Goal: Information Seeking & Learning: Learn about a topic

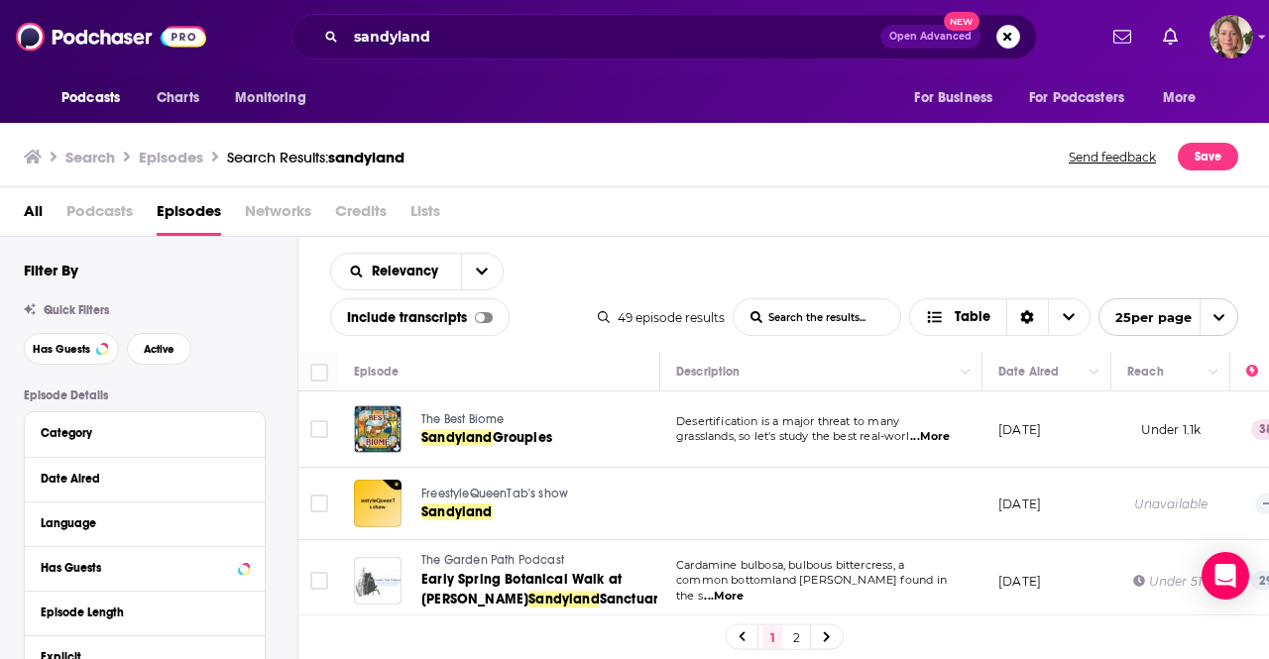
scroll to position [892, 0]
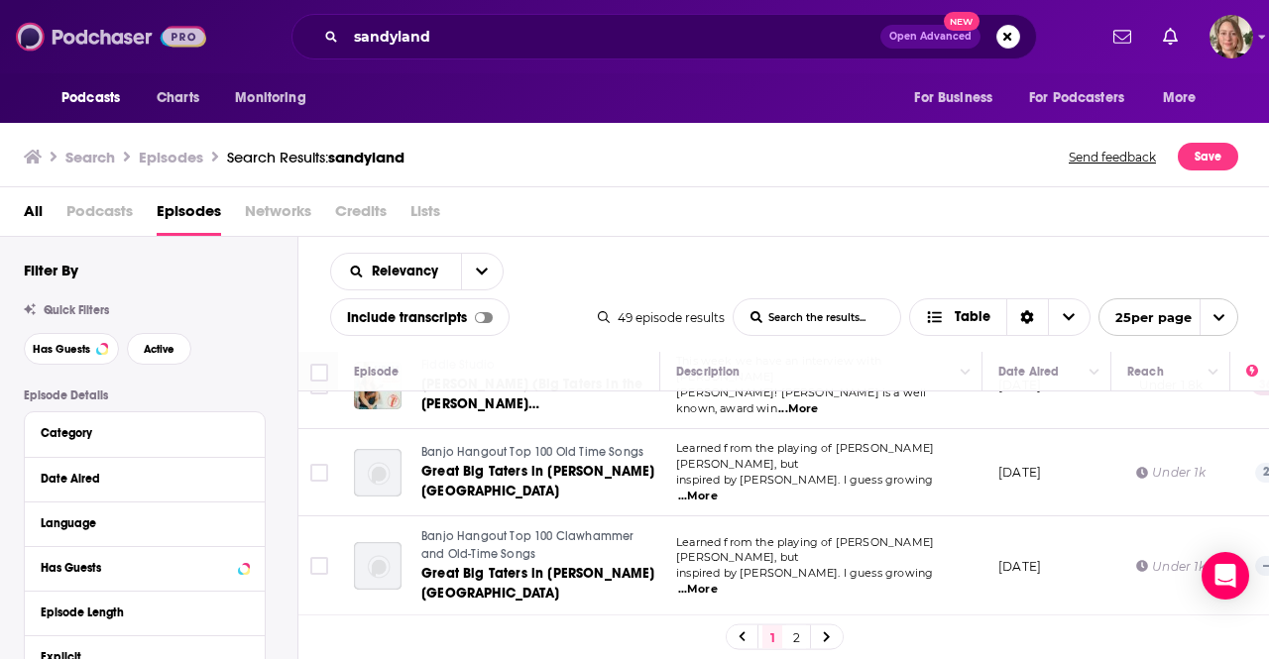
click at [95, 32] on img at bounding box center [111, 37] width 190 height 38
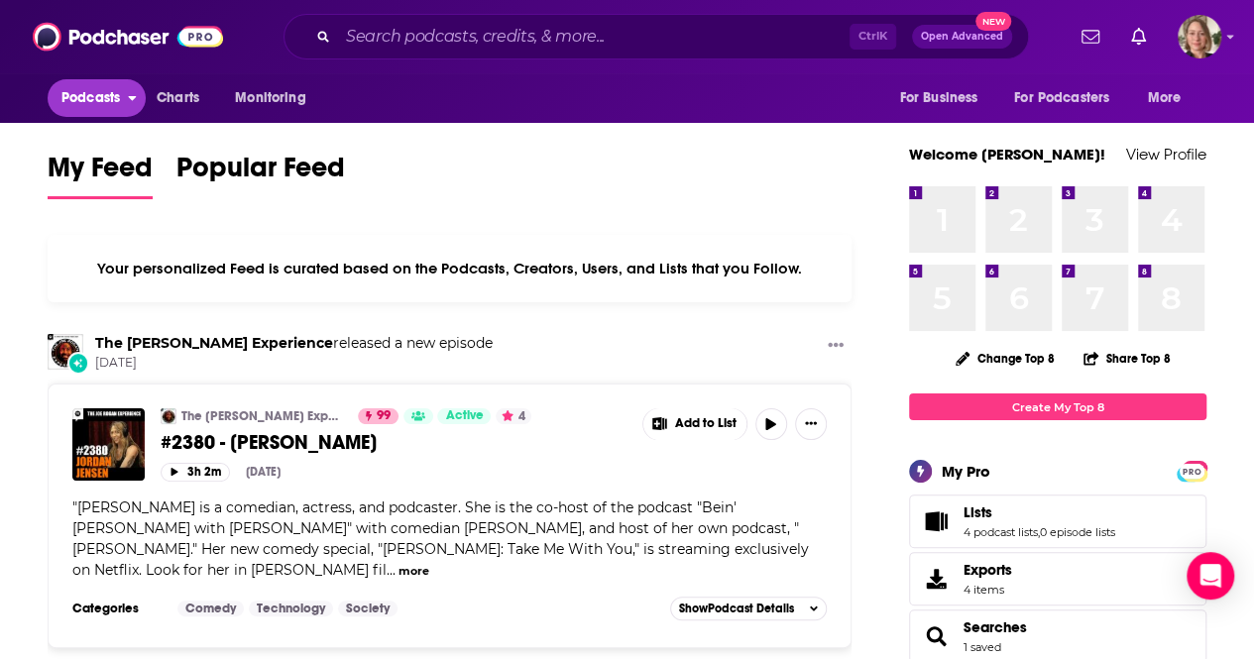
click at [135, 92] on icon "open menu" at bounding box center [132, 95] width 9 height 14
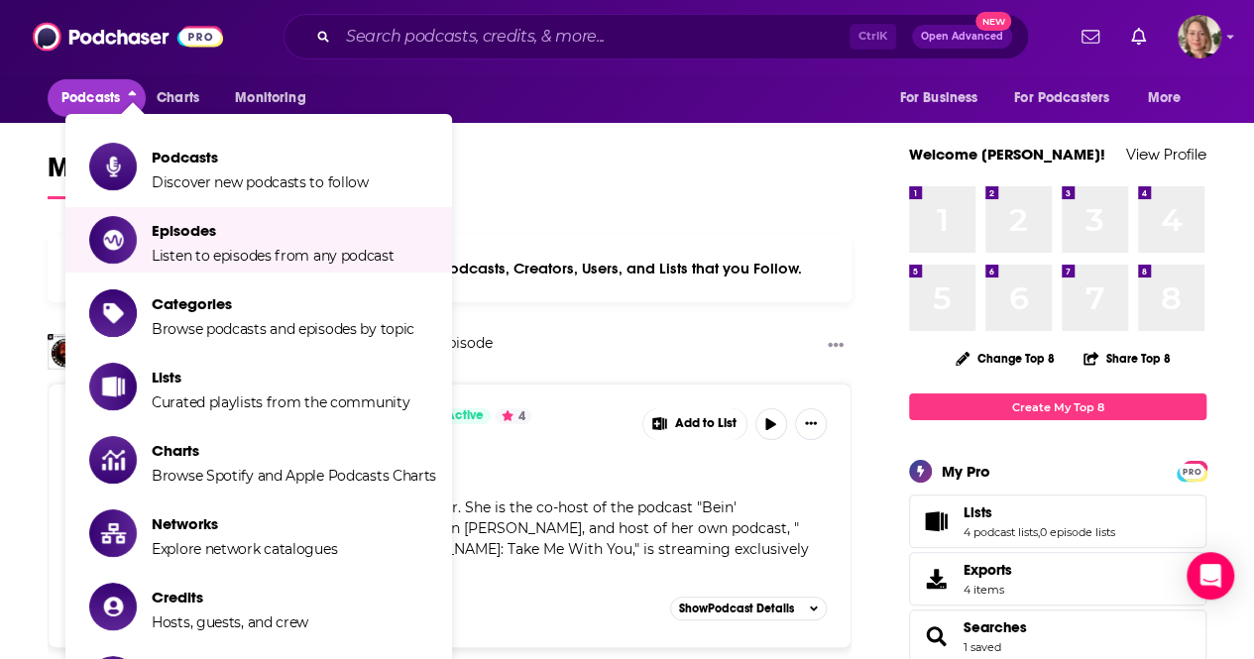
drag, startPoint x: 202, startPoint y: 312, endPoint x: 204, endPoint y: 176, distance: 135.8
click at [204, 180] on ul "Podcasts Discover new podcasts to follow Episodes Listen to episodes from any p…" at bounding box center [258, 423] width 387 height 619
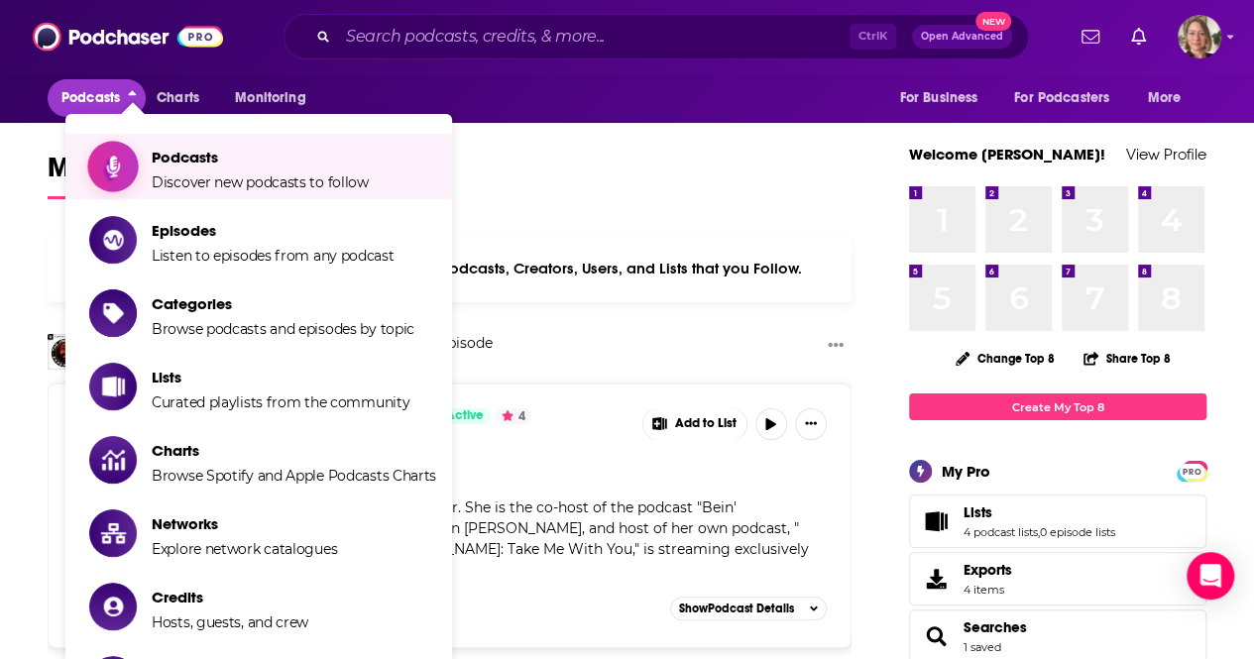
click at [204, 176] on span "Discover new podcasts to follow" at bounding box center [260, 182] width 217 height 18
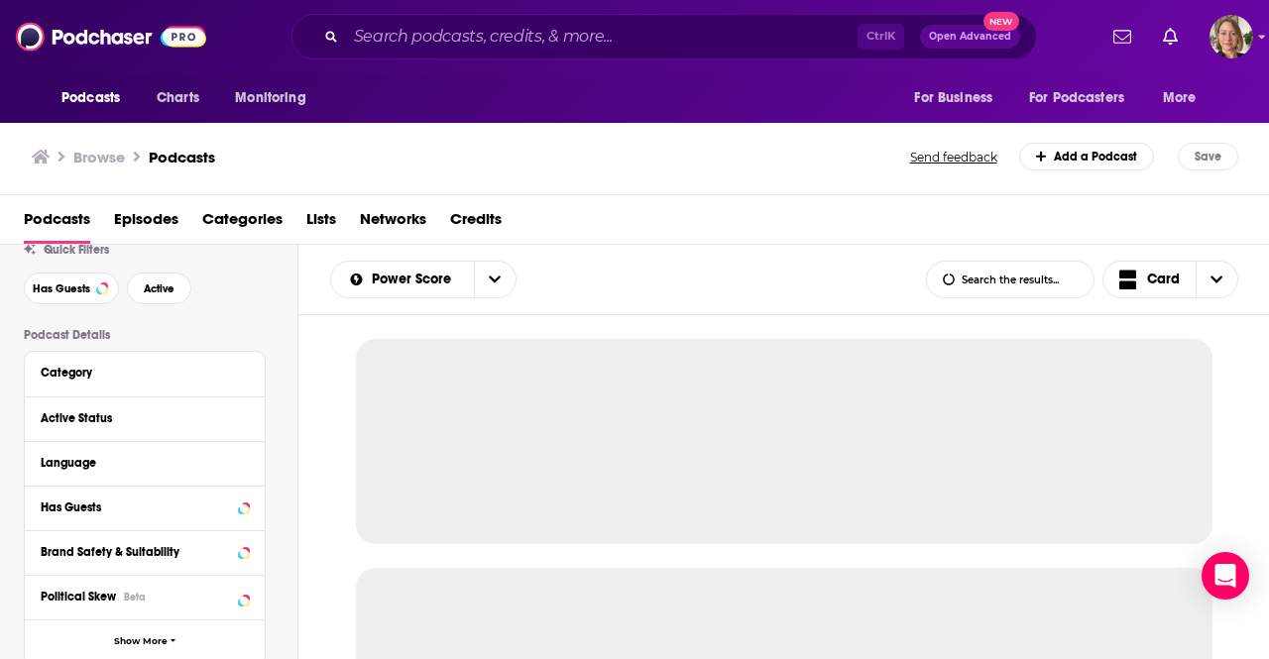
scroll to position [99, 0]
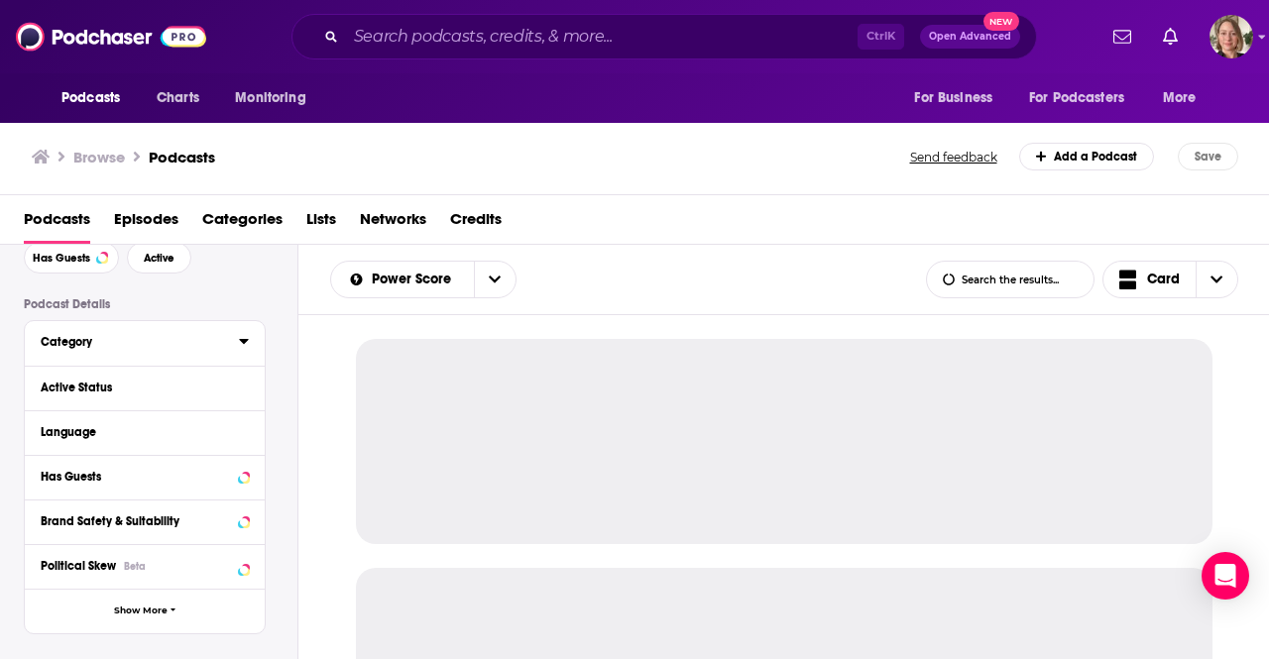
click at [243, 347] on icon at bounding box center [244, 341] width 10 height 16
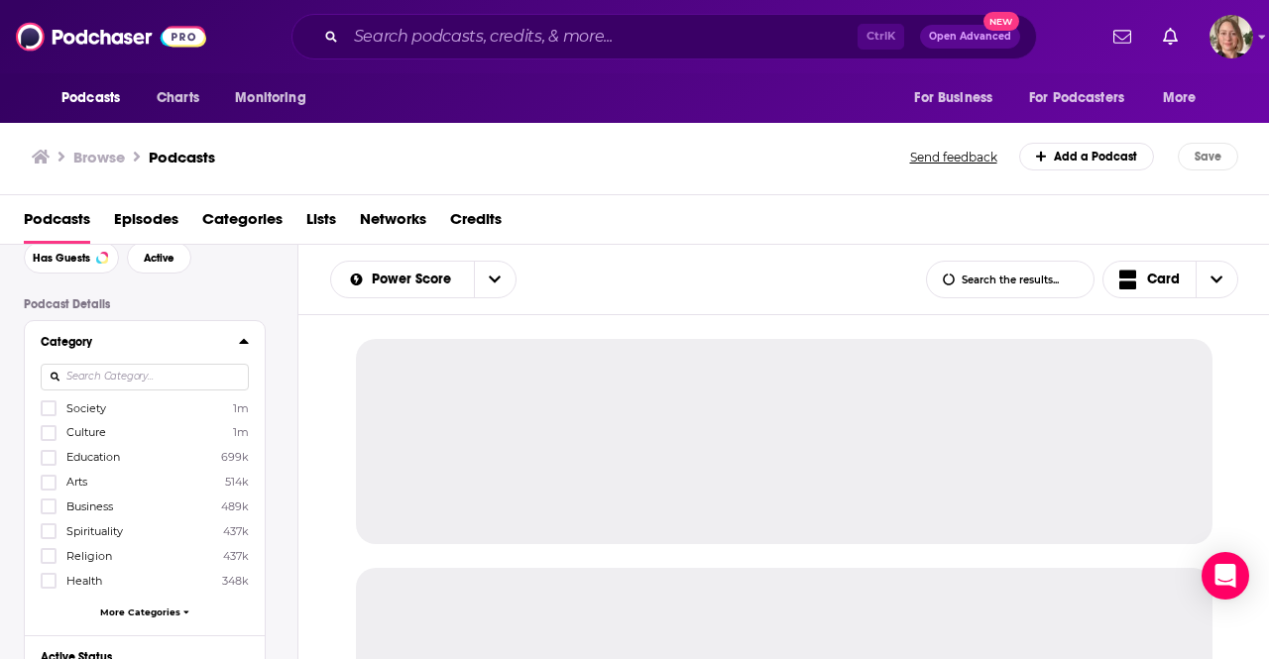
click at [194, 378] on input at bounding box center [145, 377] width 208 height 27
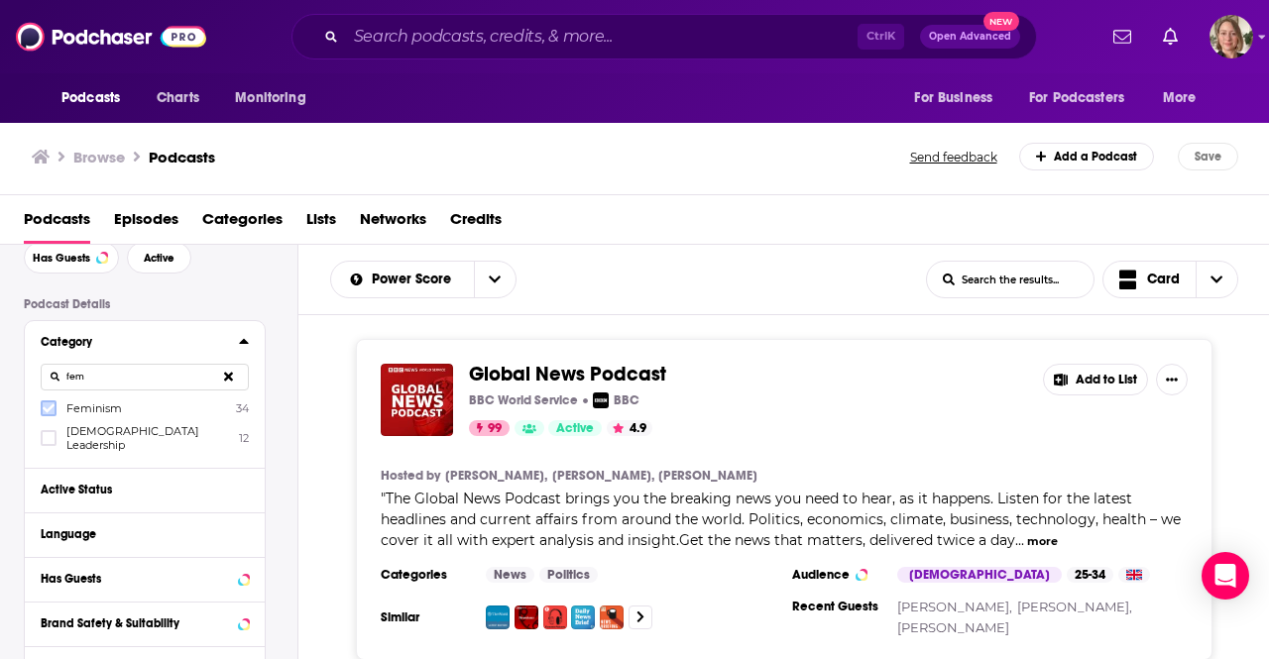
type input "fem"
click at [49, 414] on icon at bounding box center [49, 408] width 12 height 12
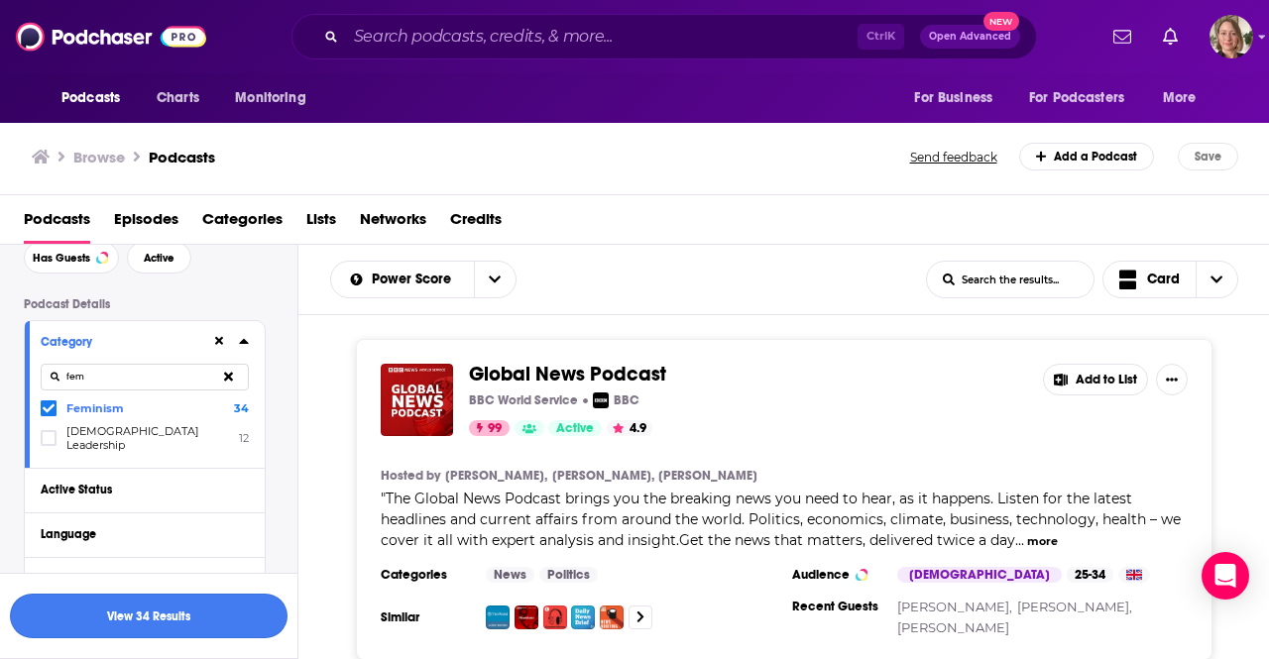
click at [184, 608] on button "View 34 Results" at bounding box center [149, 616] width 278 height 45
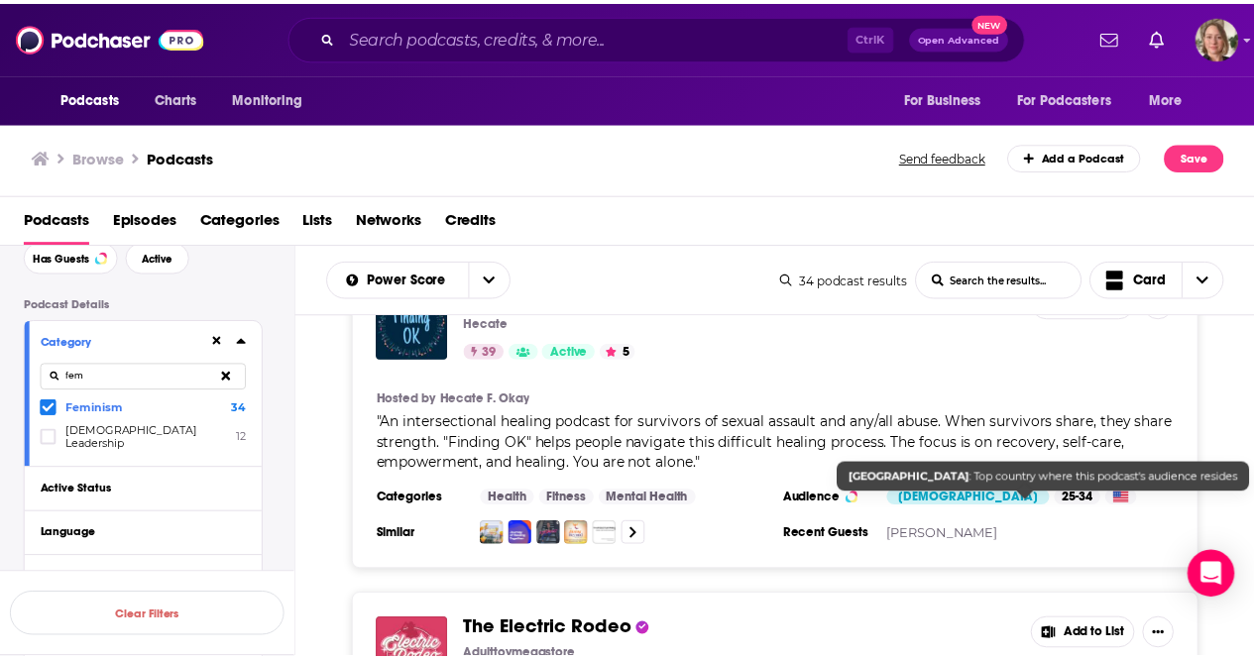
scroll to position [1982, 0]
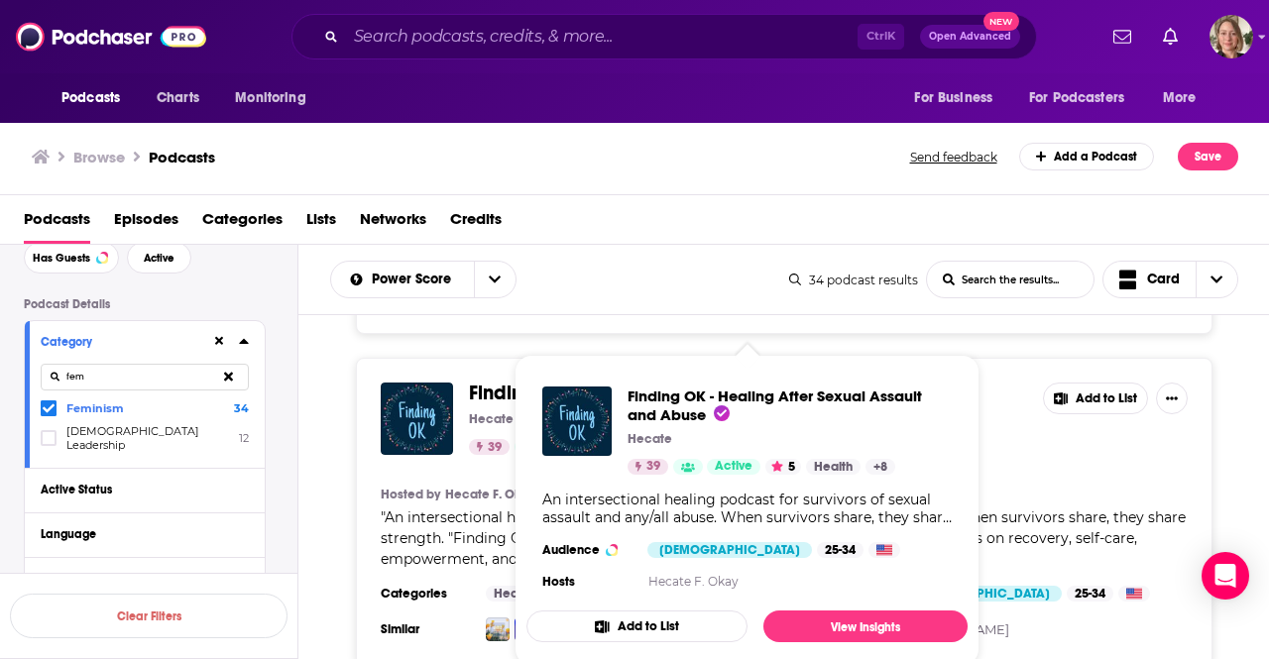
click at [702, 377] on div "Podcasts Charts Monitoring Ctrl K Open Advanced New For Business For Podcasters…" at bounding box center [634, 329] width 1269 height 659
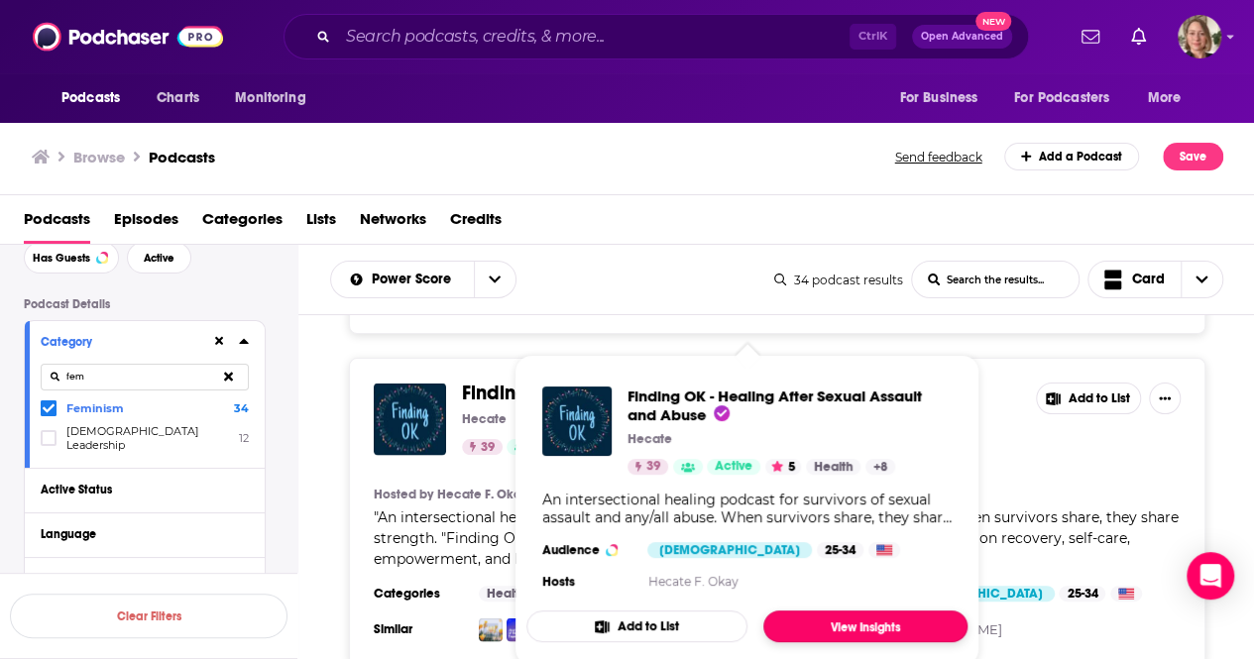
click at [825, 620] on link "View Insights" at bounding box center [865, 627] width 204 height 32
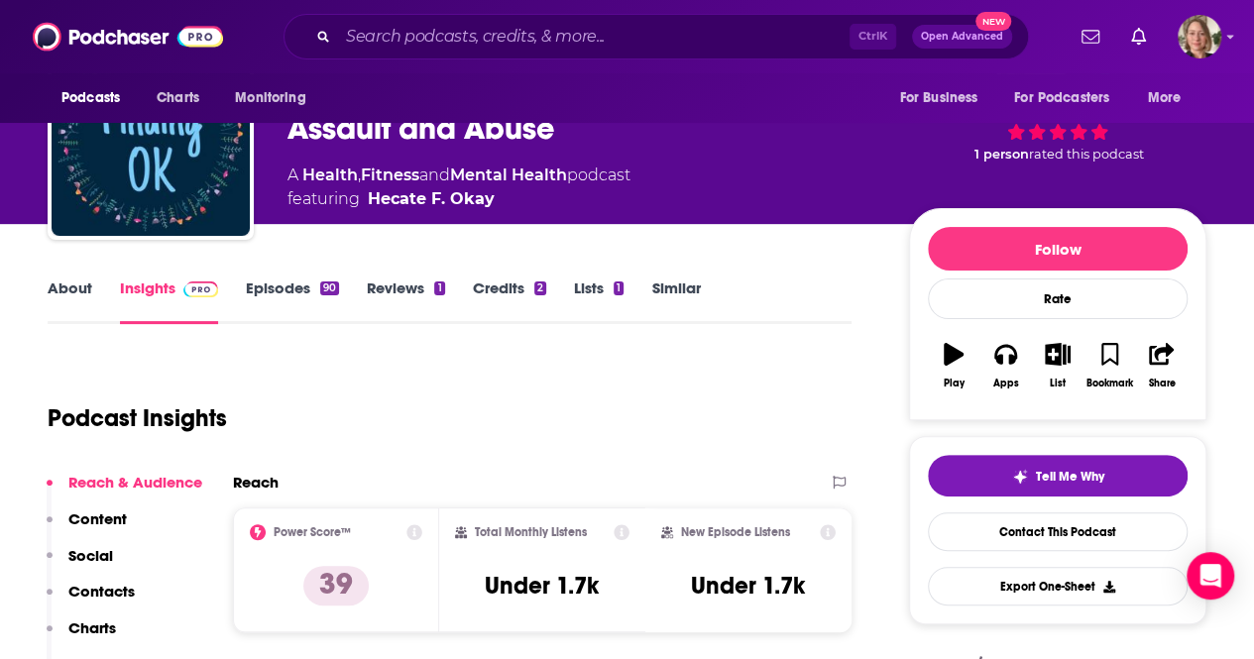
scroll to position [297, 0]
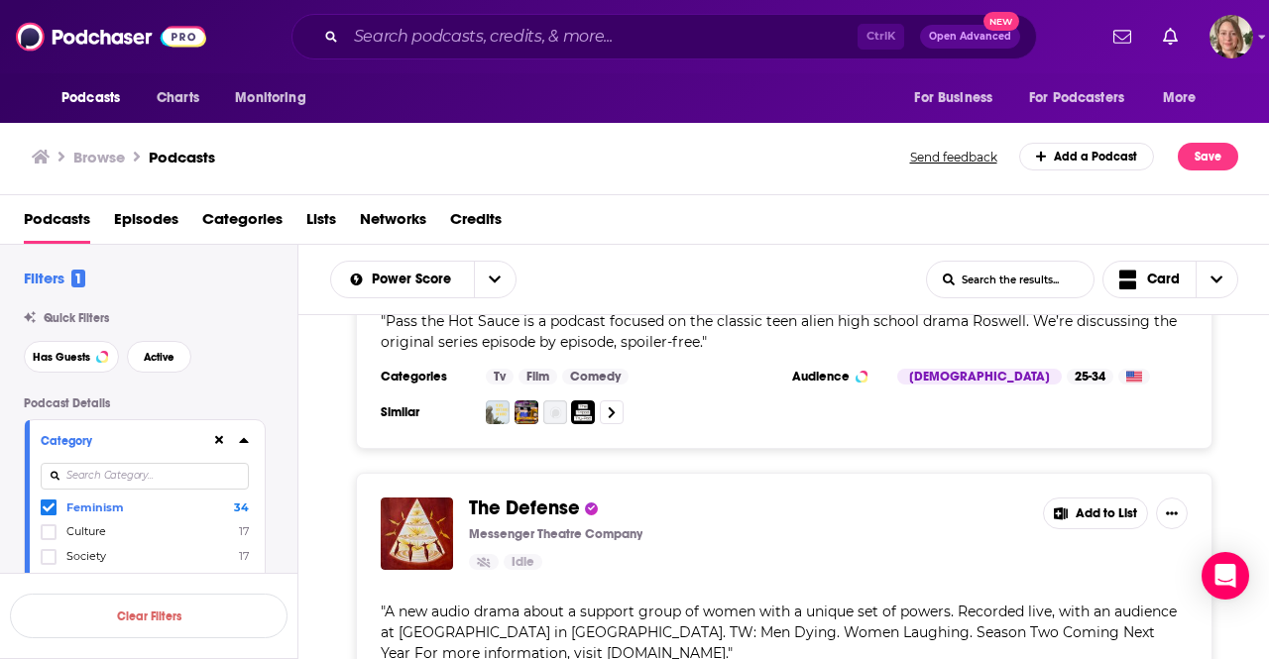
scroll to position [6059, 0]
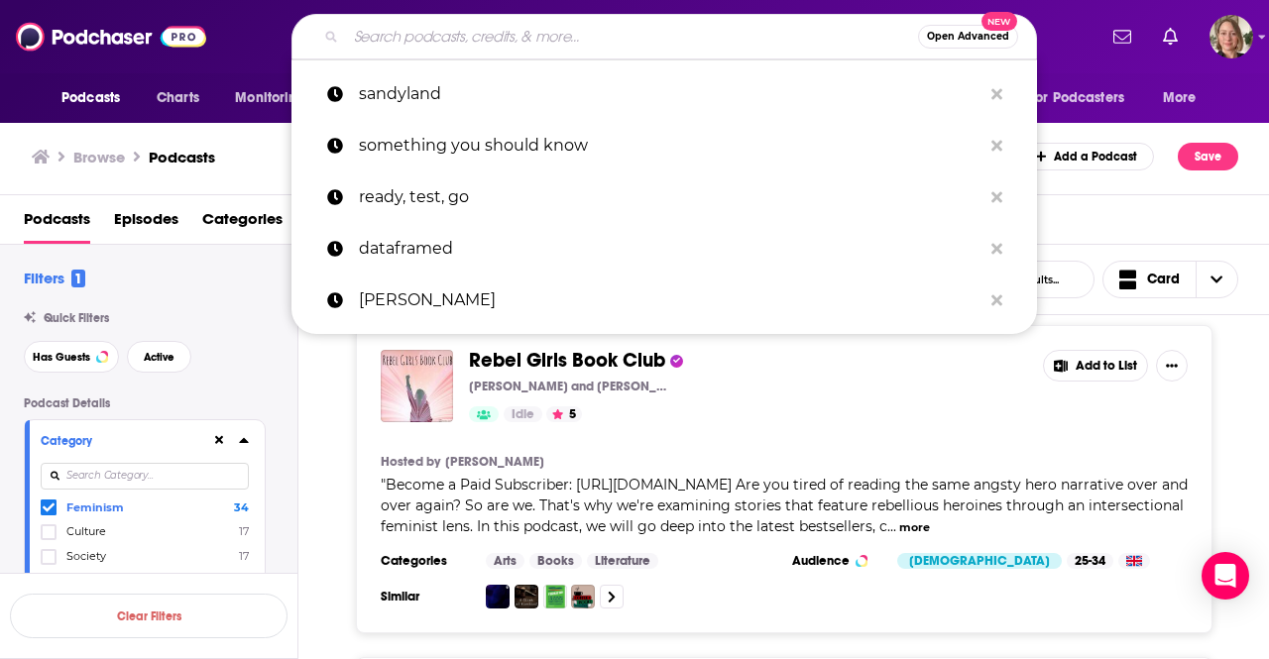
click at [603, 42] on input "Search podcasts, credits, & more..." at bounding box center [632, 37] width 572 height 32
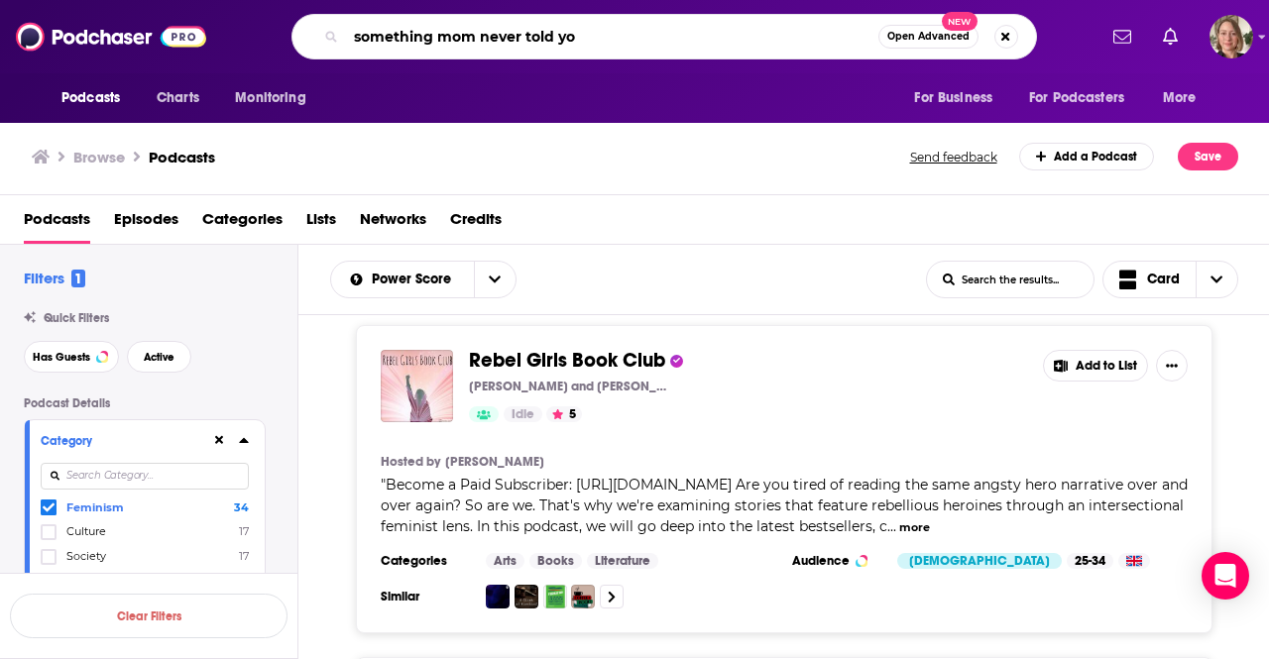
type input "something mom never told you"
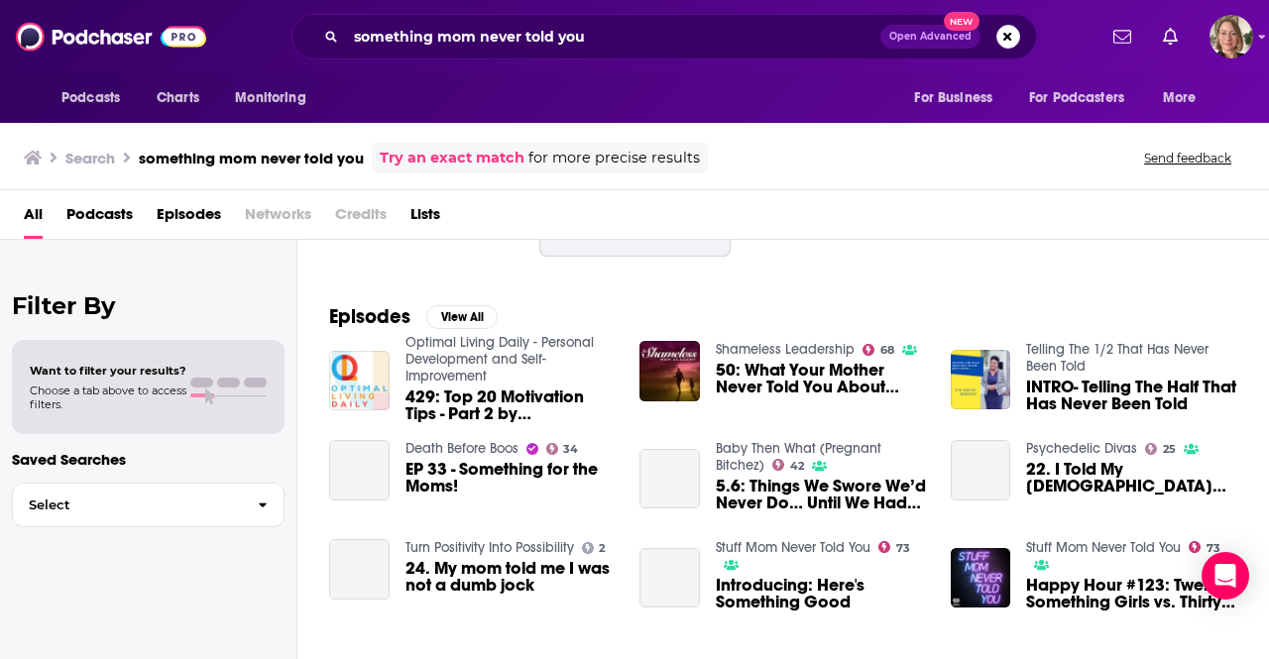
scroll to position [297, 0]
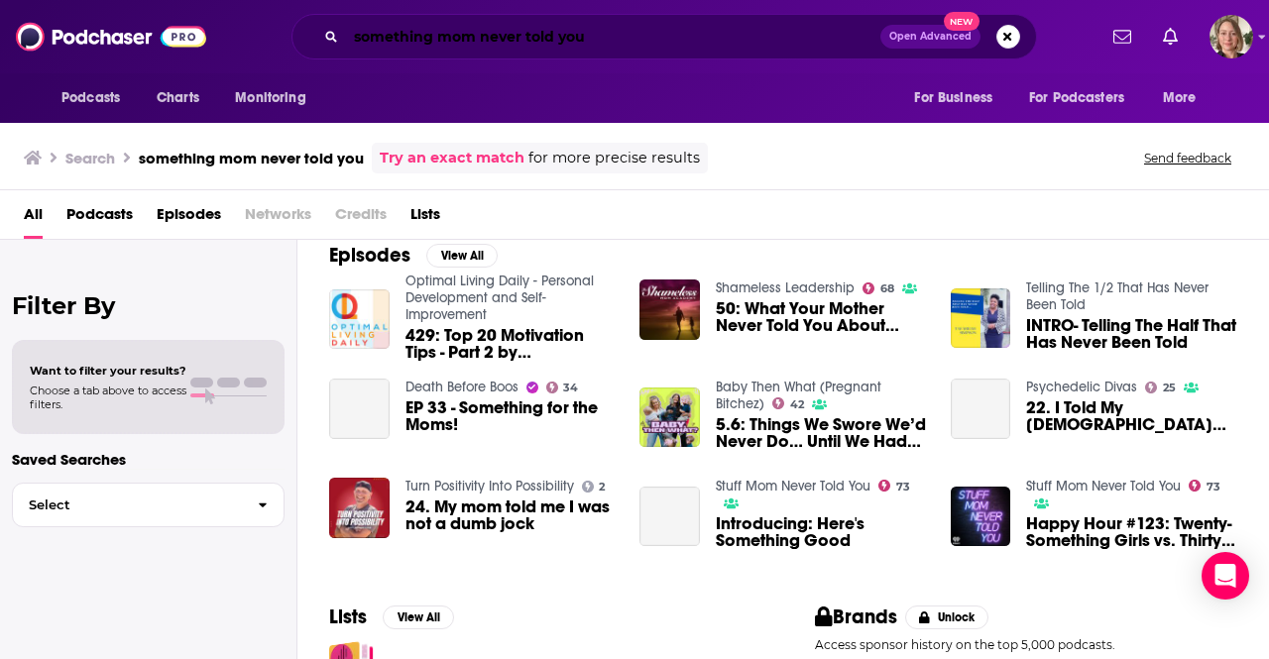
click at [458, 47] on input "something mom never told you" at bounding box center [613, 37] width 534 height 32
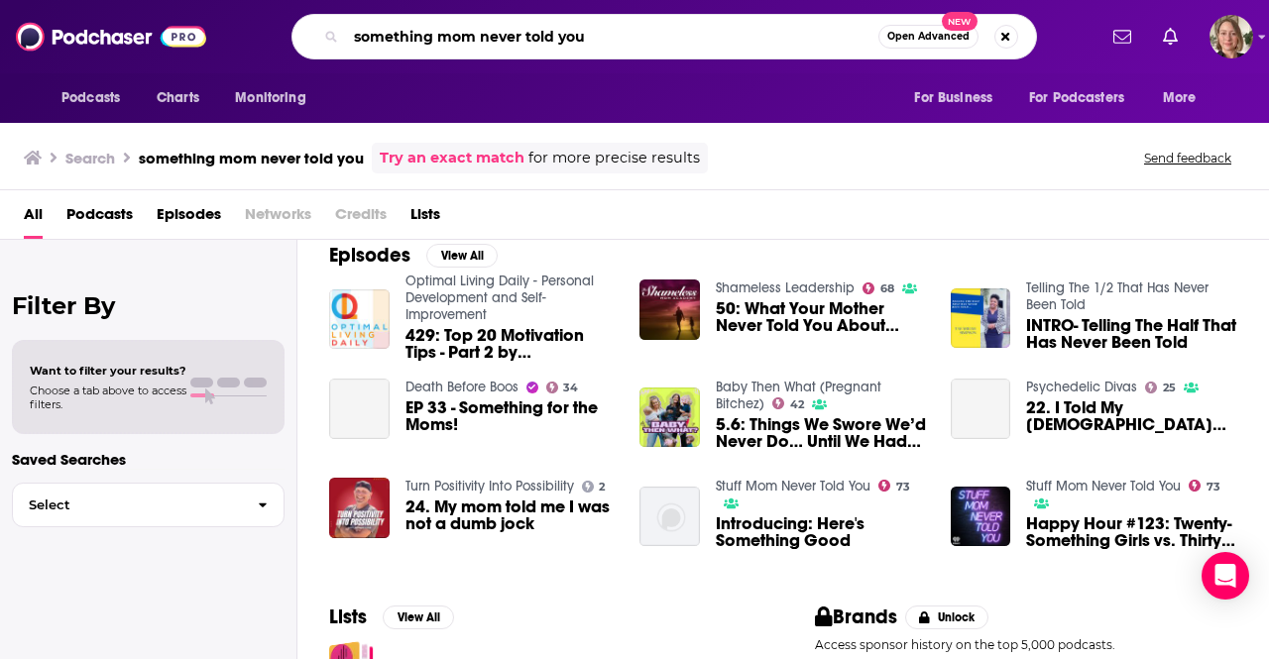
click at [458, 47] on input "something mom never told you" at bounding box center [612, 37] width 532 height 32
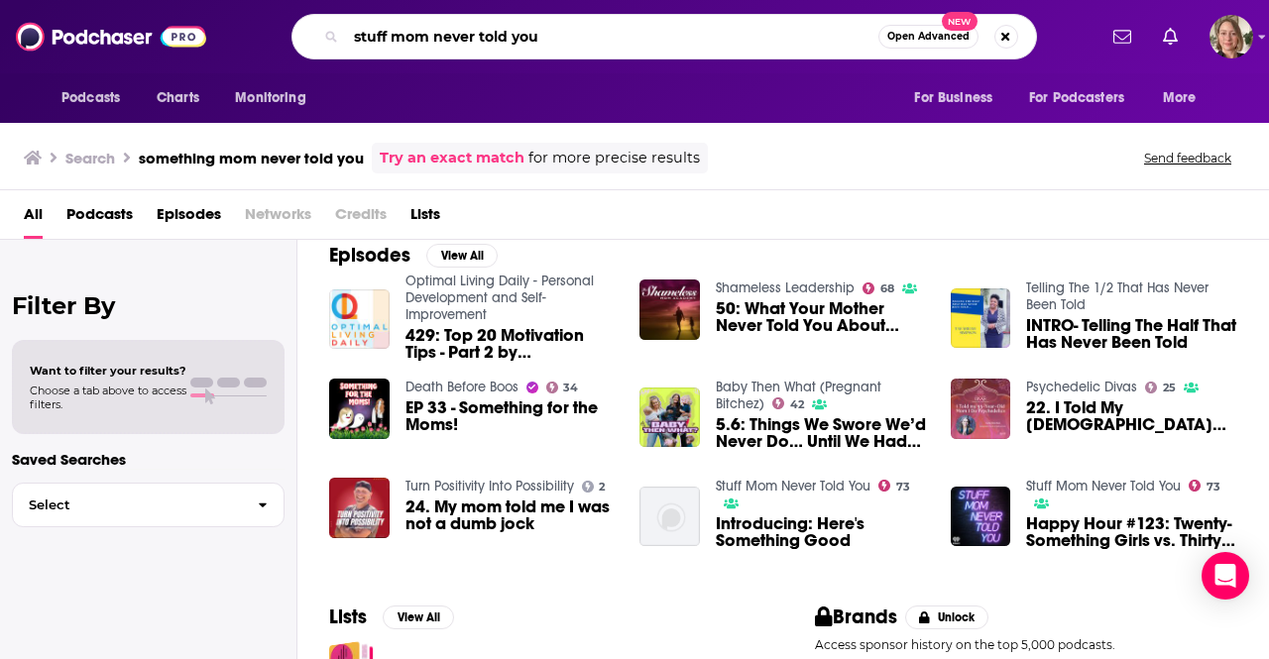
type input "stuff mom never told you"
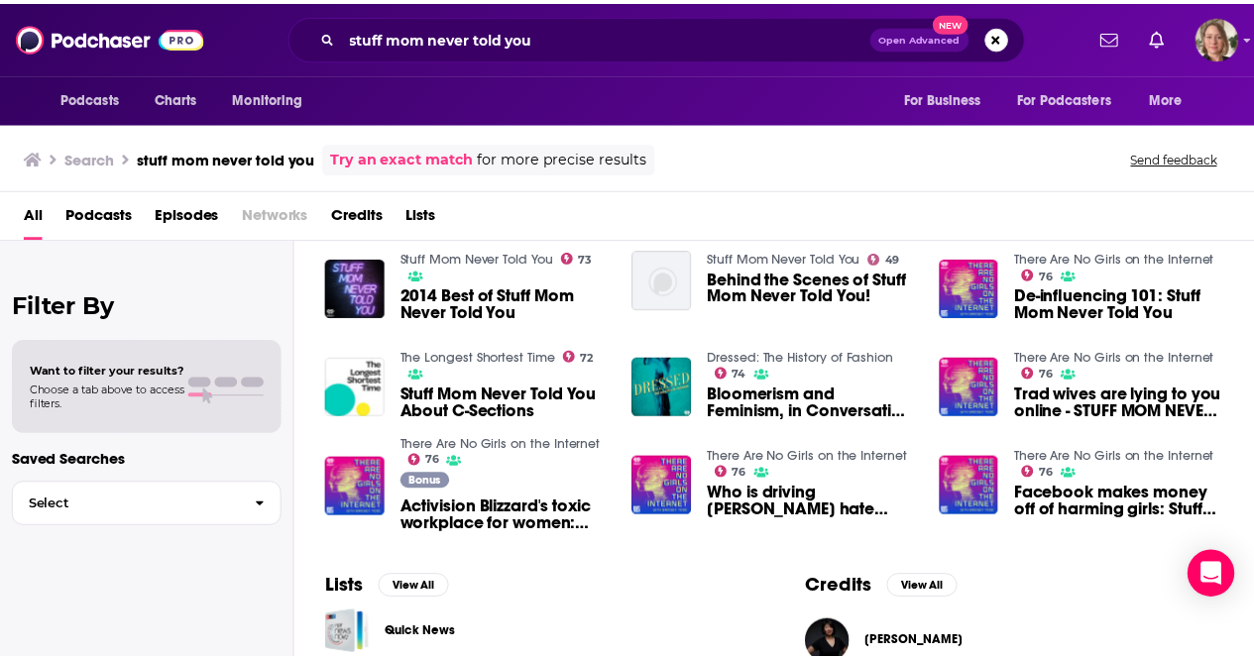
scroll to position [99, 0]
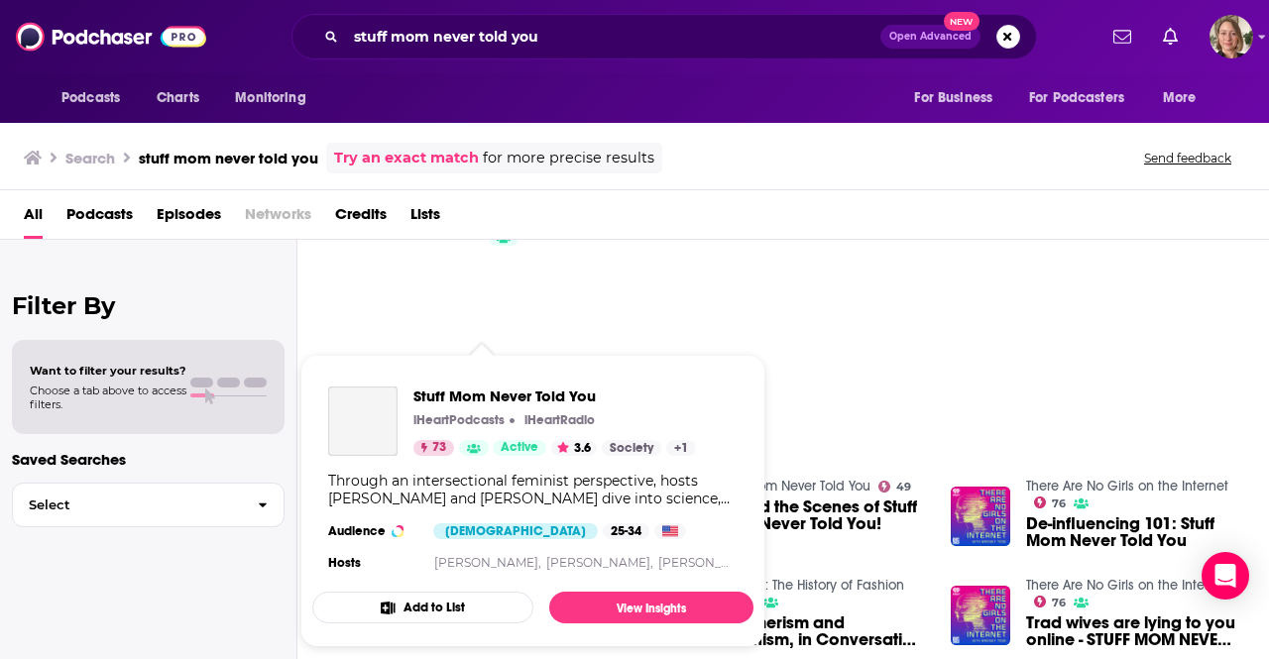
click at [472, 484] on div "Podcasts Charts Monitoring stuff mom never told you Open Advanced New For Busin…" at bounding box center [634, 329] width 1269 height 659
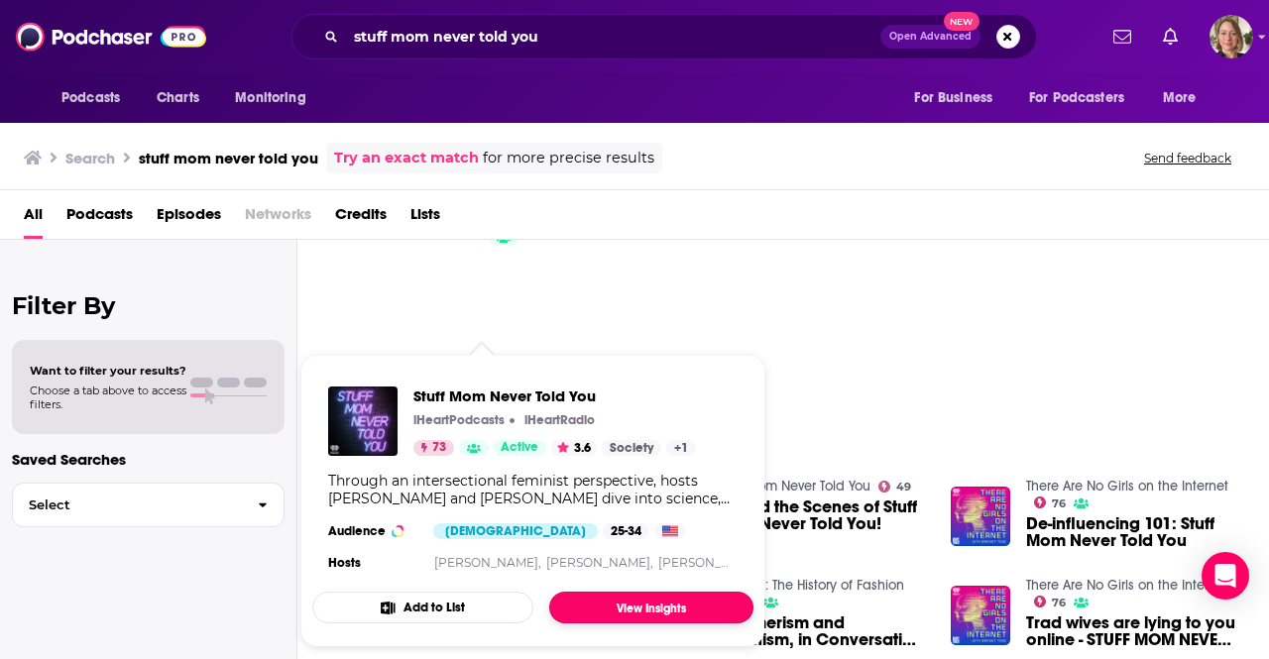
click at [640, 608] on link "View Insights" at bounding box center [651, 608] width 204 height 32
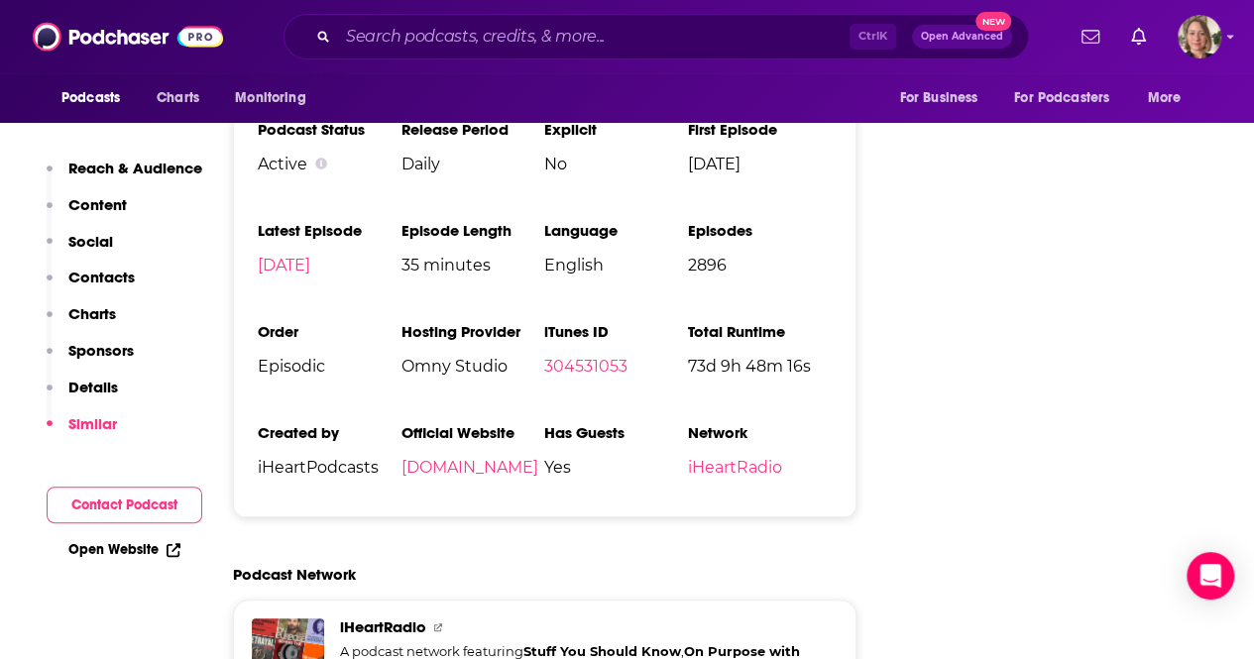
scroll to position [3965, 0]
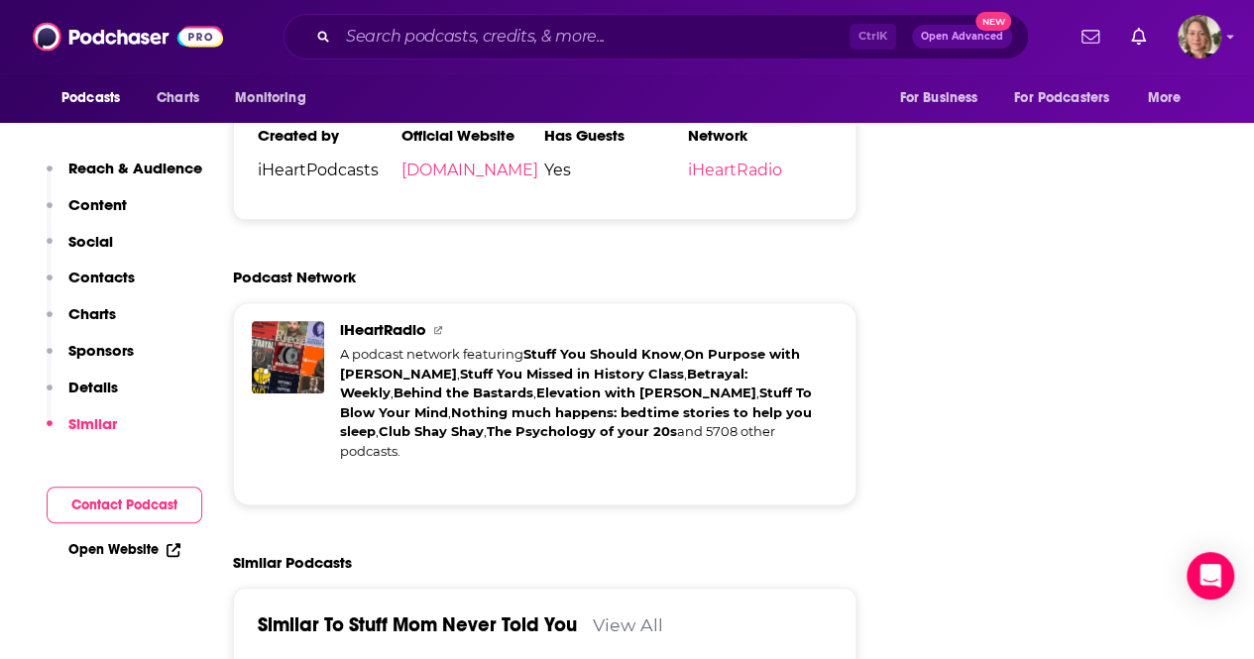
click at [630, 615] on link "View All" at bounding box center [628, 625] width 70 height 21
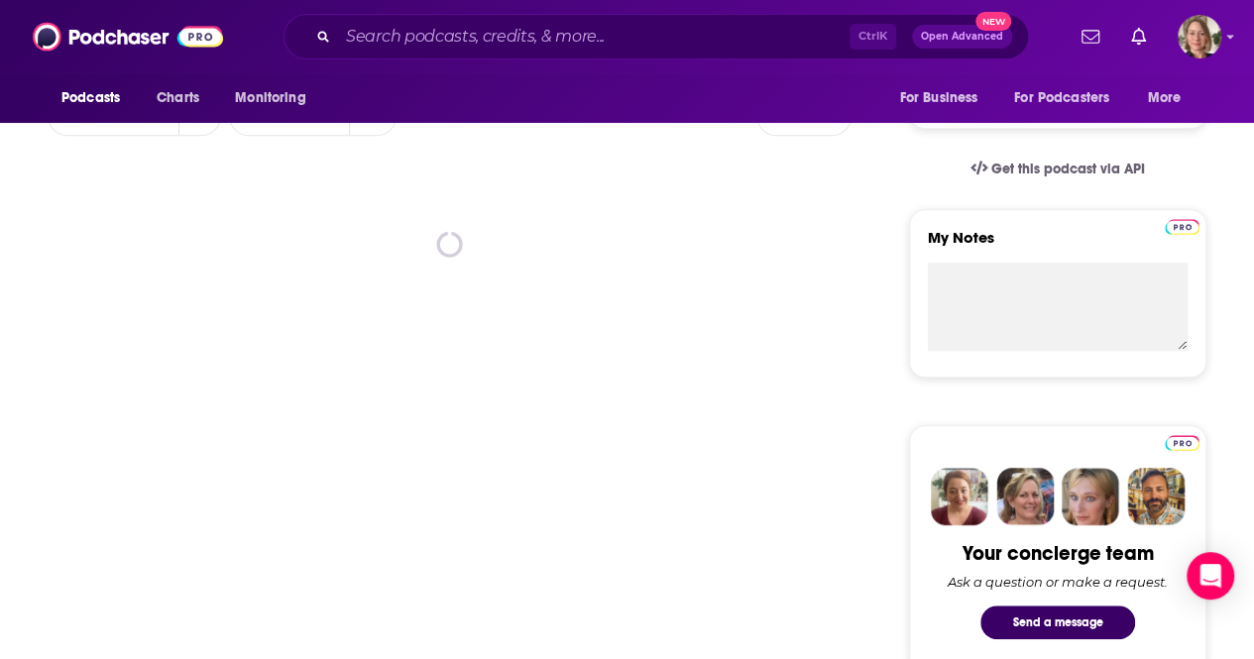
scroll to position [396, 0]
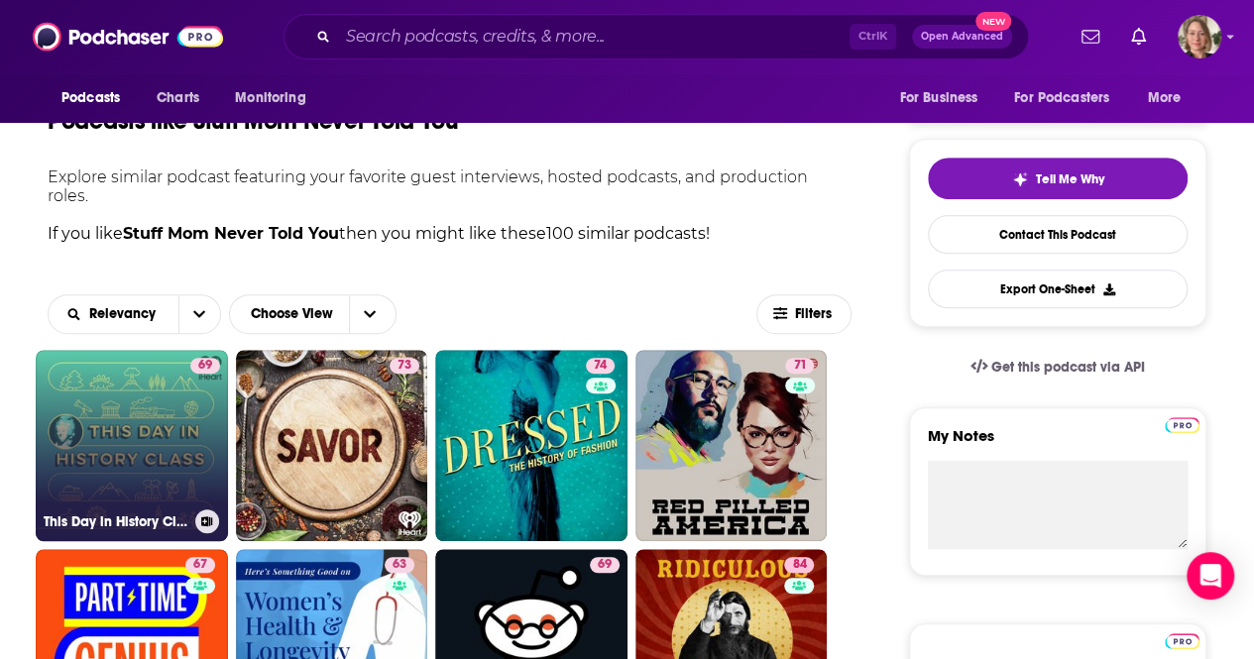
click at [147, 447] on link "69 This Day in History Class" at bounding box center [132, 446] width 192 height 192
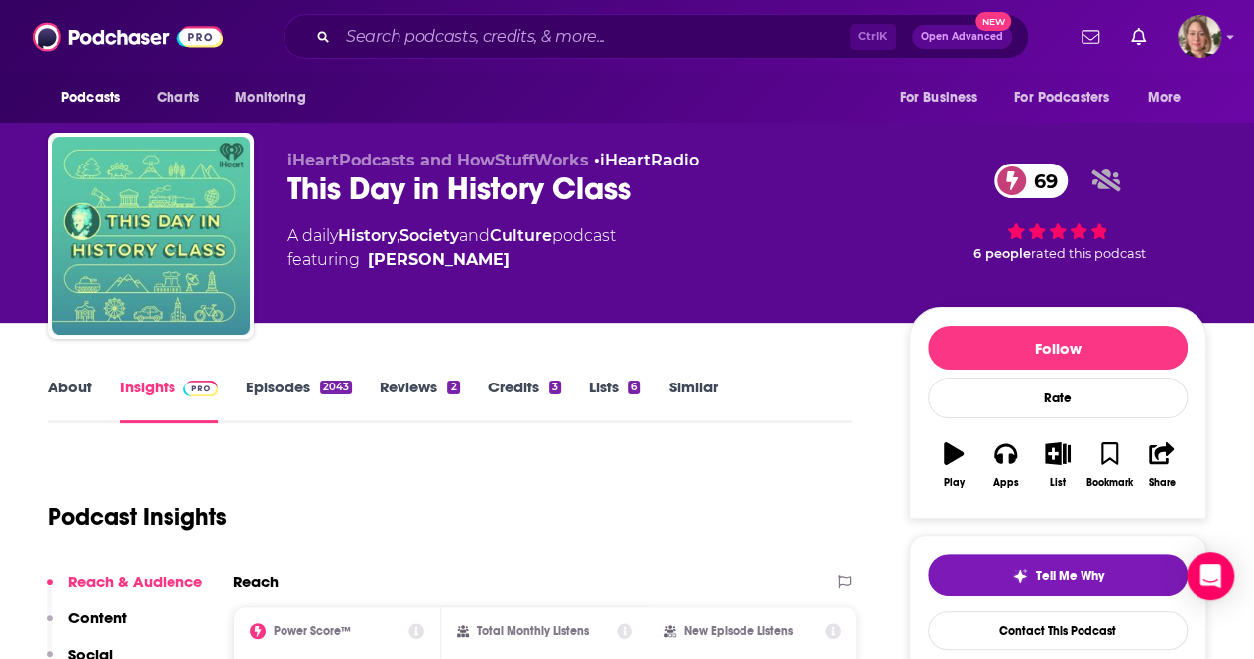
scroll to position [198, 0]
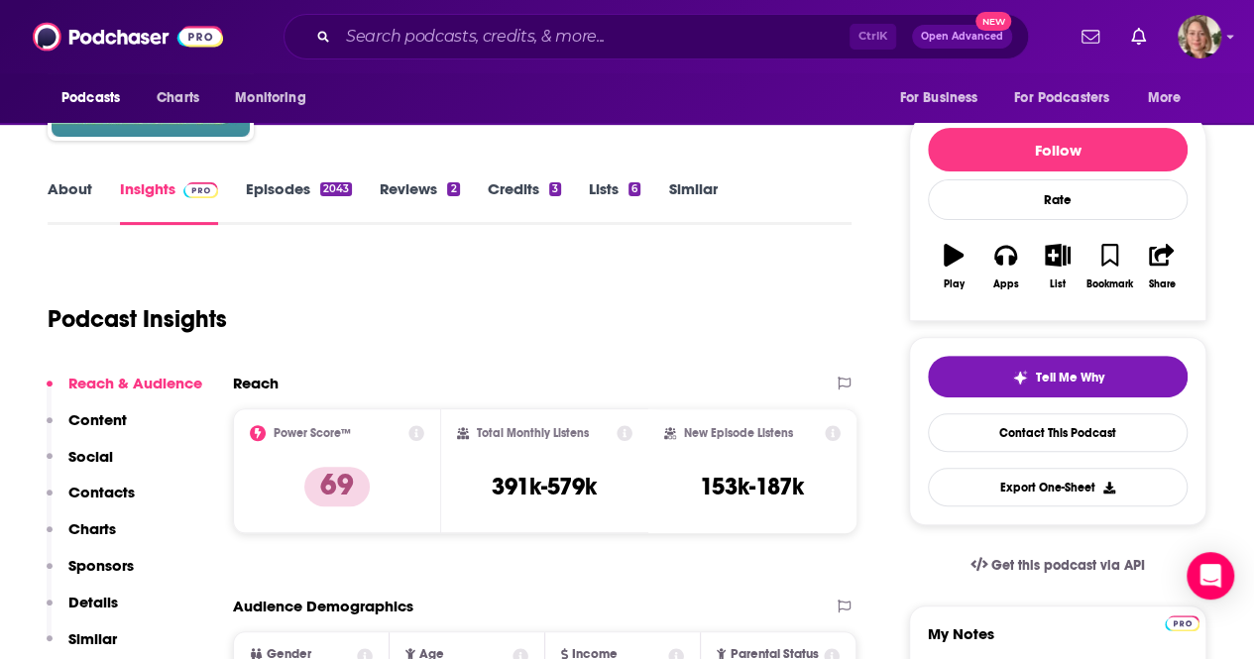
click at [73, 185] on link "About" at bounding box center [70, 202] width 45 height 46
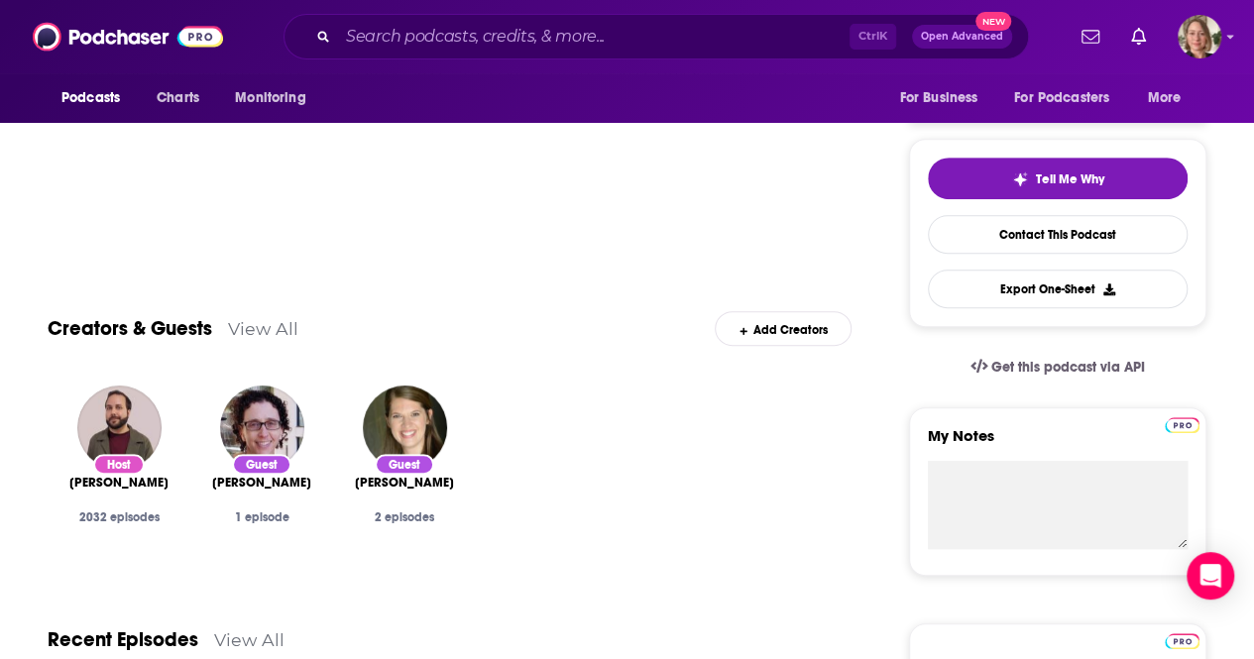
scroll to position [595, 0]
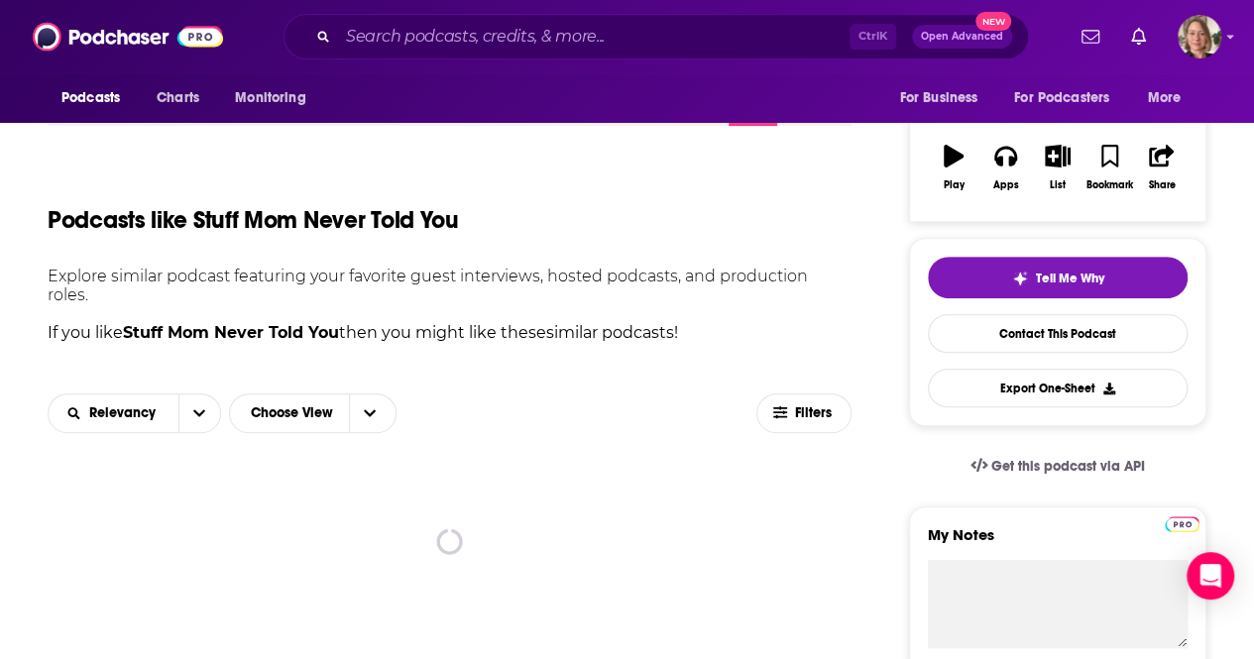
scroll to position [496, 0]
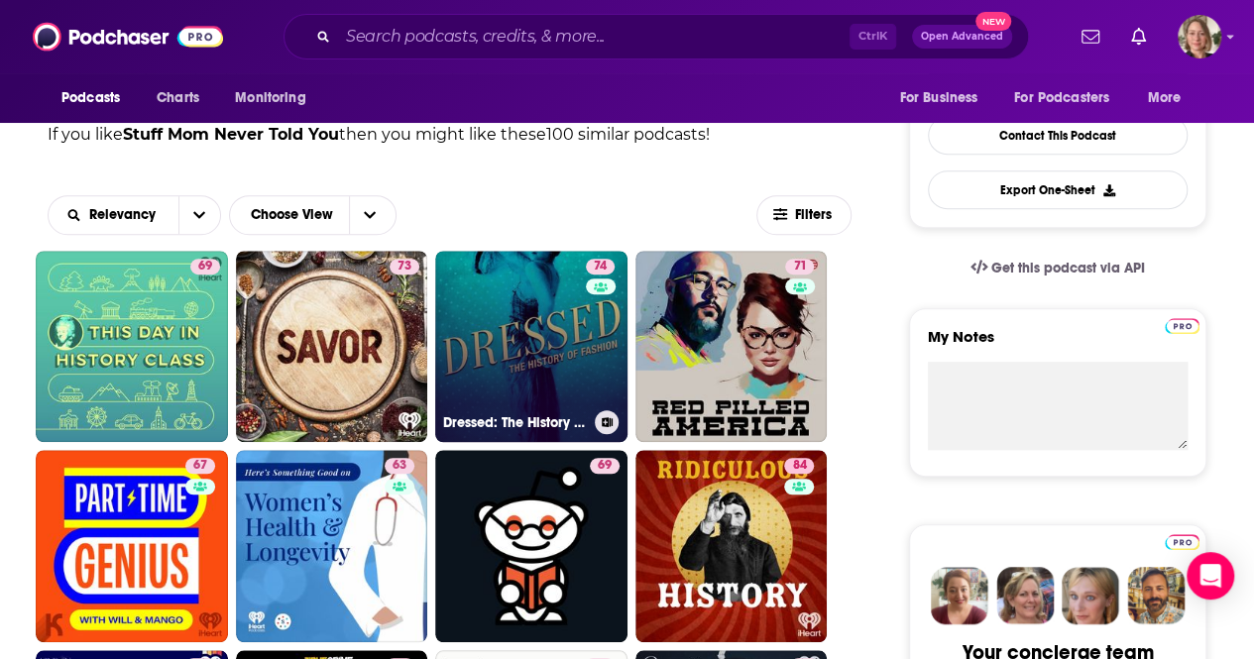
click at [541, 344] on link "74 Dressed: The History of Fashion" at bounding box center [531, 347] width 192 height 192
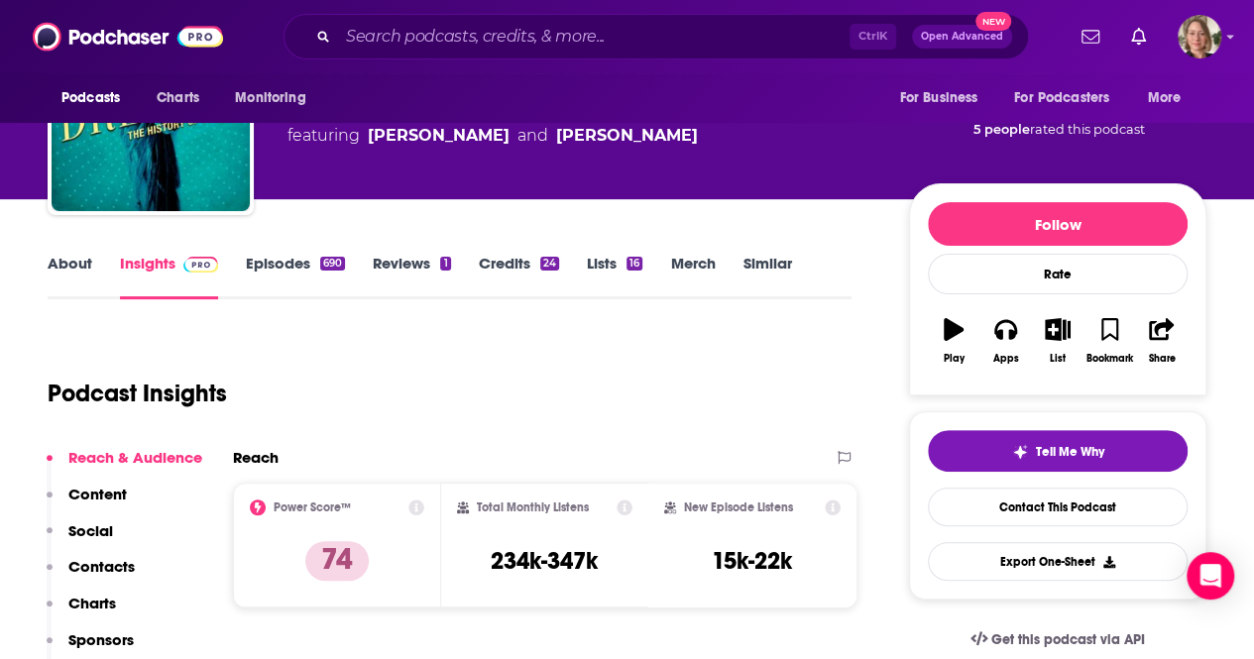
scroll to position [99, 0]
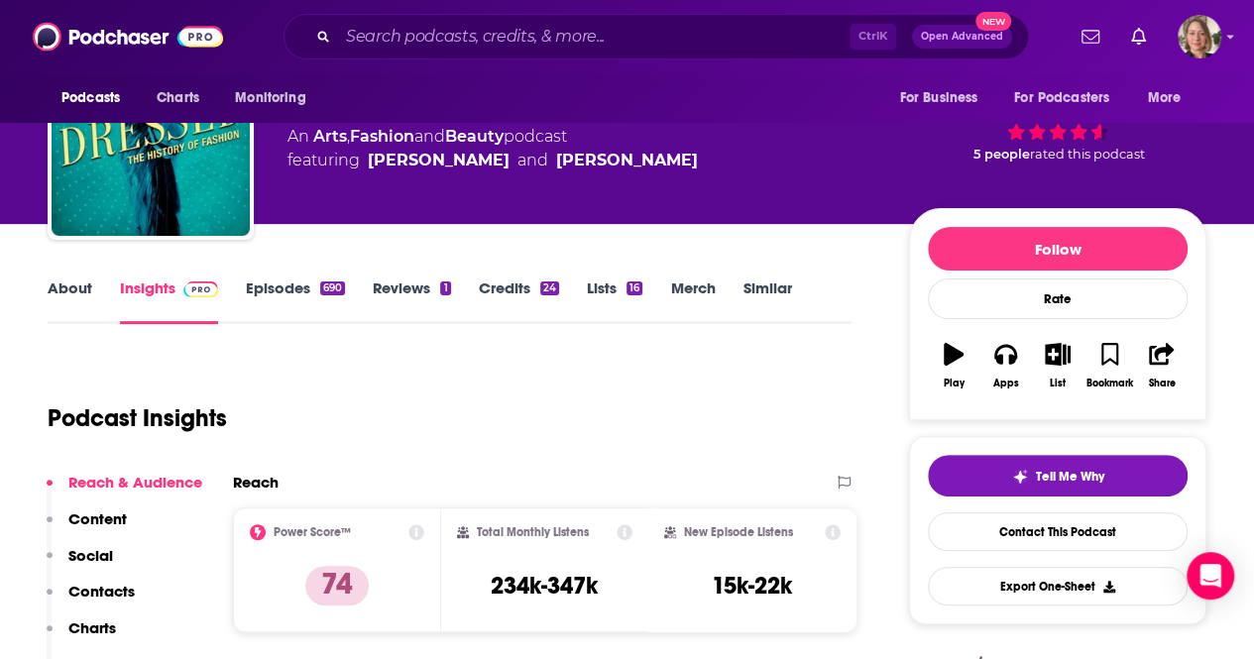
click at [68, 292] on link "About" at bounding box center [70, 302] width 45 height 46
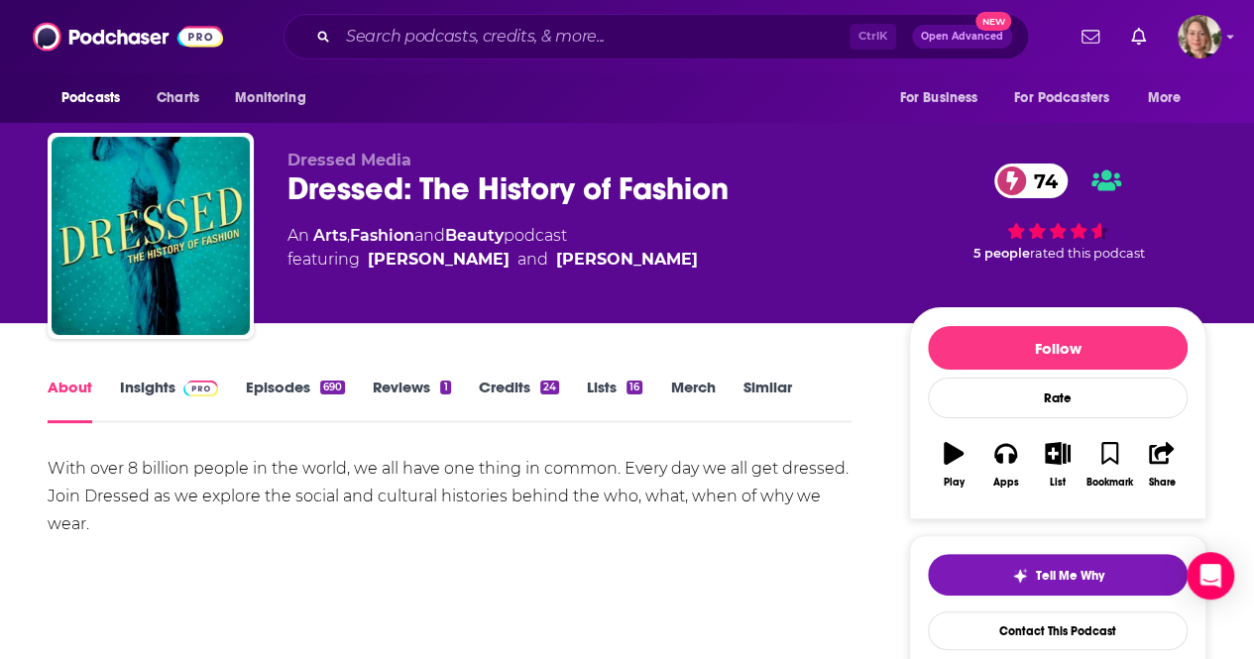
click at [152, 392] on link "Insights" at bounding box center [169, 401] width 98 height 46
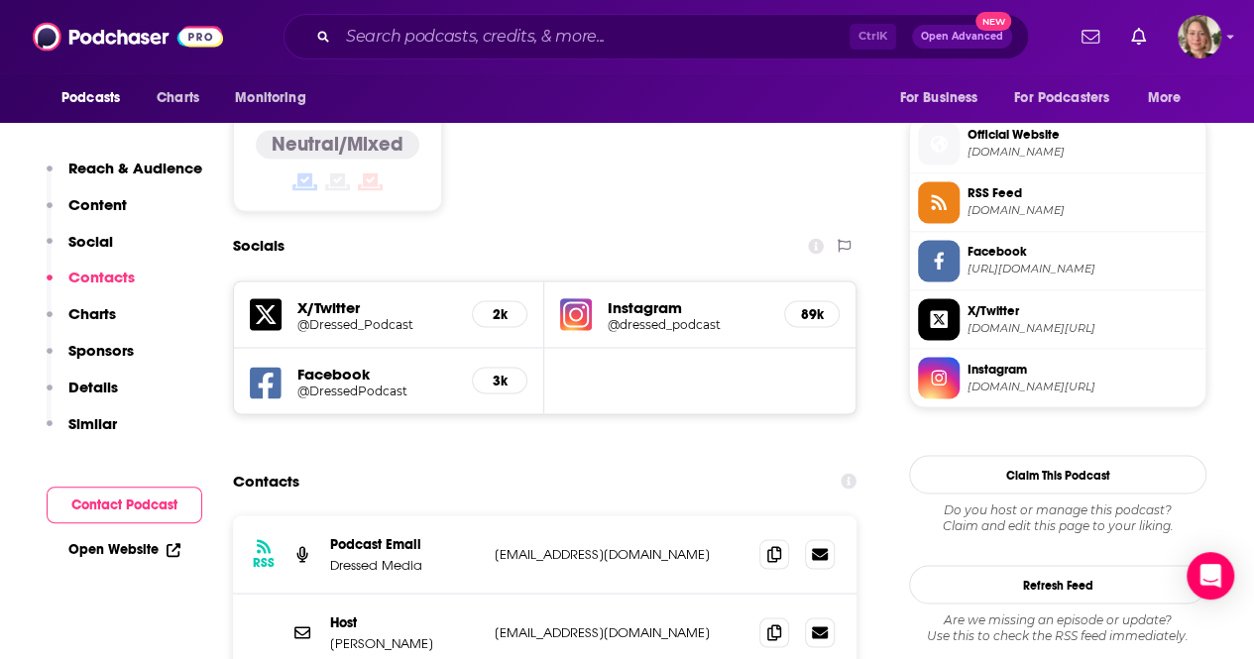
scroll to position [1586, 0]
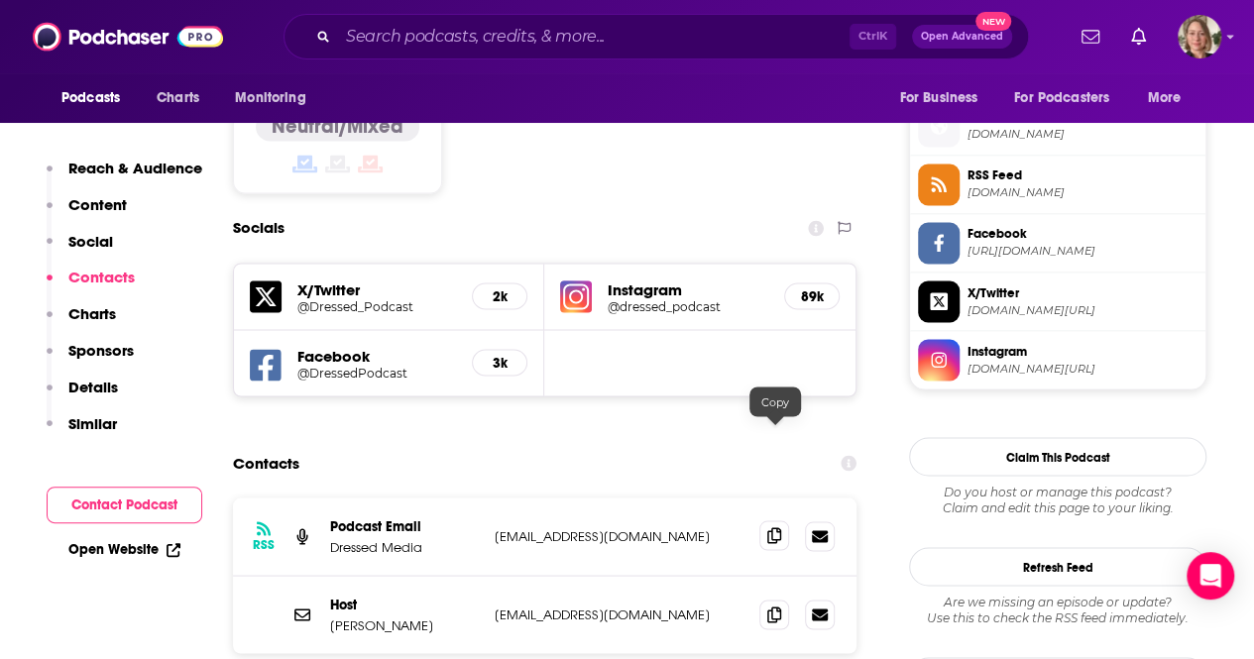
click at [767, 520] on span at bounding box center [774, 535] width 30 height 30
click at [780, 527] on icon at bounding box center [774, 535] width 14 height 16
click at [383, 444] on div "Contacts" at bounding box center [544, 463] width 623 height 38
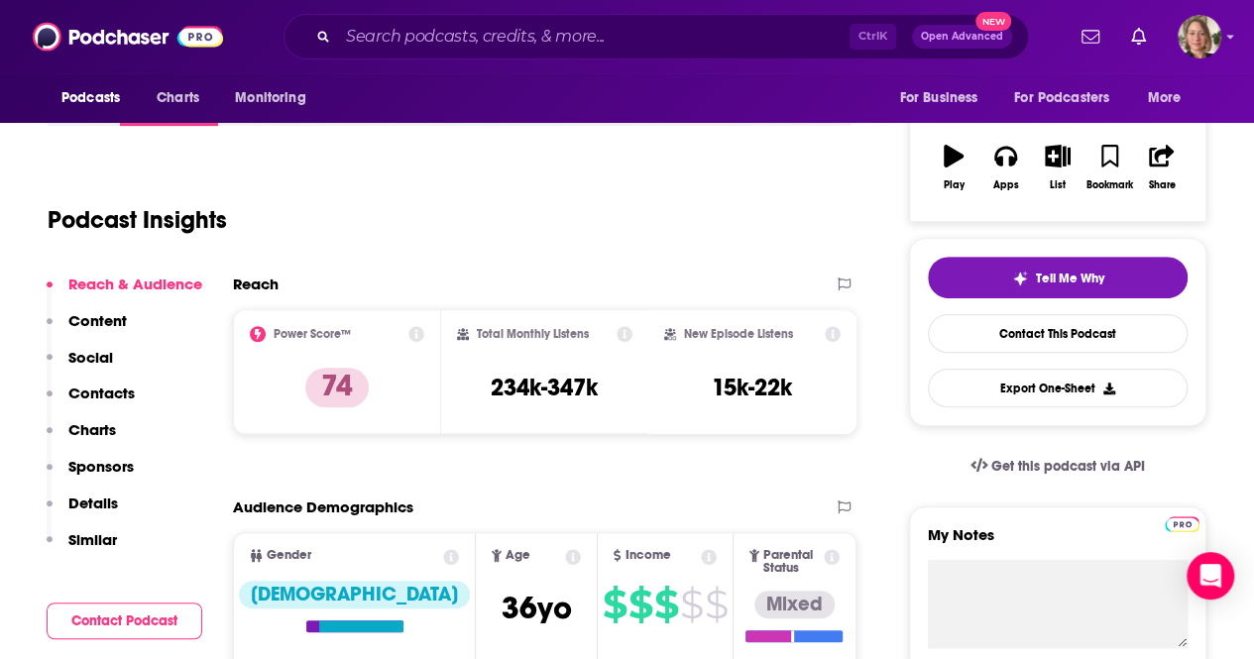
scroll to position [0, 0]
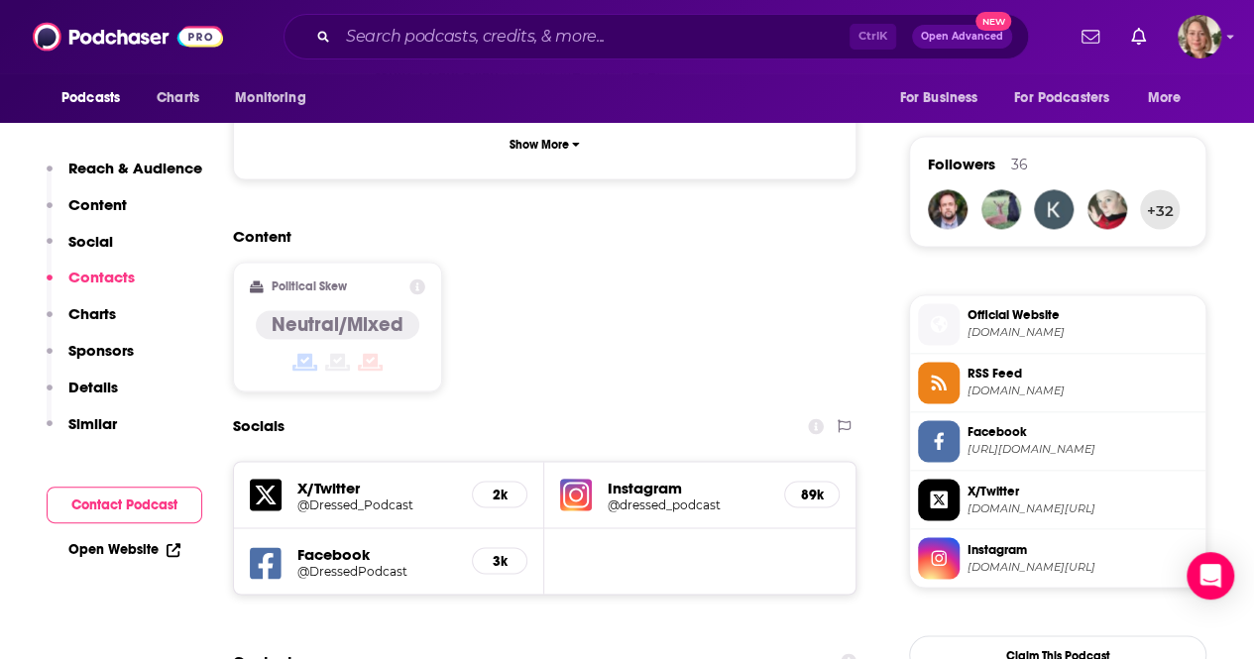
scroll to position [1883, 0]
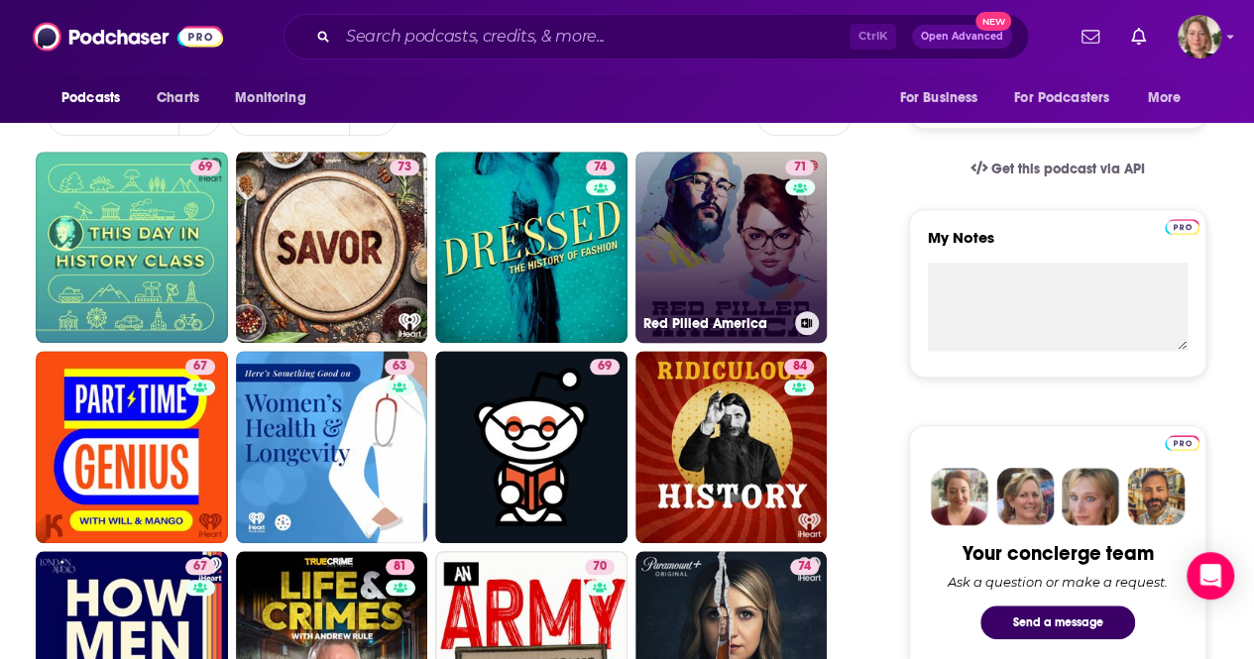
scroll to position [396, 0]
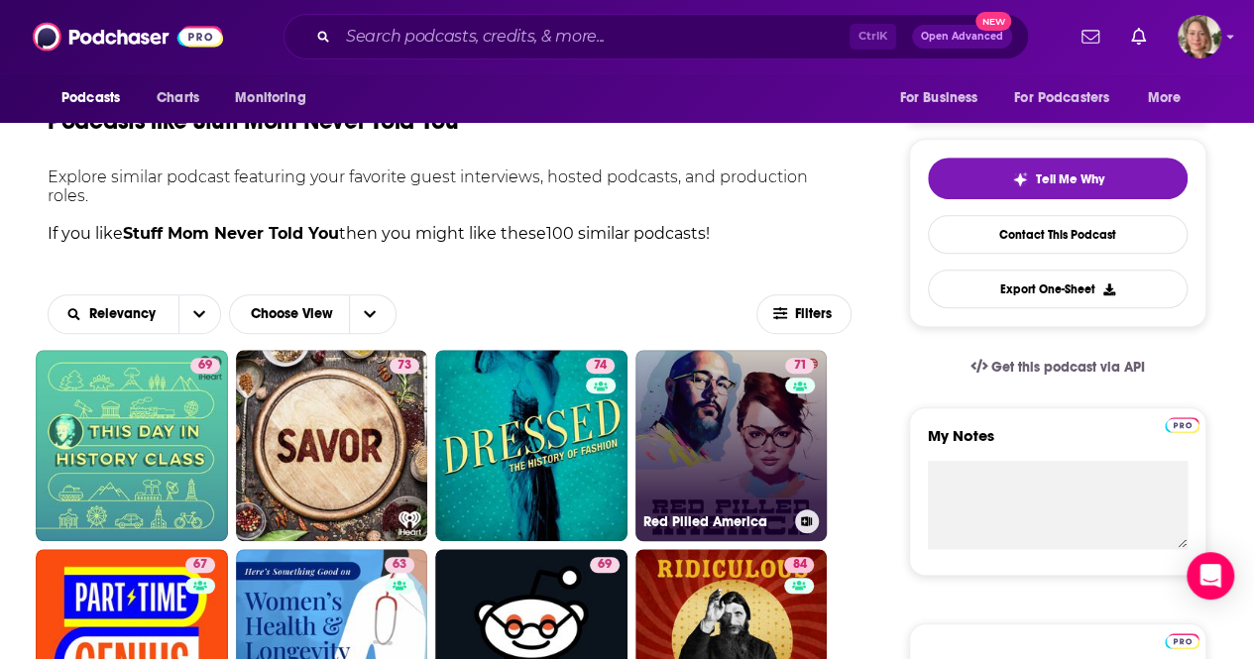
click at [752, 442] on link "71 Red Pilled America" at bounding box center [731, 446] width 192 height 192
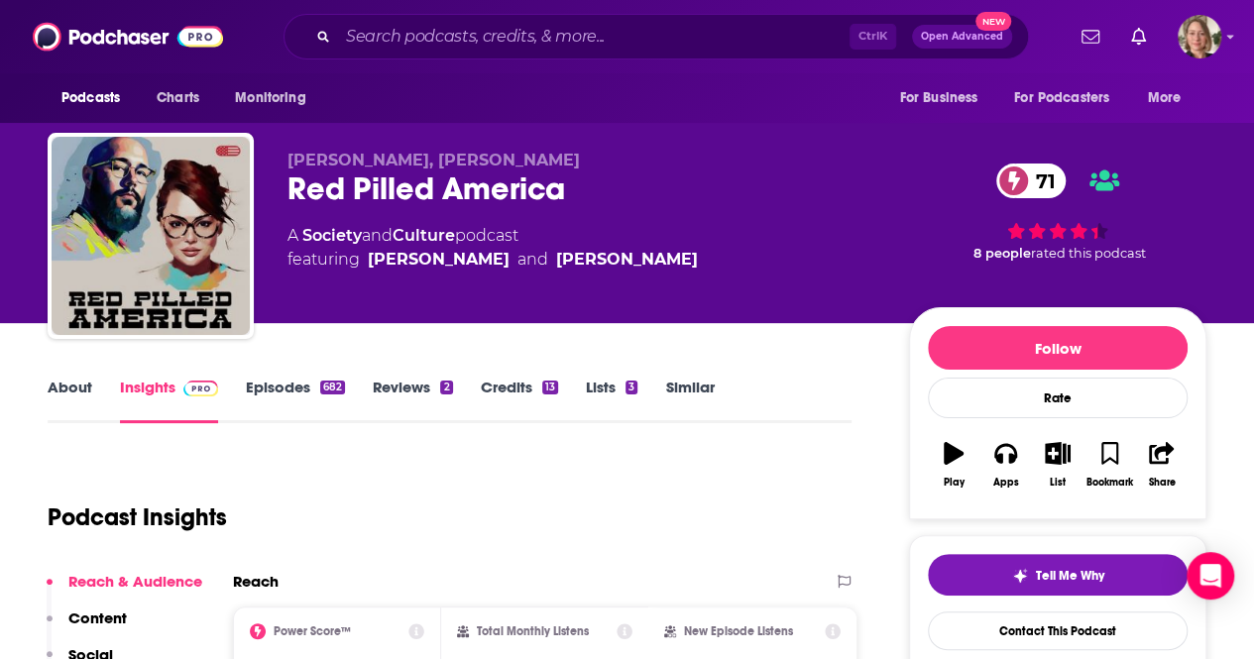
click at [79, 390] on link "About" at bounding box center [70, 401] width 45 height 46
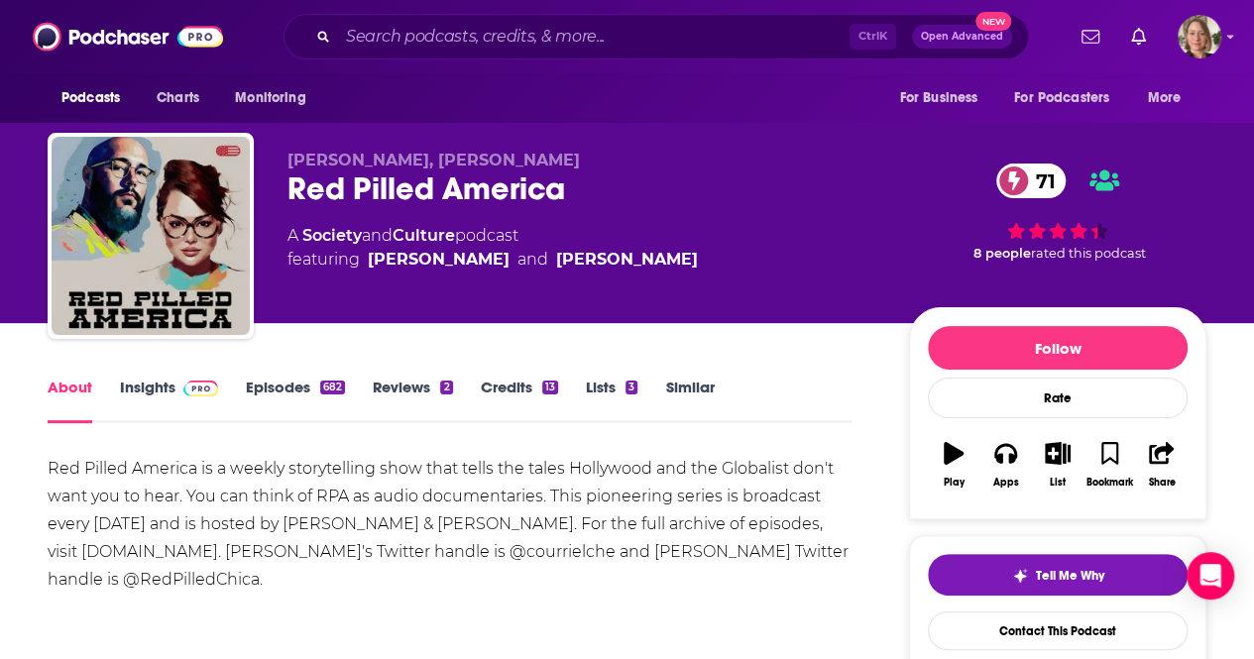
click at [265, 378] on link "Episodes 682" at bounding box center [295, 401] width 99 height 46
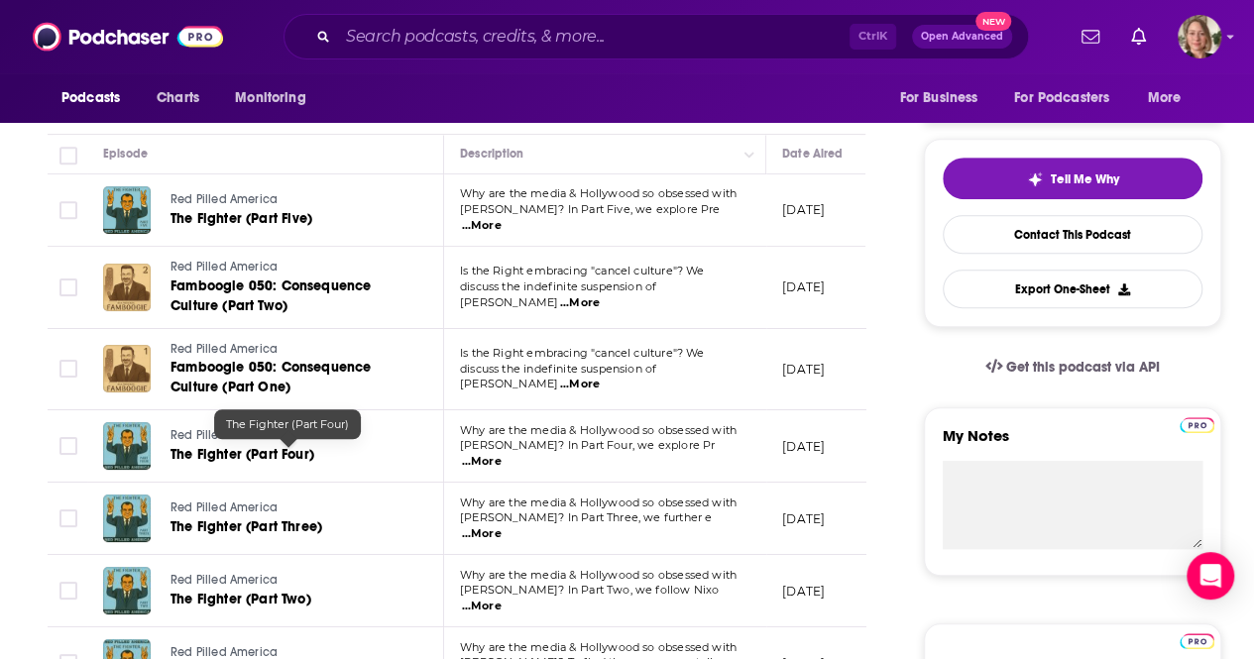
scroll to position [694, 0]
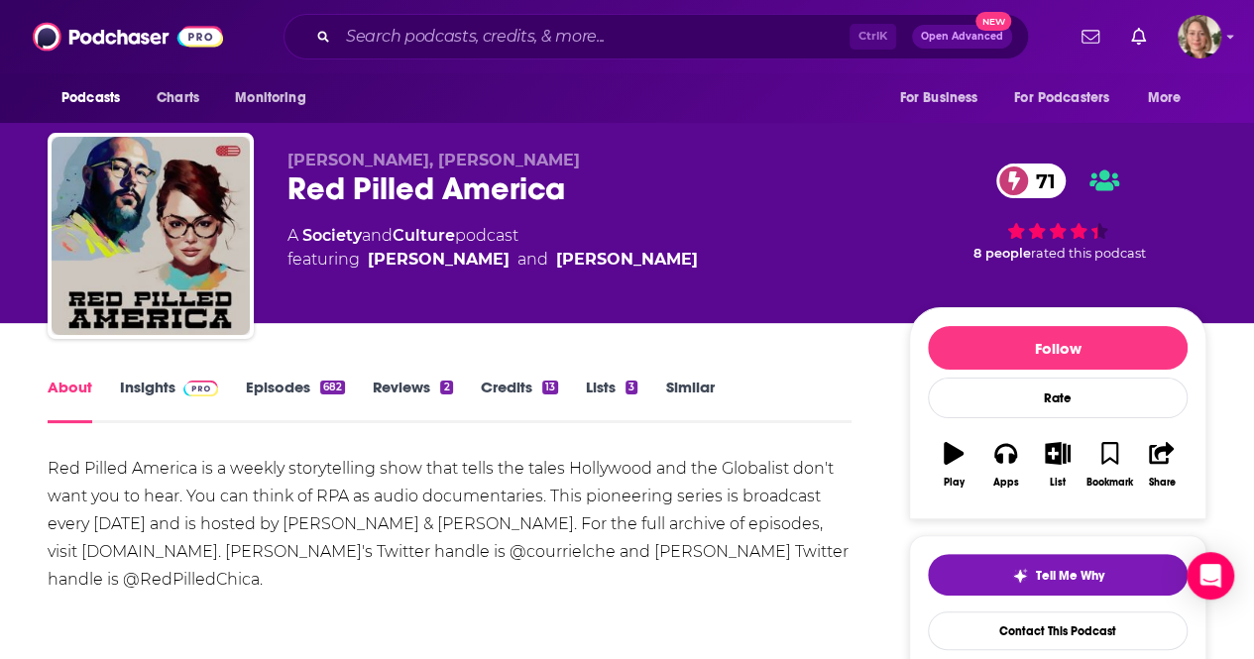
click at [143, 385] on link "Insights" at bounding box center [169, 401] width 98 height 46
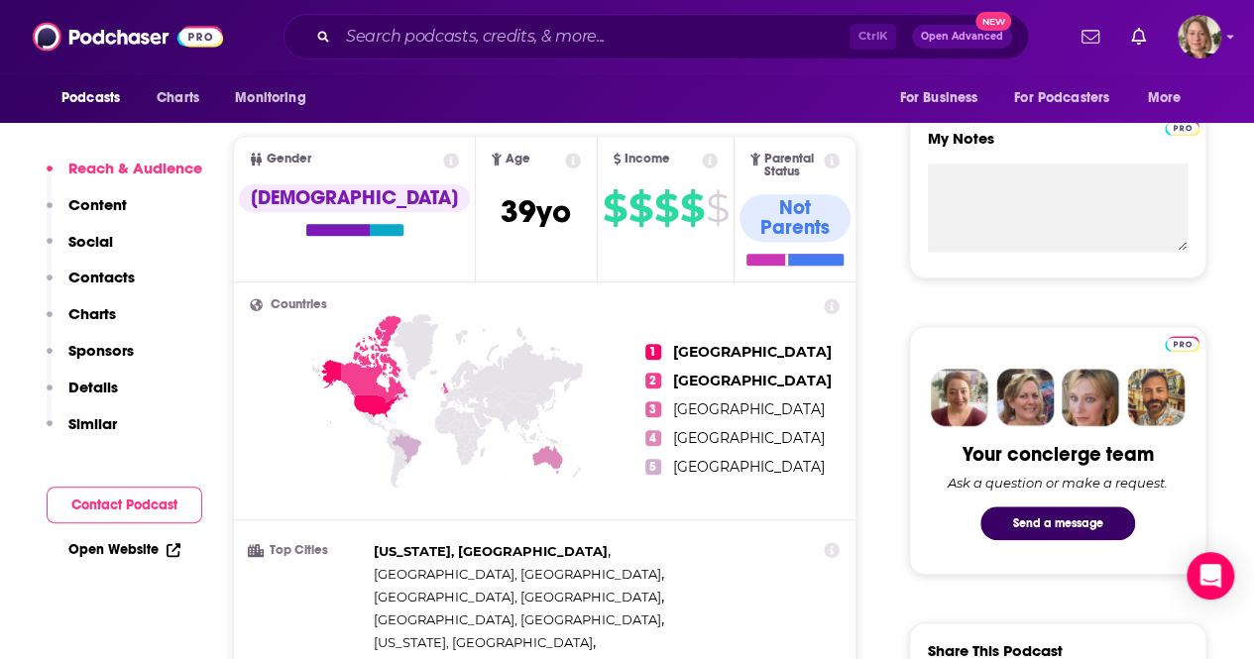
scroll to position [1090, 0]
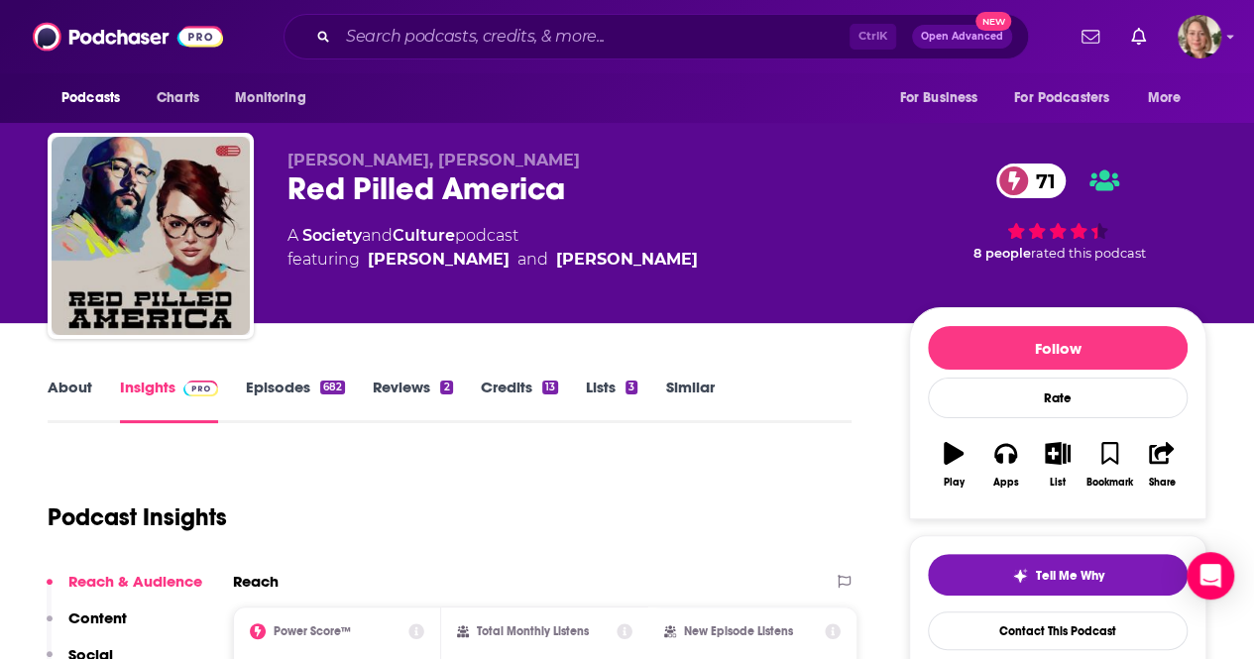
scroll to position [297, 0]
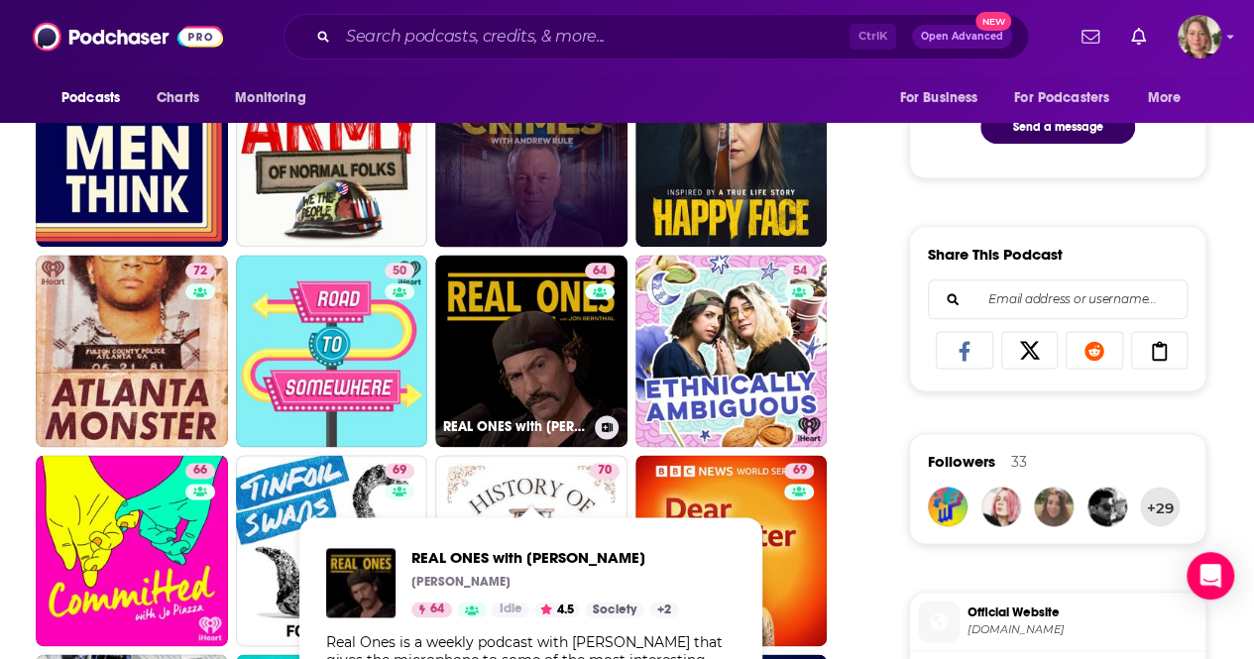
scroll to position [991, 0]
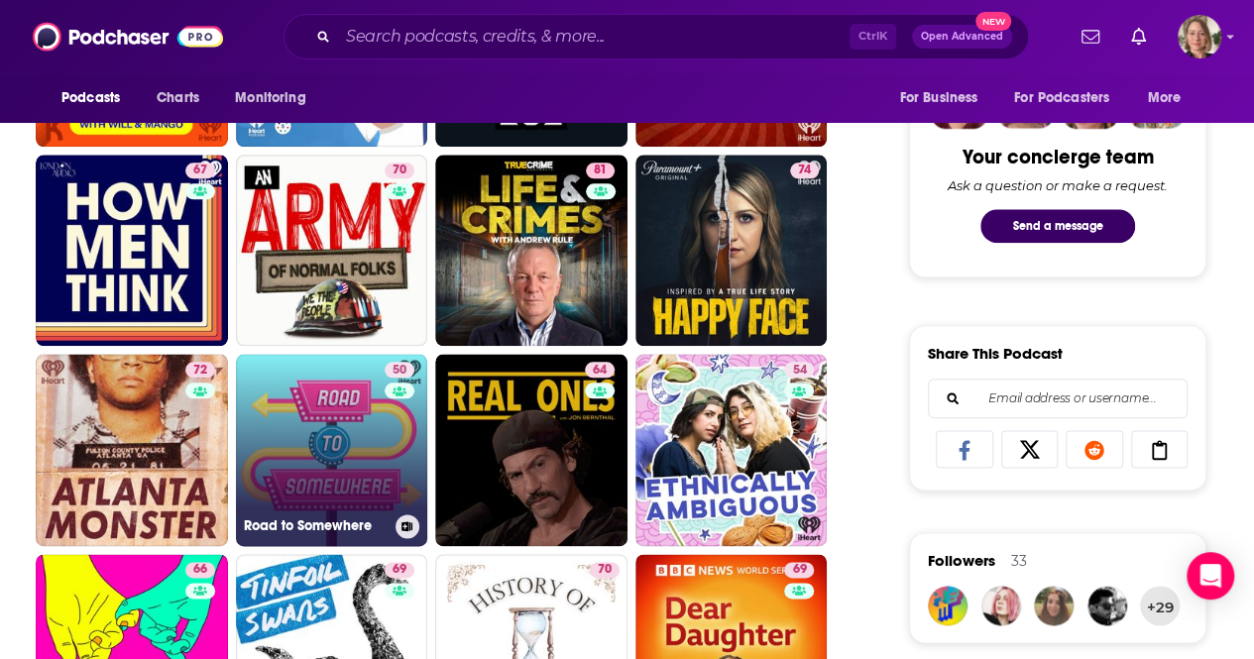
click at [339, 429] on link "50 Road to Somewhere" at bounding box center [332, 450] width 192 height 192
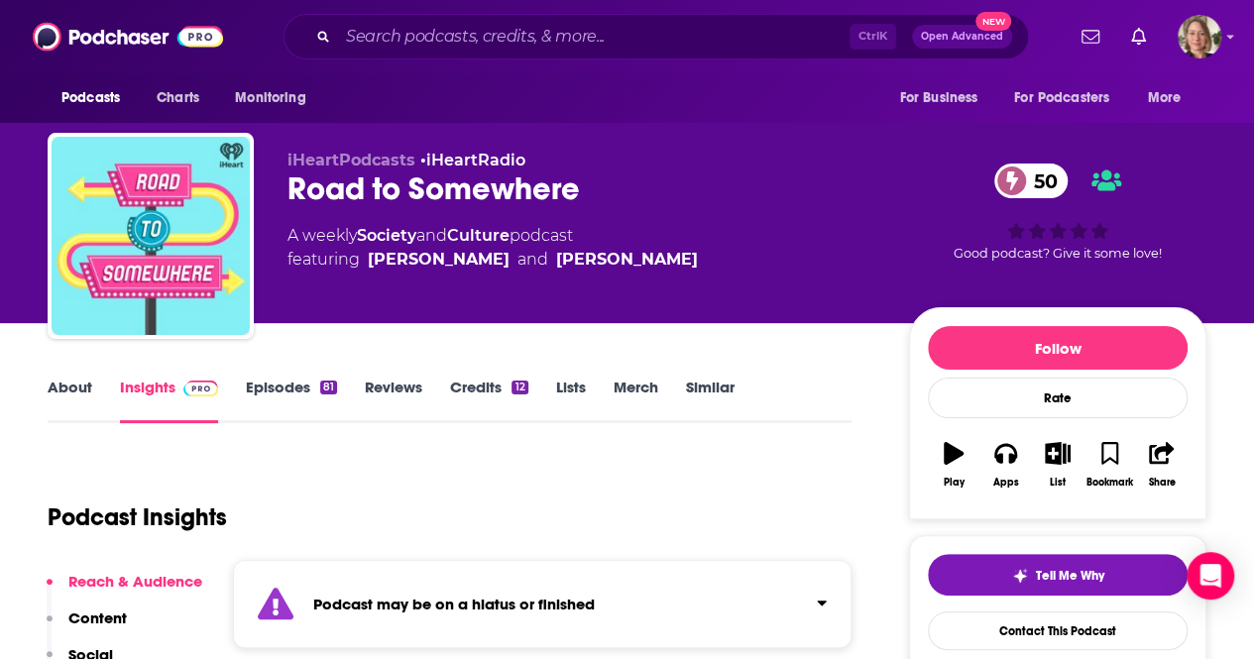
click at [81, 391] on link "About" at bounding box center [70, 401] width 45 height 46
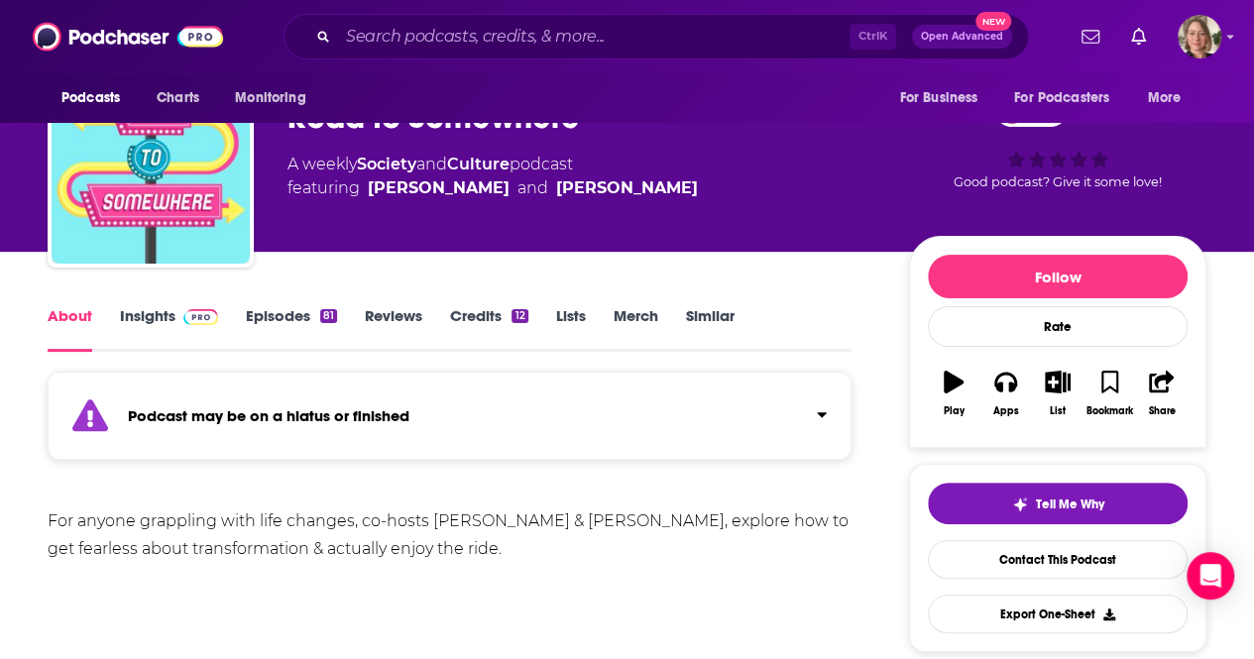
scroll to position [198, 0]
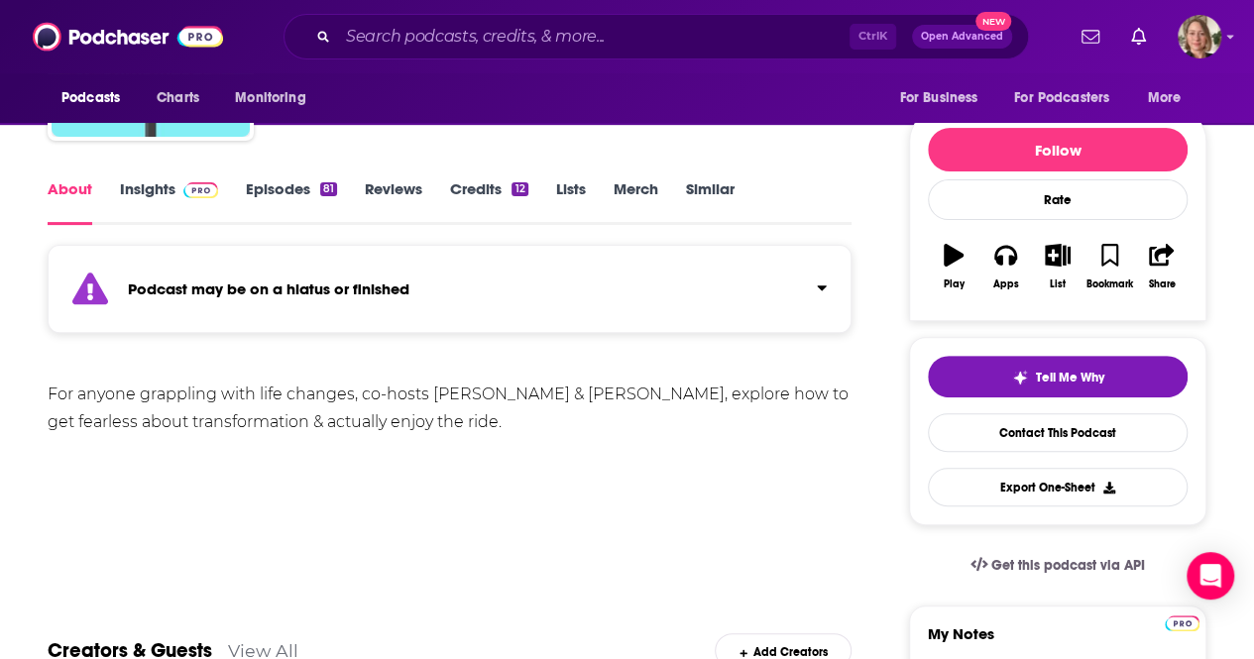
click at [156, 184] on link "Insights" at bounding box center [169, 202] width 98 height 46
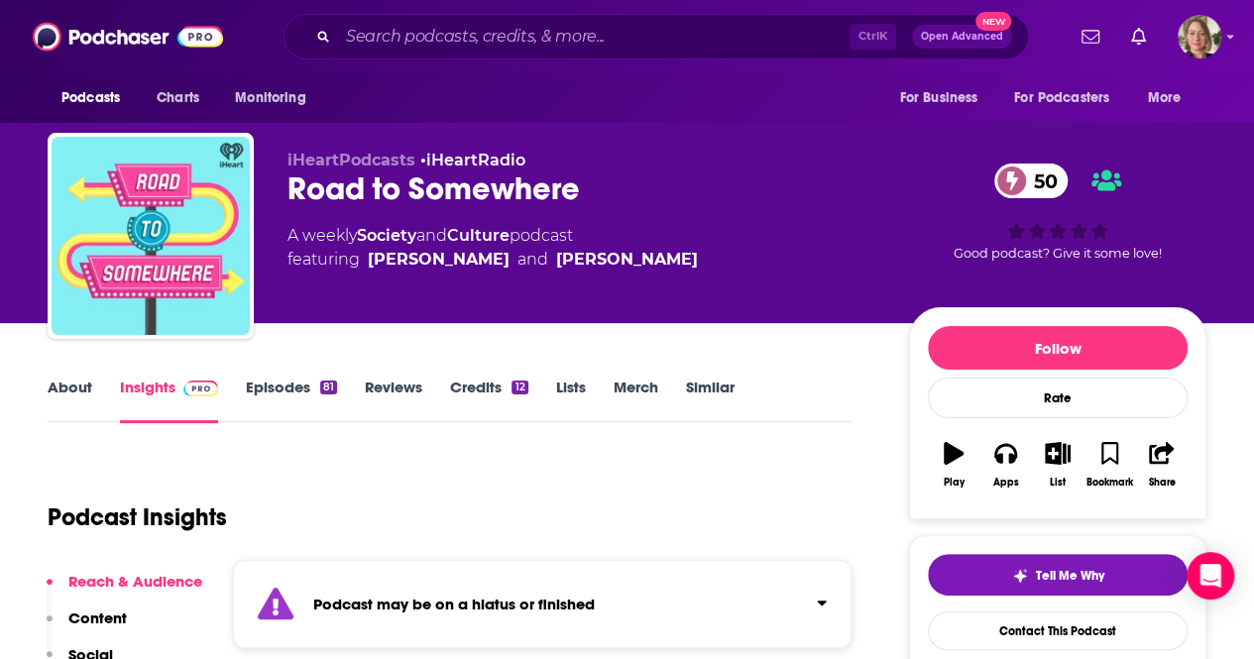
scroll to position [99, 0]
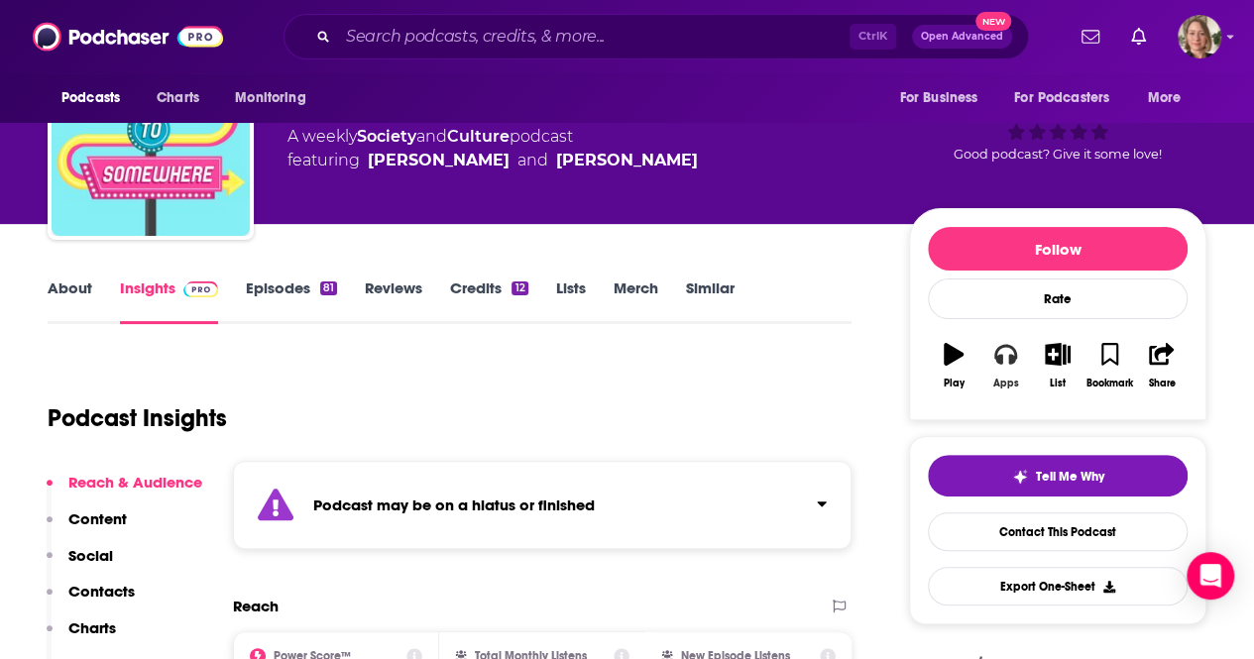
click at [999, 370] on button "Apps" at bounding box center [1005, 365] width 52 height 71
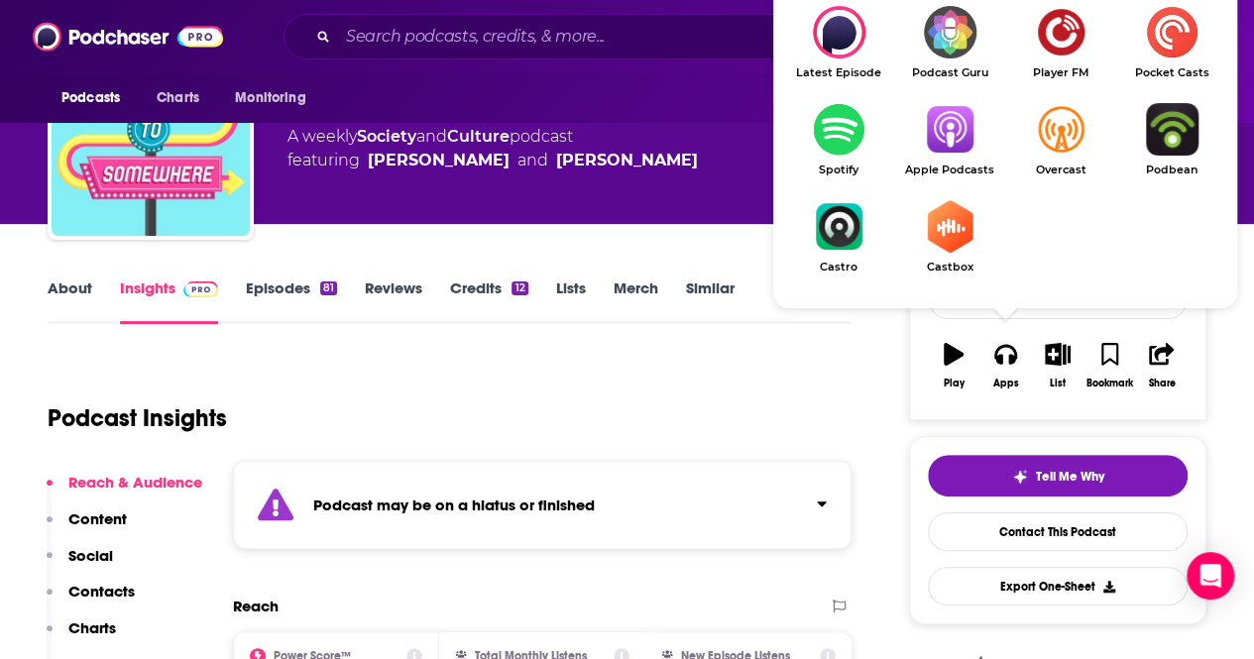
click at [942, 124] on img "Show Listen On dropdown" at bounding box center [949, 129] width 111 height 53
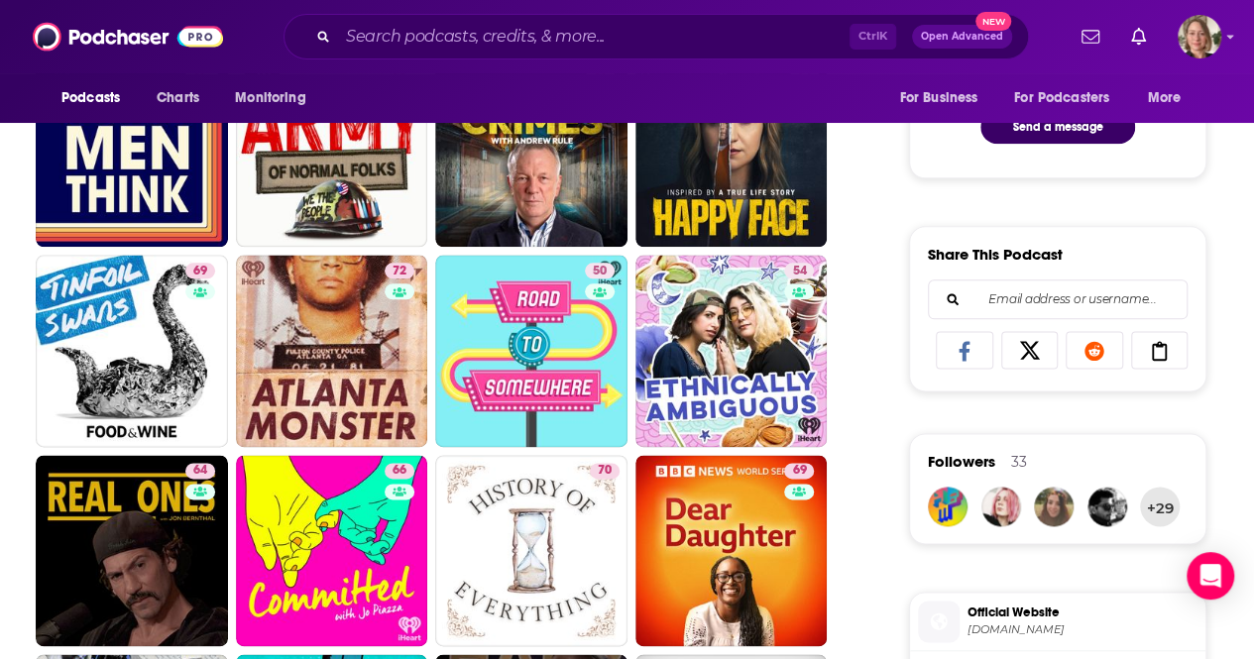
scroll to position [1289, 0]
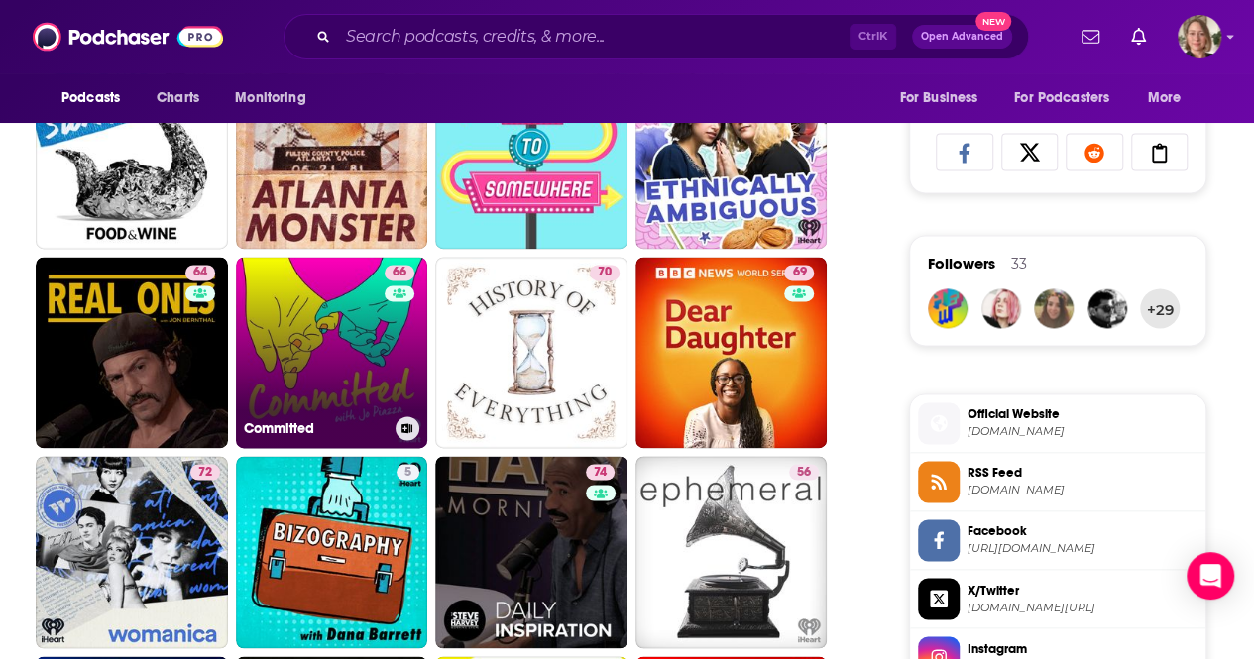
click at [341, 318] on link "66 Committed" at bounding box center [332, 353] width 192 height 192
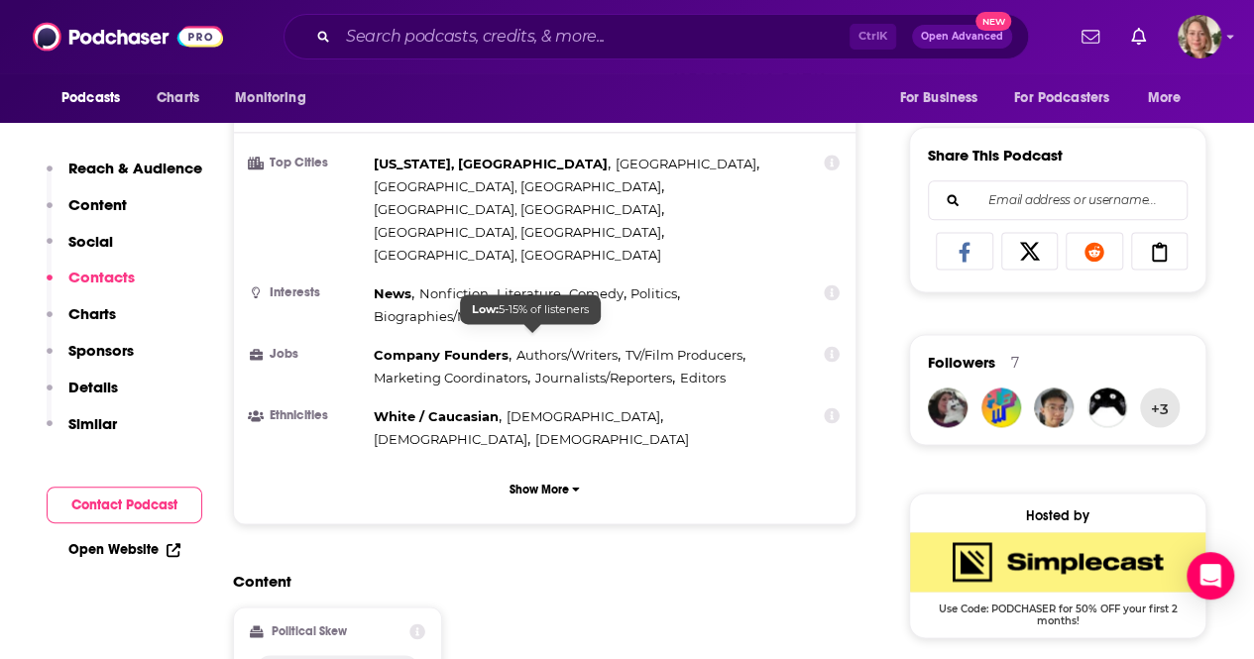
scroll to position [694, 0]
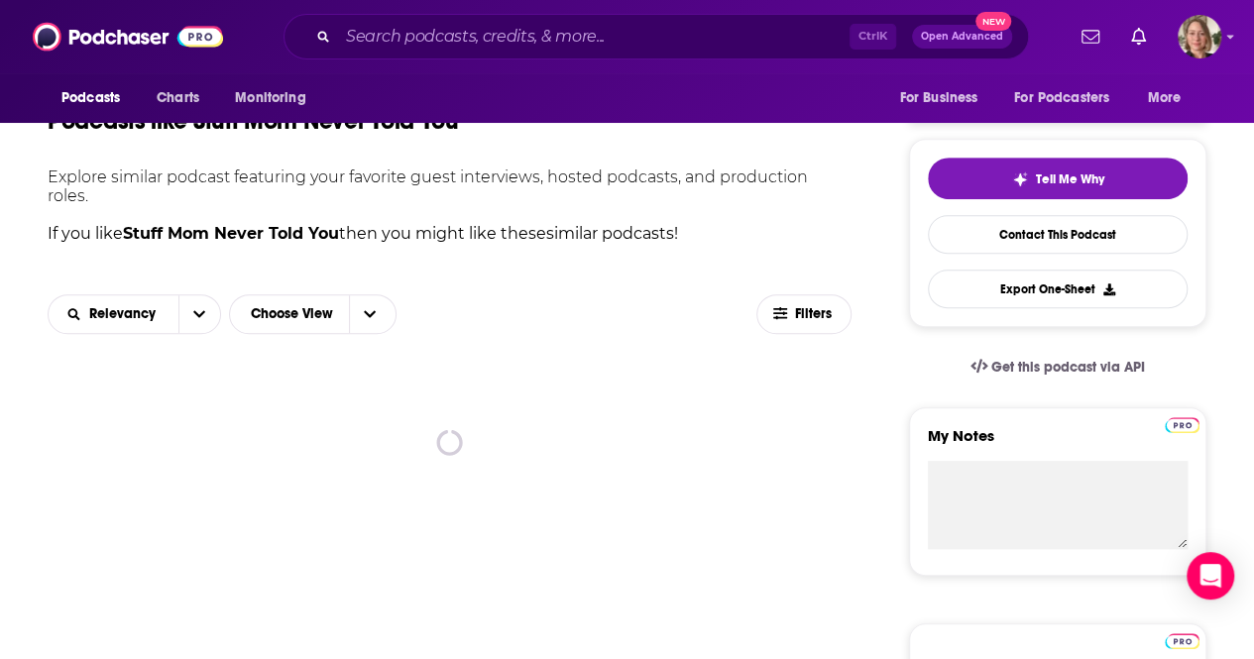
scroll to position [496, 0]
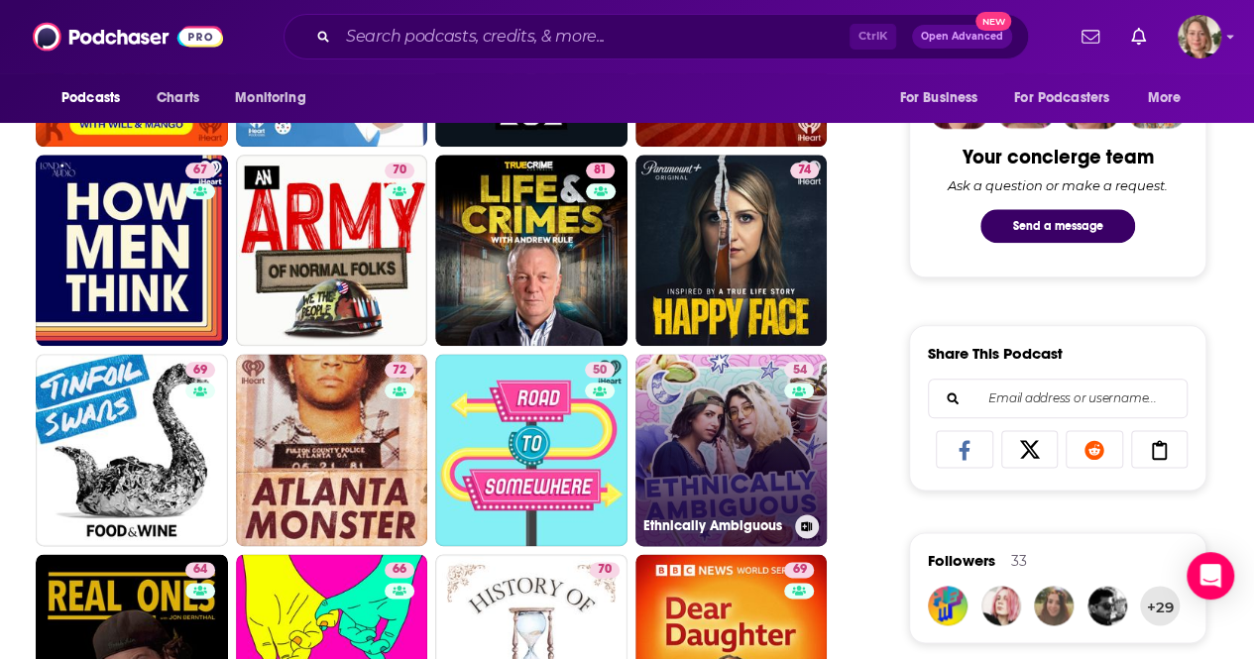
scroll to position [1189, 0]
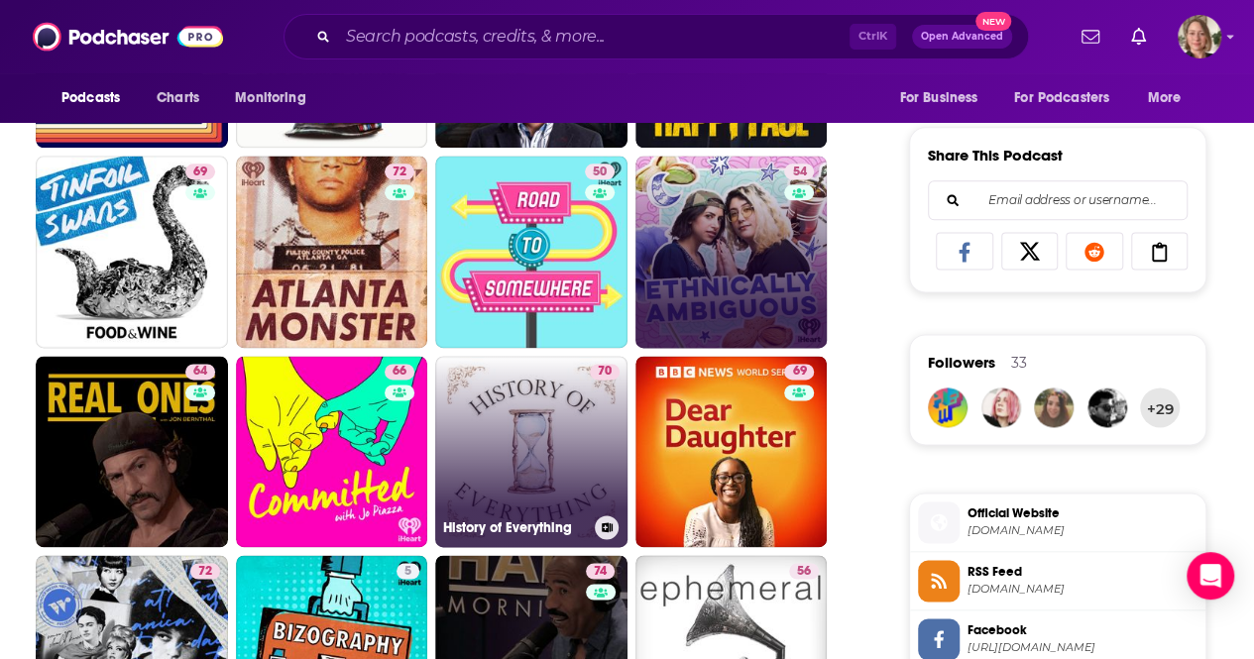
click at [618, 433] on div "70" at bounding box center [605, 440] width 30 height 153
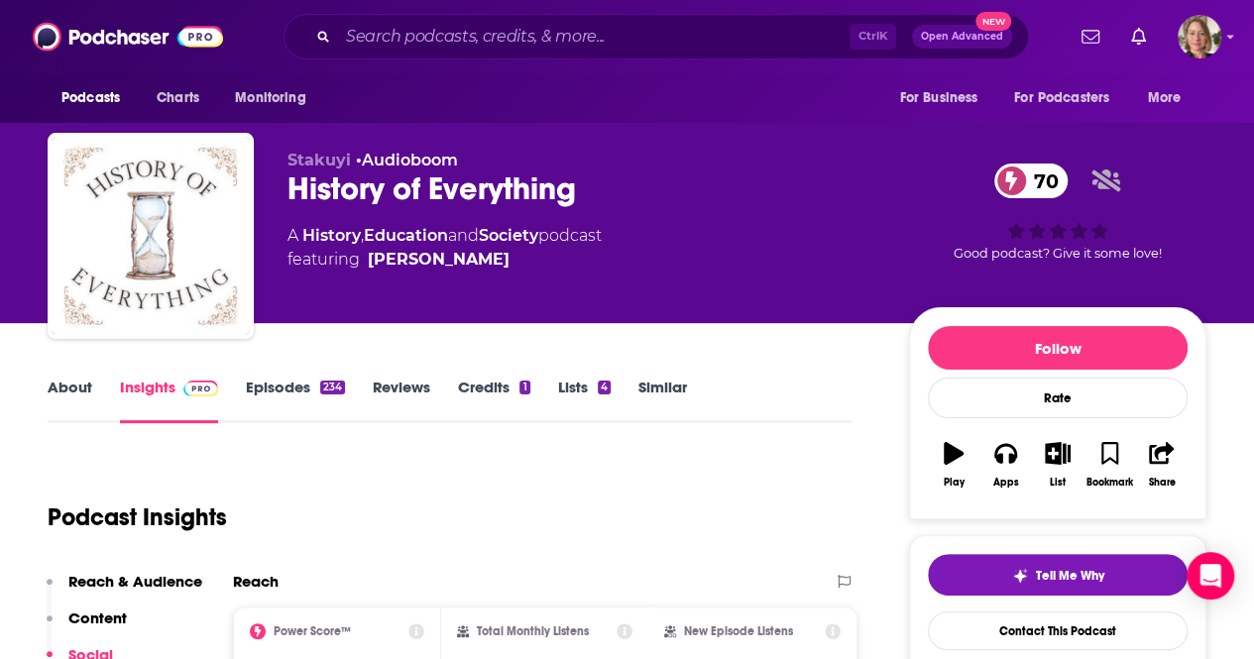
click at [75, 386] on link "About" at bounding box center [70, 401] width 45 height 46
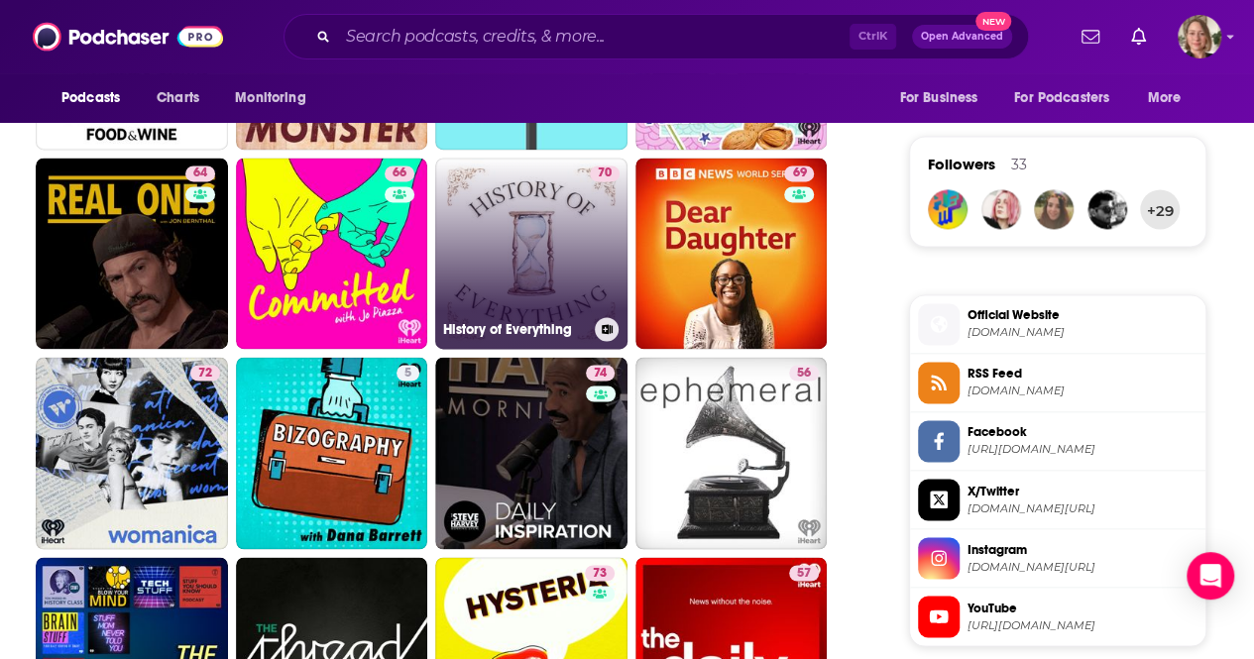
scroll to position [1487, 0]
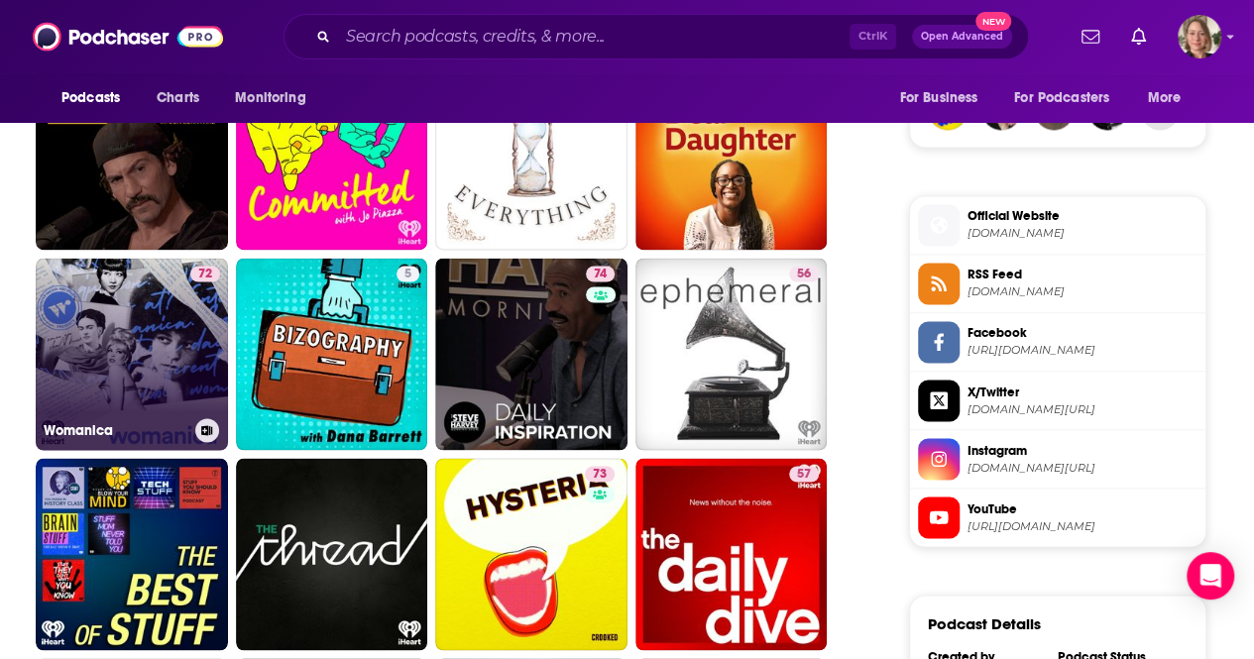
click at [173, 336] on link "72 Womanica" at bounding box center [132, 354] width 192 height 192
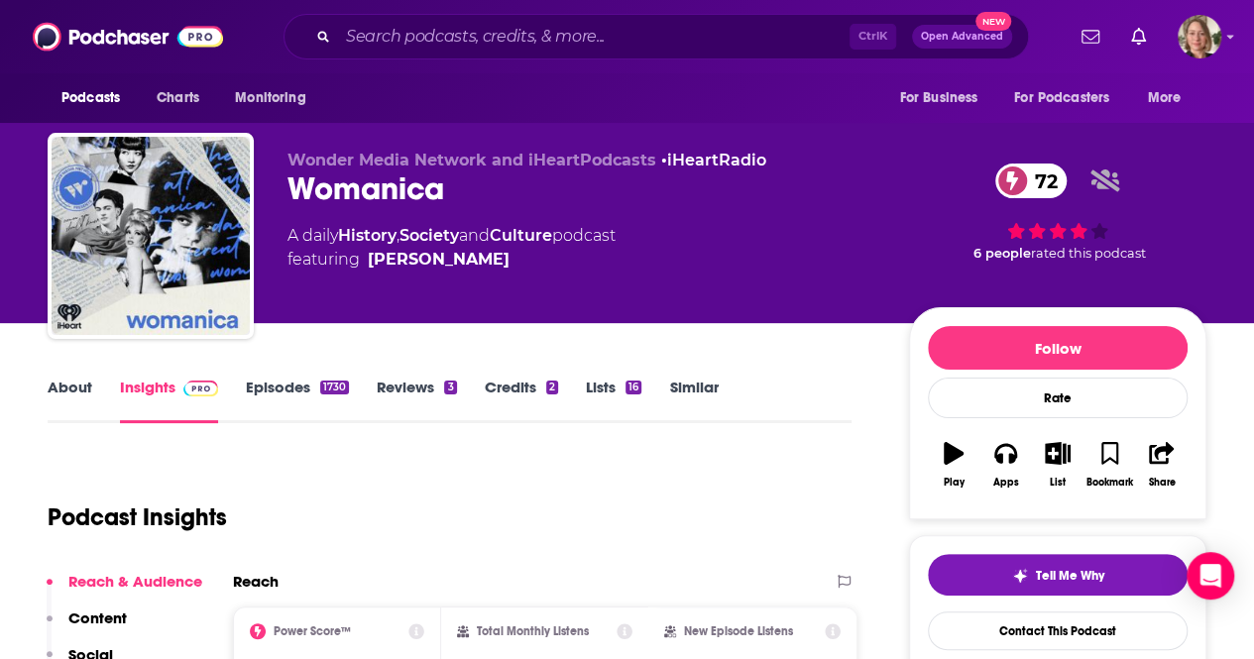
click at [70, 383] on link "About" at bounding box center [70, 401] width 45 height 46
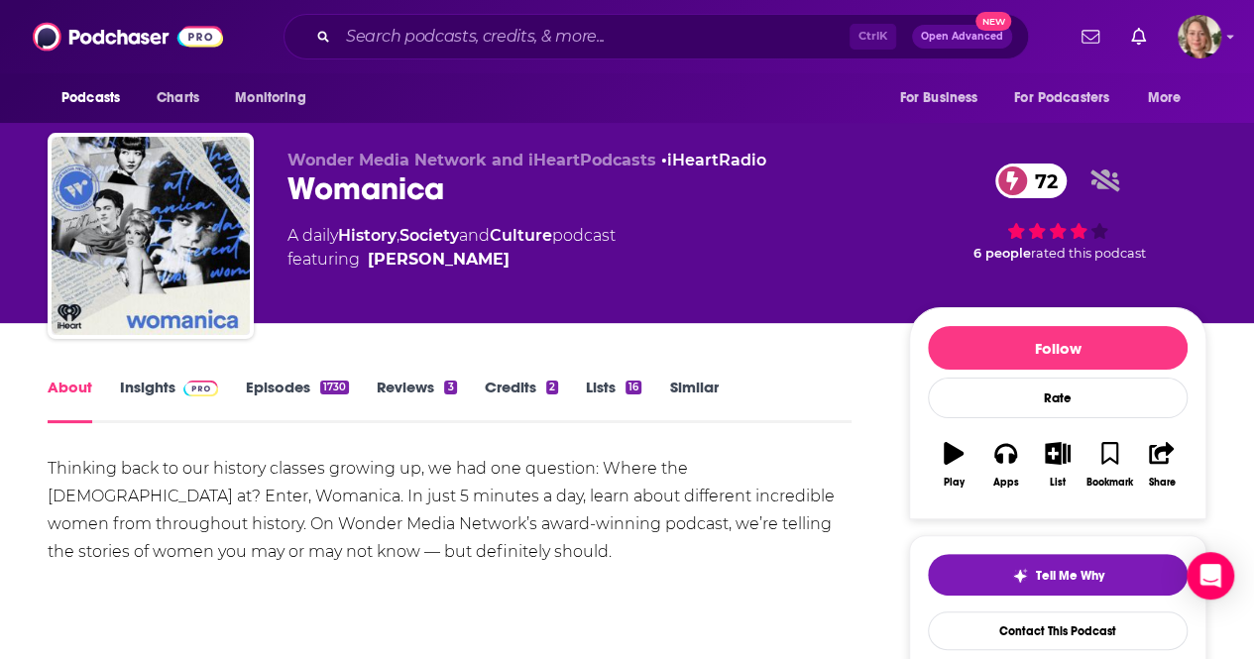
click at [154, 388] on link "Insights" at bounding box center [169, 401] width 98 height 46
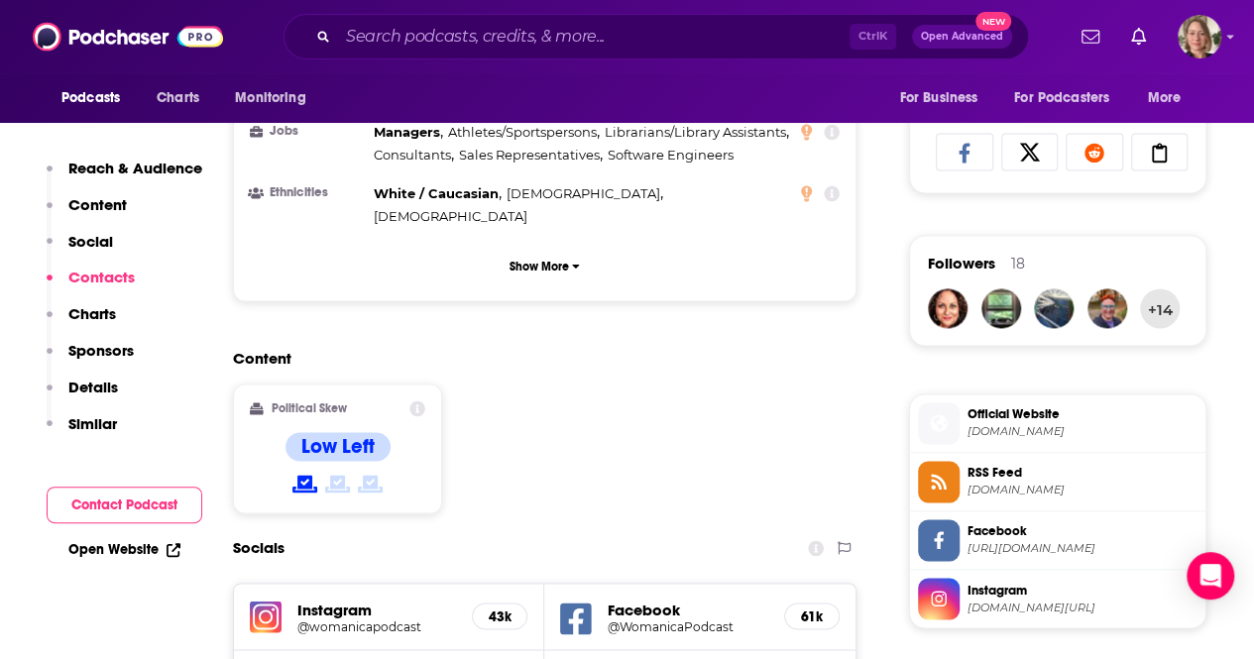
scroll to position [1586, 0]
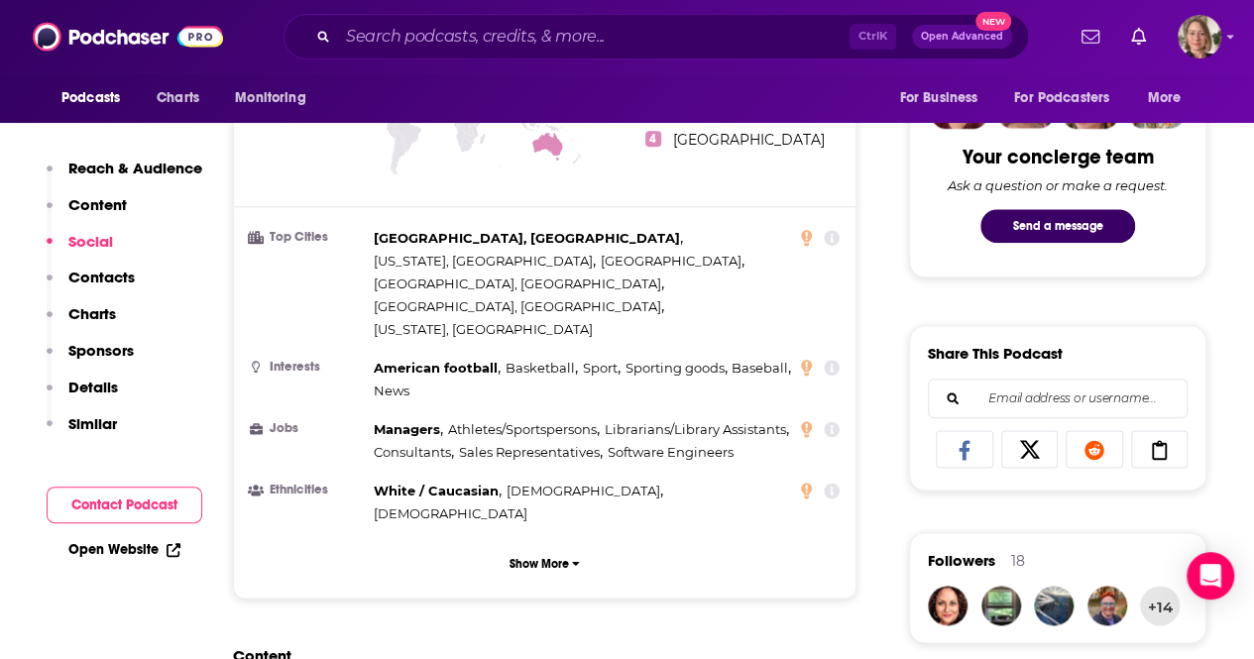
scroll to position [297, 0]
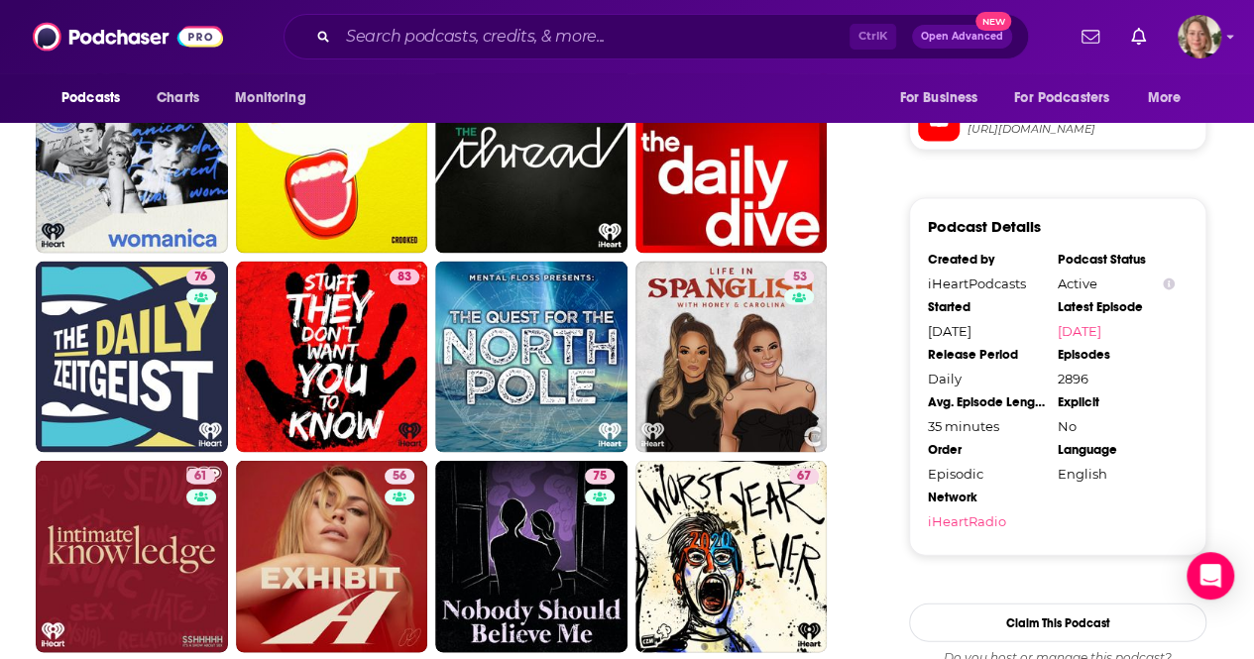
scroll to position [1982, 0]
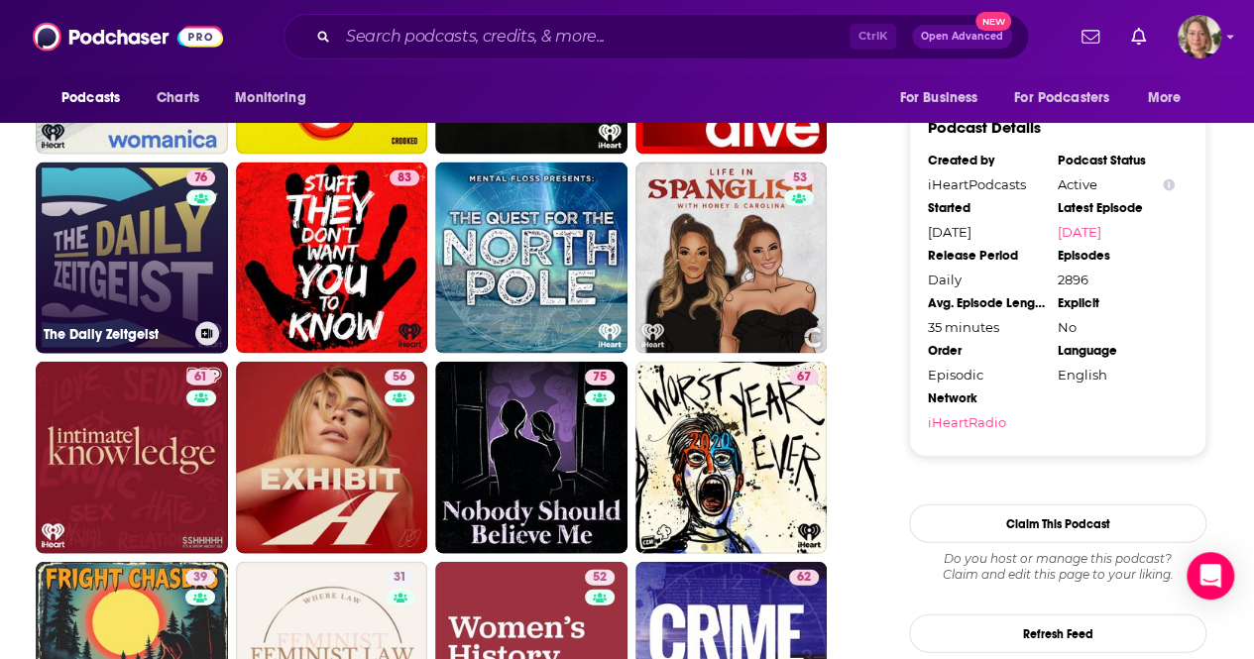
click at [135, 256] on link "76 The Daily Zeitgeist" at bounding box center [132, 259] width 192 height 192
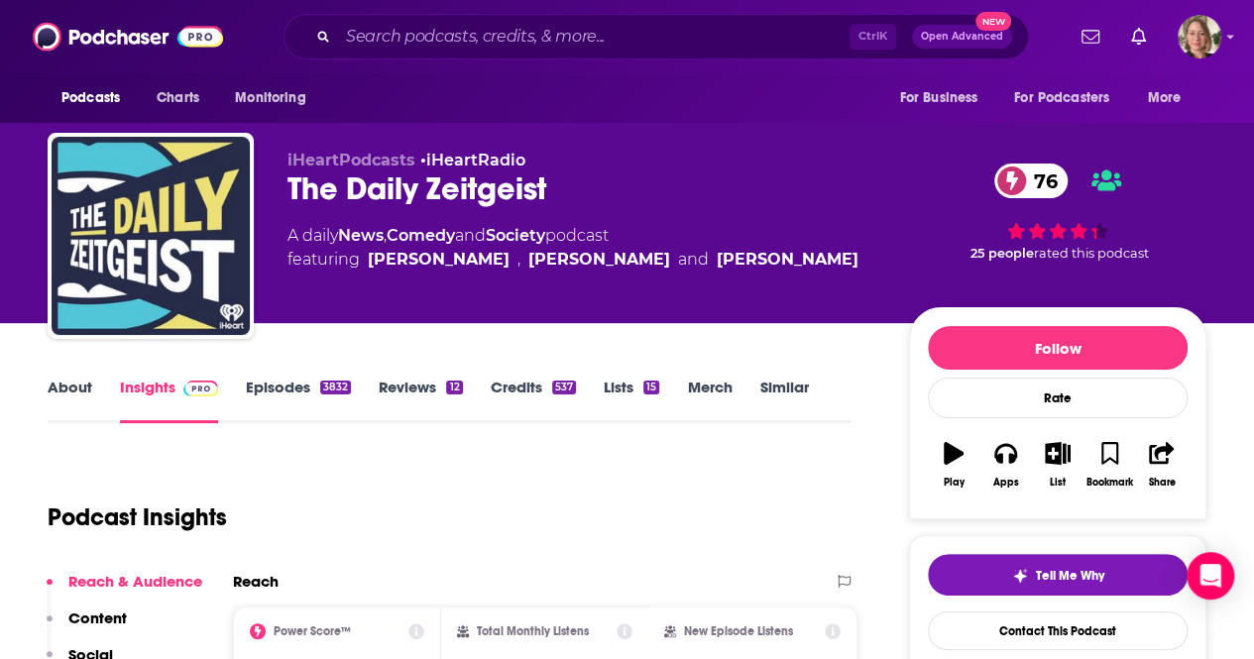
click at [59, 387] on link "About" at bounding box center [70, 401] width 45 height 46
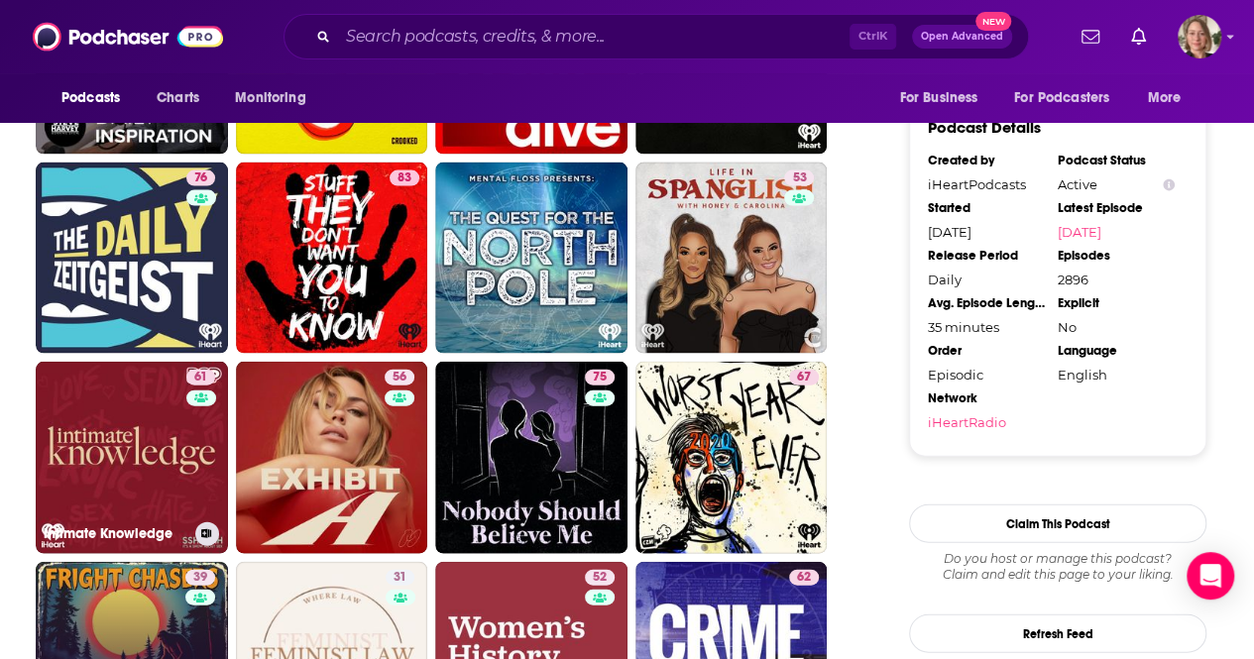
scroll to position [2181, 0]
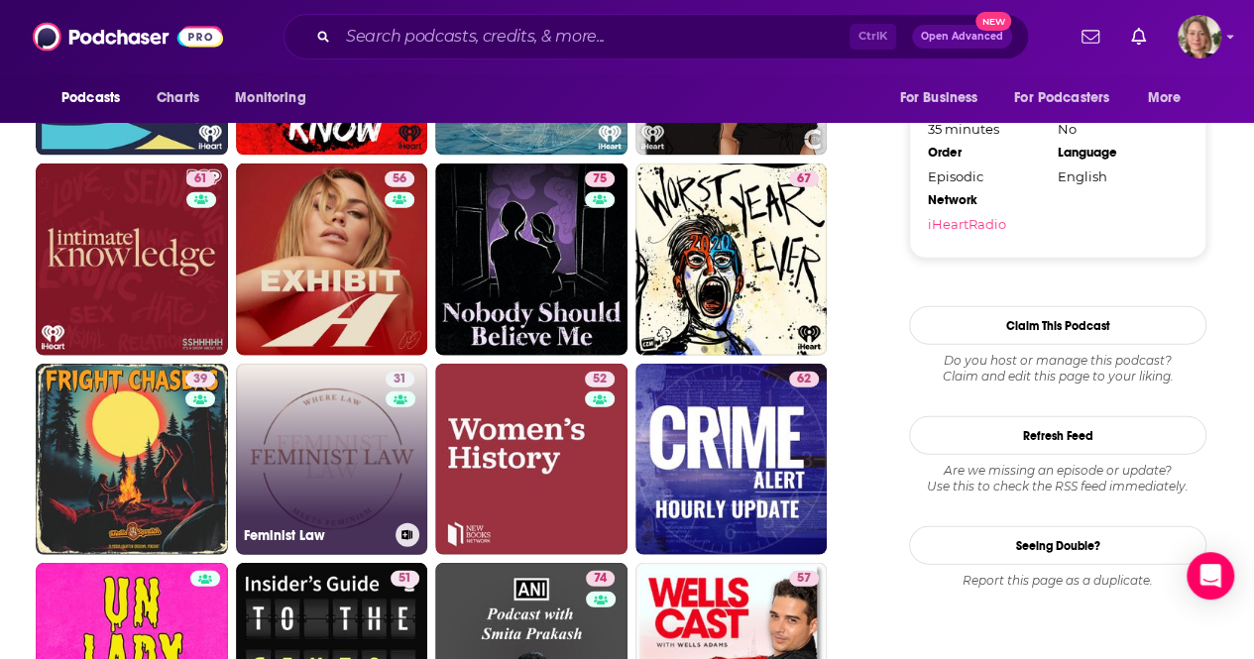
click at [289, 449] on link "31 Feminist Law" at bounding box center [332, 460] width 192 height 192
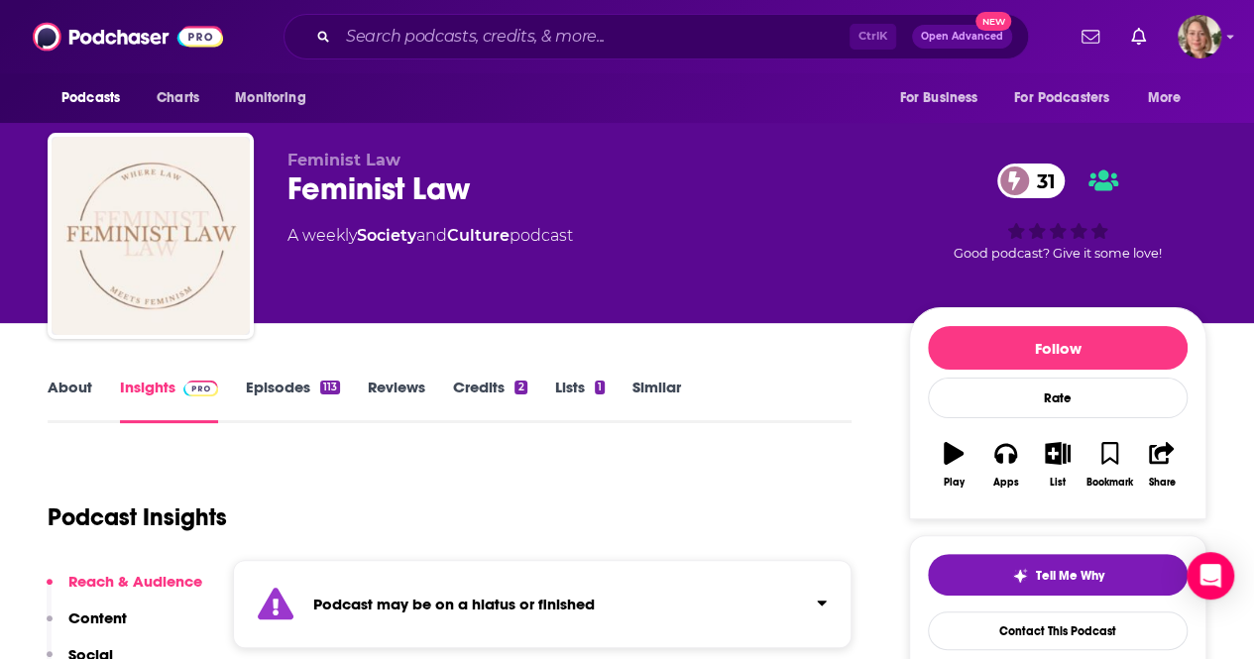
scroll to position [297, 0]
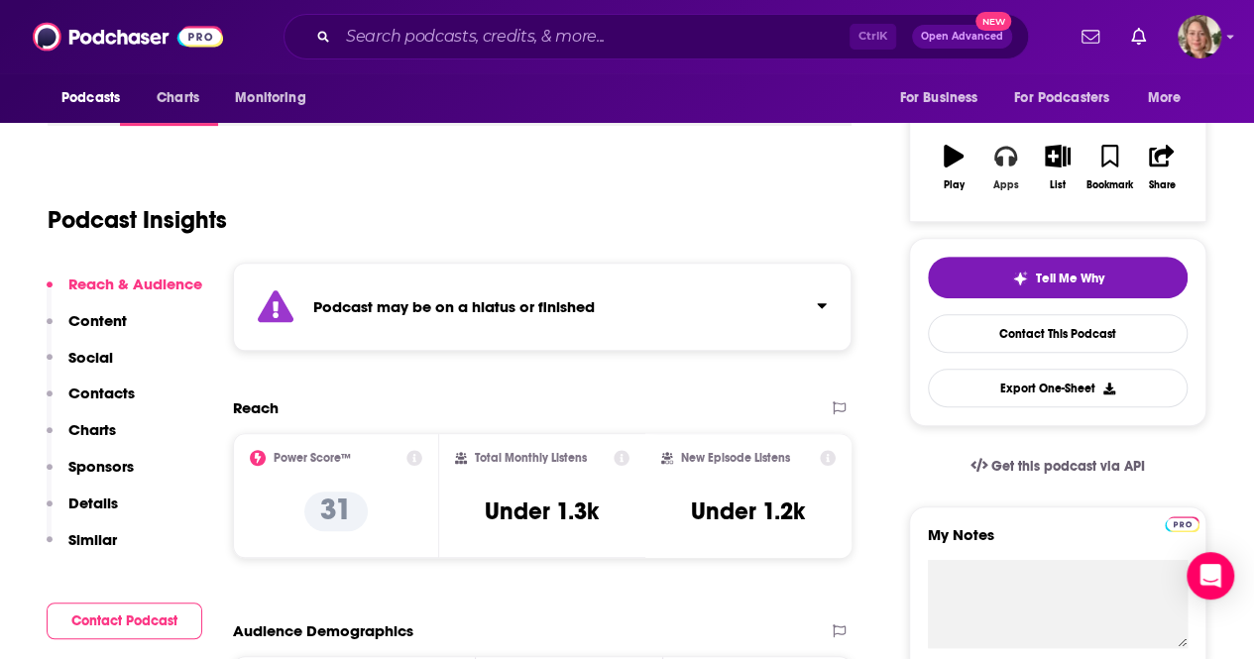
click at [1007, 162] on icon "button" at bounding box center [1005, 156] width 22 height 22
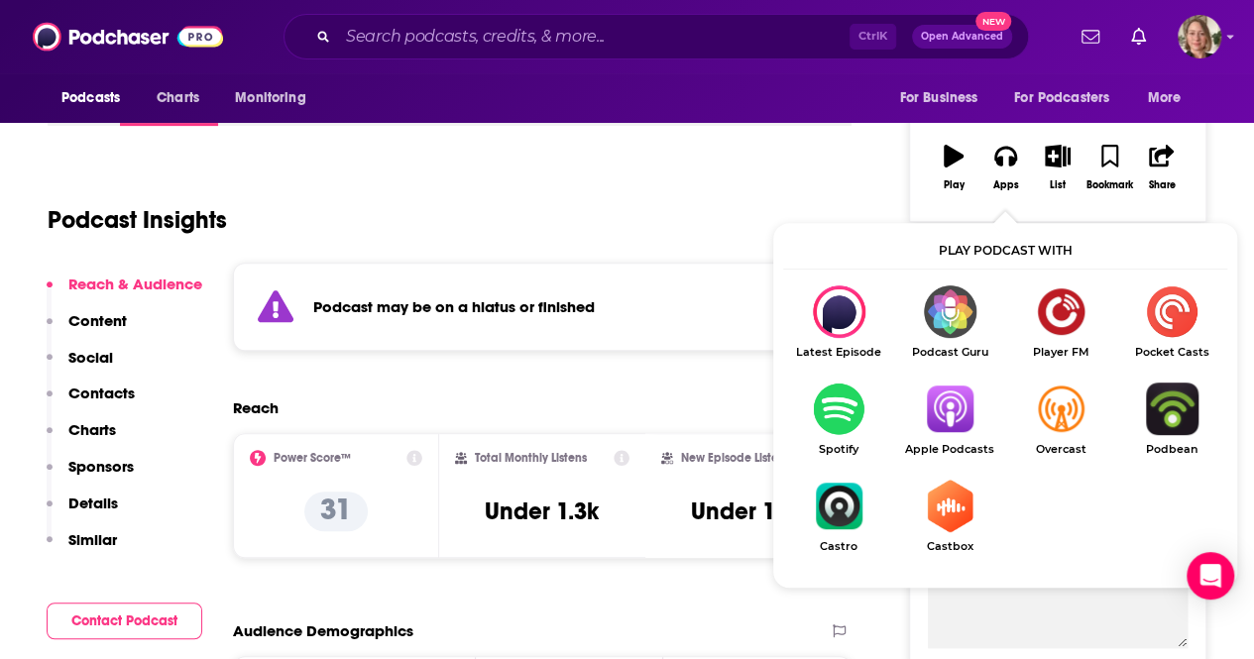
click at [945, 439] on link "Apple Podcasts" at bounding box center [949, 419] width 111 height 73
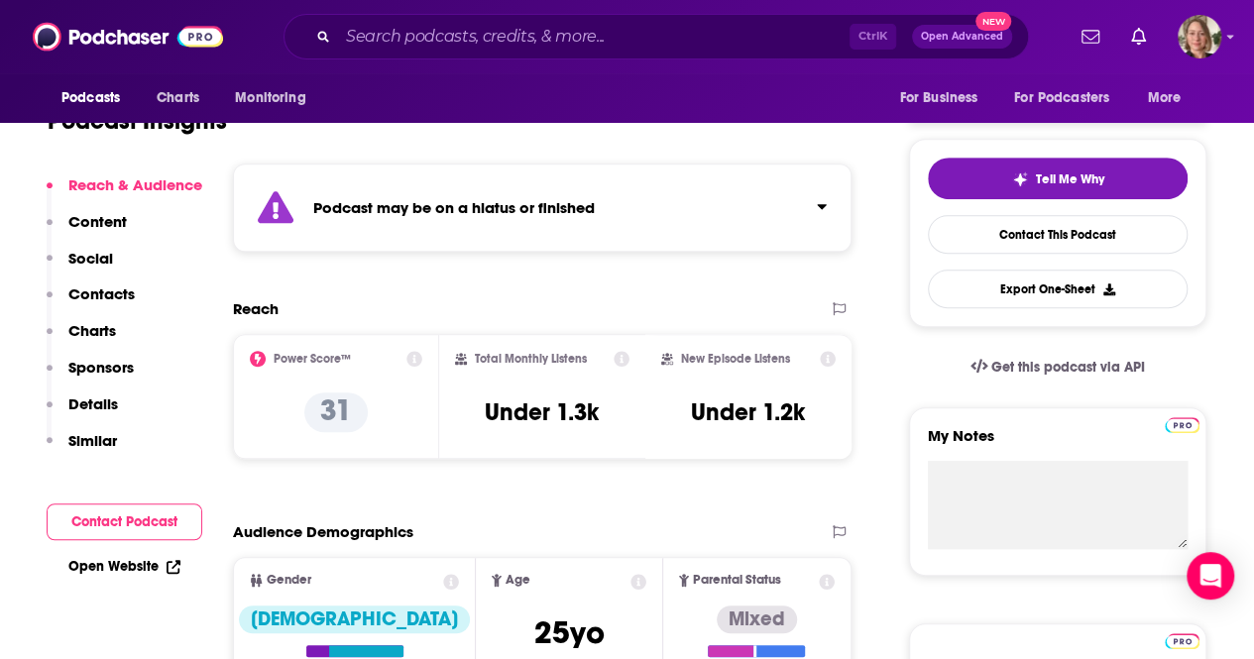
scroll to position [0, 0]
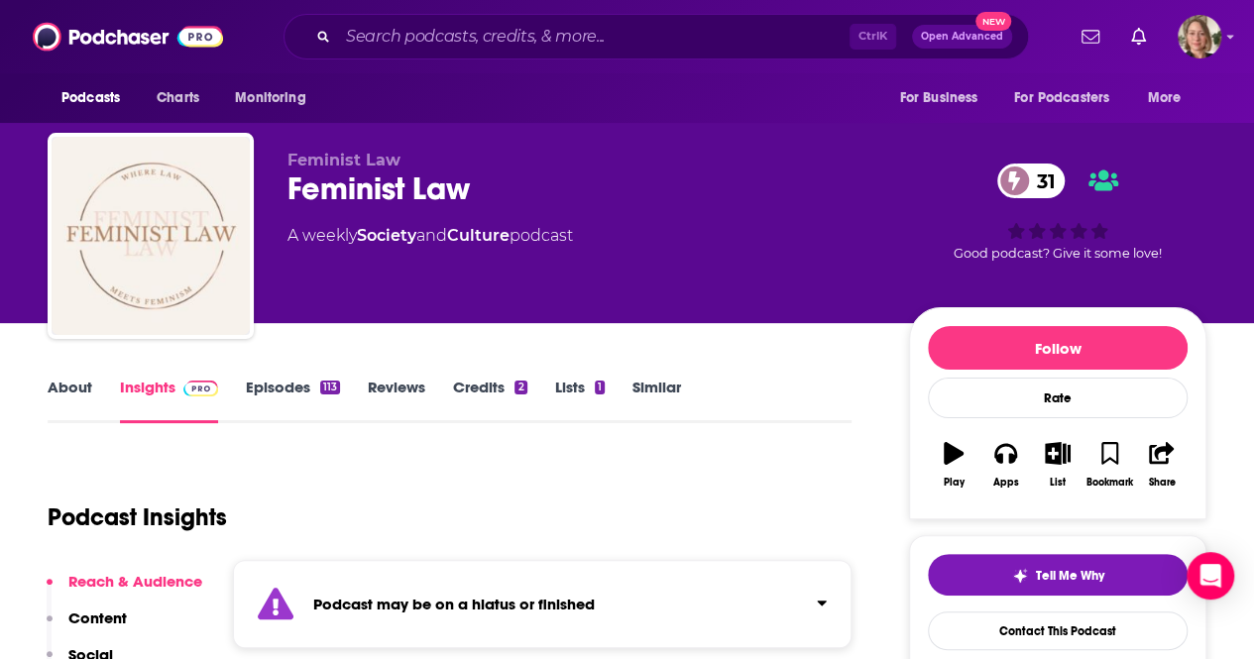
click at [73, 394] on link "About" at bounding box center [70, 401] width 45 height 46
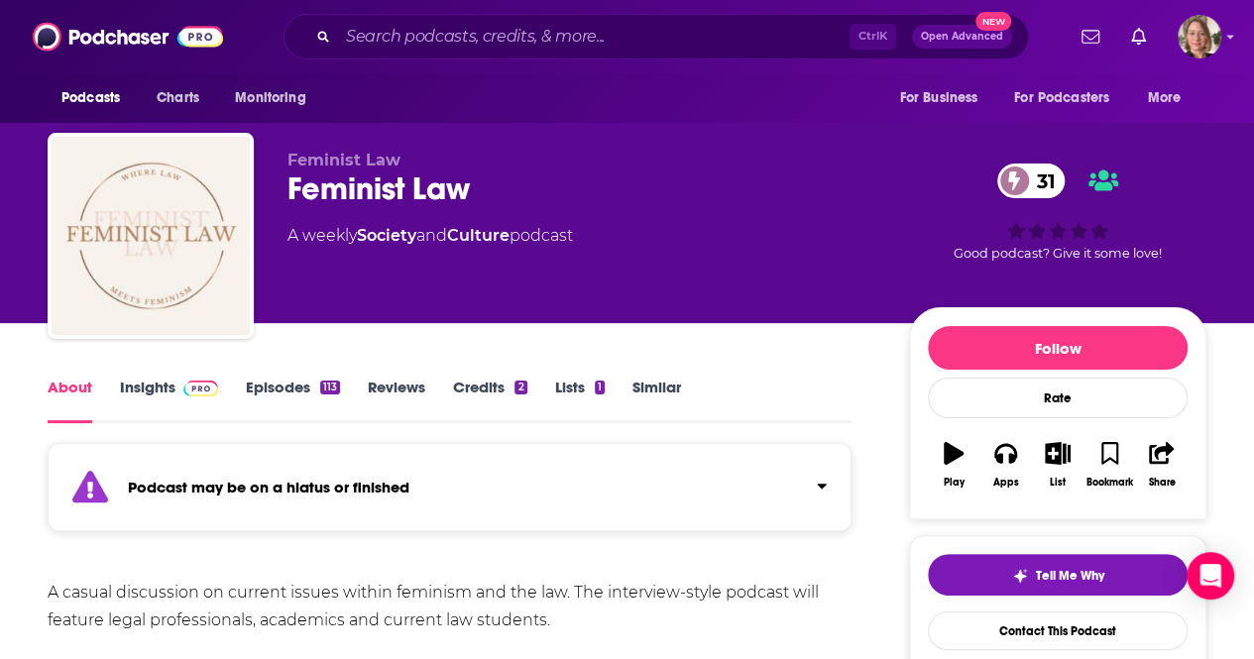
scroll to position [99, 0]
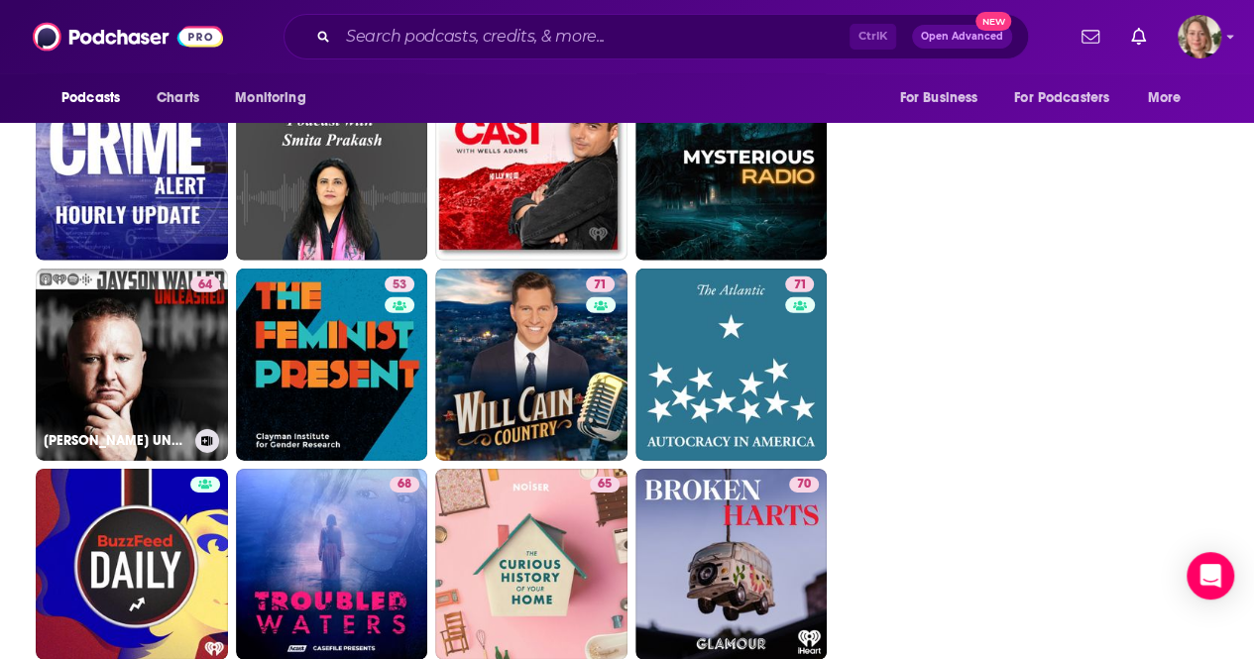
scroll to position [2775, 0]
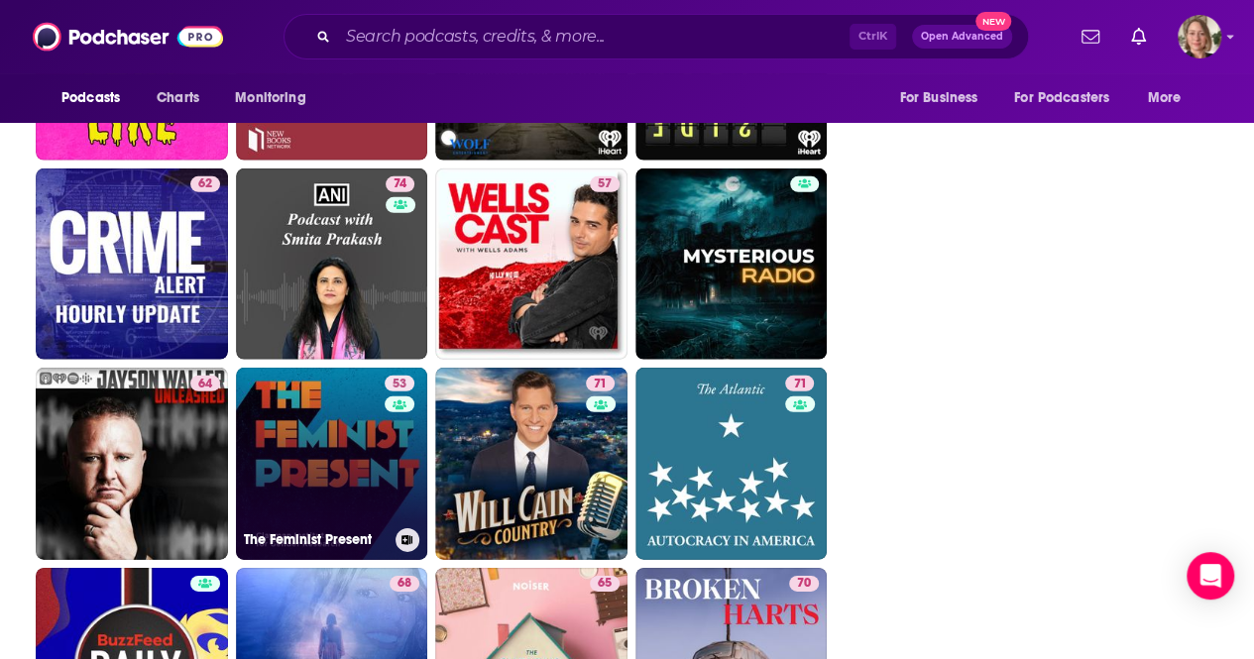
click at [366, 455] on link "53 The Feminist Present" at bounding box center [332, 464] width 192 height 192
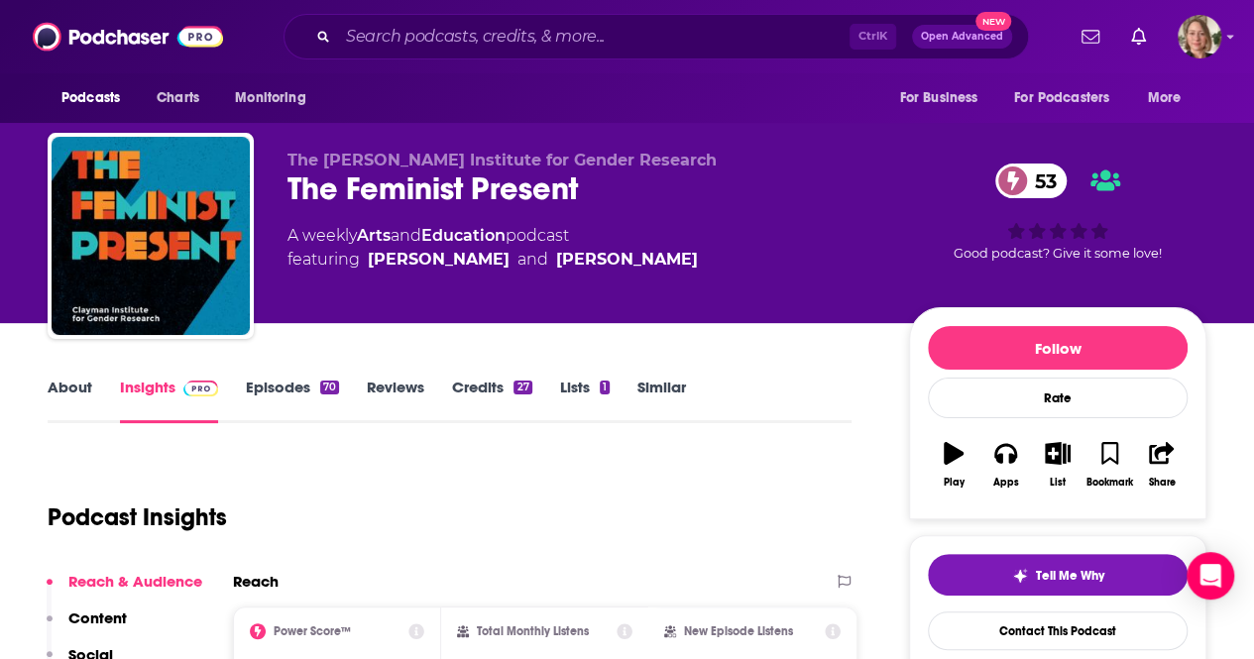
click at [61, 388] on link "About" at bounding box center [70, 401] width 45 height 46
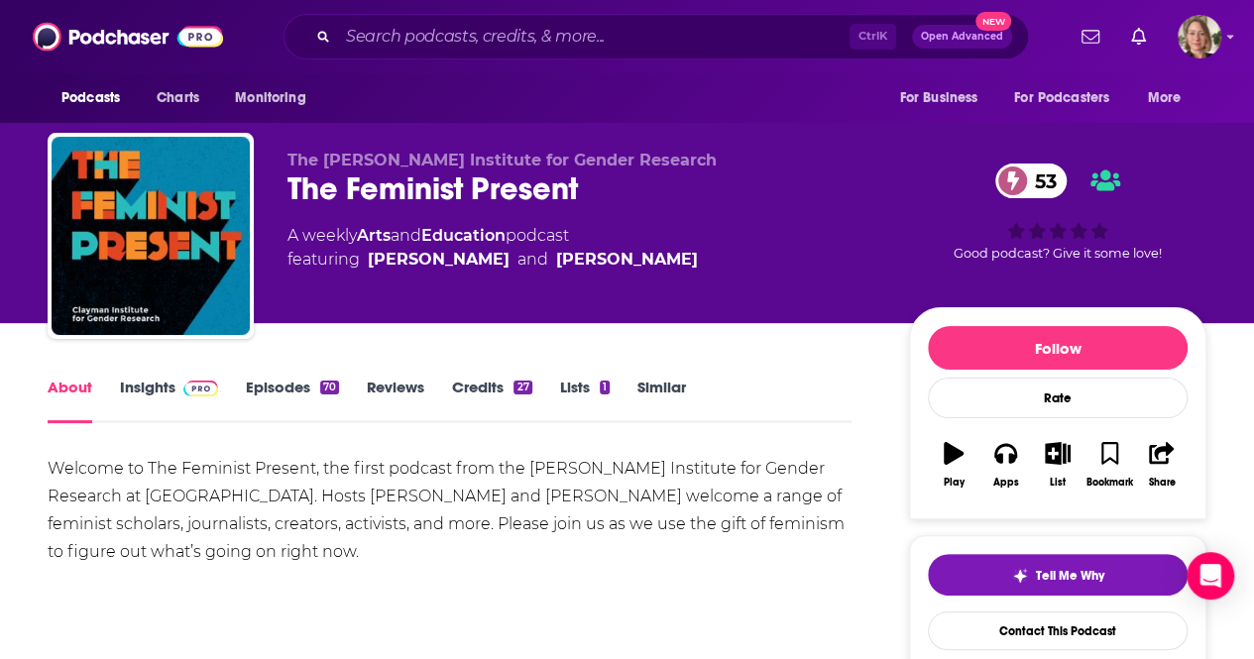
click at [144, 401] on link "Insights" at bounding box center [169, 401] width 98 height 46
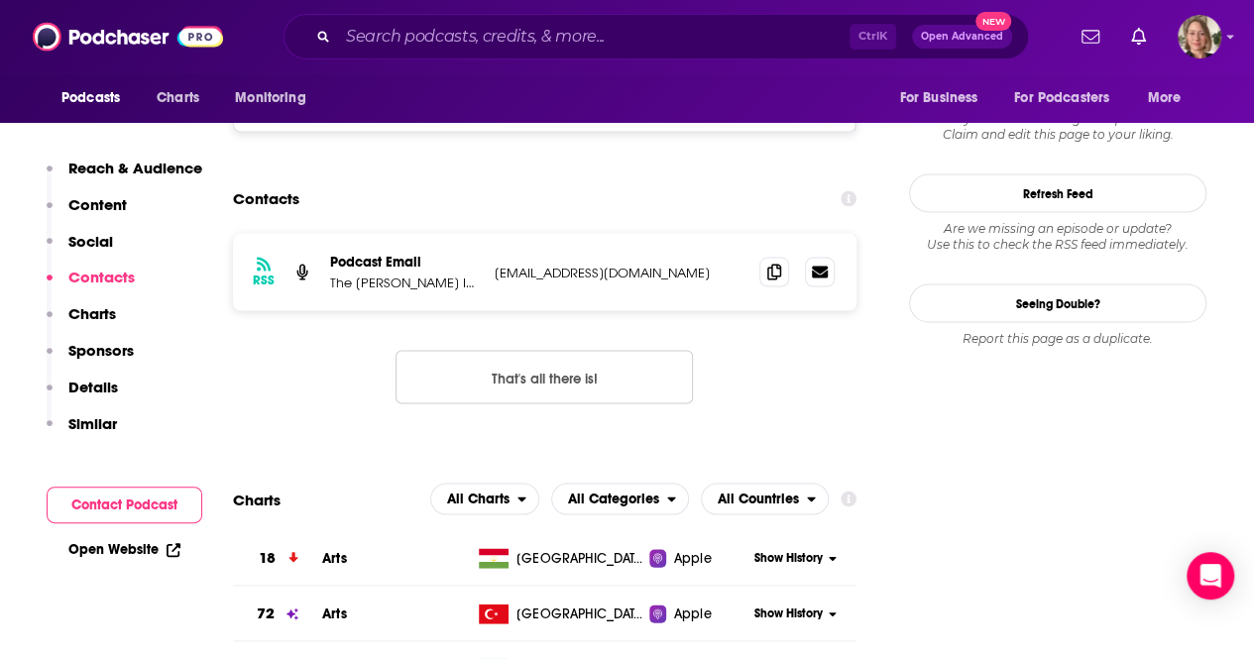
scroll to position [1586, 0]
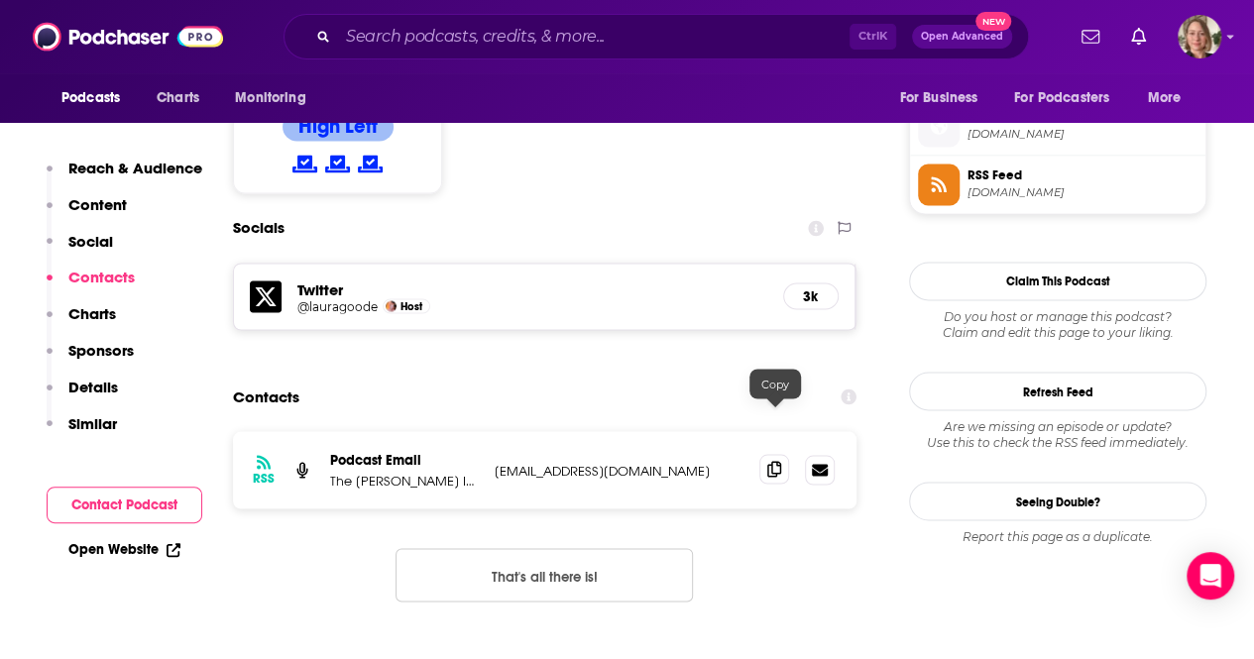
click at [776, 461] on icon at bounding box center [774, 469] width 14 height 16
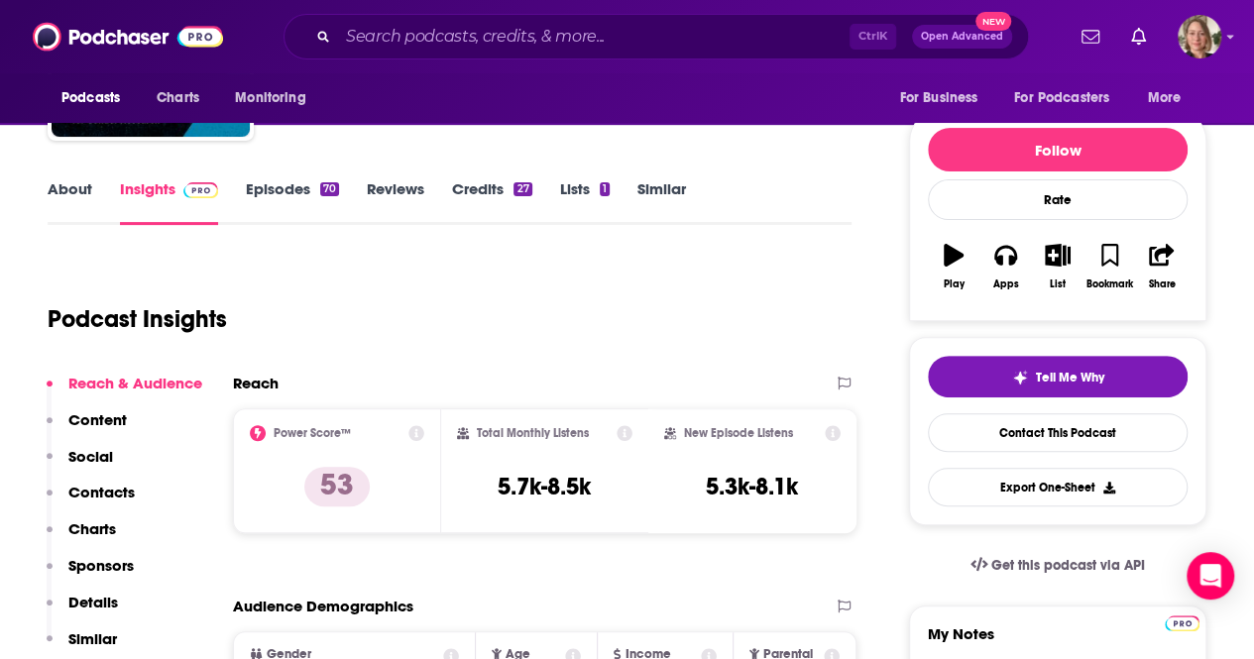
scroll to position [0, 0]
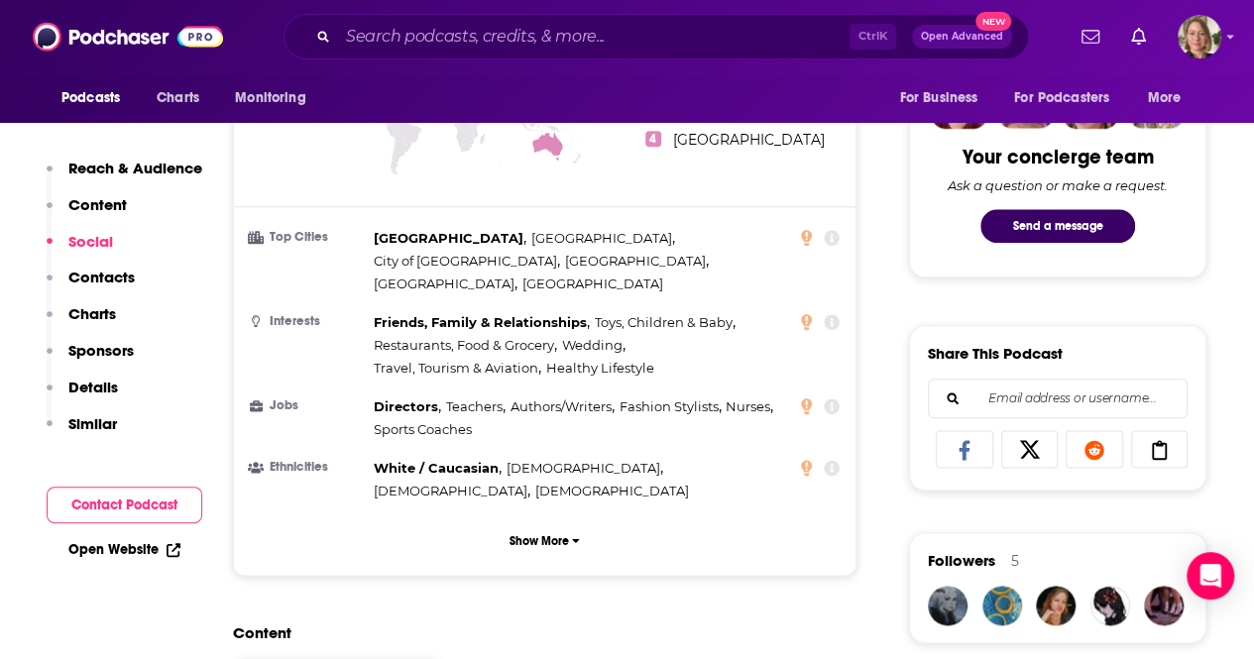
scroll to position [1487, 0]
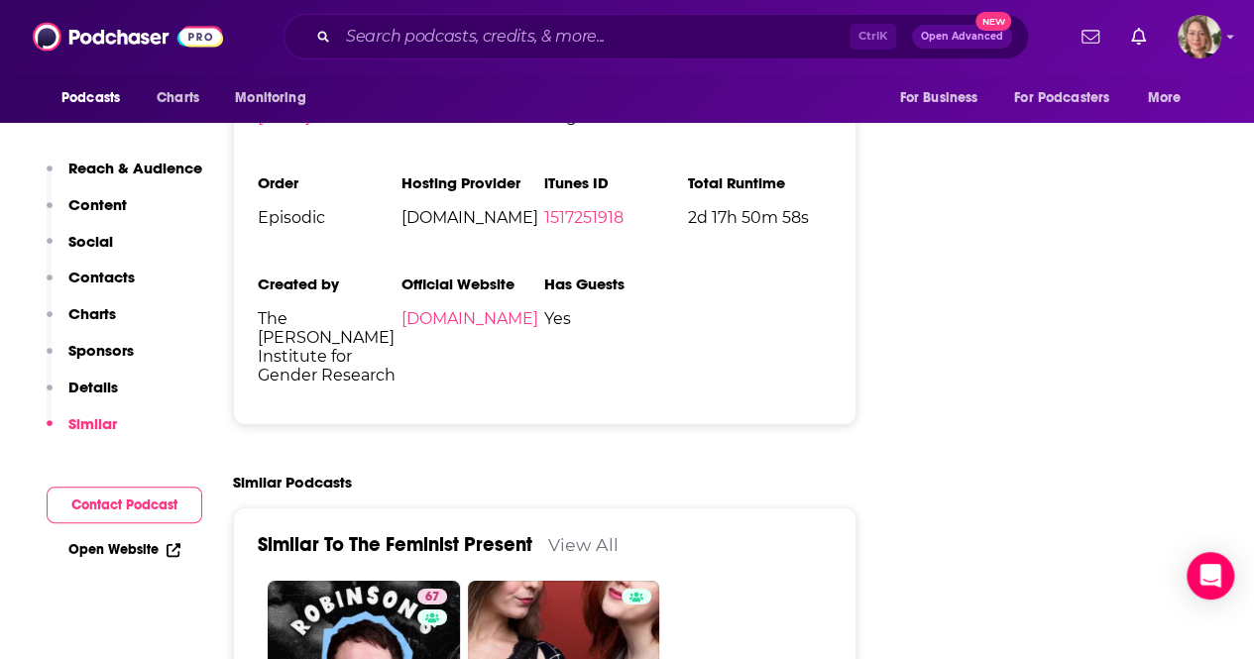
scroll to position [2875, 0]
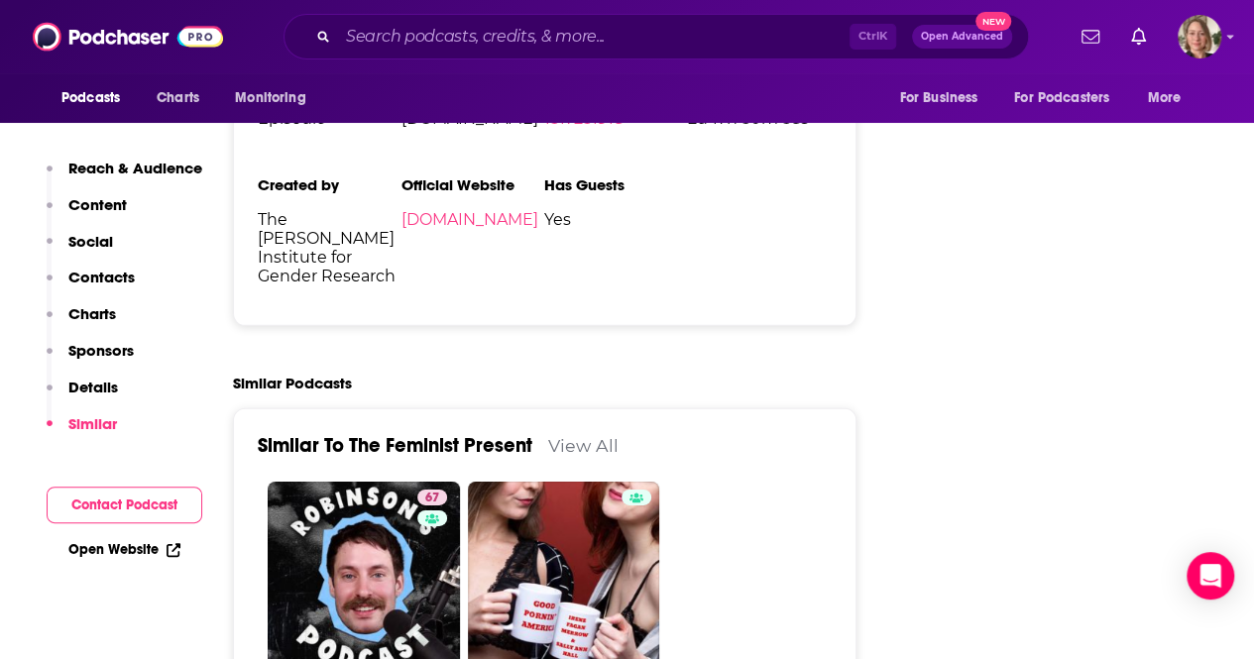
click at [575, 435] on link "View All" at bounding box center [583, 445] width 70 height 21
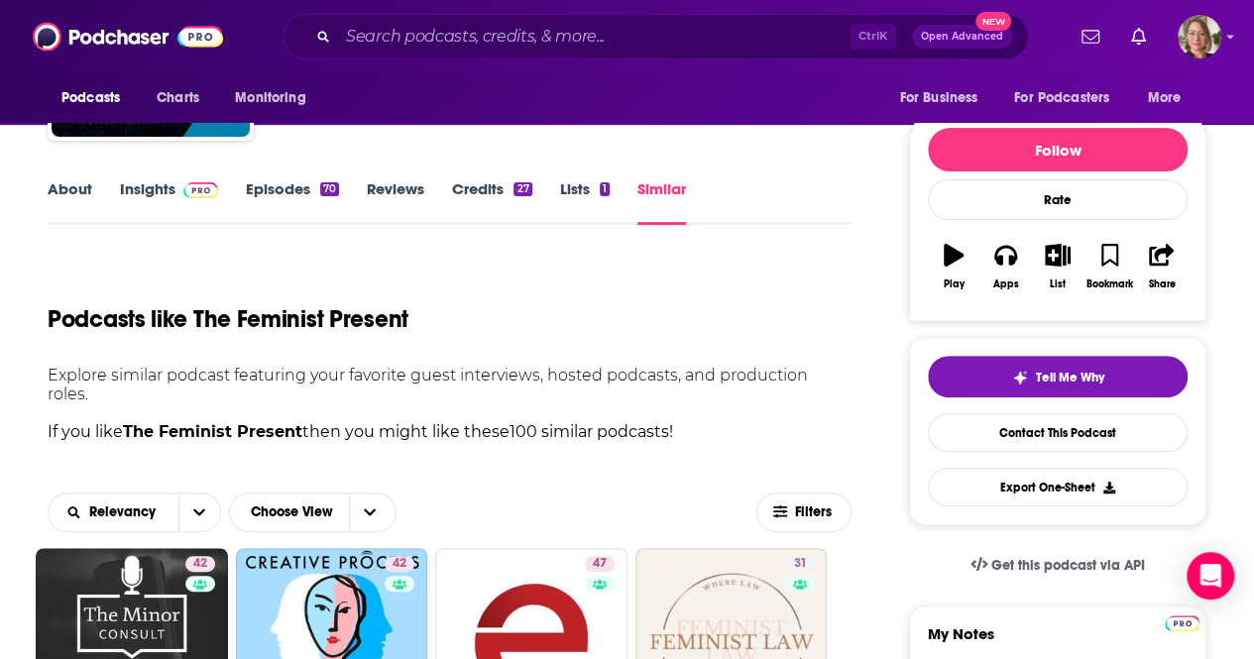
scroll to position [396, 0]
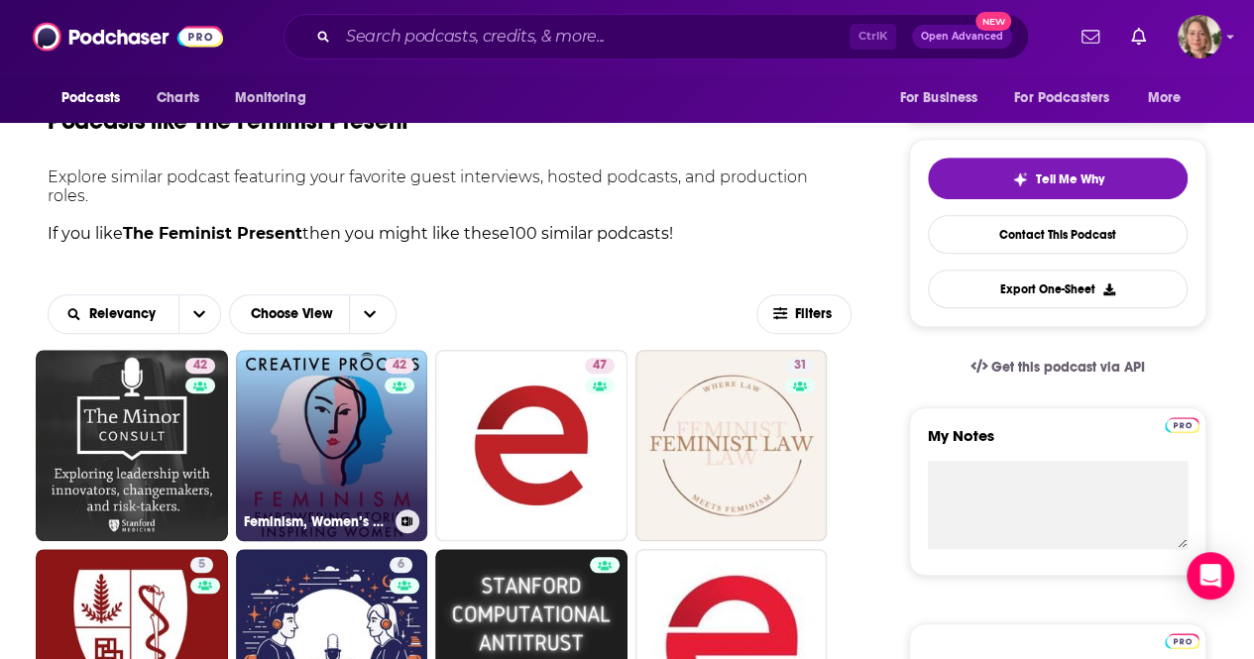
click at [362, 450] on link "42 Feminism, Women’s Stories: The Creative Process: Empowering Stories, Inspiri…" at bounding box center [332, 446] width 192 height 192
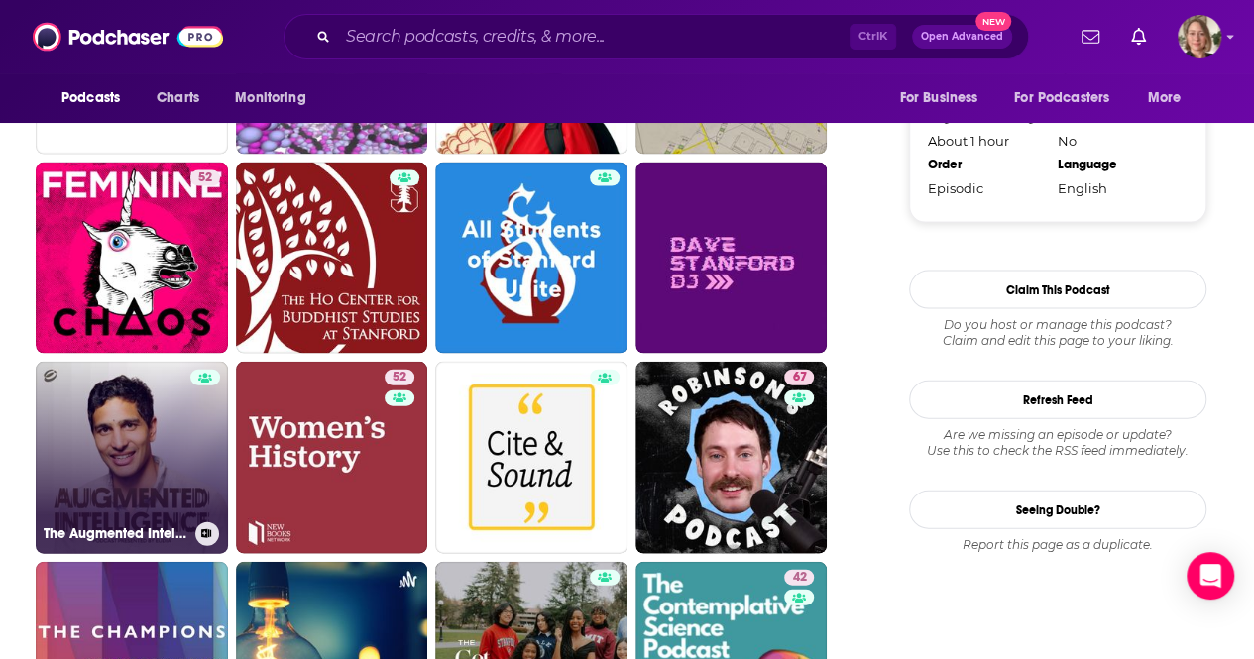
scroll to position [2082, 0]
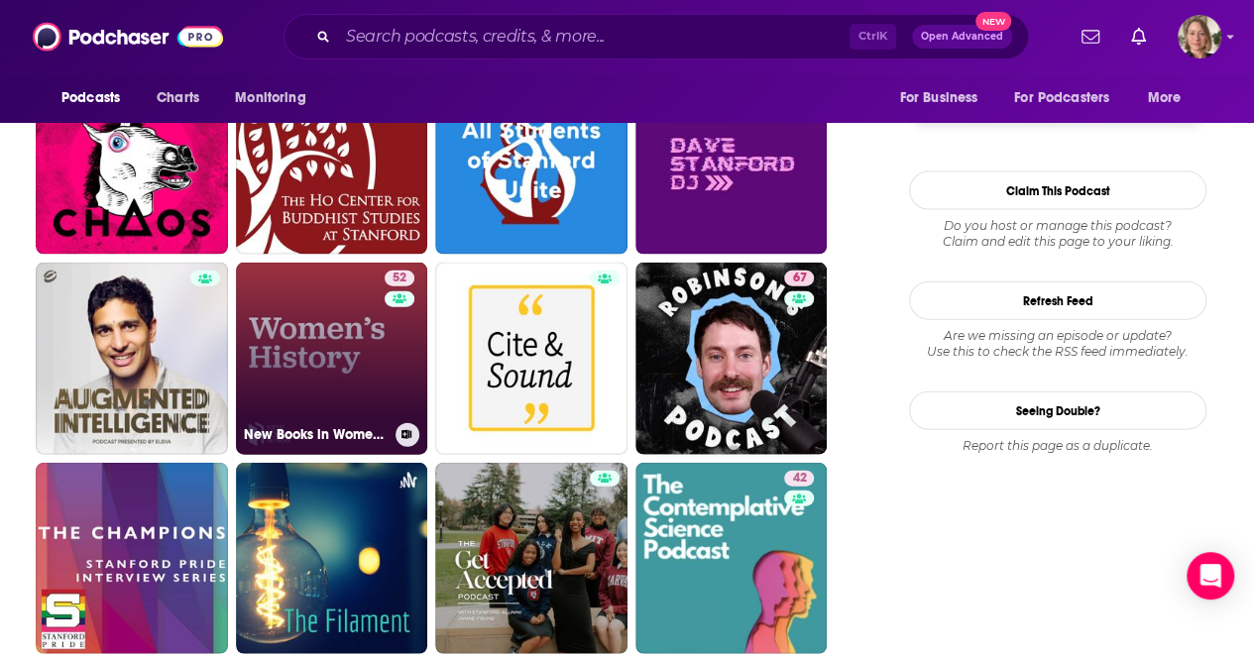
click at [368, 329] on link "52 New Books in Women's History" at bounding box center [332, 359] width 192 height 192
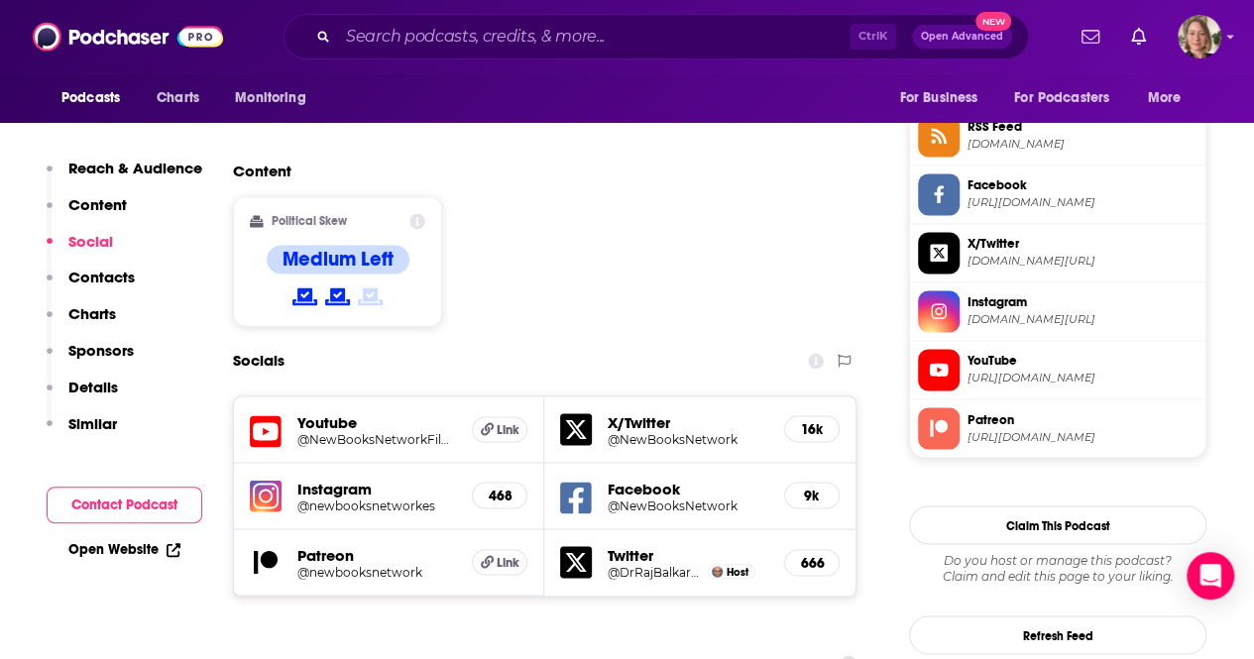
scroll to position [1586, 0]
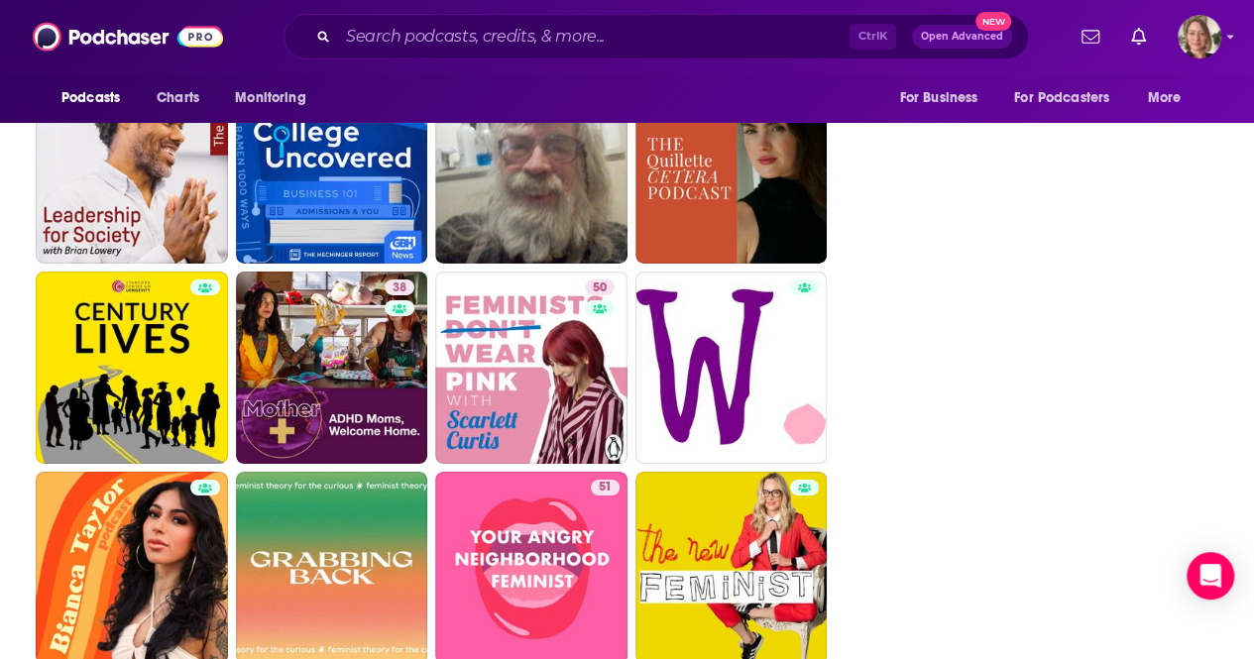
scroll to position [3370, 0]
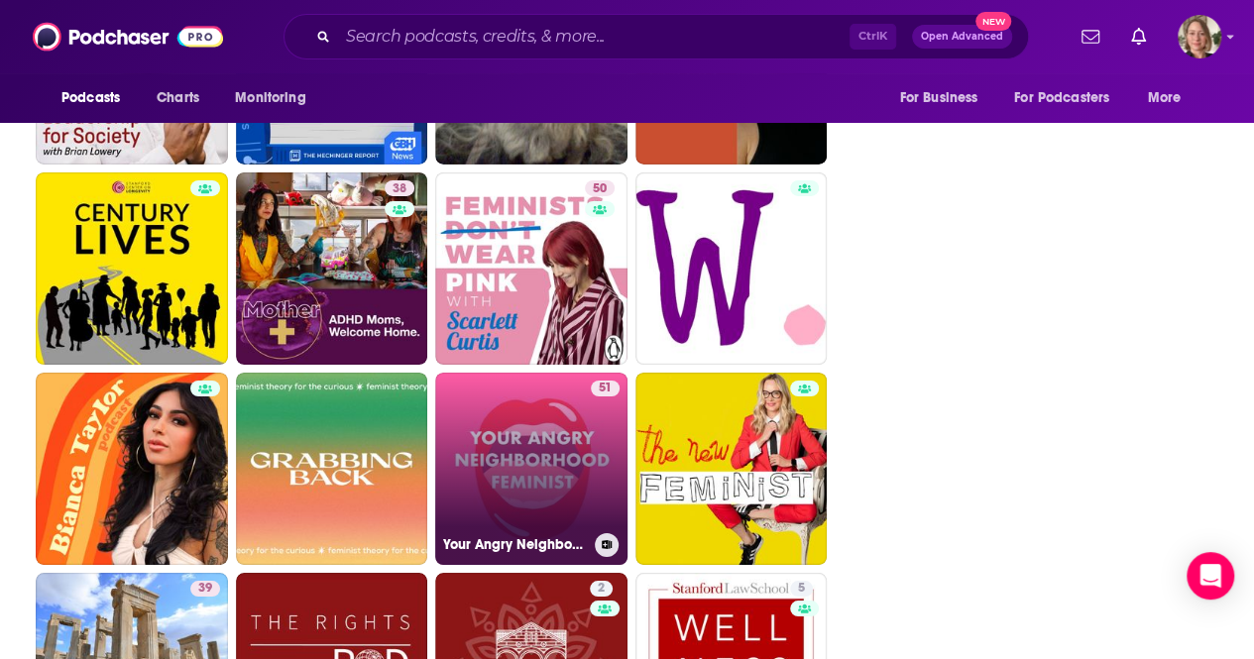
click at [546, 458] on link "51 Your Angry Neighborhood Feminist" at bounding box center [531, 469] width 192 height 192
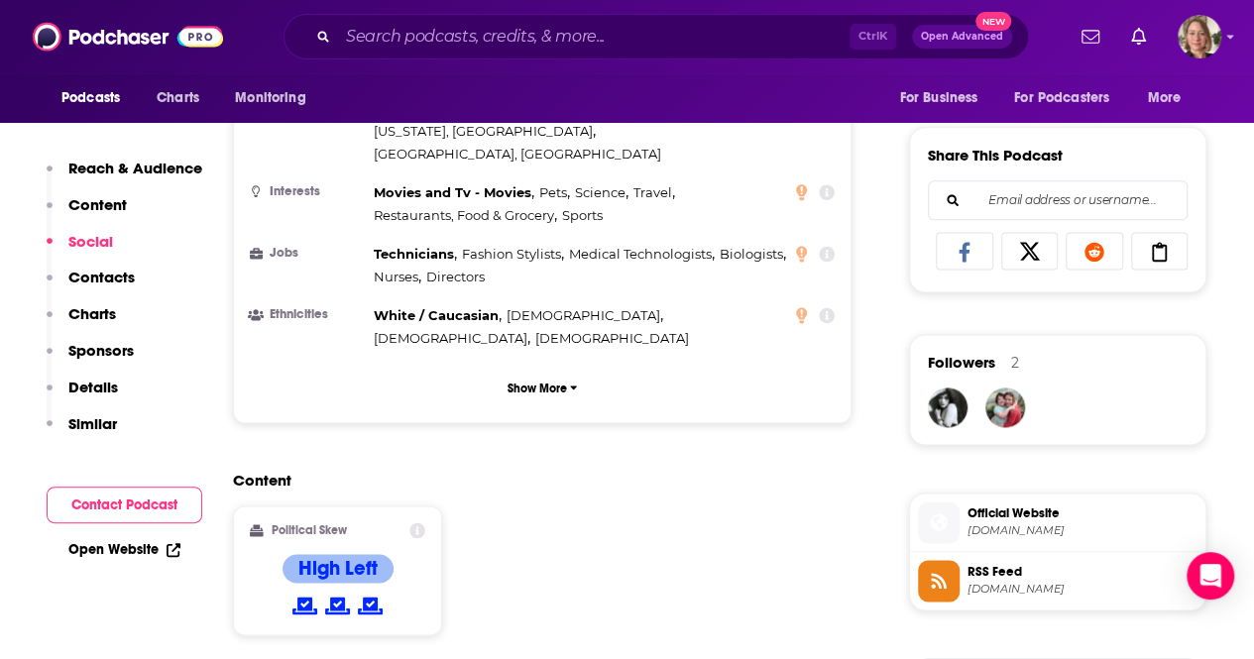
scroll to position [1487, 0]
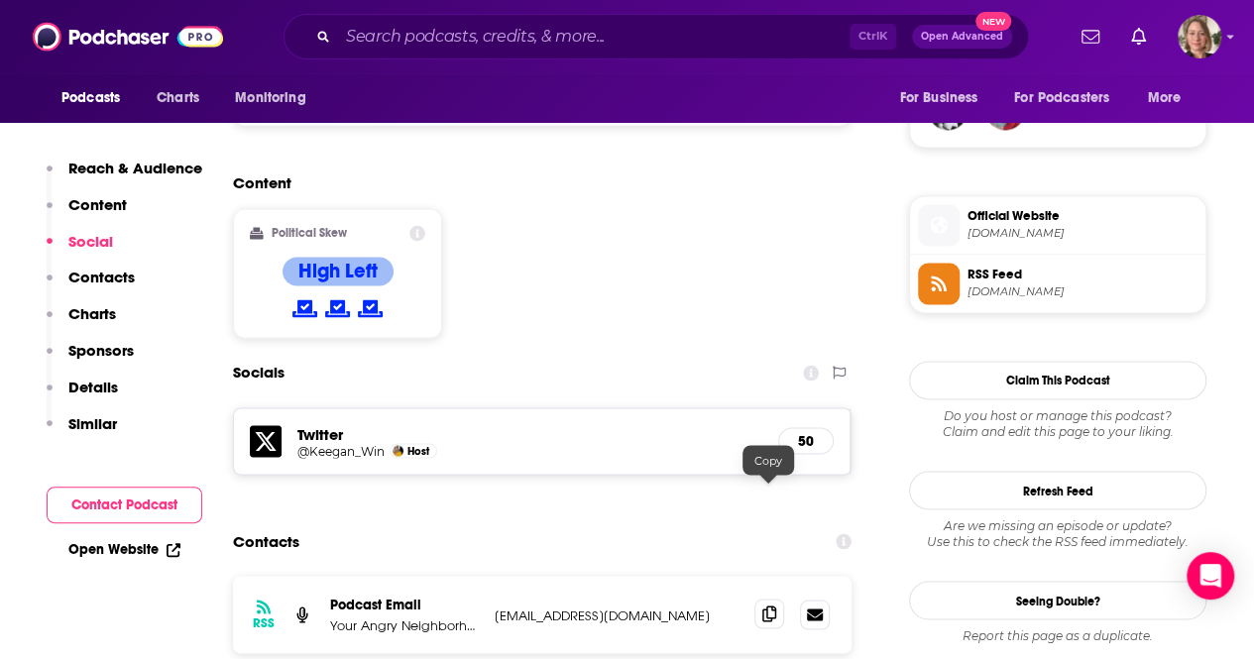
click at [778, 599] on span at bounding box center [769, 614] width 30 height 30
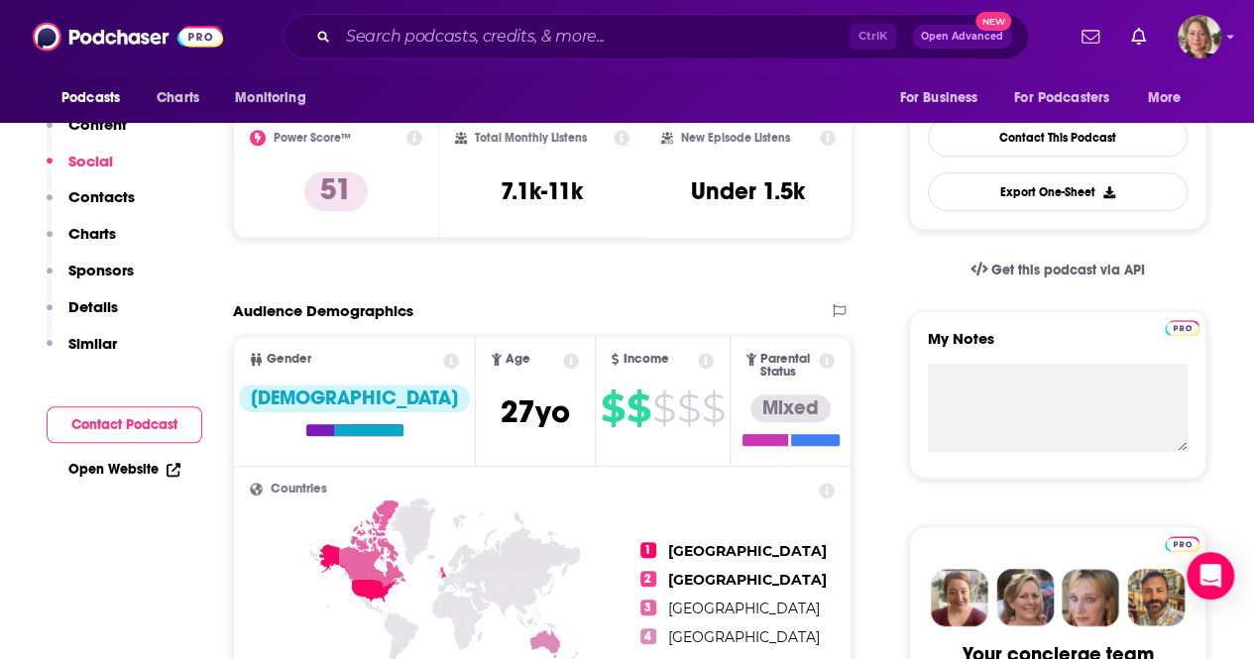
scroll to position [0, 0]
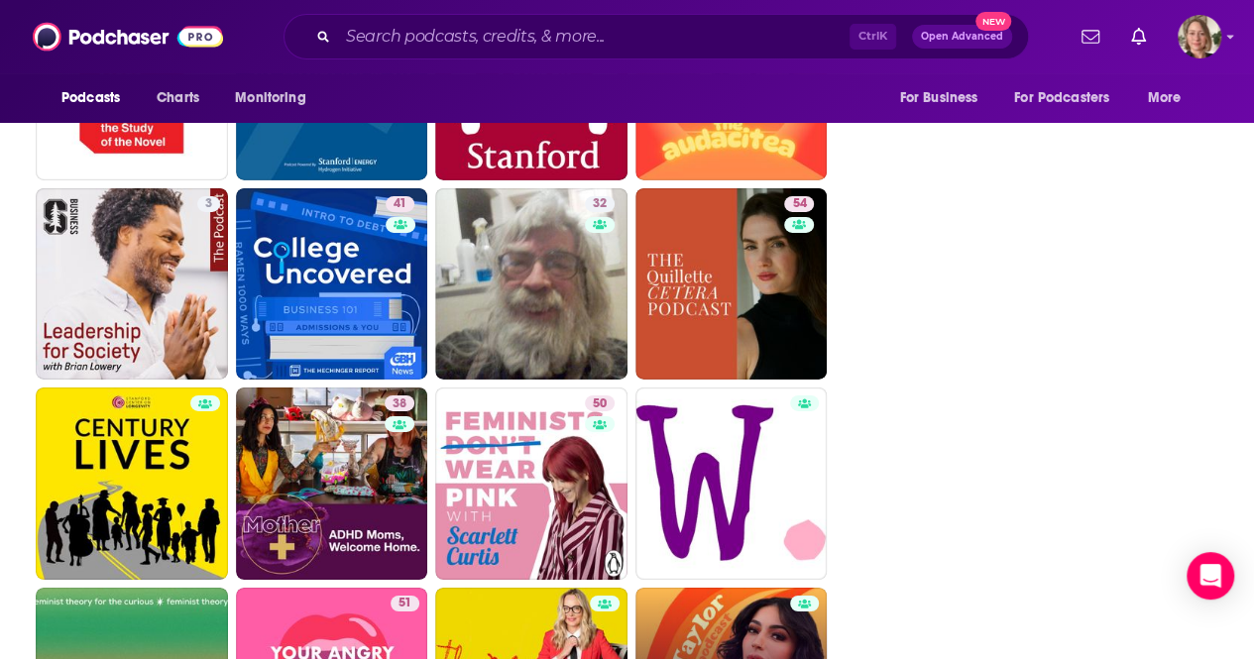
scroll to position [3352, 0]
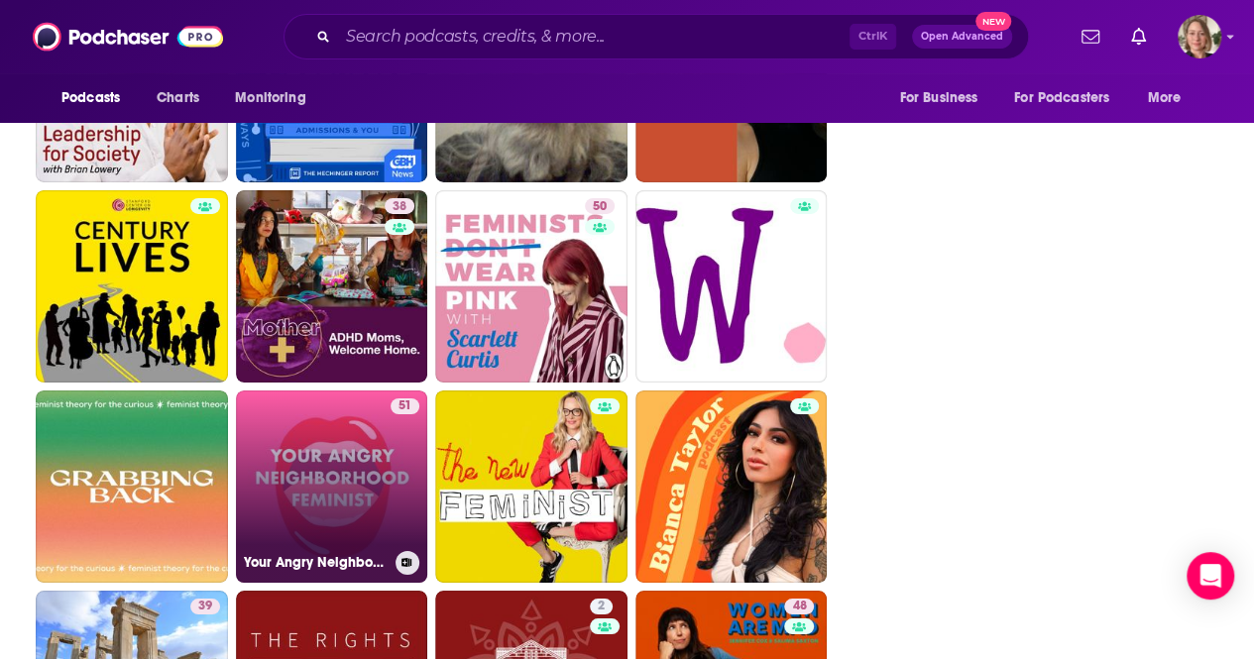
click at [374, 429] on link "51 Your Angry Neighborhood Feminist" at bounding box center [332, 487] width 192 height 192
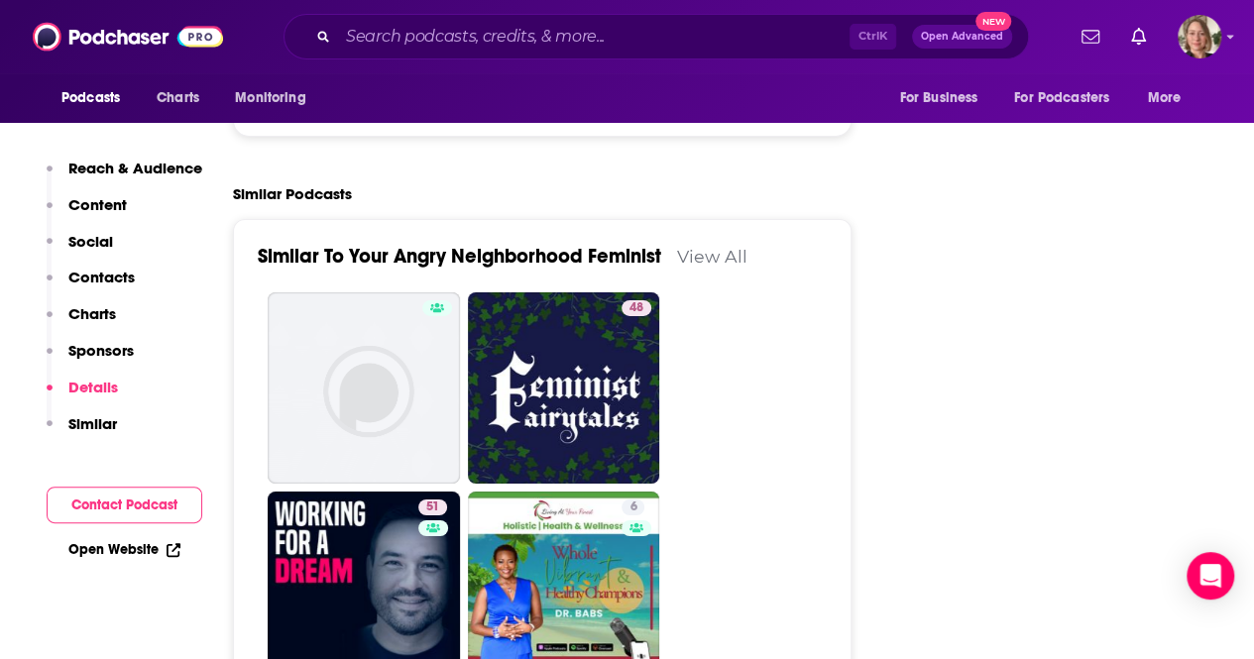
scroll to position [3073, 0]
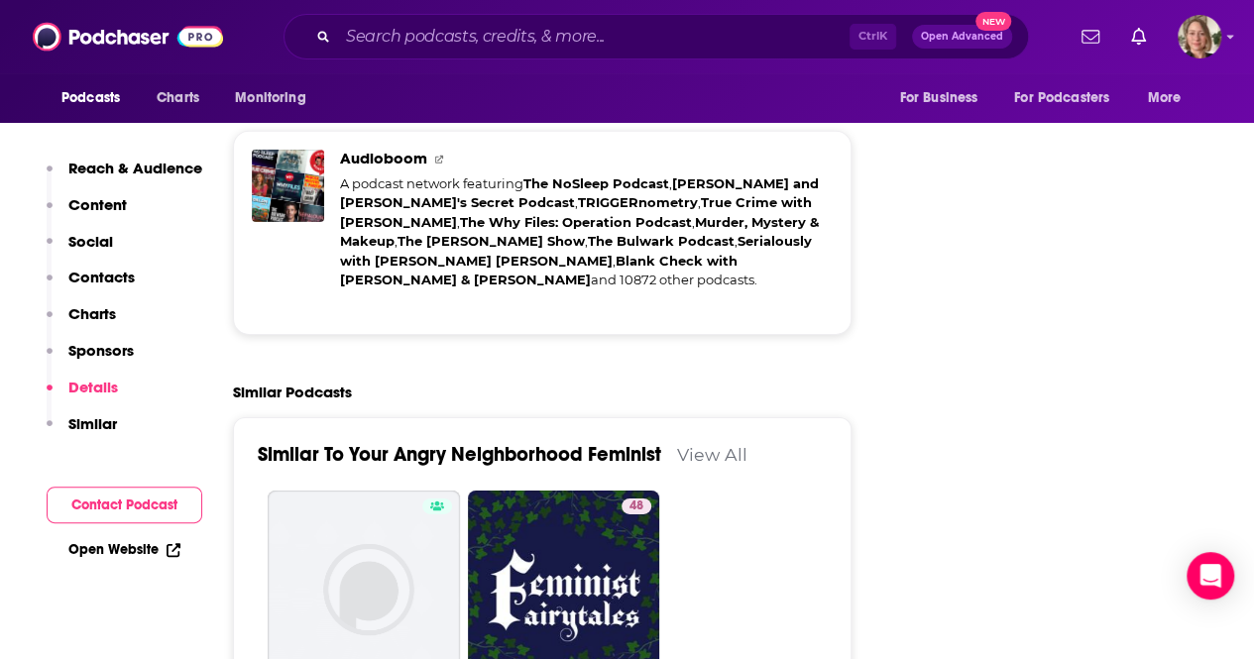
click at [727, 444] on link "View All" at bounding box center [712, 454] width 70 height 21
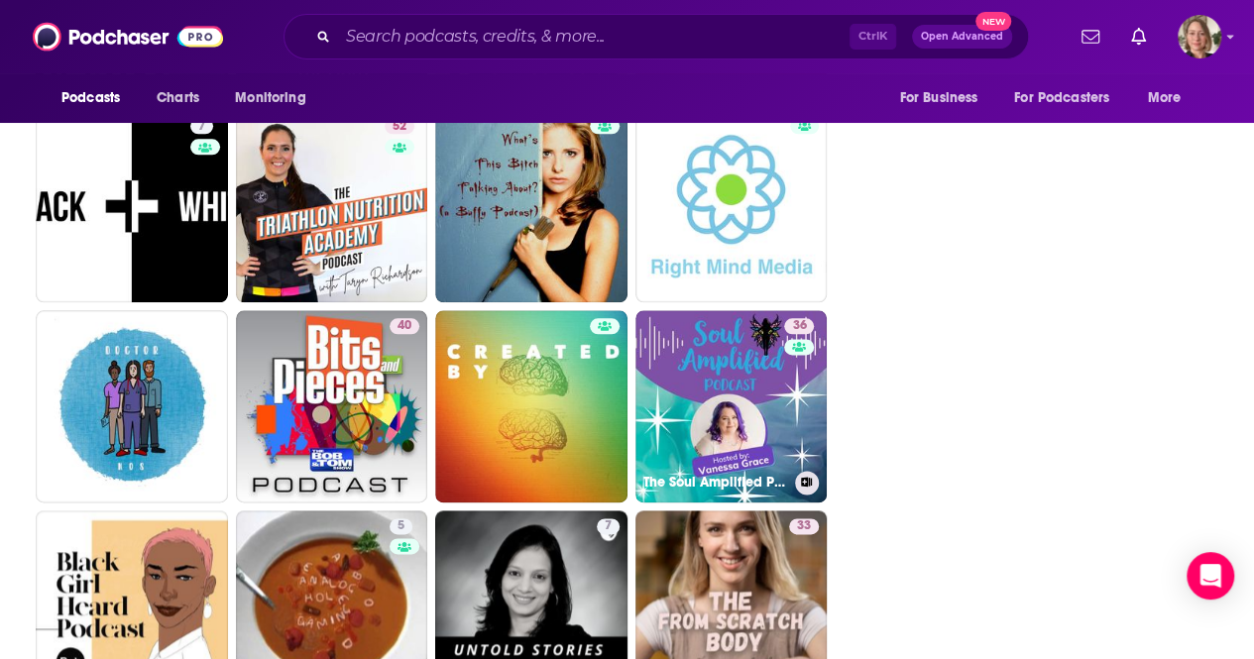
scroll to position [4839, 0]
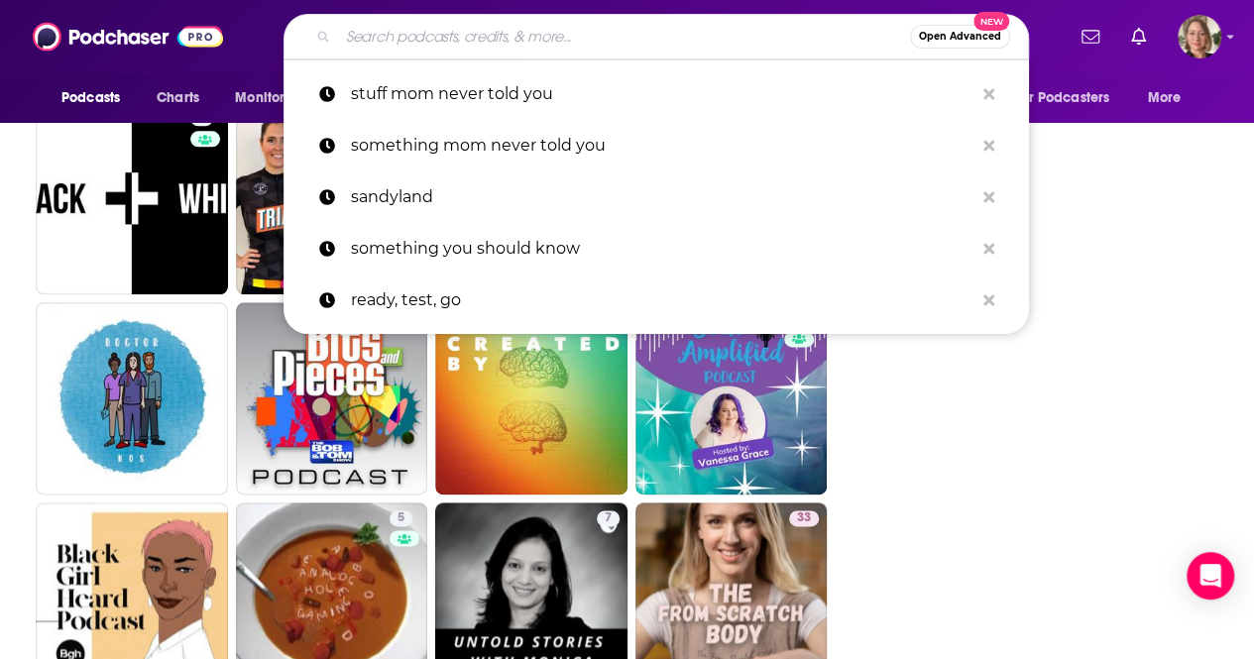
click at [365, 48] on input "Search podcasts, credits, & more..." at bounding box center [624, 37] width 572 height 32
type input "s"
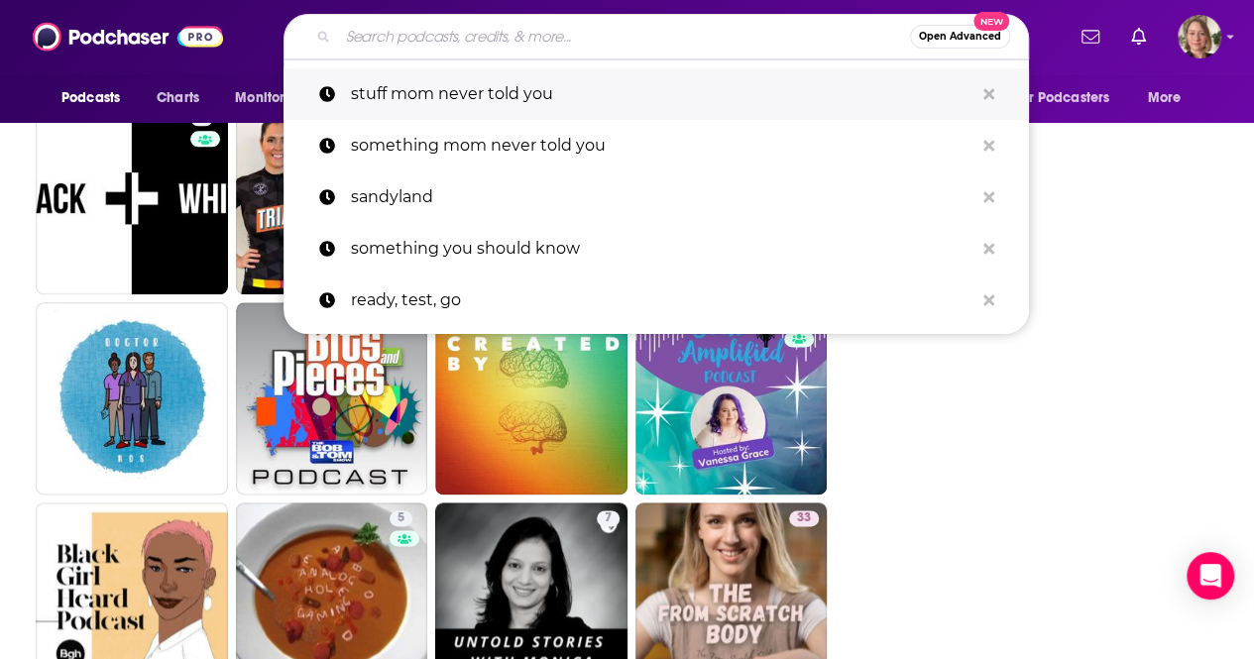
click at [422, 104] on p "stuff mom never told you" at bounding box center [662, 94] width 622 height 52
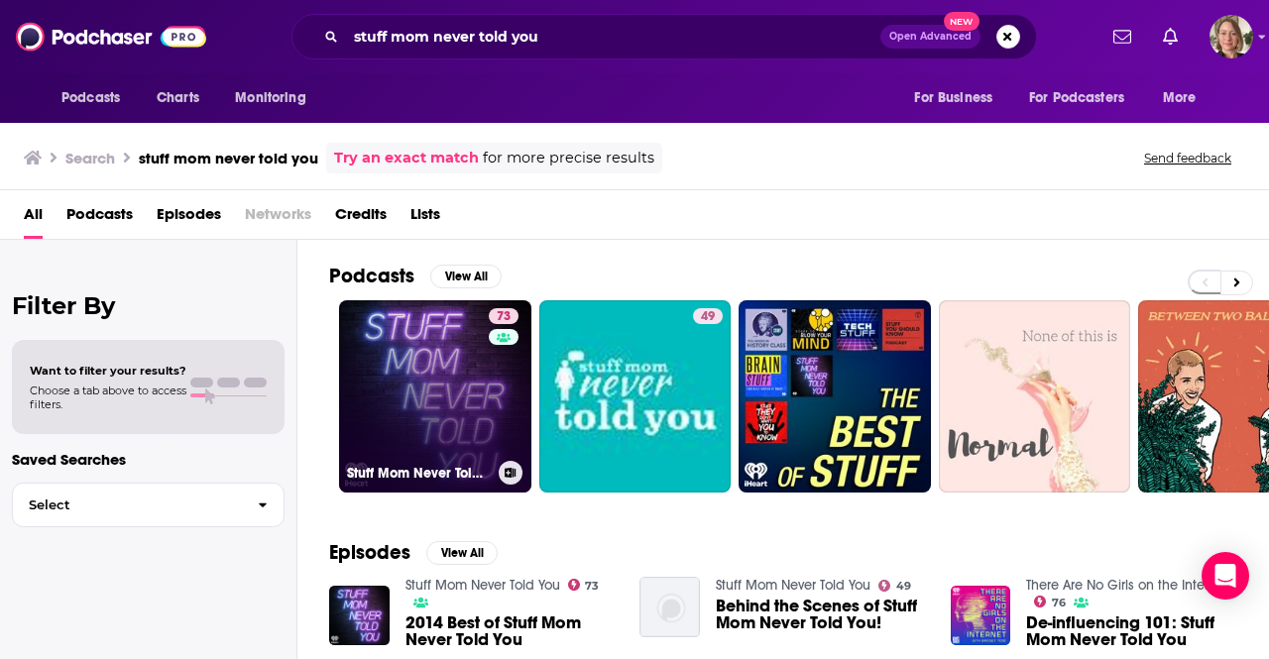
click at [359, 387] on link "73 Stuff Mom Never Told You" at bounding box center [435, 396] width 192 height 192
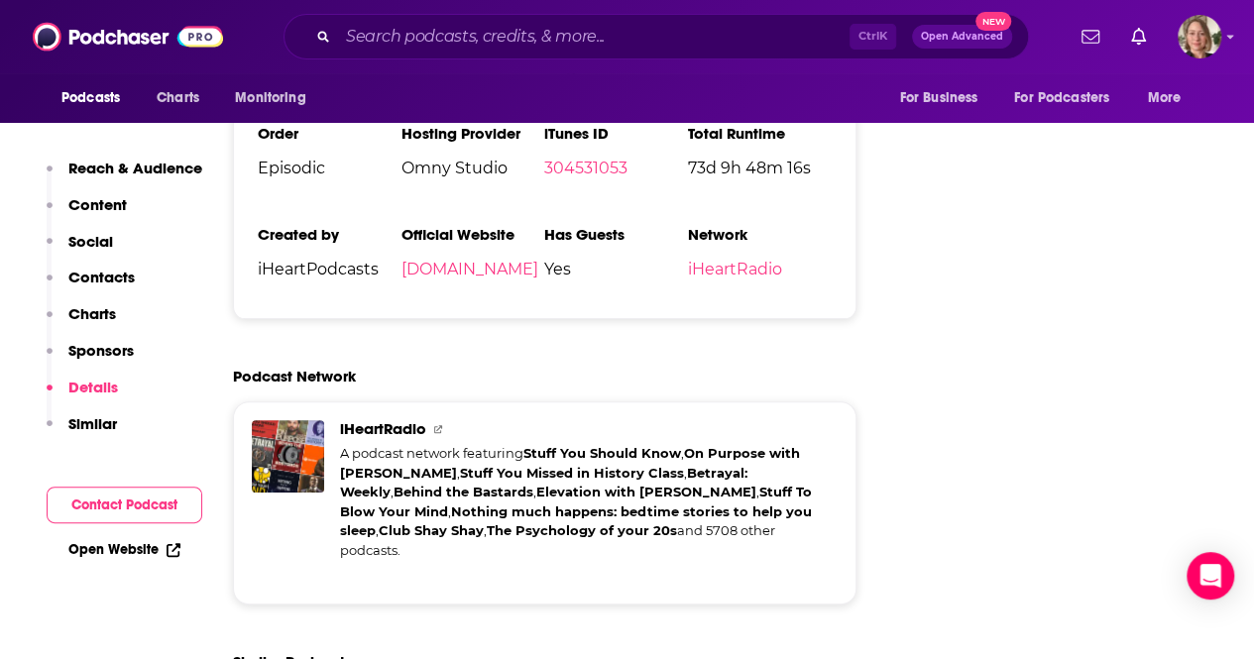
scroll to position [4064, 0]
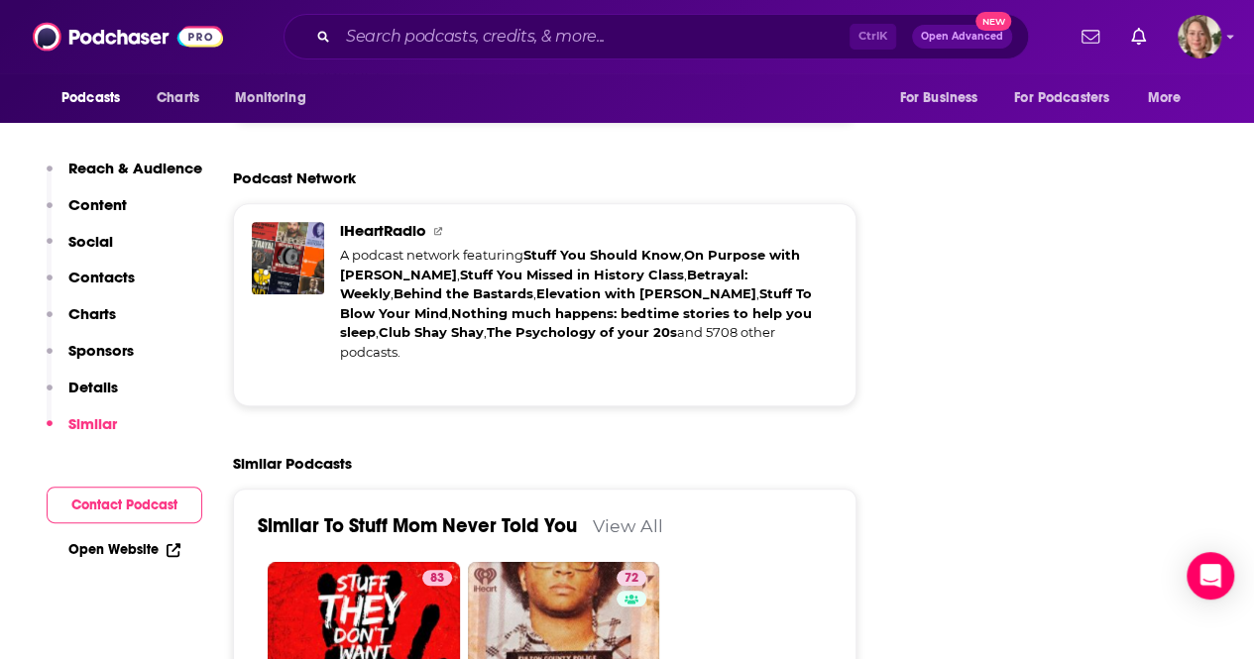
click at [613, 515] on link "View All" at bounding box center [628, 525] width 70 height 21
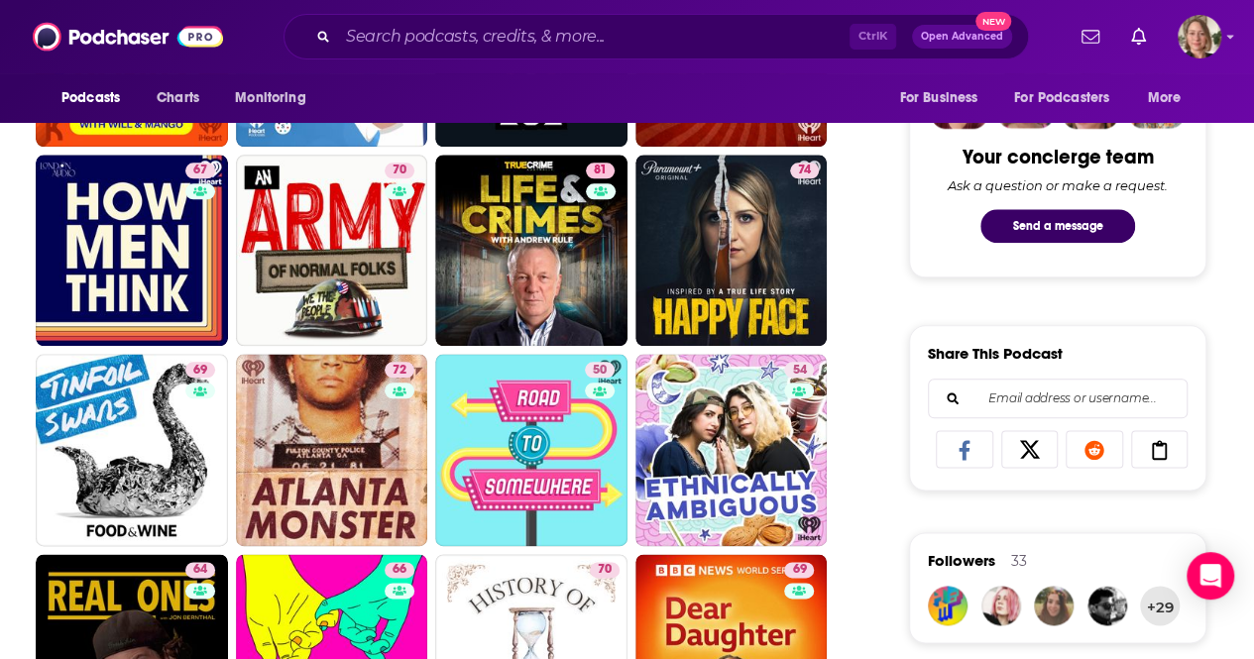
scroll to position [1289, 0]
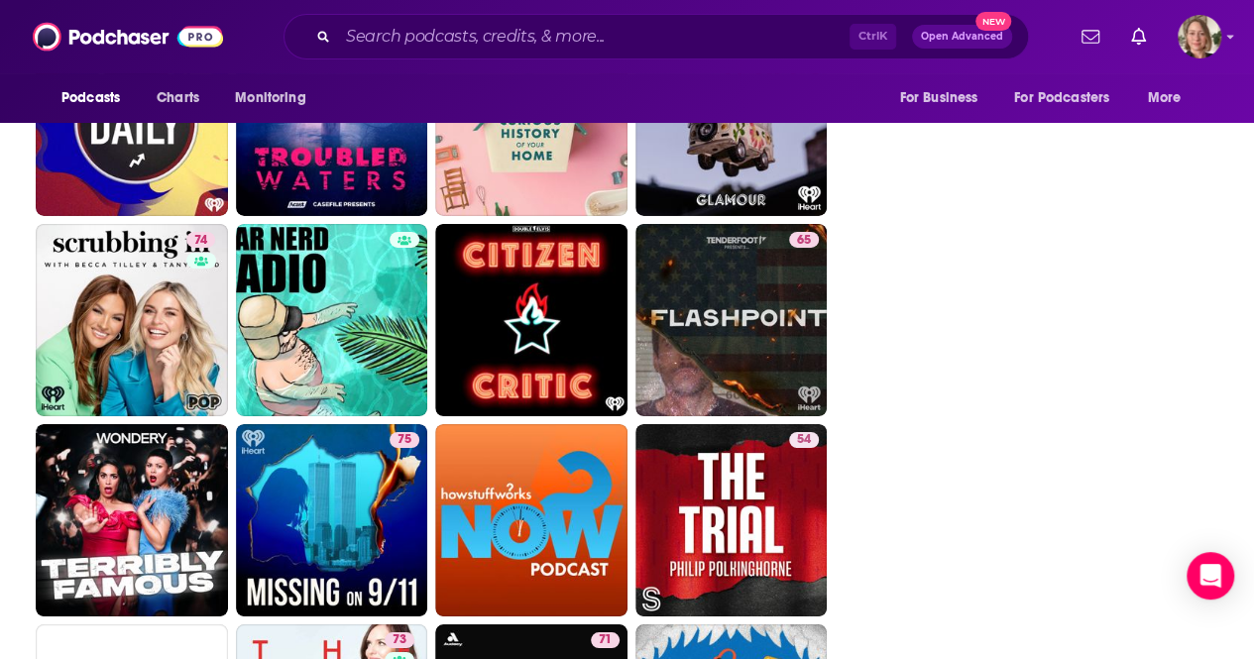
scroll to position [3568, 0]
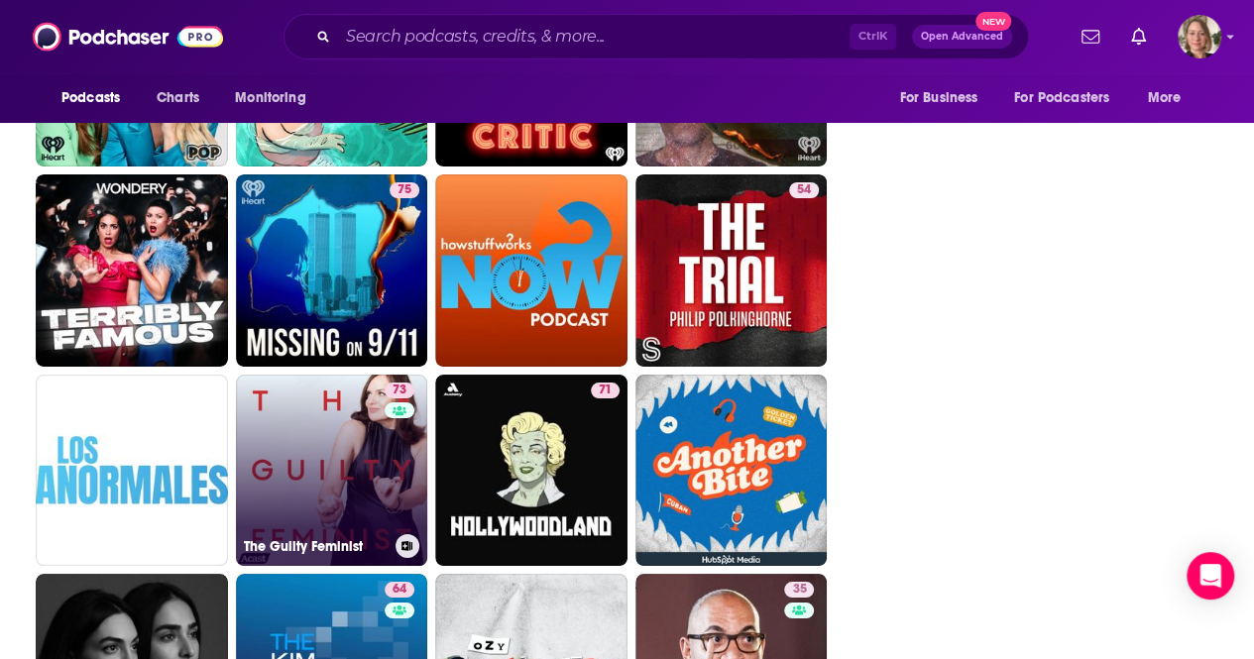
click at [345, 425] on link "73 The Guilty Feminist" at bounding box center [332, 471] width 192 height 192
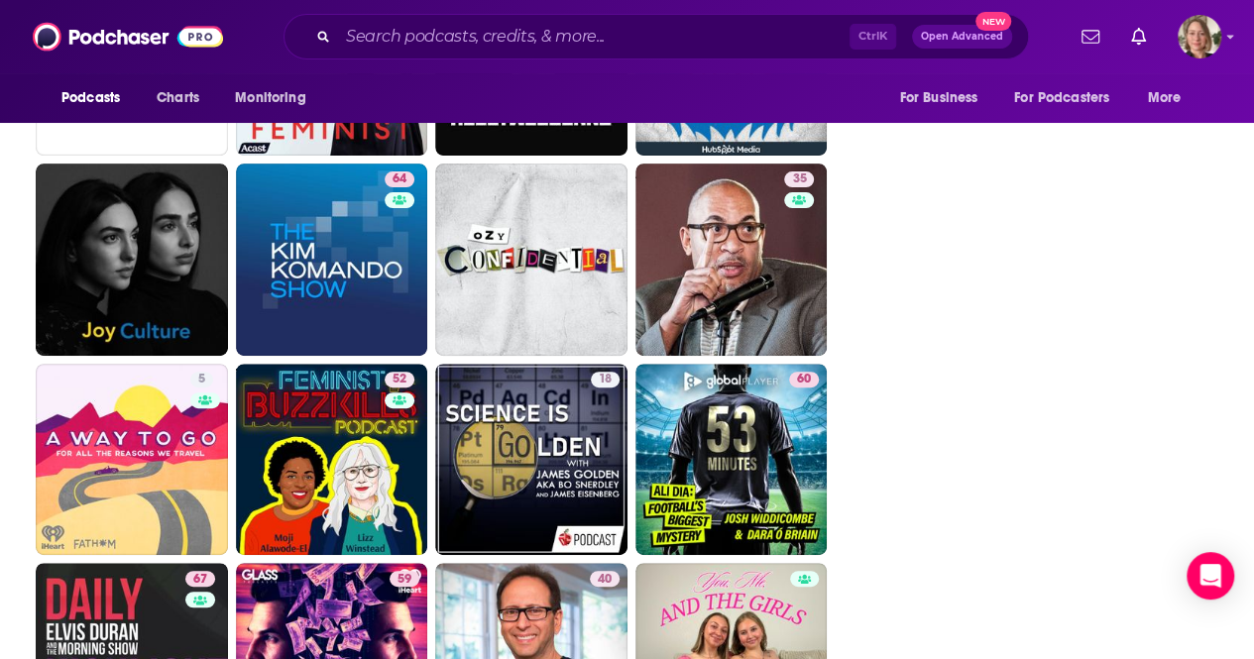
scroll to position [4064, 0]
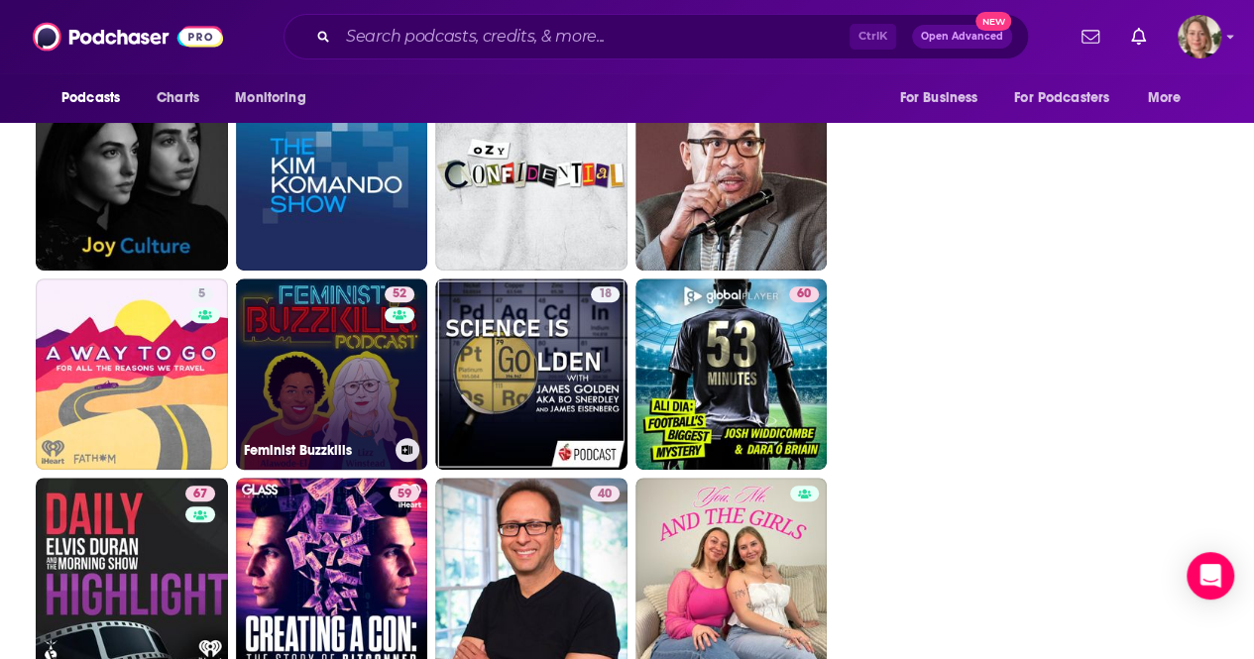
click at [345, 355] on link "52 Feminist Buzzkills" at bounding box center [332, 375] width 192 height 192
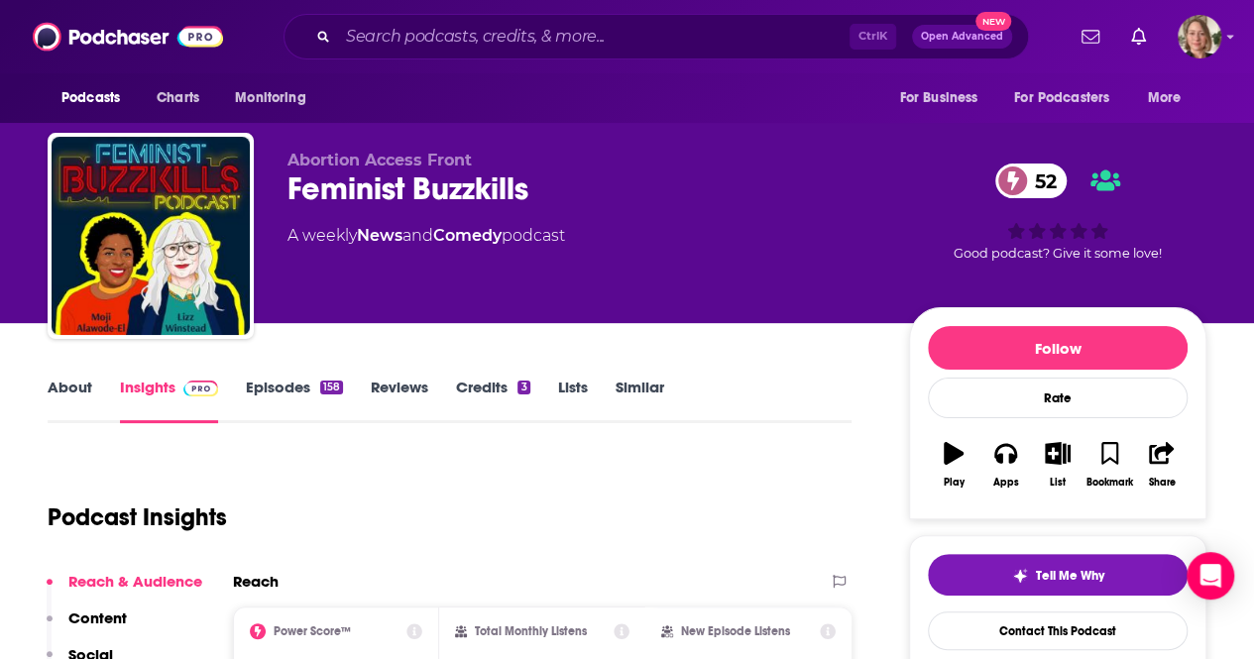
click at [57, 396] on link "About" at bounding box center [70, 401] width 45 height 46
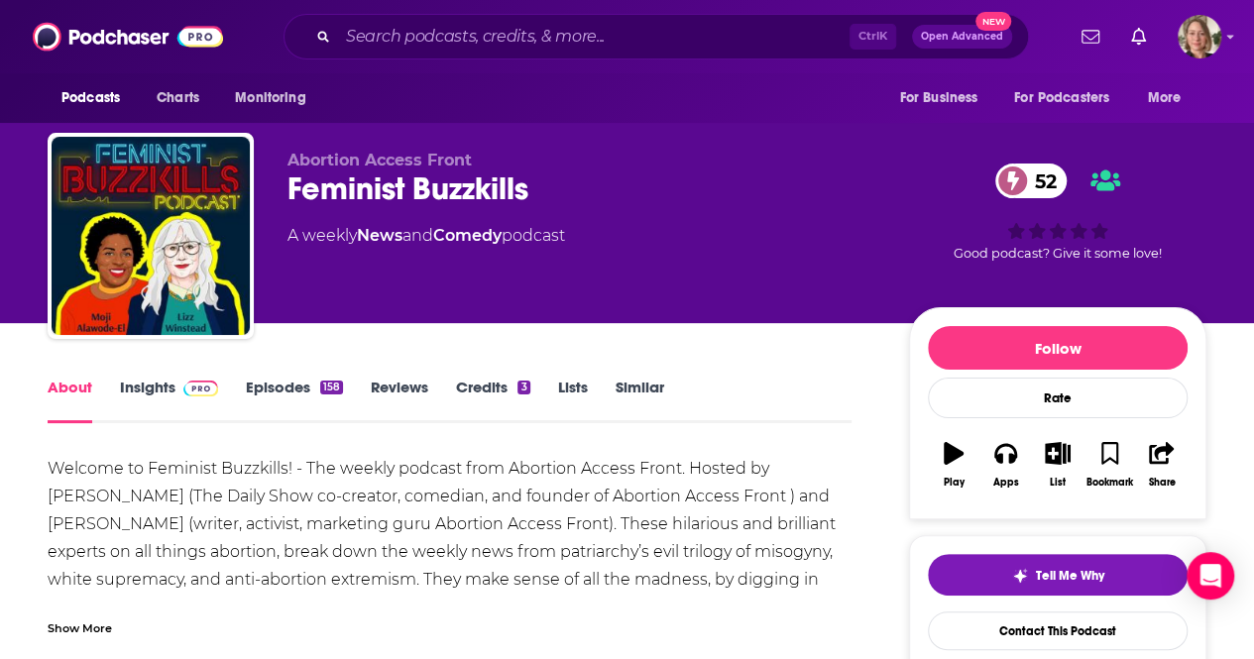
click at [127, 386] on link "Insights" at bounding box center [169, 401] width 98 height 46
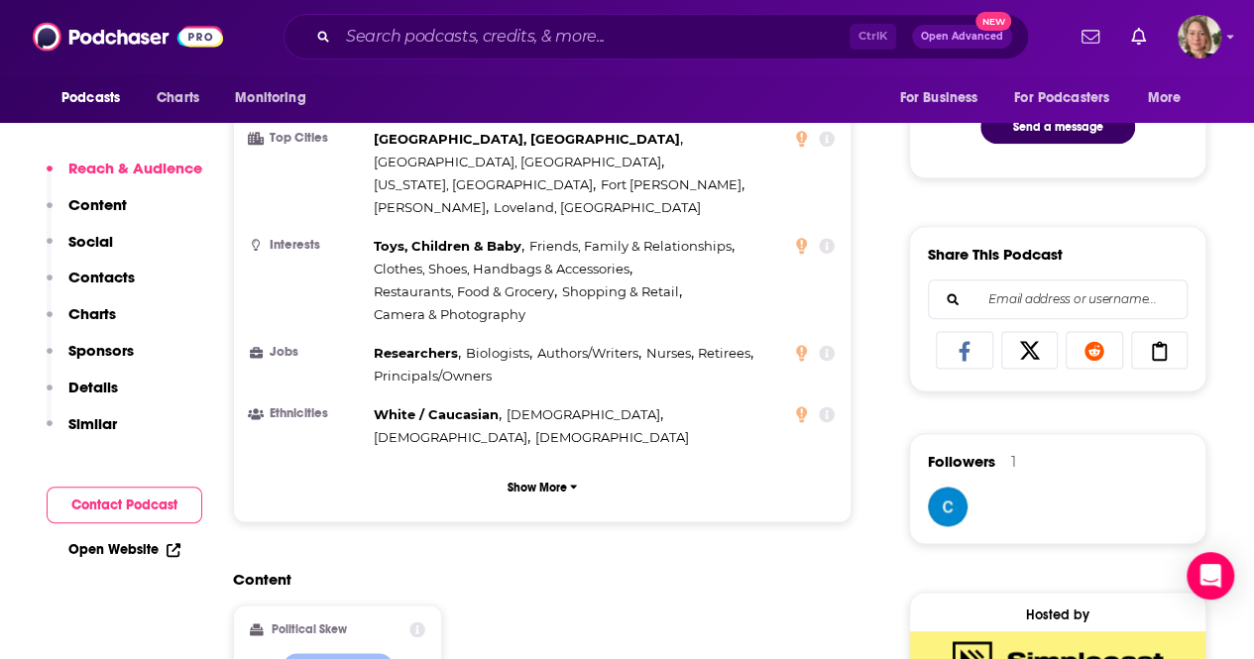
scroll to position [1487, 0]
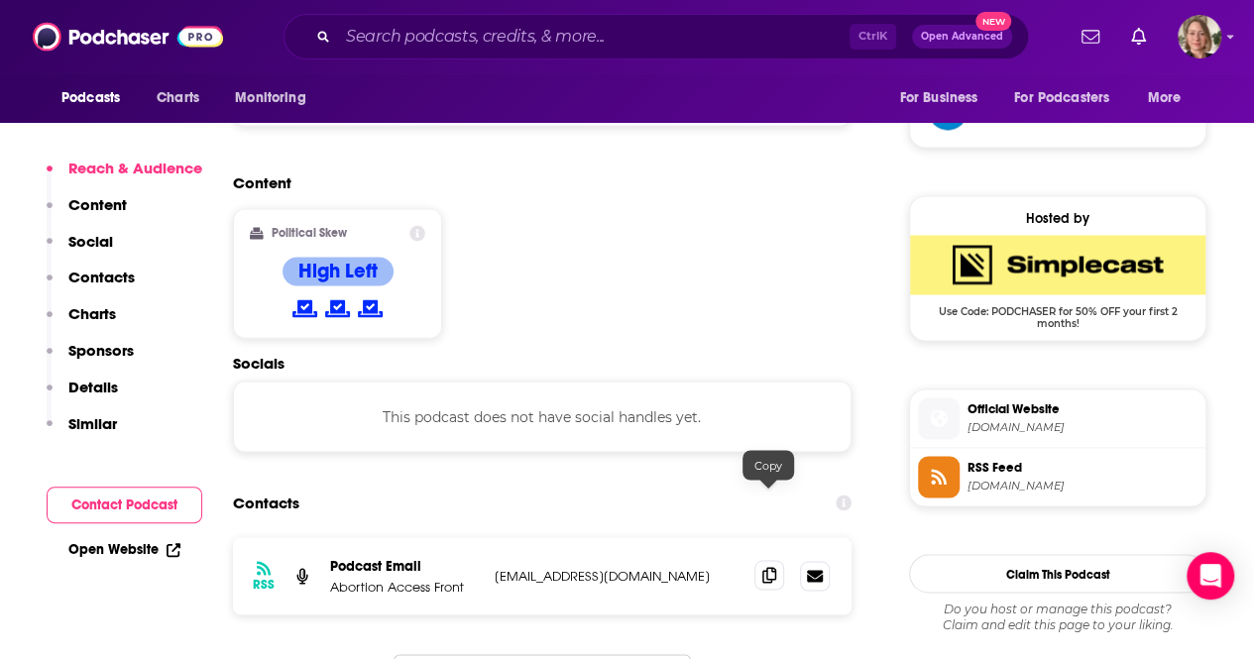
click at [765, 567] on icon at bounding box center [769, 575] width 14 height 16
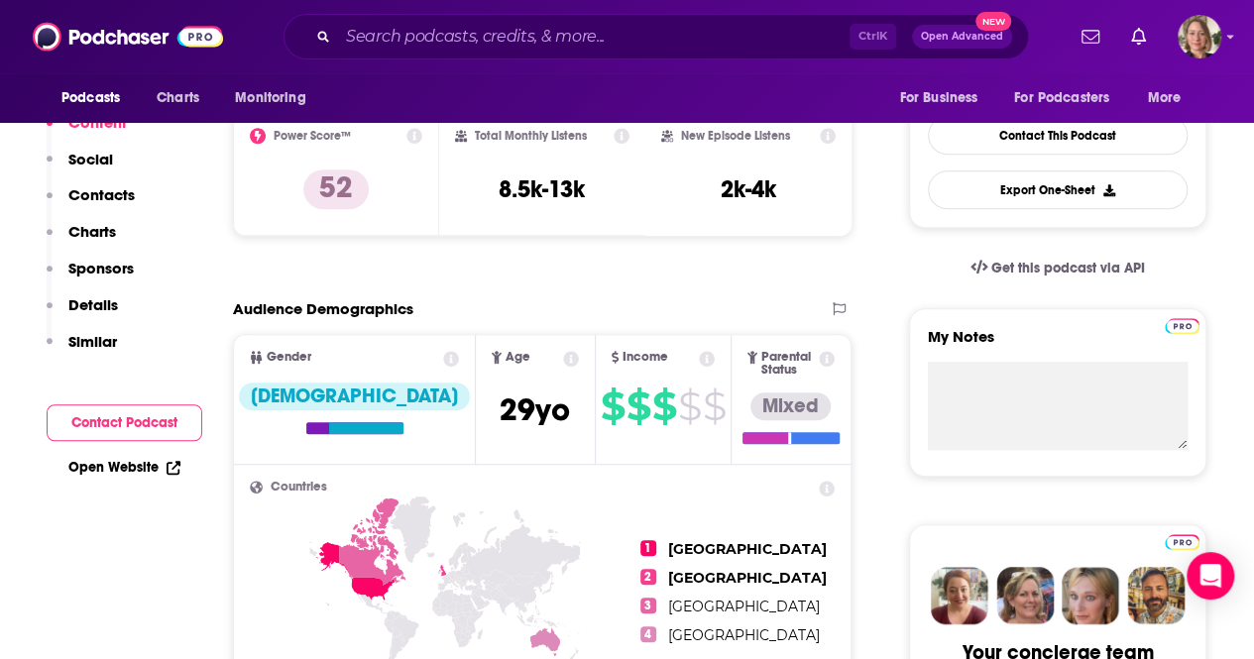
scroll to position [0, 0]
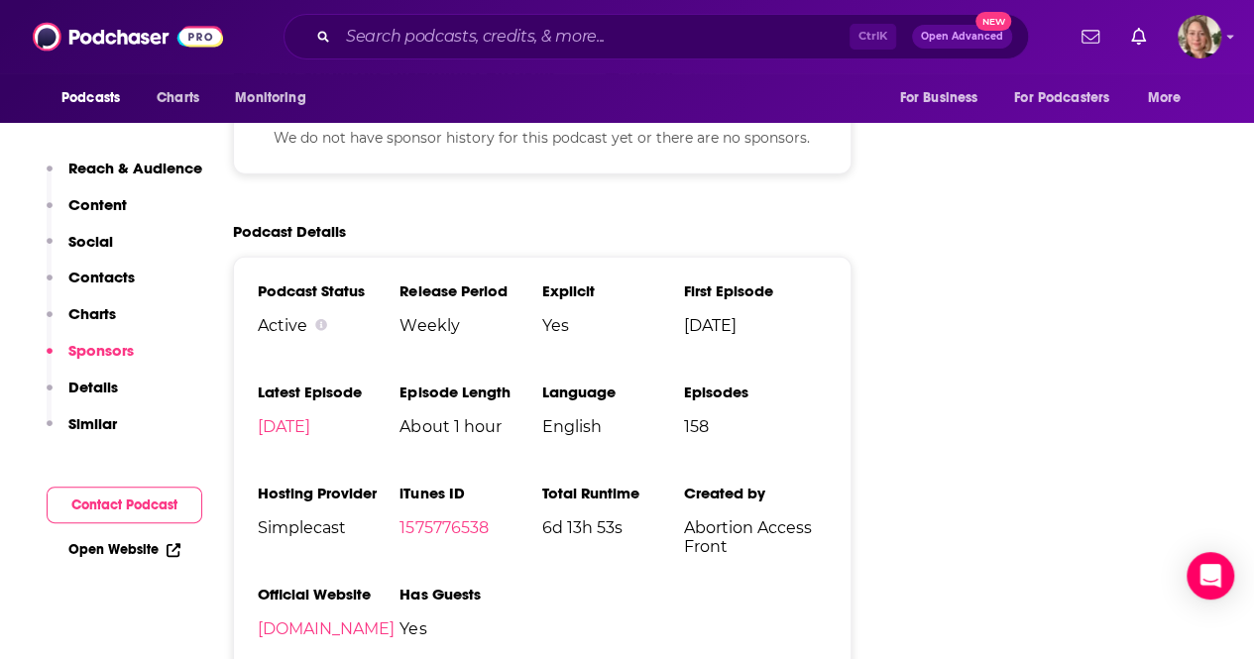
scroll to position [2974, 0]
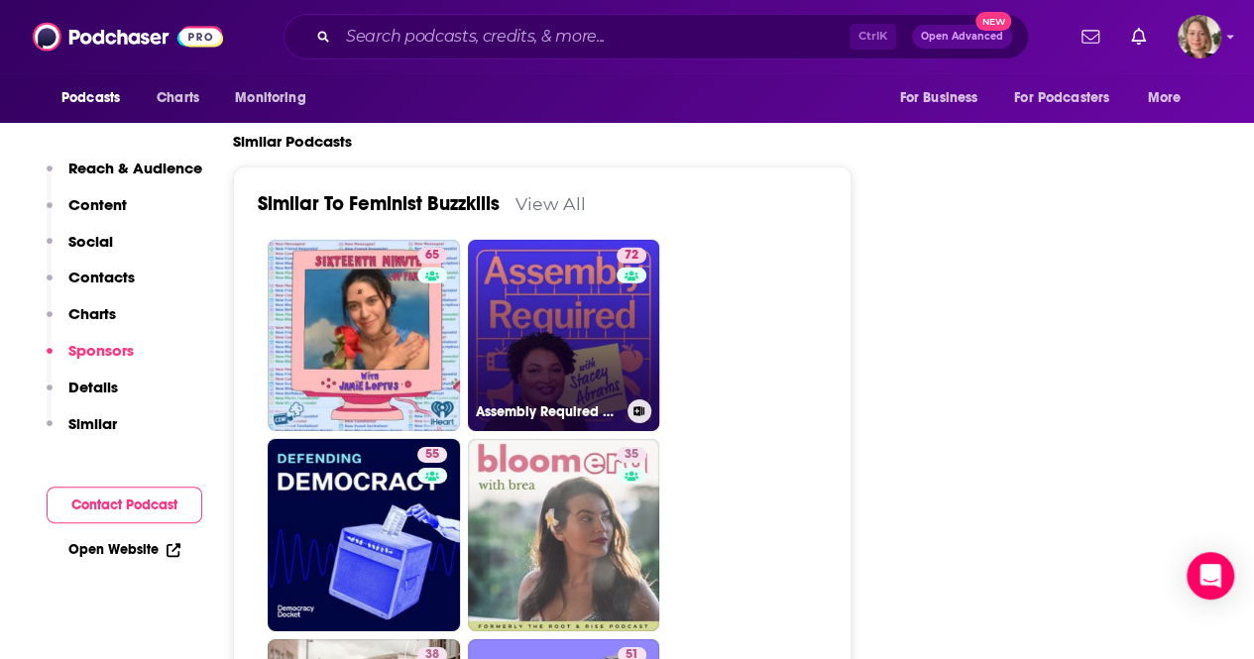
click at [601, 312] on link "72 Assembly Required with [PERSON_NAME]" at bounding box center [564, 336] width 192 height 192
type input "[URL][DOMAIN_NAME][PERSON_NAME]"
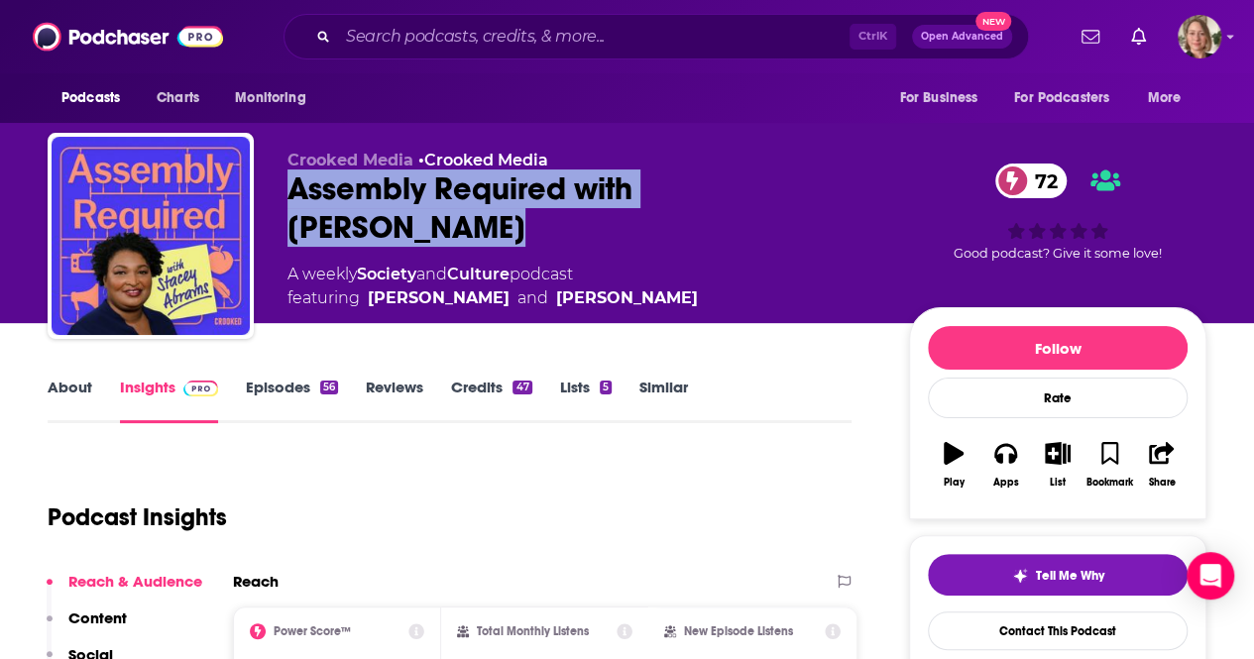
drag, startPoint x: 407, startPoint y: 231, endPoint x: 283, endPoint y: 185, distance: 132.0
click at [283, 185] on div "Crooked Media • Crooked Media Assembly Required with [PERSON_NAME] 72 A weekly …" at bounding box center [627, 240] width 1159 height 214
copy h2 "Assembly Required with [PERSON_NAME]"
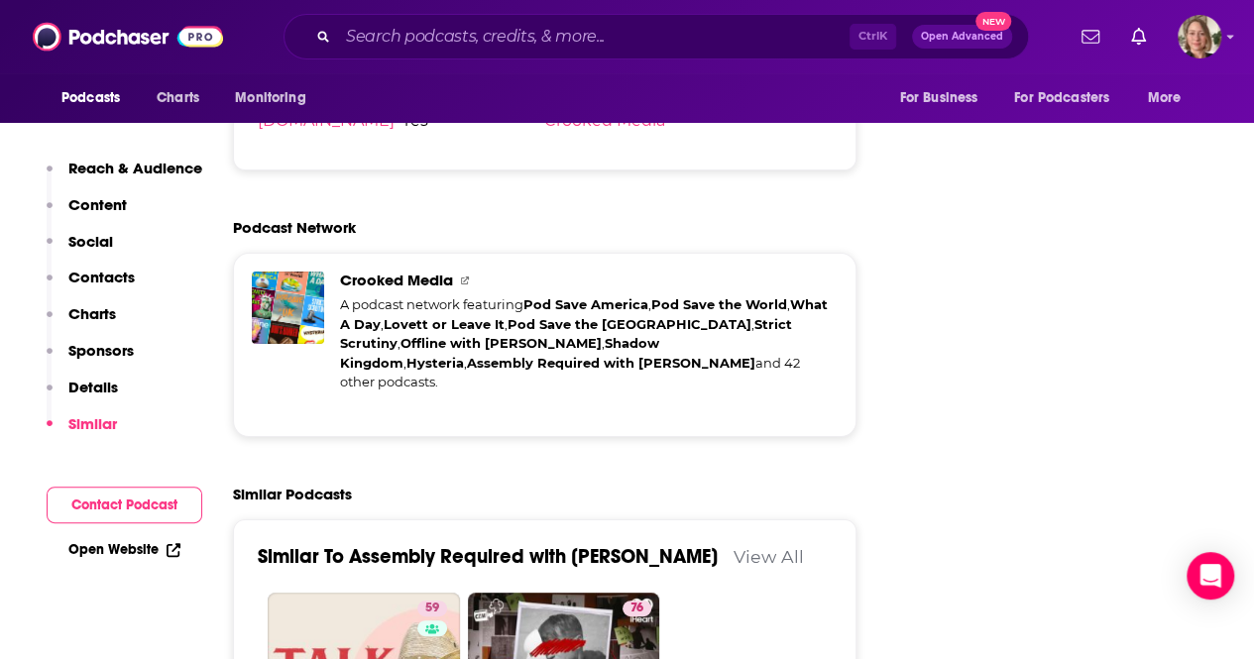
scroll to position [3767, 0]
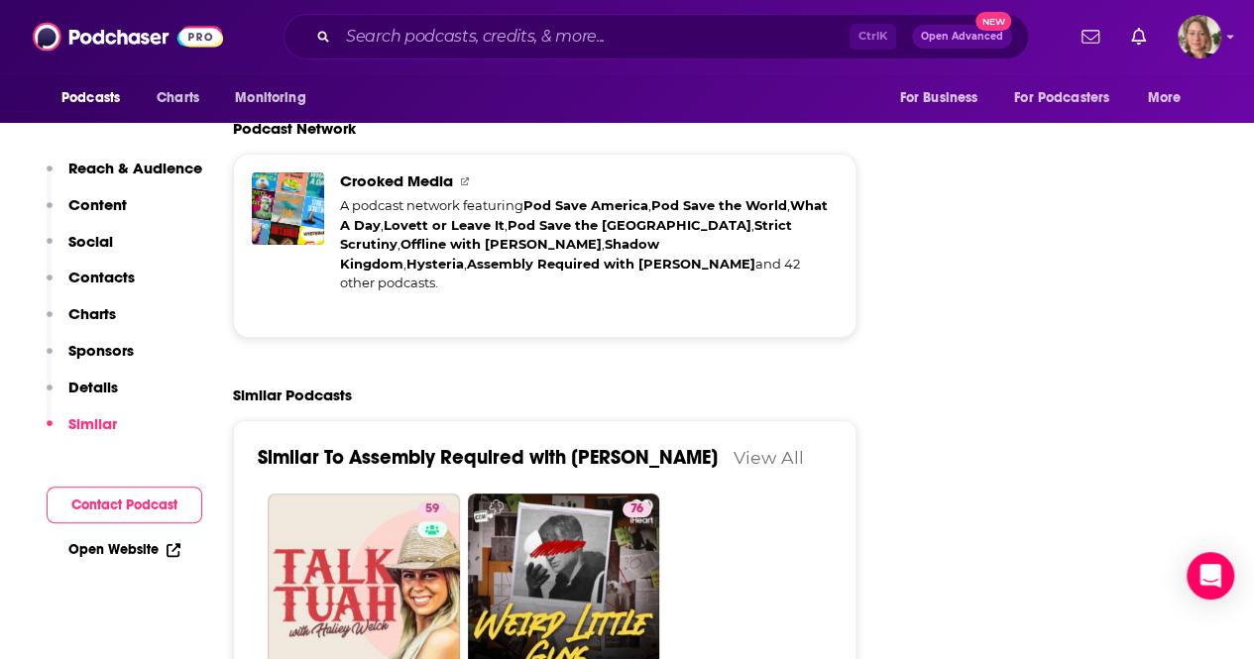
click at [774, 447] on link "View All" at bounding box center [768, 457] width 70 height 21
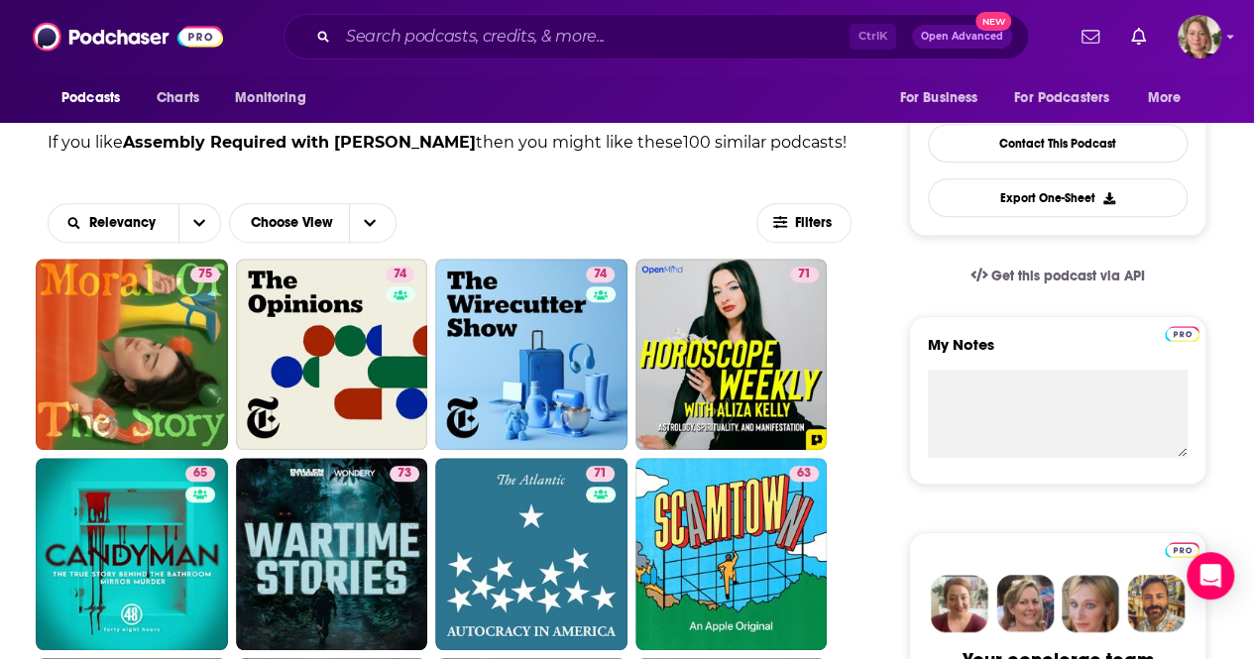
scroll to position [396, 0]
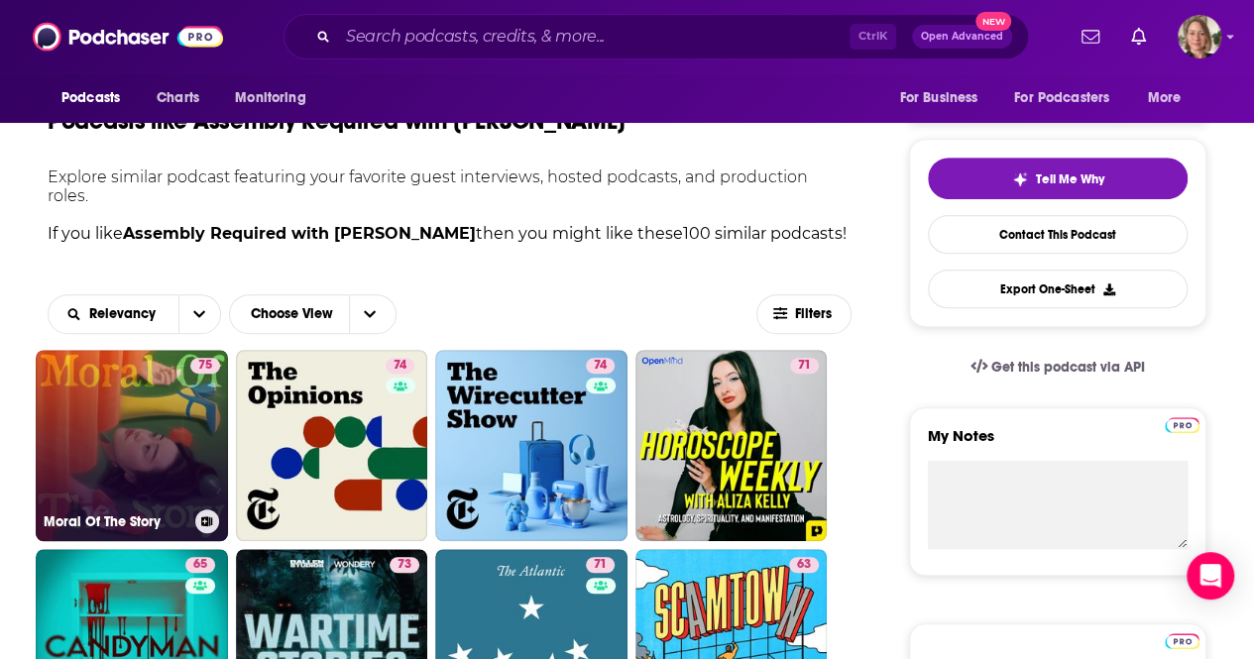
click at [166, 415] on link "75 Moral Of The Story" at bounding box center [132, 446] width 192 height 192
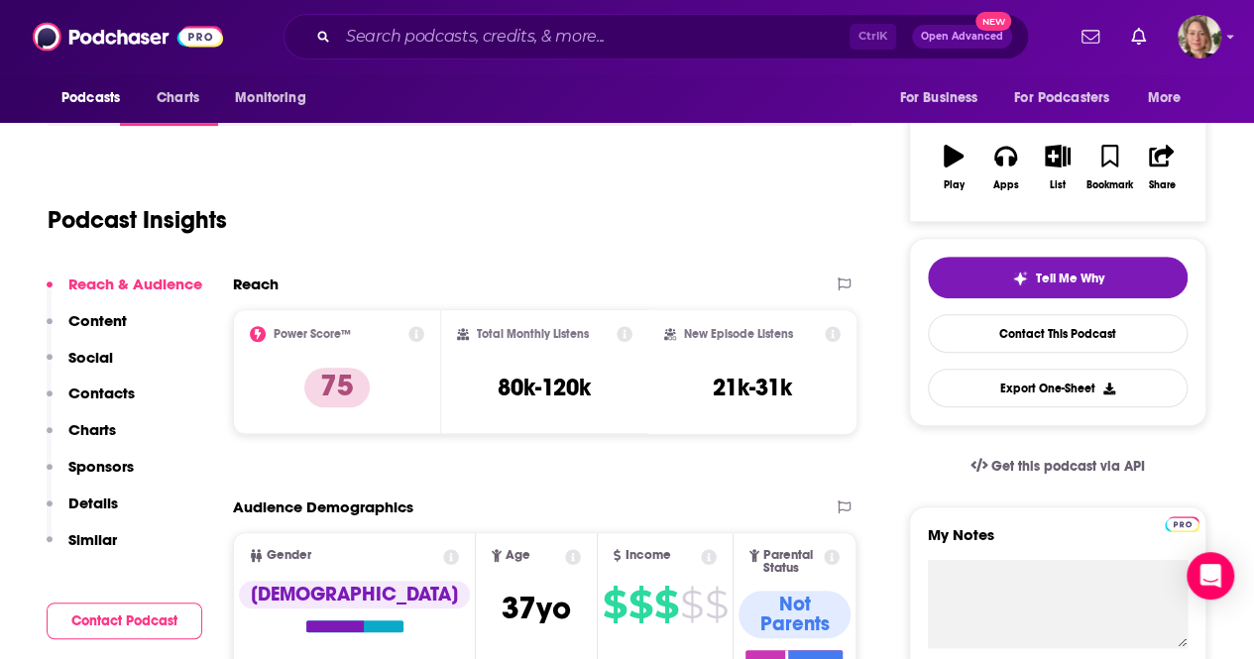
scroll to position [99, 0]
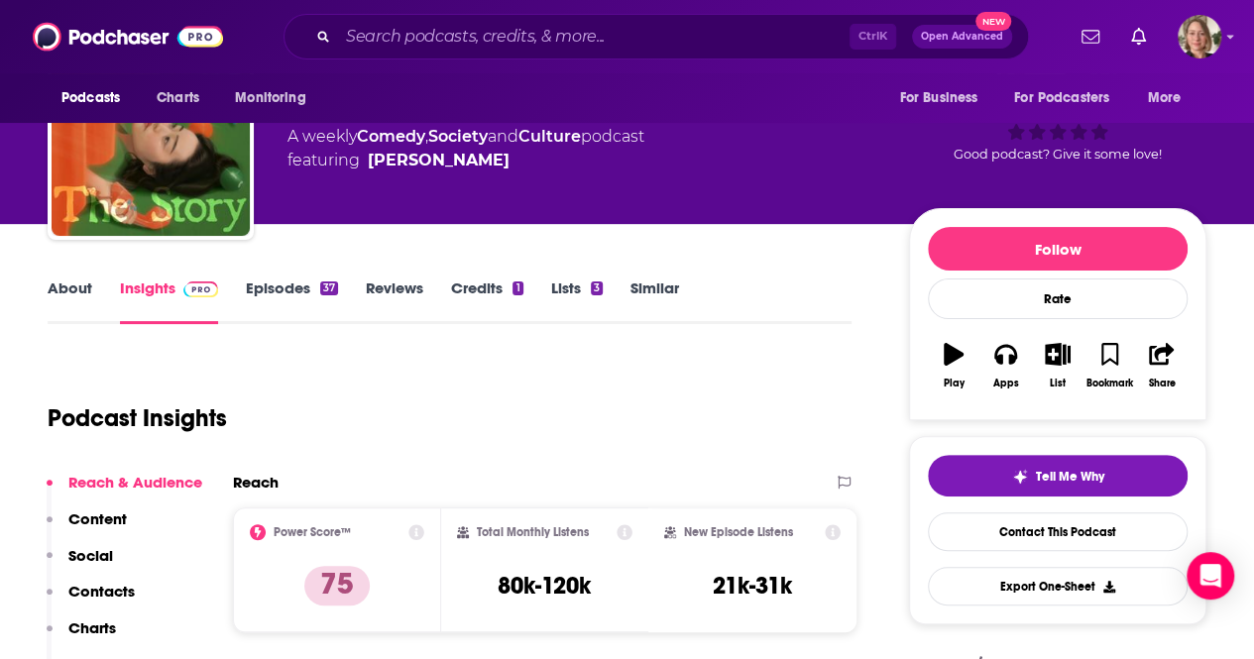
click at [88, 290] on link "About" at bounding box center [70, 302] width 45 height 46
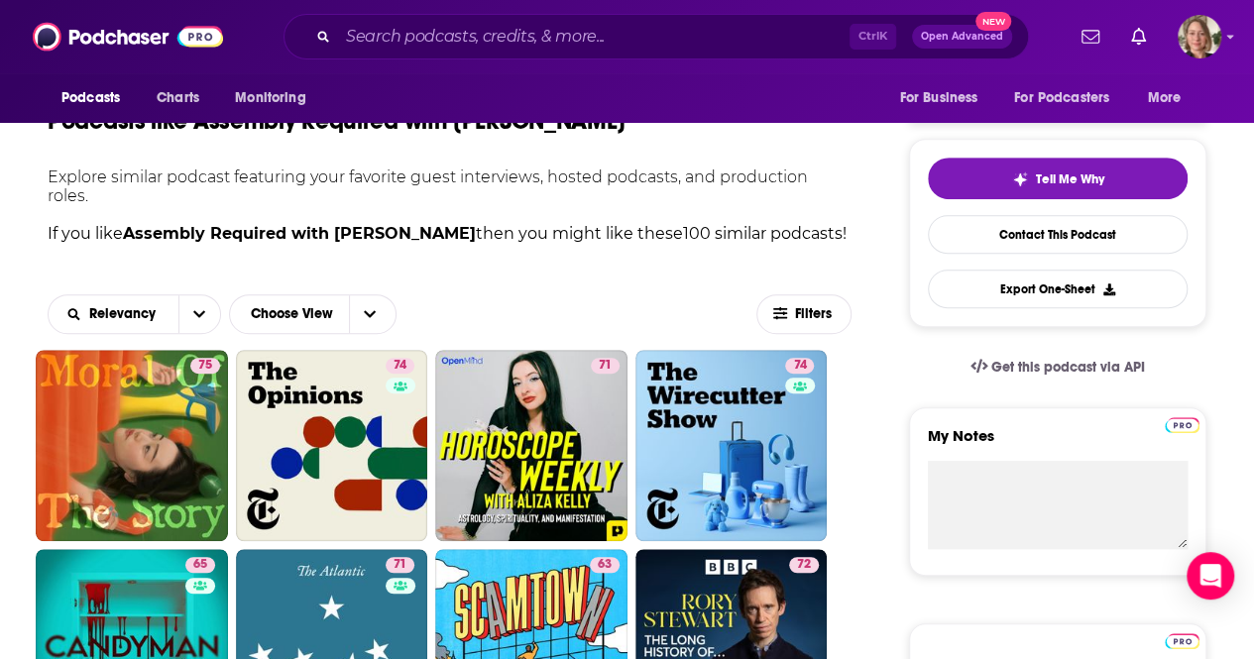
scroll to position [793, 0]
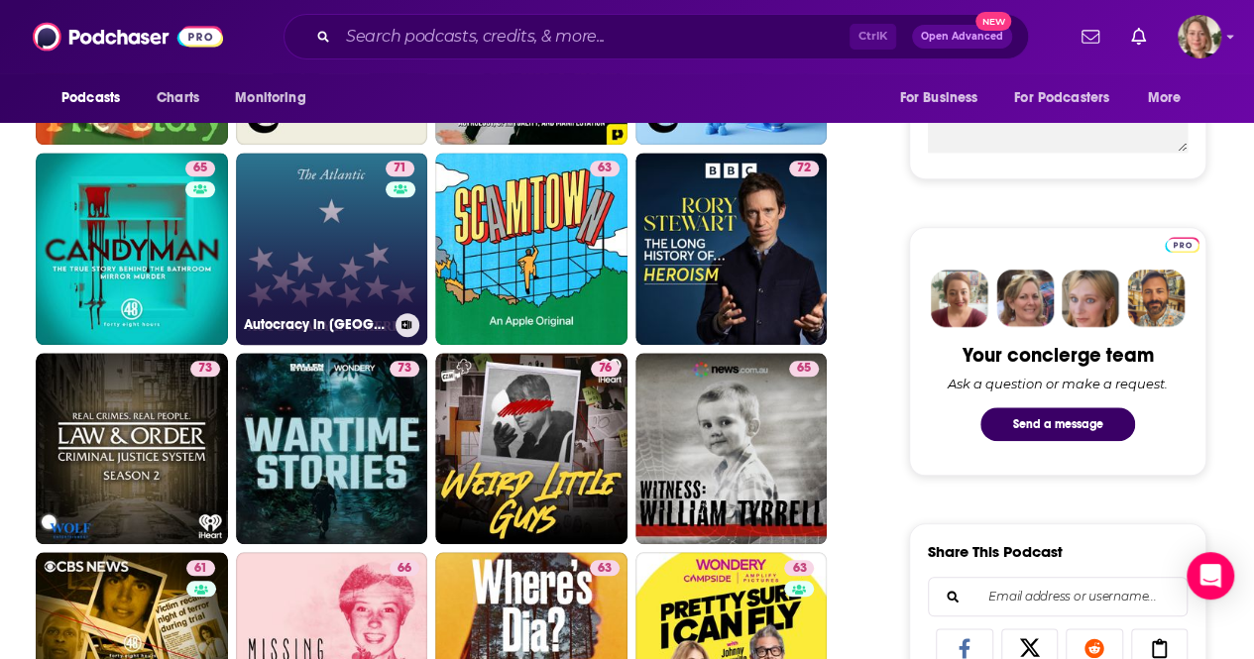
click at [370, 235] on link "71 Autocracy in [GEOGRAPHIC_DATA]" at bounding box center [332, 249] width 192 height 192
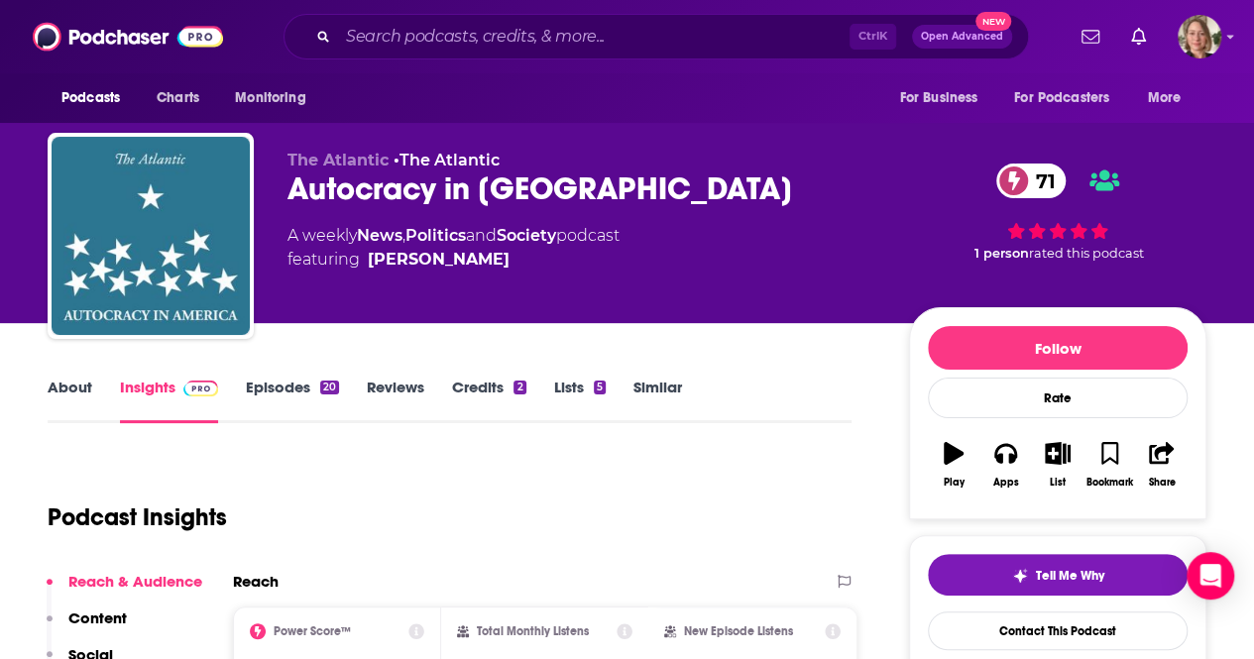
click at [67, 390] on link "About" at bounding box center [70, 401] width 45 height 46
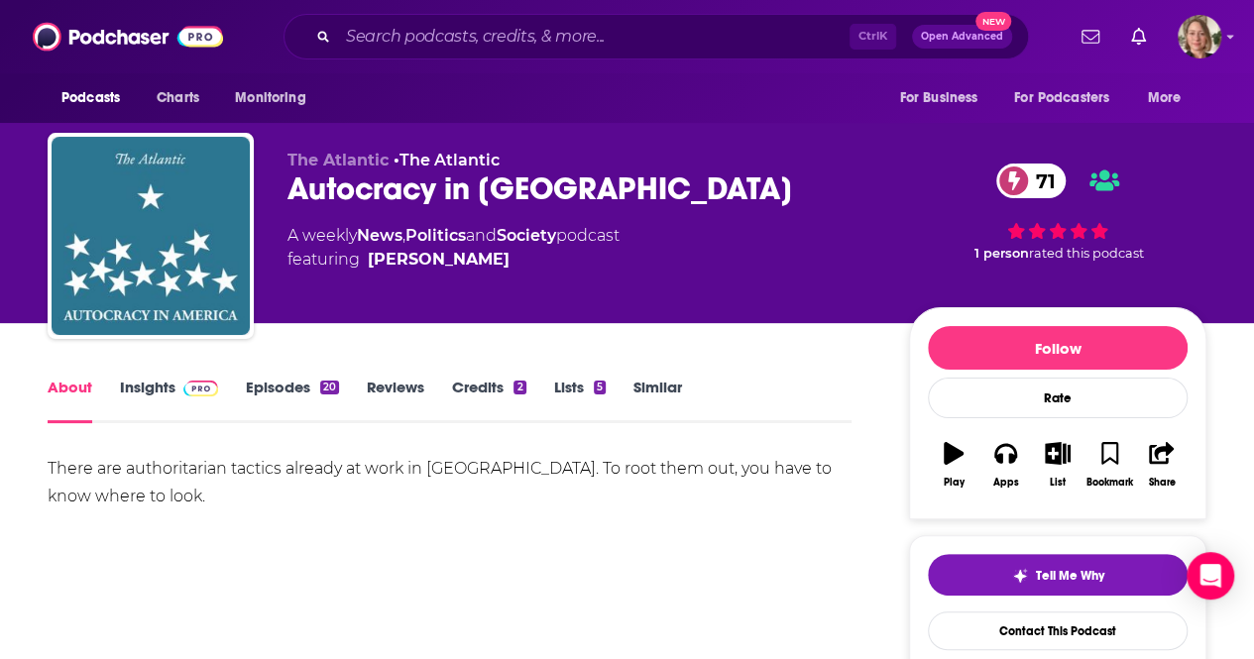
click at [151, 384] on link "Insights" at bounding box center [169, 401] width 98 height 46
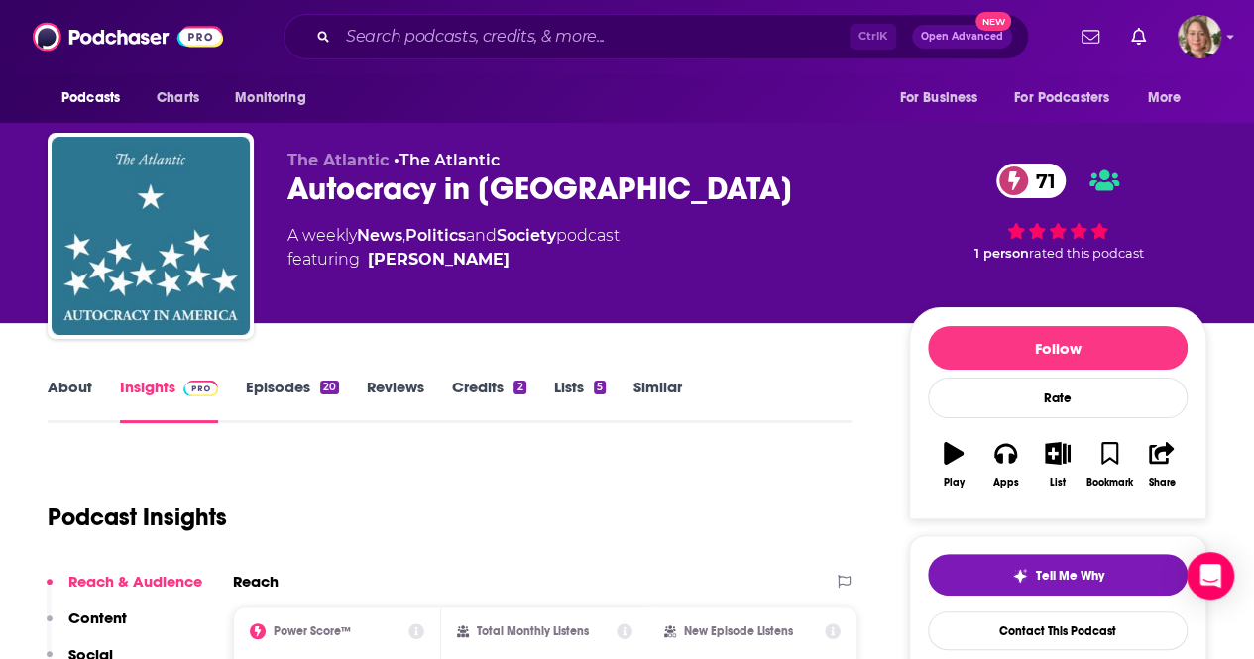
click at [305, 397] on link "Episodes 20" at bounding box center [292, 401] width 93 height 46
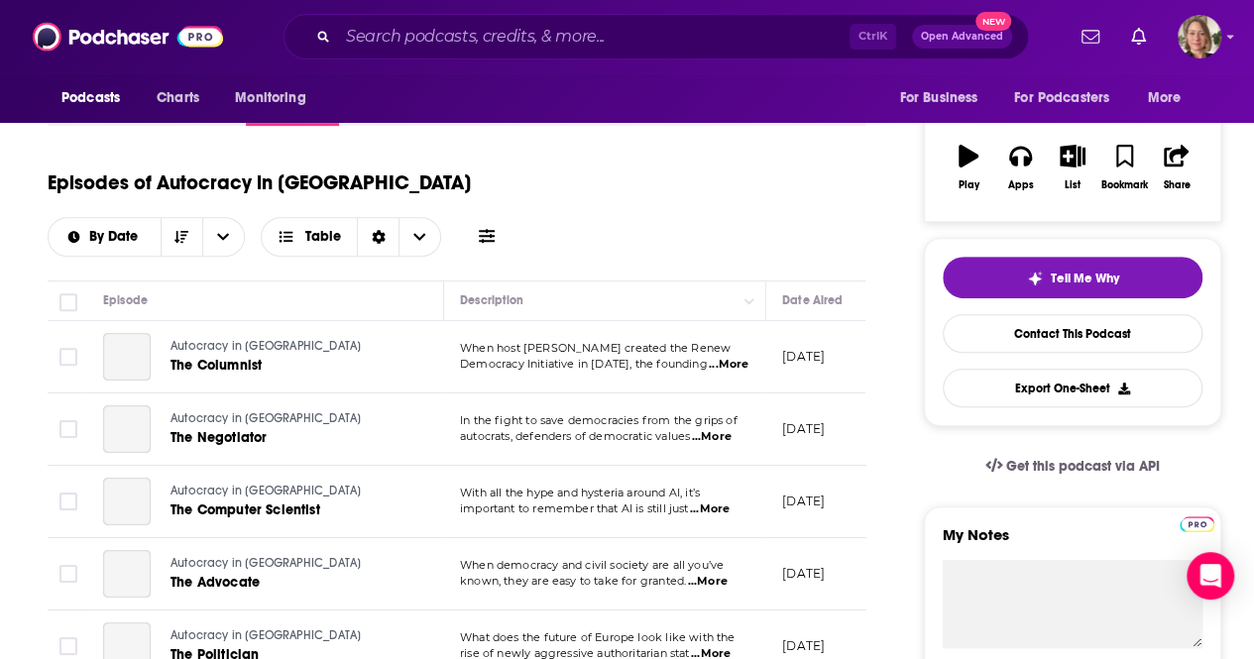
scroll to position [396, 0]
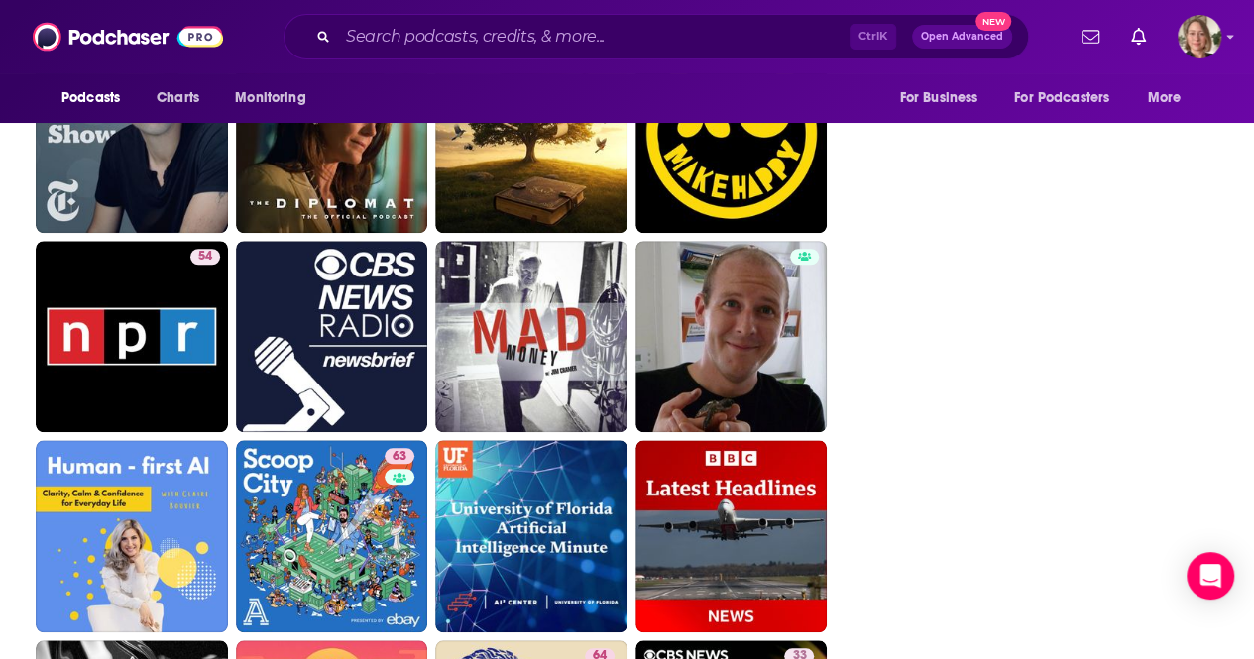
scroll to position [4839, 0]
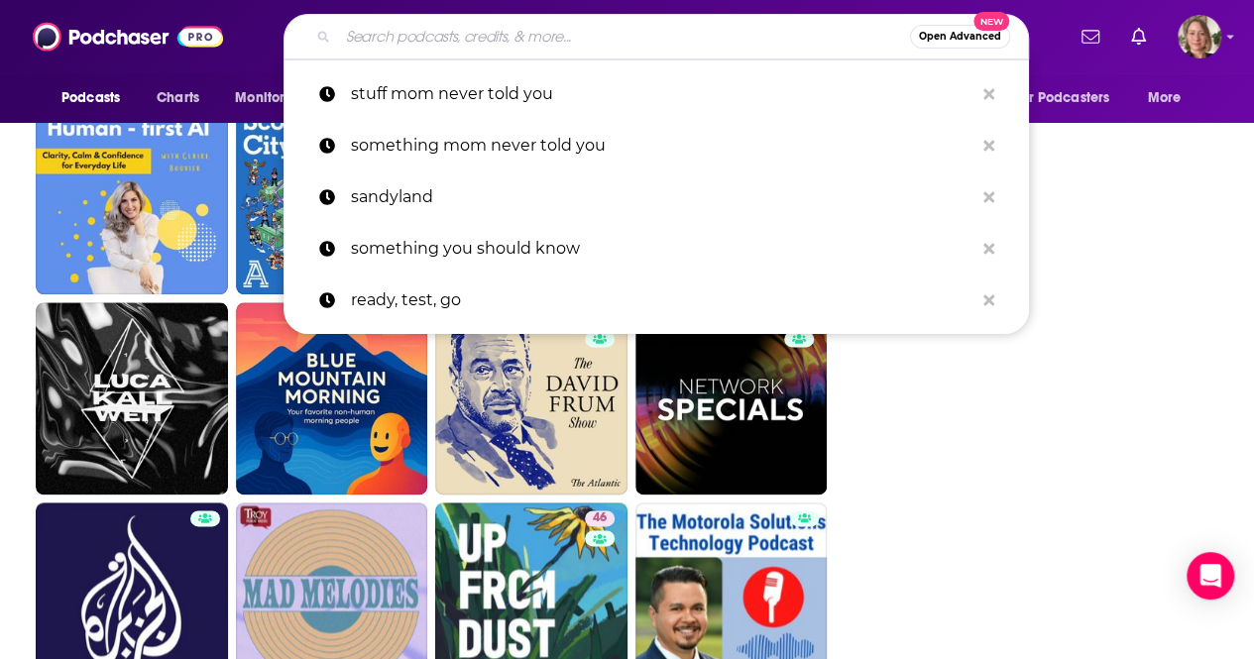
click at [658, 49] on input "Search podcasts, credits, & more..." at bounding box center [624, 37] width 572 height 32
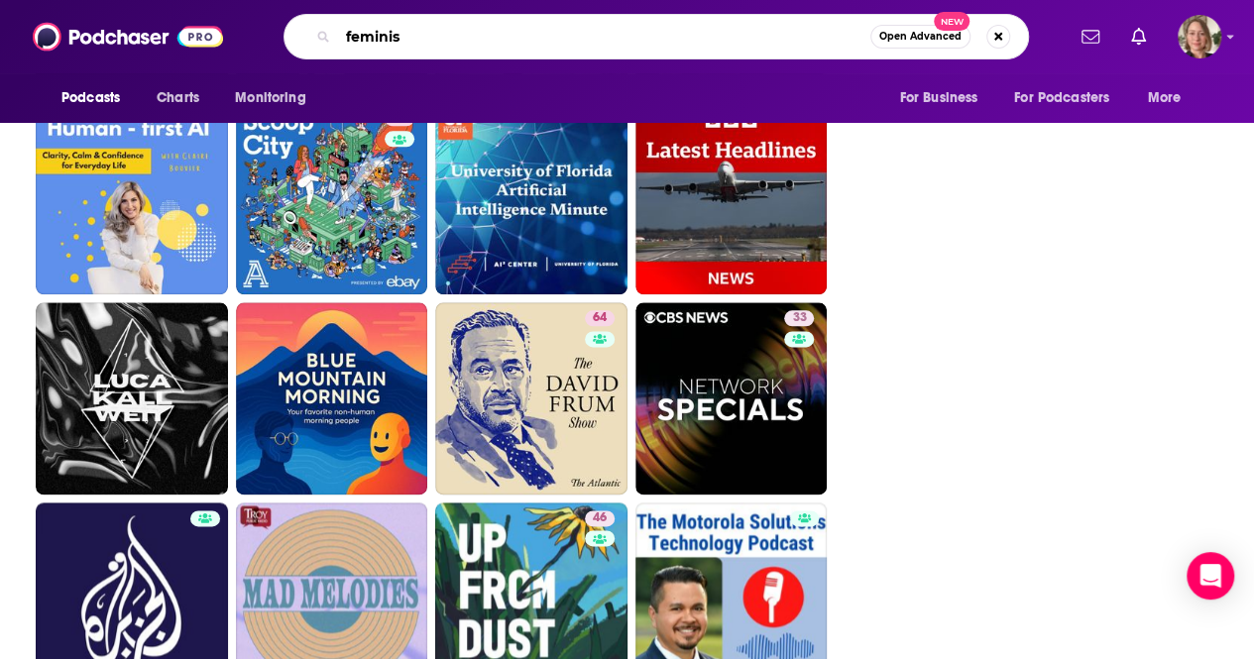
type input "feminist"
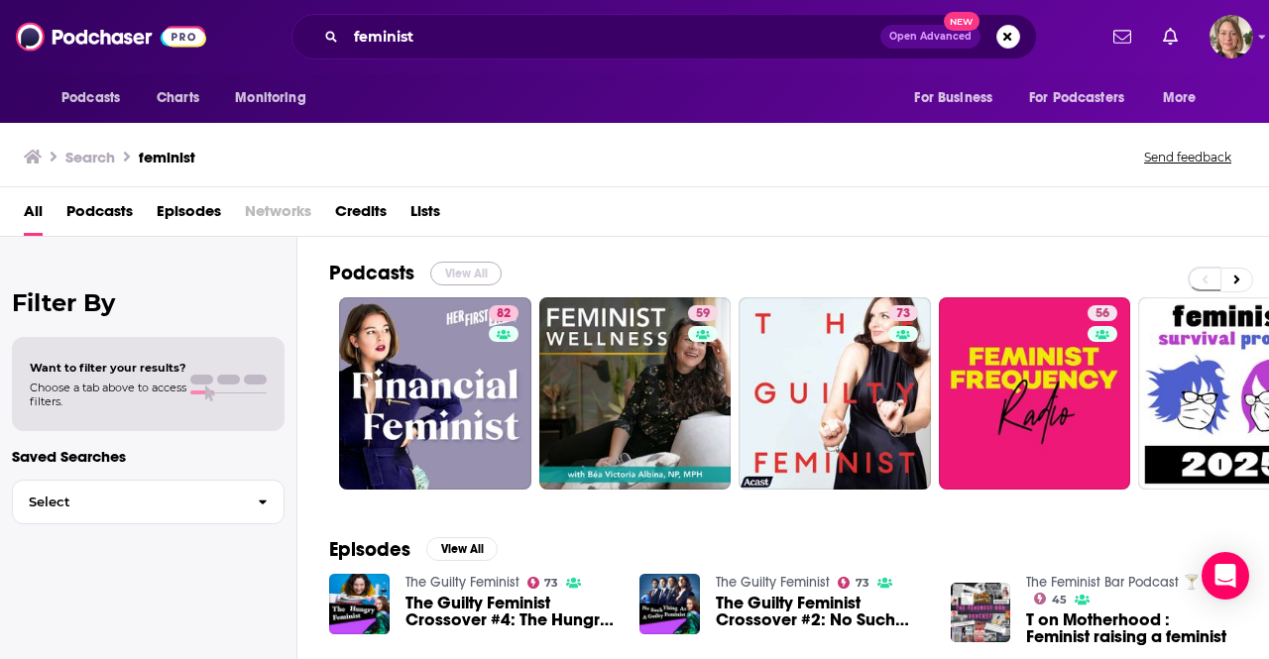
click at [457, 271] on button "View All" at bounding box center [465, 274] width 71 height 24
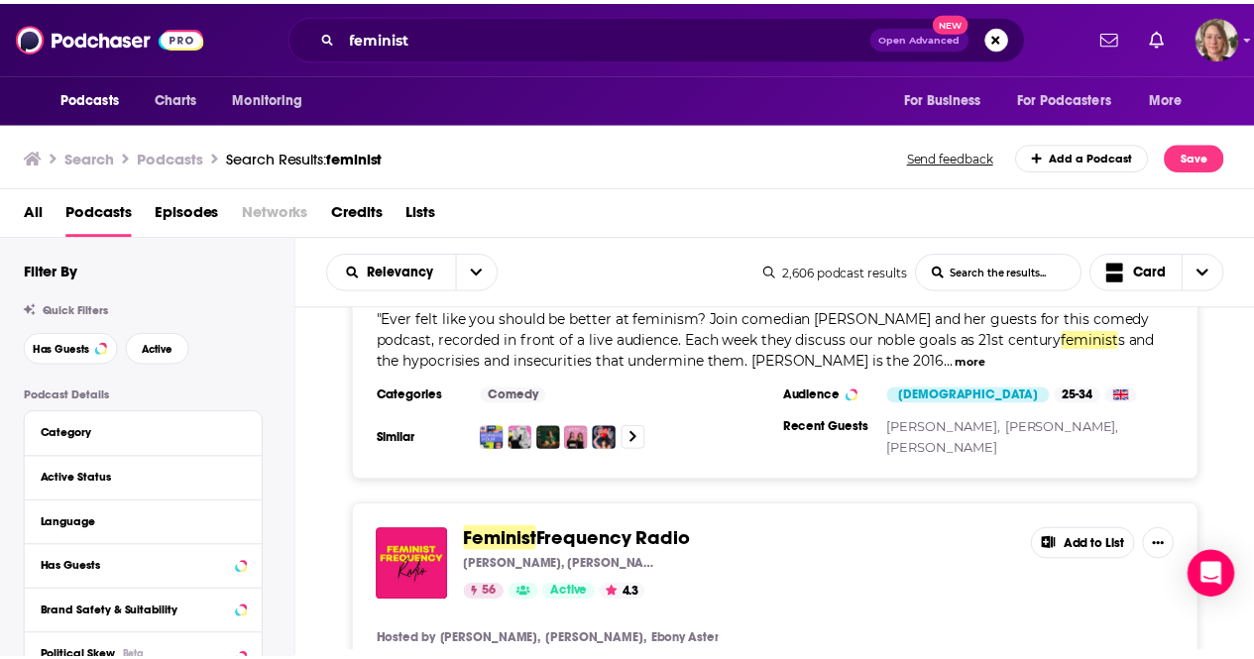
scroll to position [991, 0]
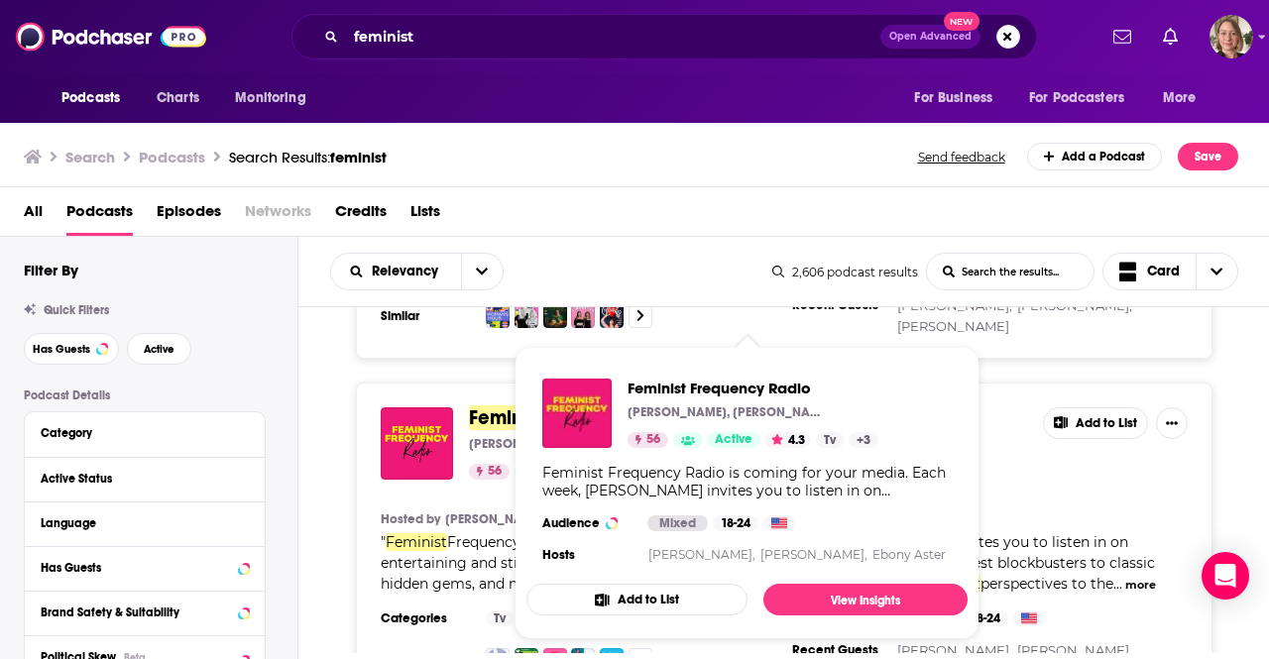
click at [499, 405] on span "Feminist" at bounding box center [505, 417] width 73 height 25
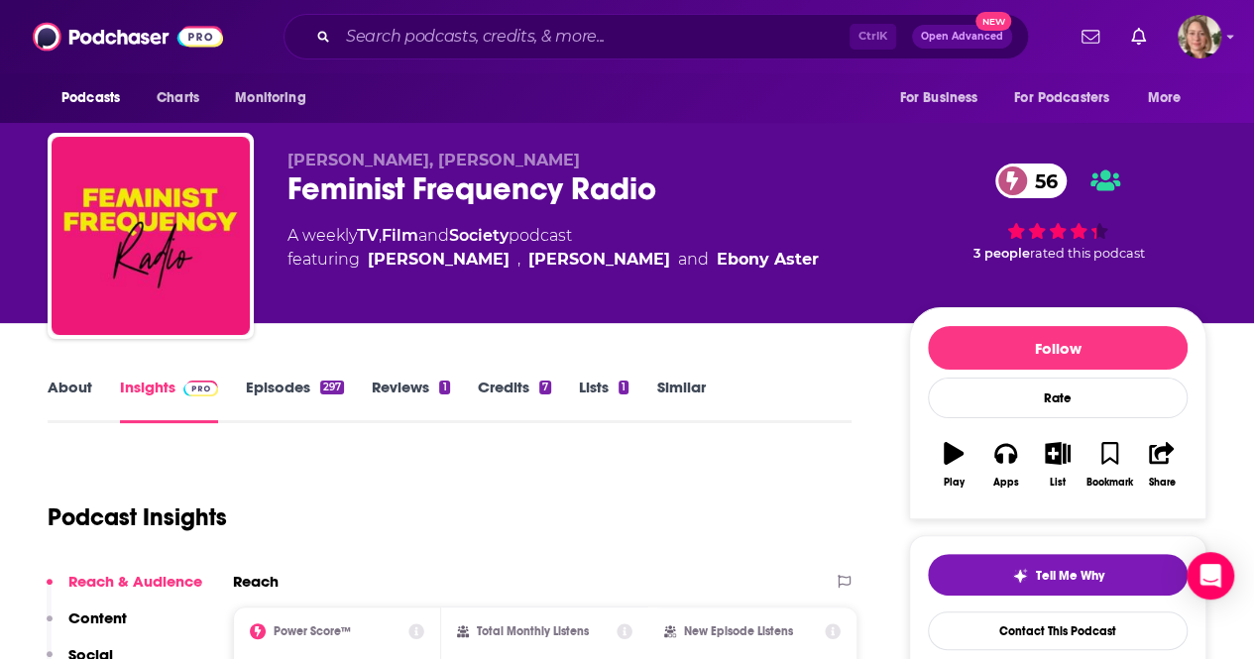
scroll to position [99, 0]
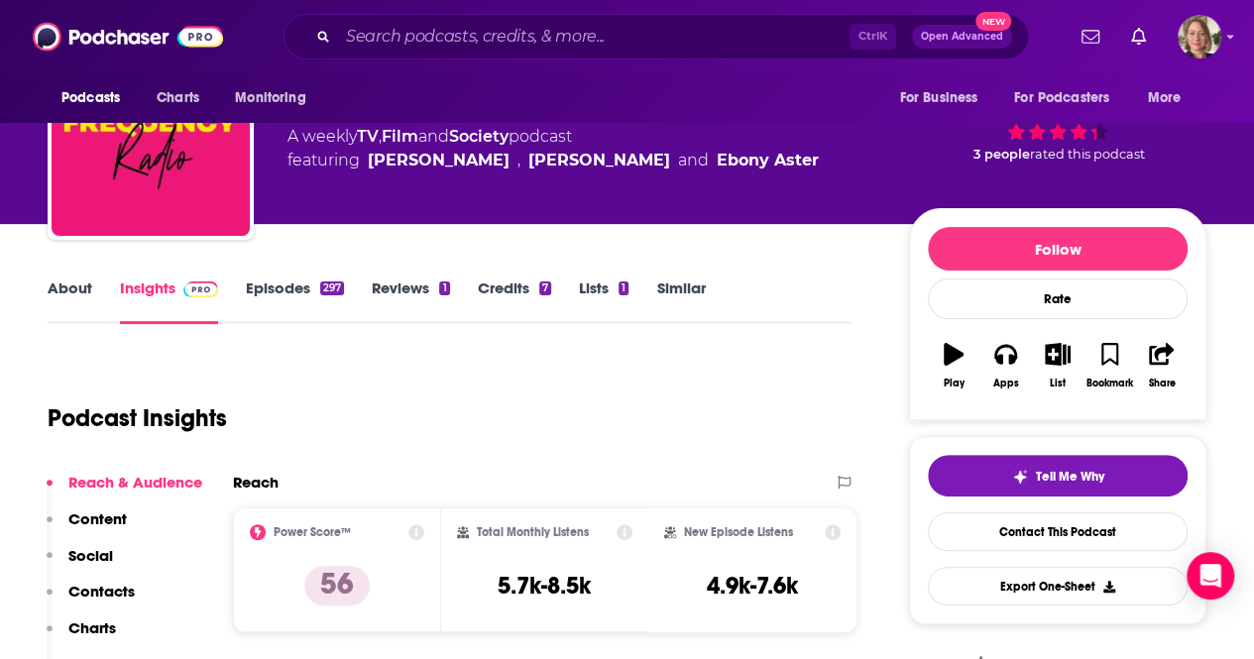
click at [50, 283] on link "About" at bounding box center [70, 302] width 45 height 46
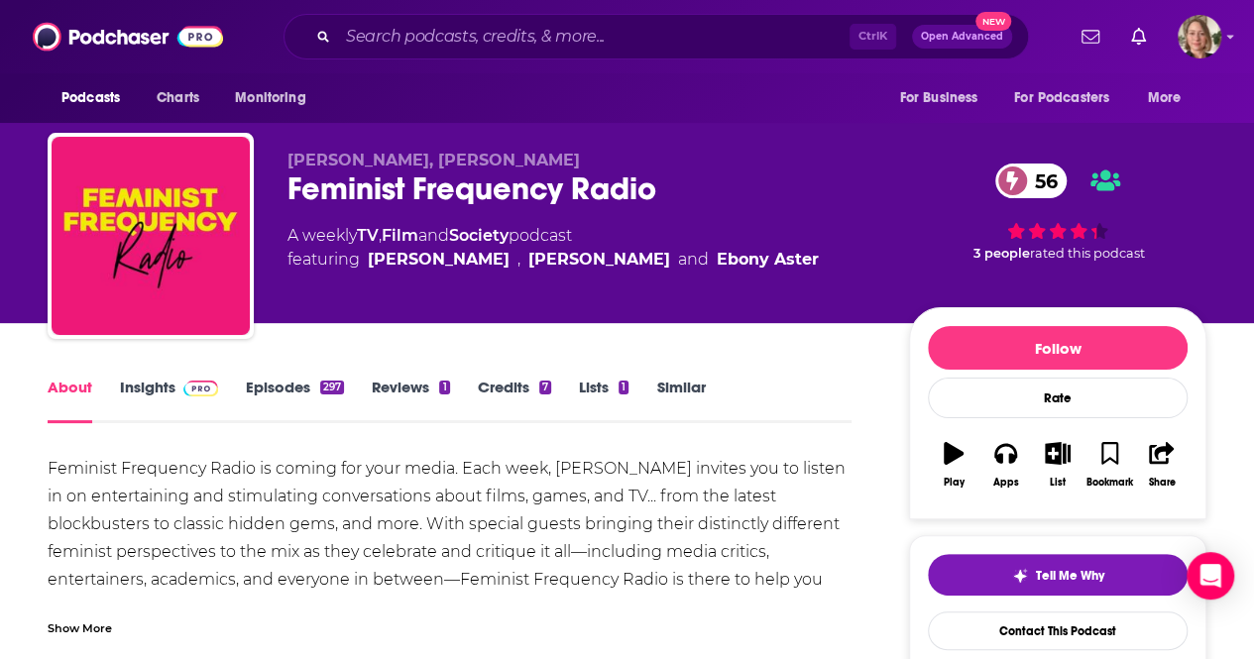
click at [169, 378] on link "Insights" at bounding box center [169, 401] width 98 height 46
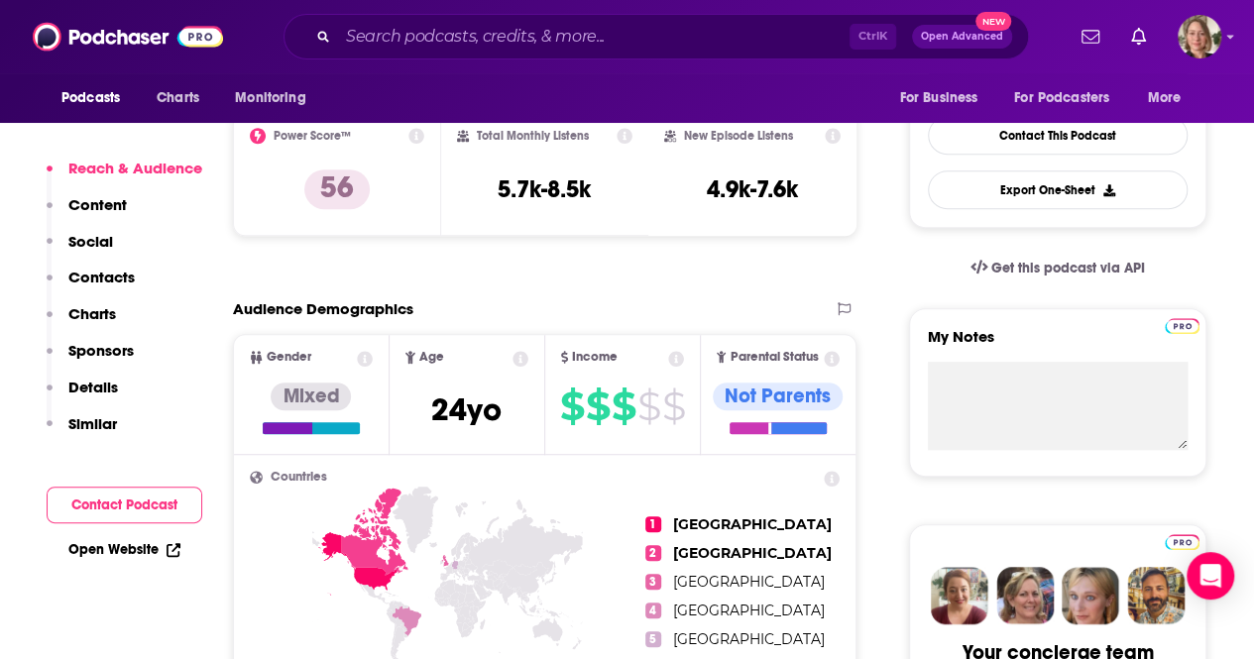
scroll to position [892, 0]
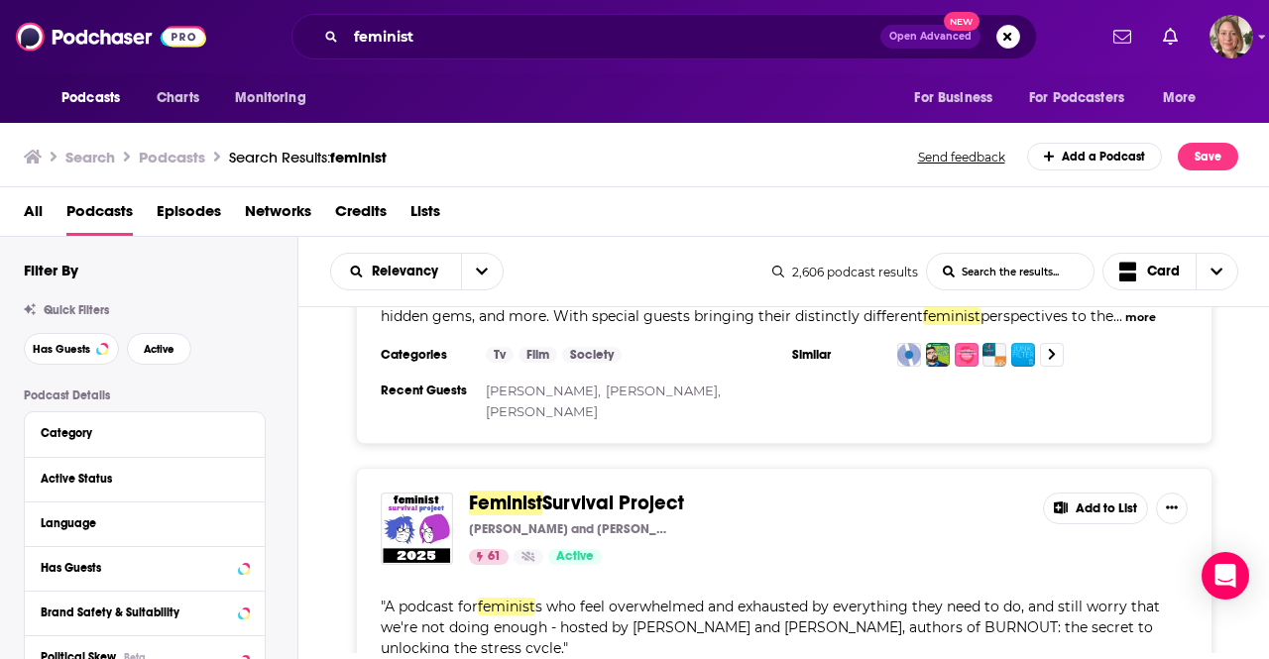
scroll to position [1289, 0]
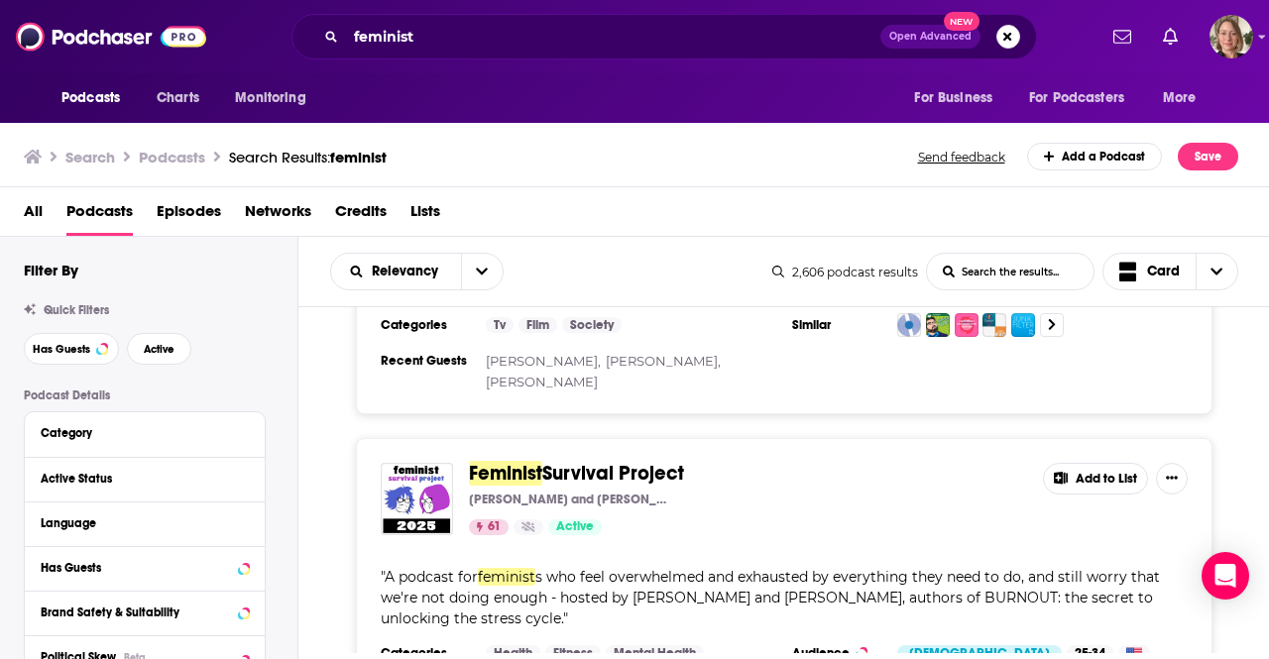
click at [319, 501] on div "Feminist Survival Project [PERSON_NAME] and [PERSON_NAME] 61 Active Add to List…" at bounding box center [783, 581] width 971 height 287
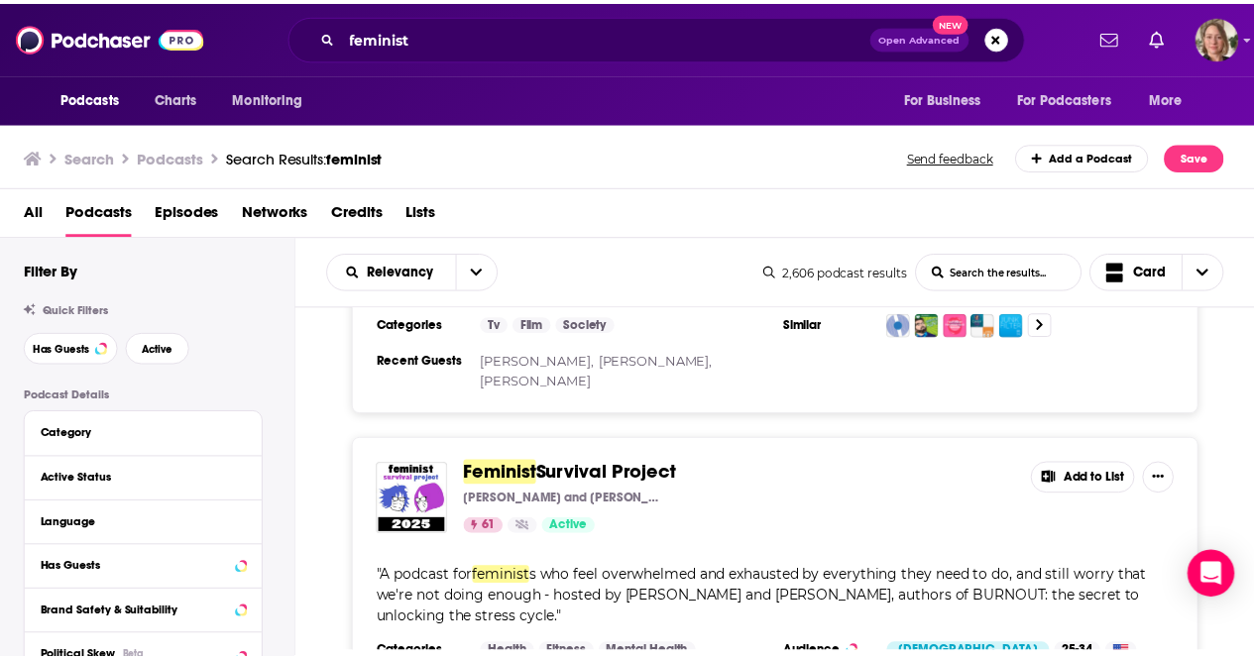
scroll to position [1388, 0]
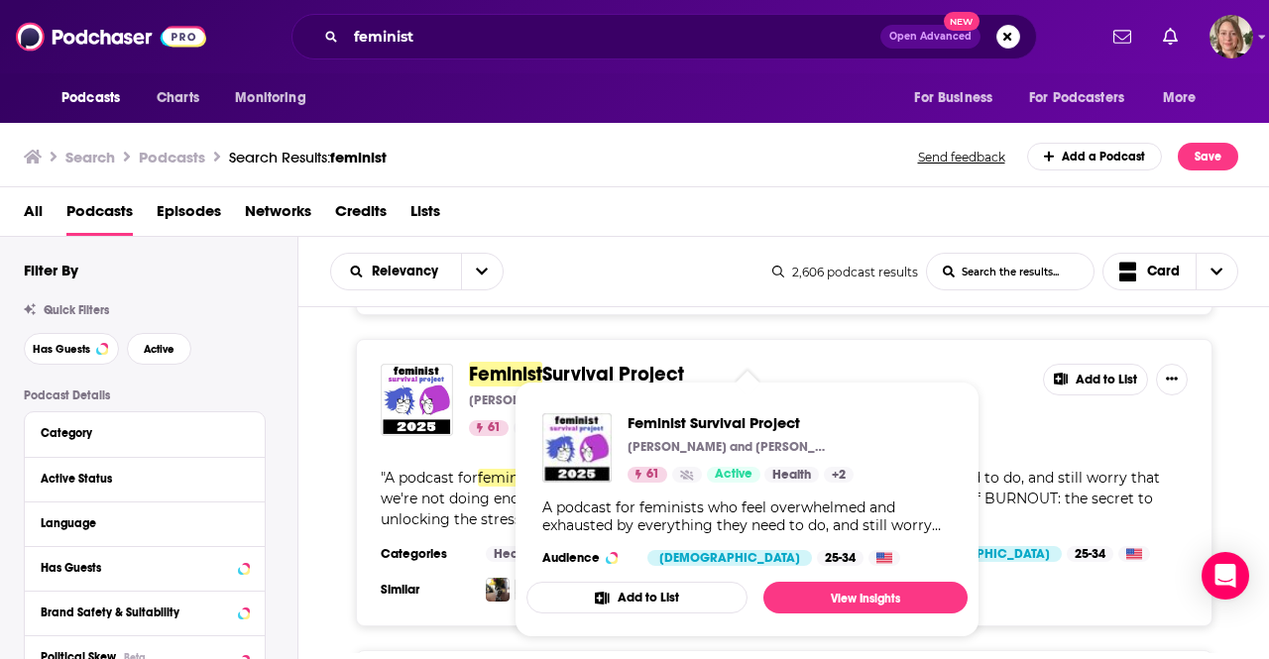
click at [515, 362] on span "Feminist" at bounding box center [505, 374] width 73 height 25
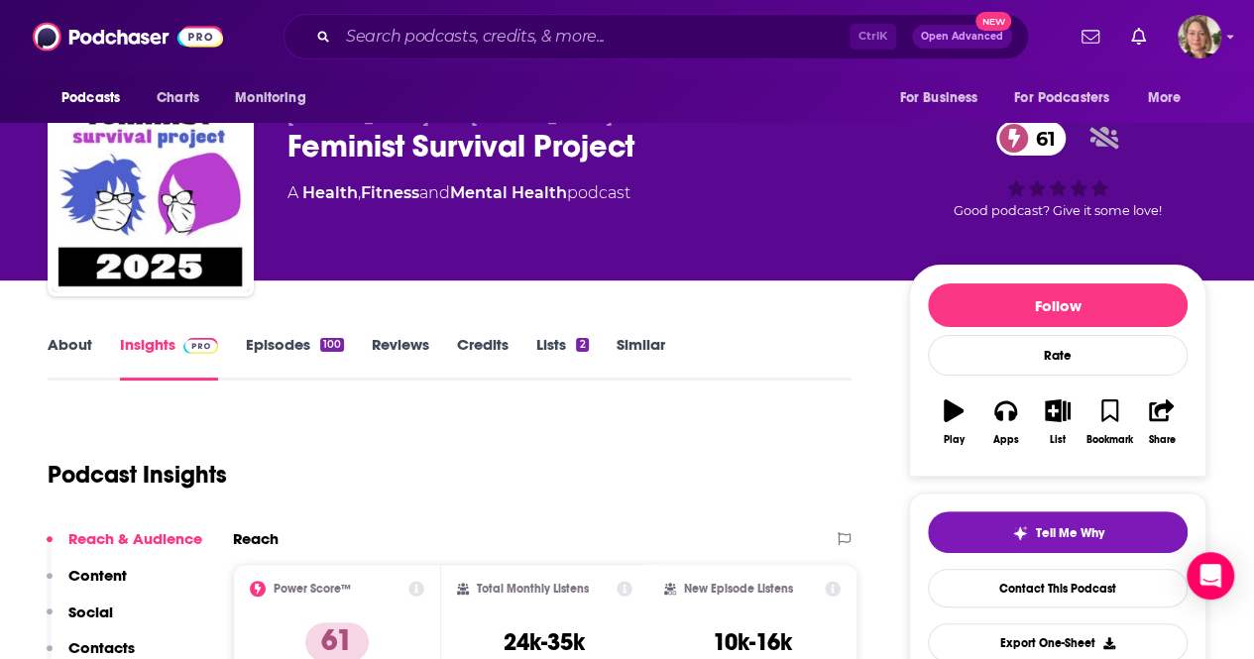
scroll to position [99, 0]
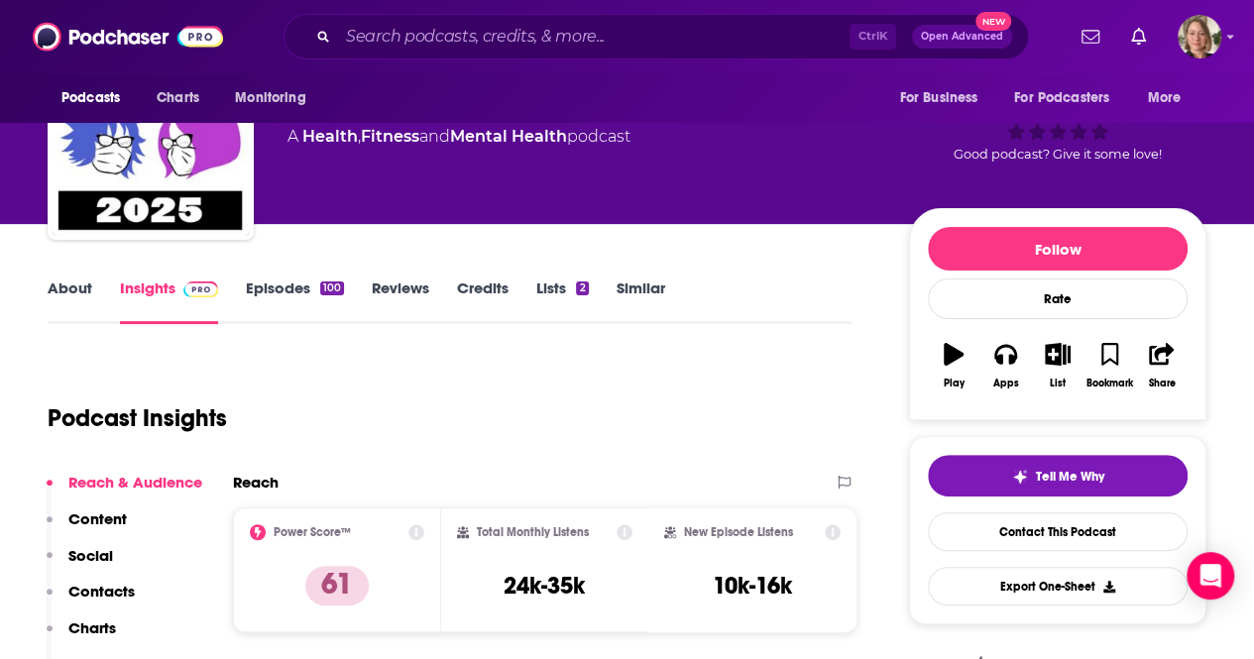
click at [74, 281] on link "About" at bounding box center [70, 302] width 45 height 46
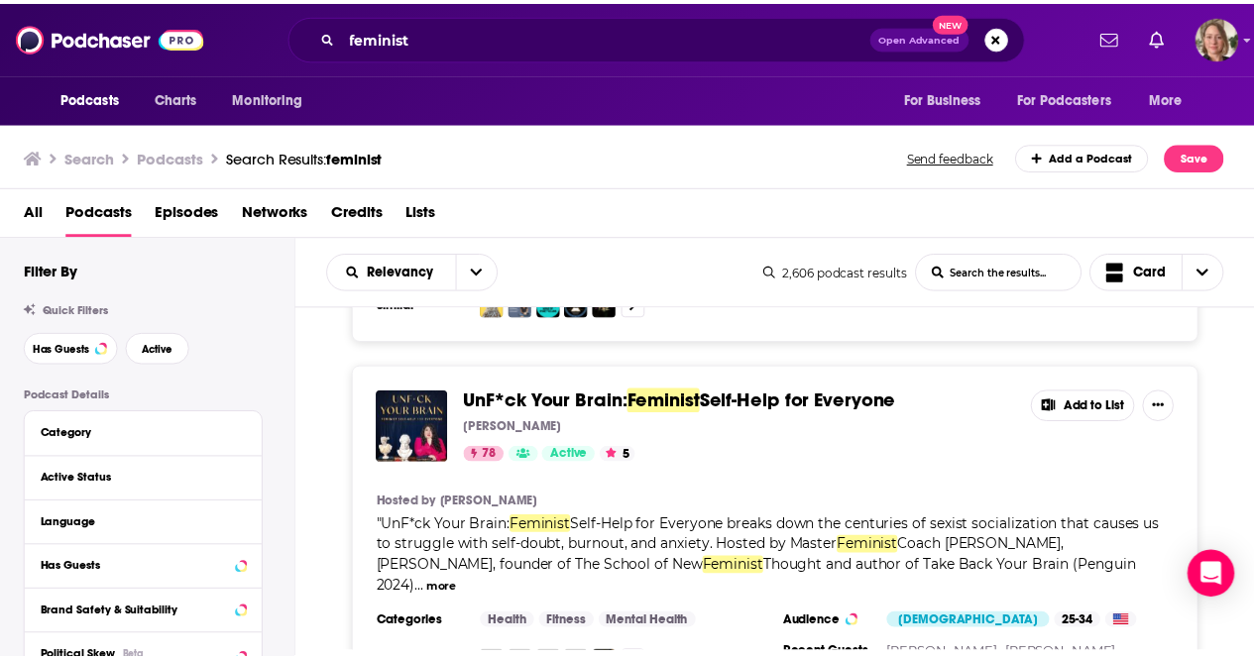
scroll to position [3866, 0]
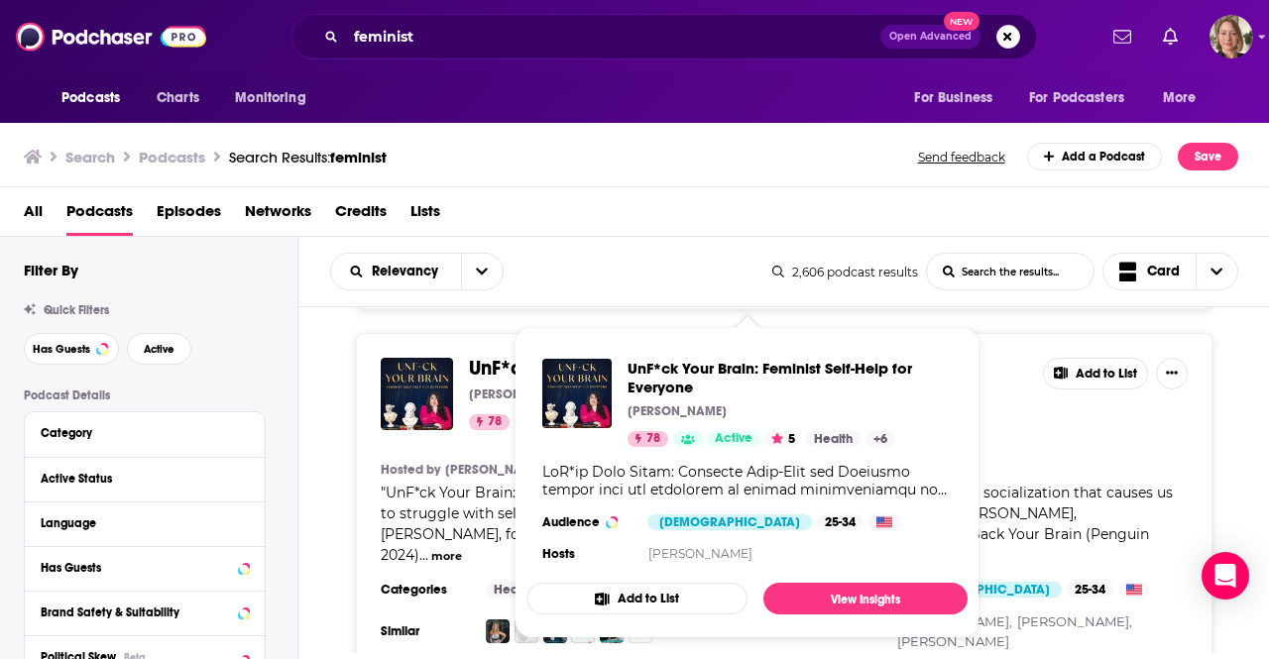
click at [480, 356] on span "UnF*ck Your Brain:" at bounding box center [552, 368] width 166 height 25
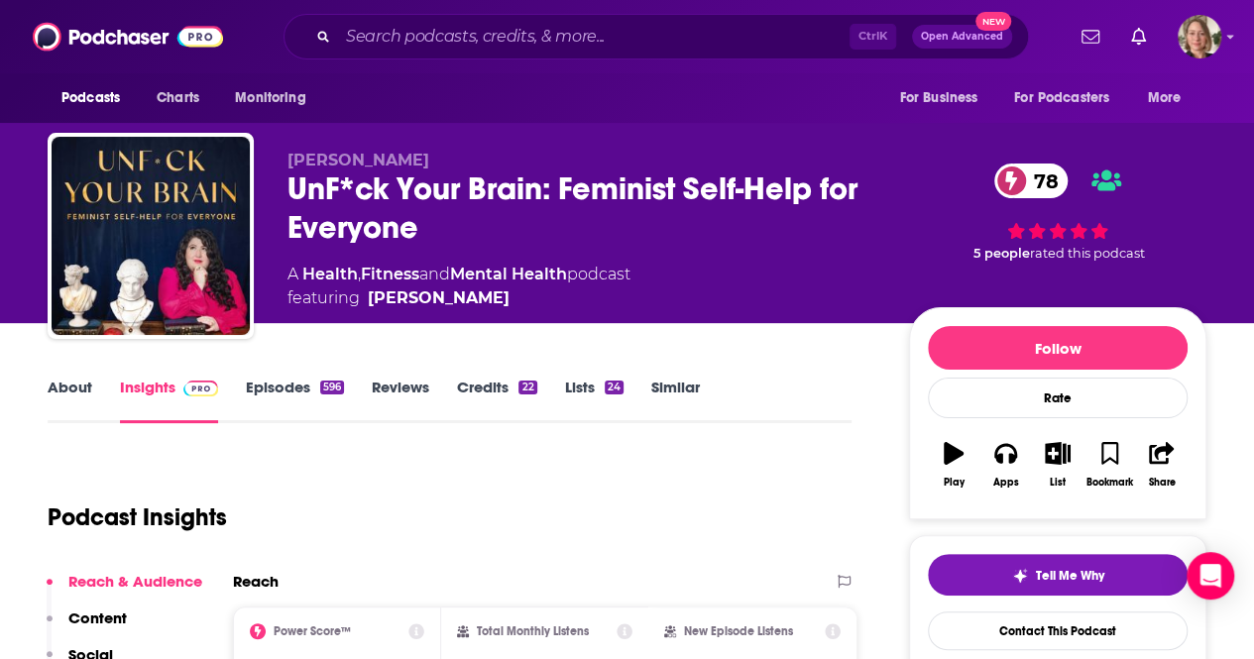
drag, startPoint x: 404, startPoint y: 552, endPoint x: 395, endPoint y: 517, distance: 36.1
click at [405, 541] on div "Podcast Insights" at bounding box center [442, 505] width 788 height 101
click at [96, 385] on div "About" at bounding box center [84, 401] width 72 height 46
click at [84, 380] on link "About" at bounding box center [70, 401] width 45 height 46
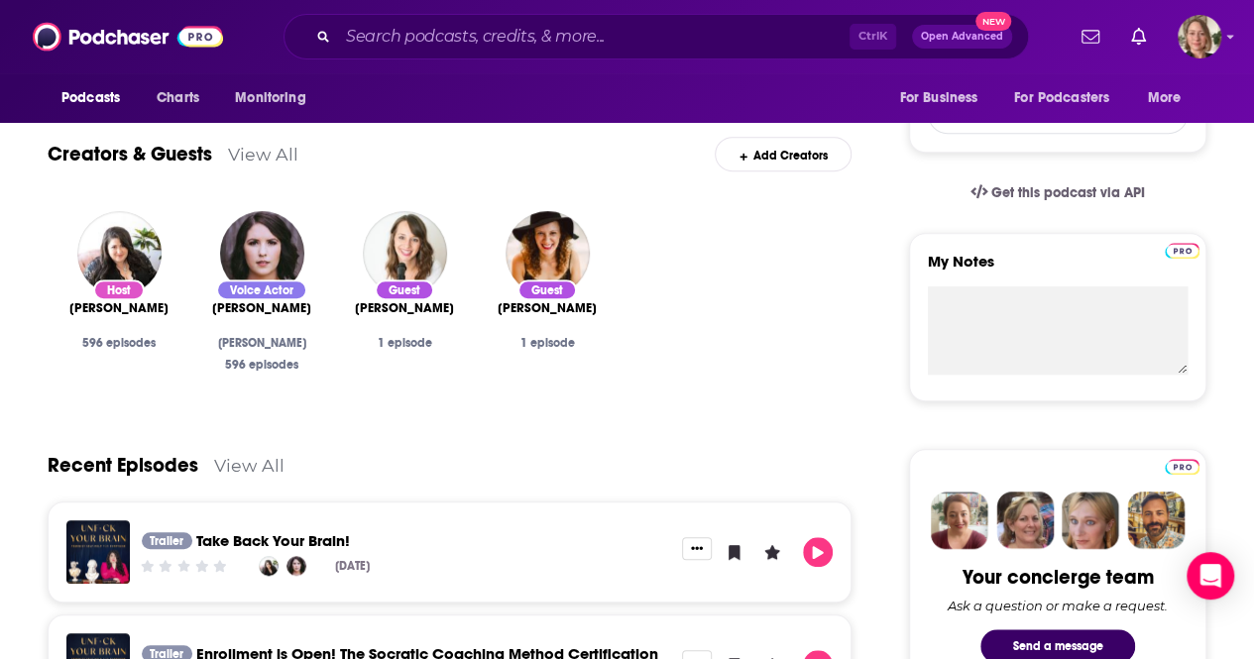
scroll to position [297, 0]
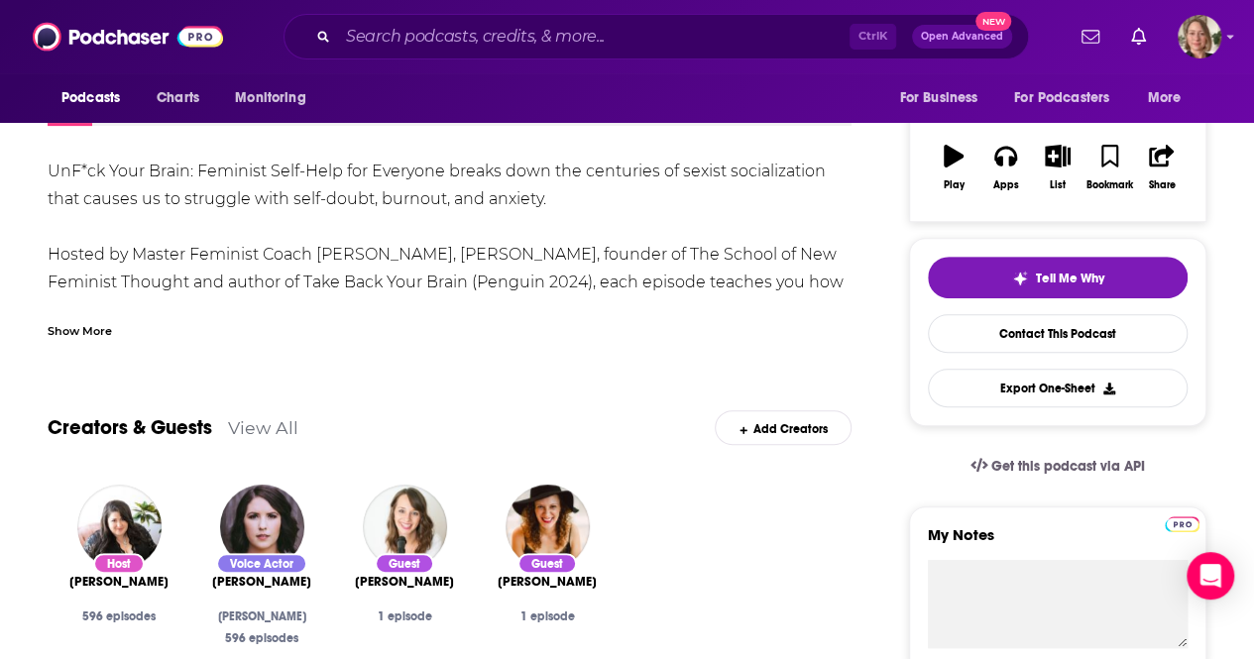
click at [159, 126] on link "Insights" at bounding box center [169, 103] width 98 height 46
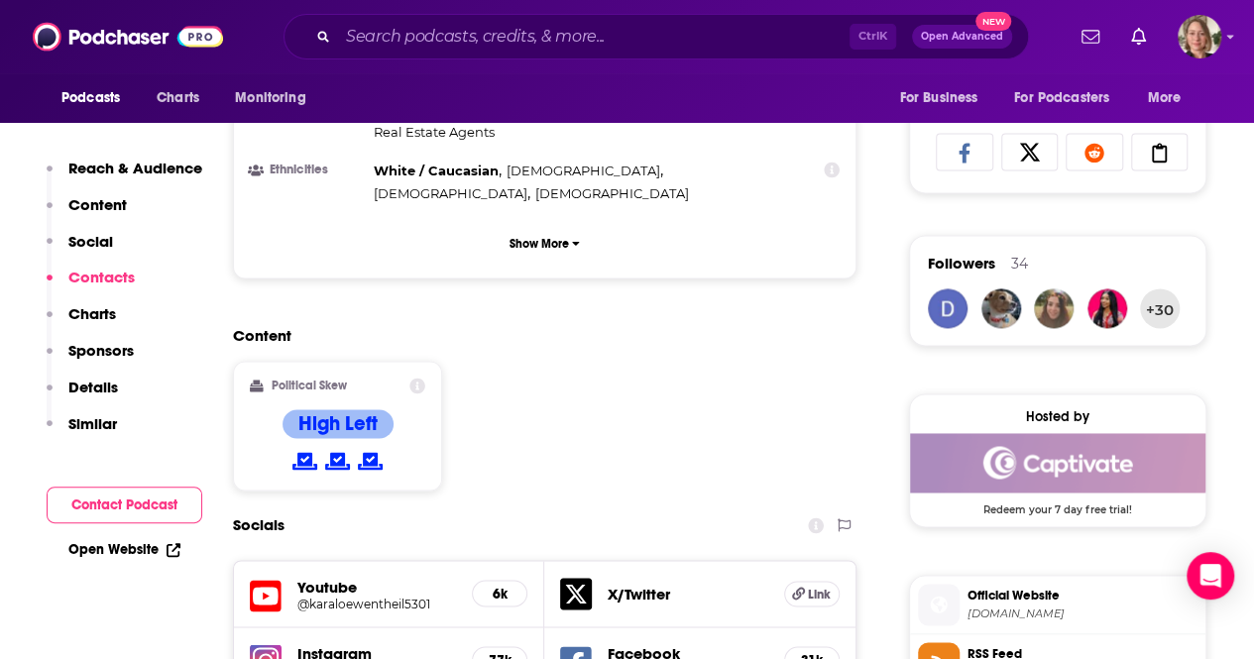
scroll to position [1685, 0]
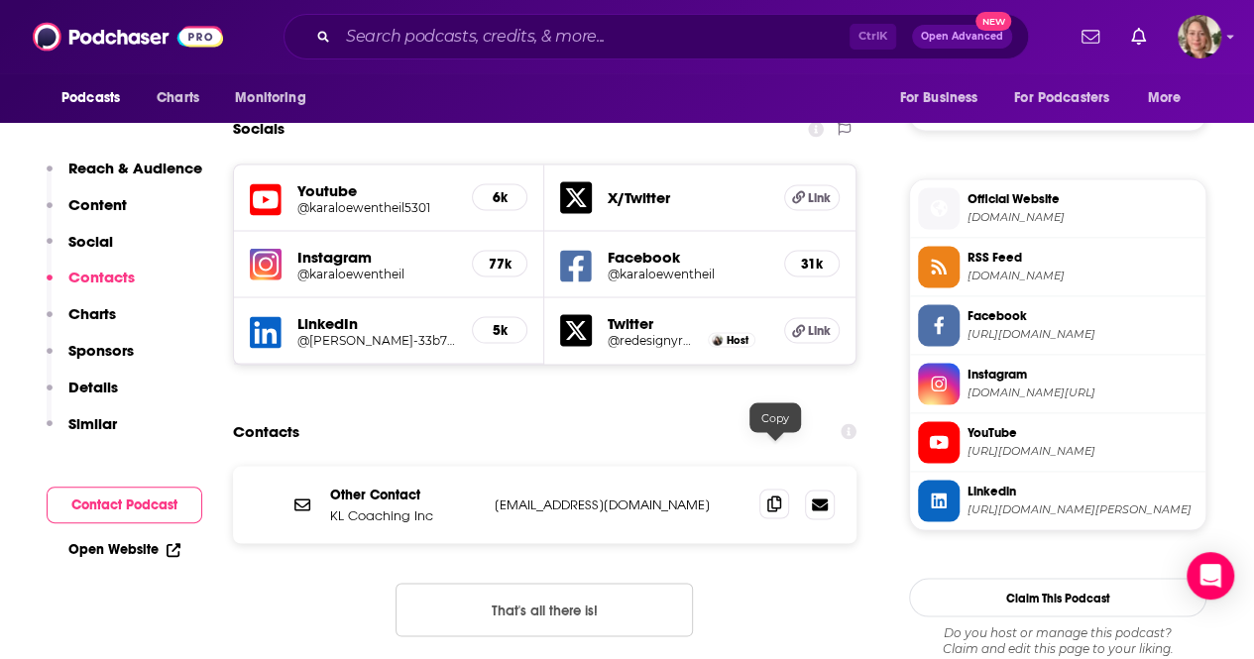
click at [778, 496] on icon at bounding box center [774, 504] width 14 height 16
click at [533, 412] on div "Contacts" at bounding box center [544, 431] width 623 height 38
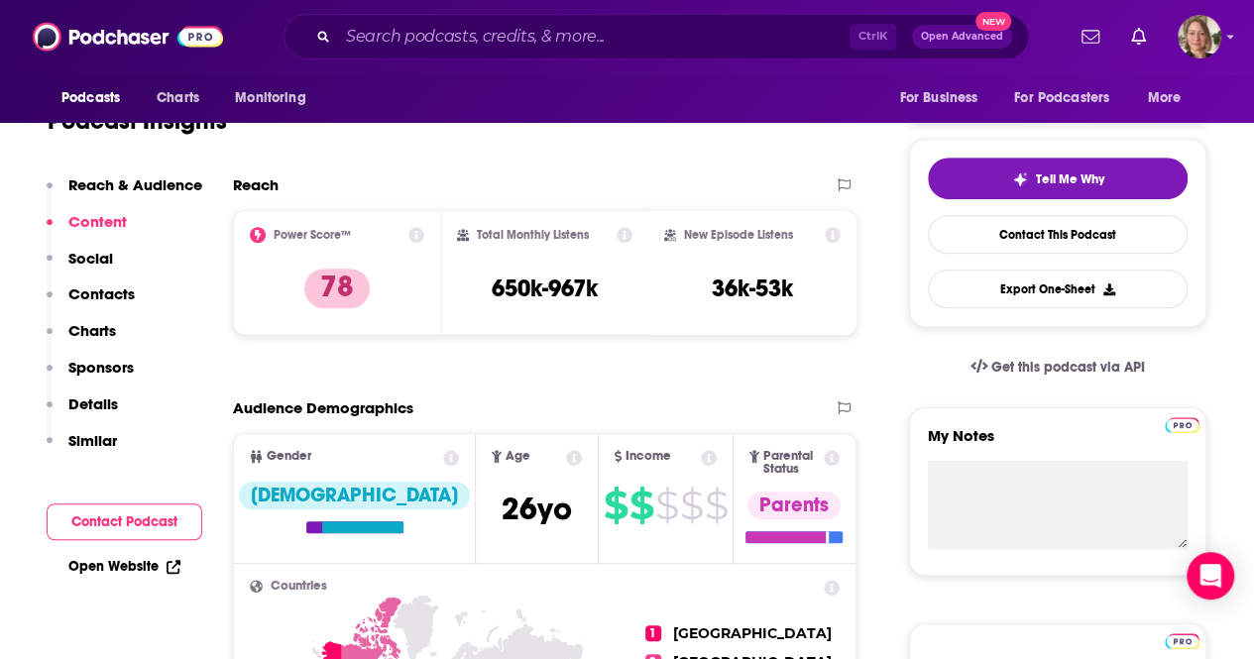
scroll to position [0, 0]
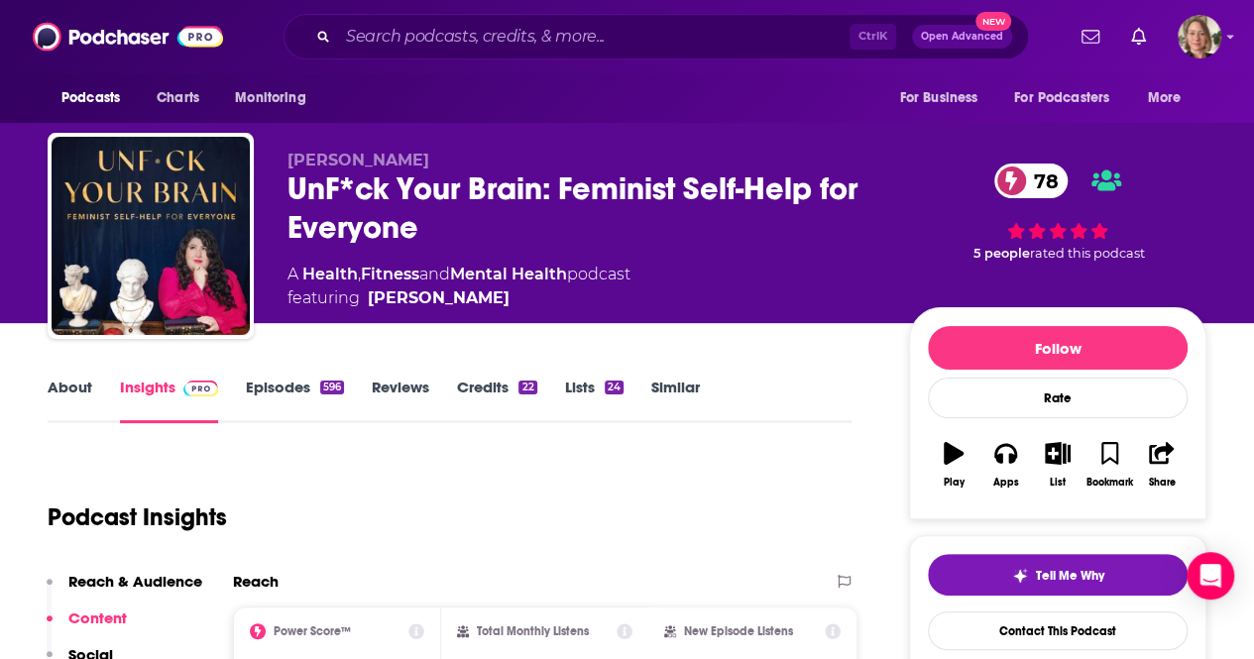
click at [285, 382] on link "Episodes 596" at bounding box center [295, 401] width 98 height 46
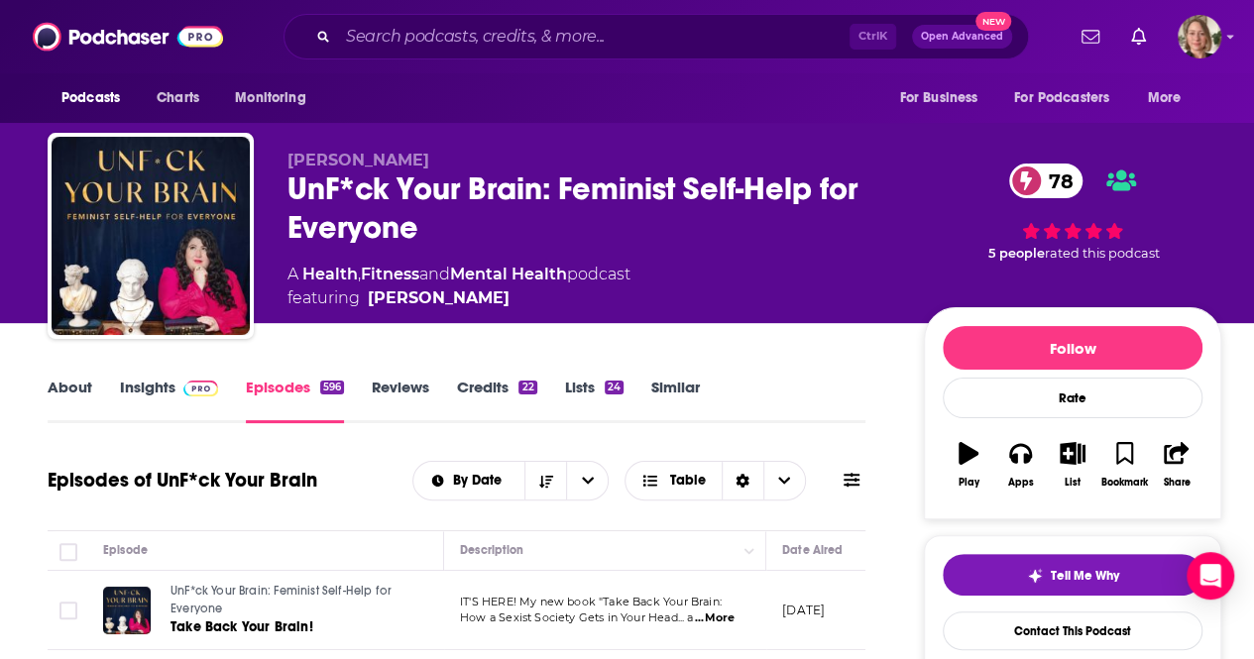
click at [144, 389] on link "Insights" at bounding box center [169, 401] width 98 height 46
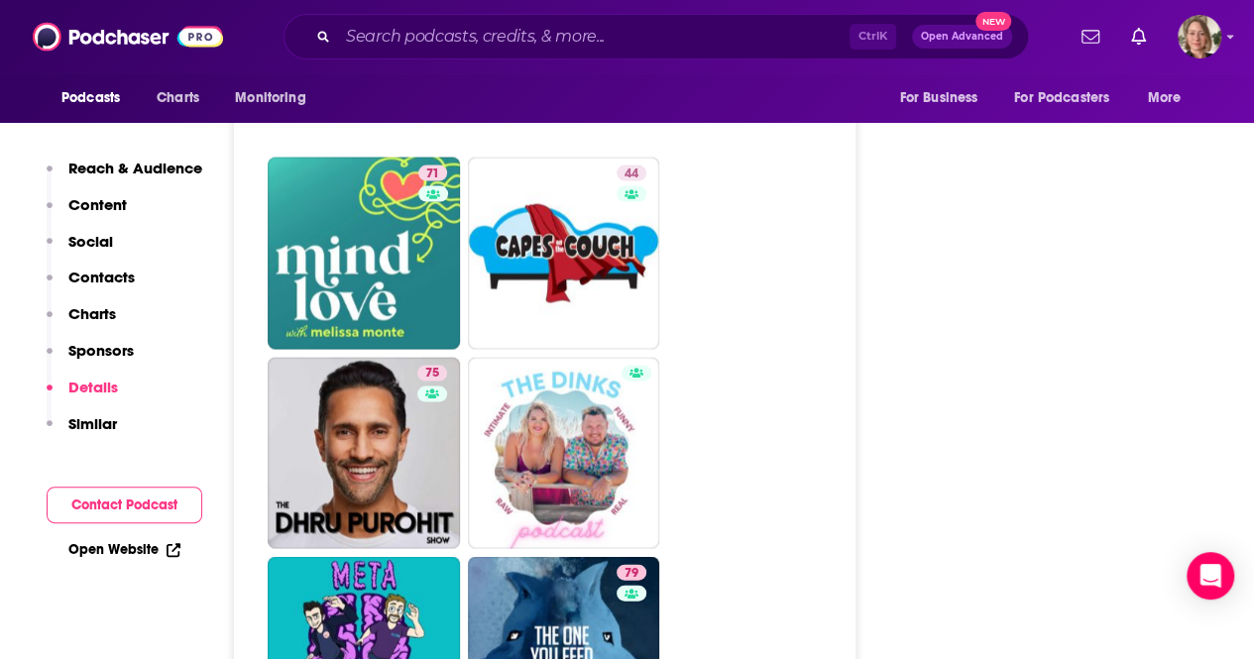
scroll to position [9912, 0]
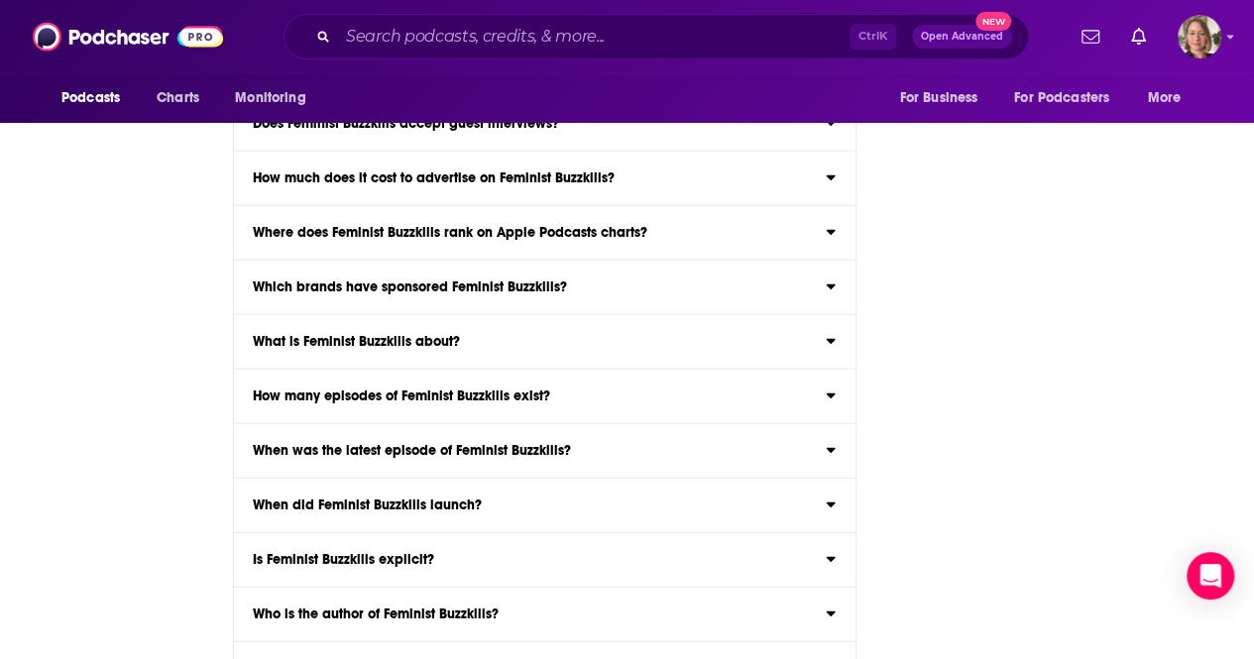
click at [410, 20] on div "Ctrl K Open Advanced New" at bounding box center [655, 37] width 745 height 46
click at [413, 28] on input "Search podcasts, credits, & more..." at bounding box center [593, 37] width 511 height 32
click at [413, 44] on input "Search podcasts, credits, & more..." at bounding box center [593, 37] width 511 height 32
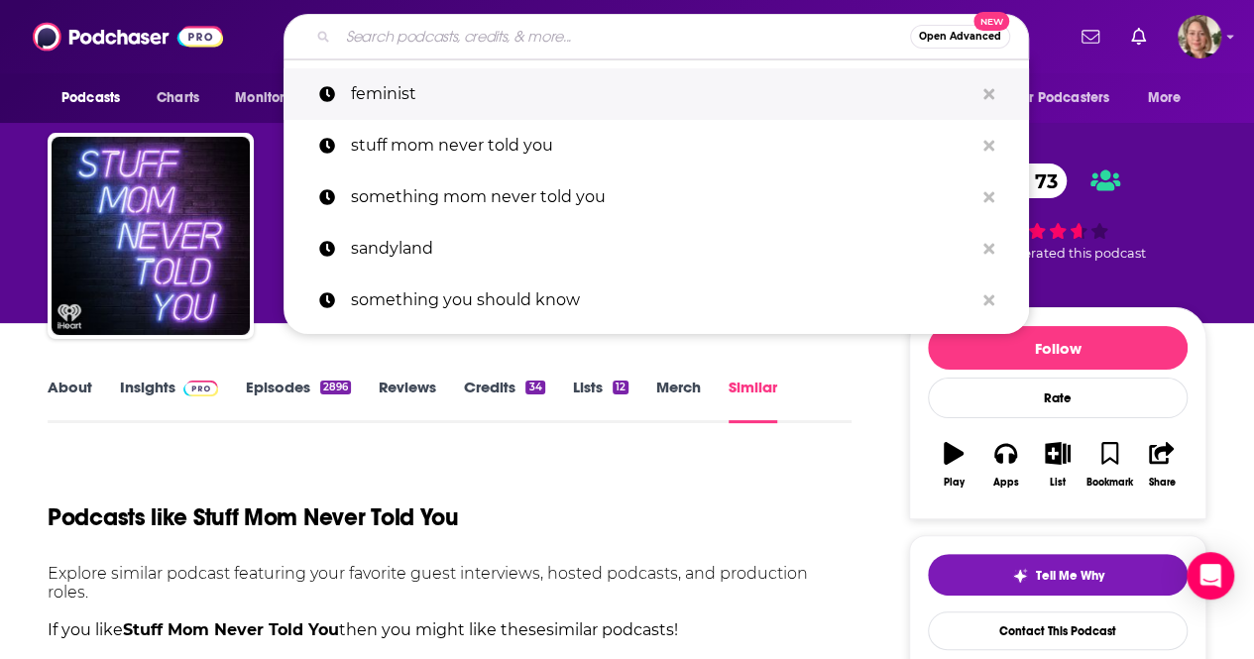
click at [400, 100] on p "feminist" at bounding box center [662, 94] width 622 height 52
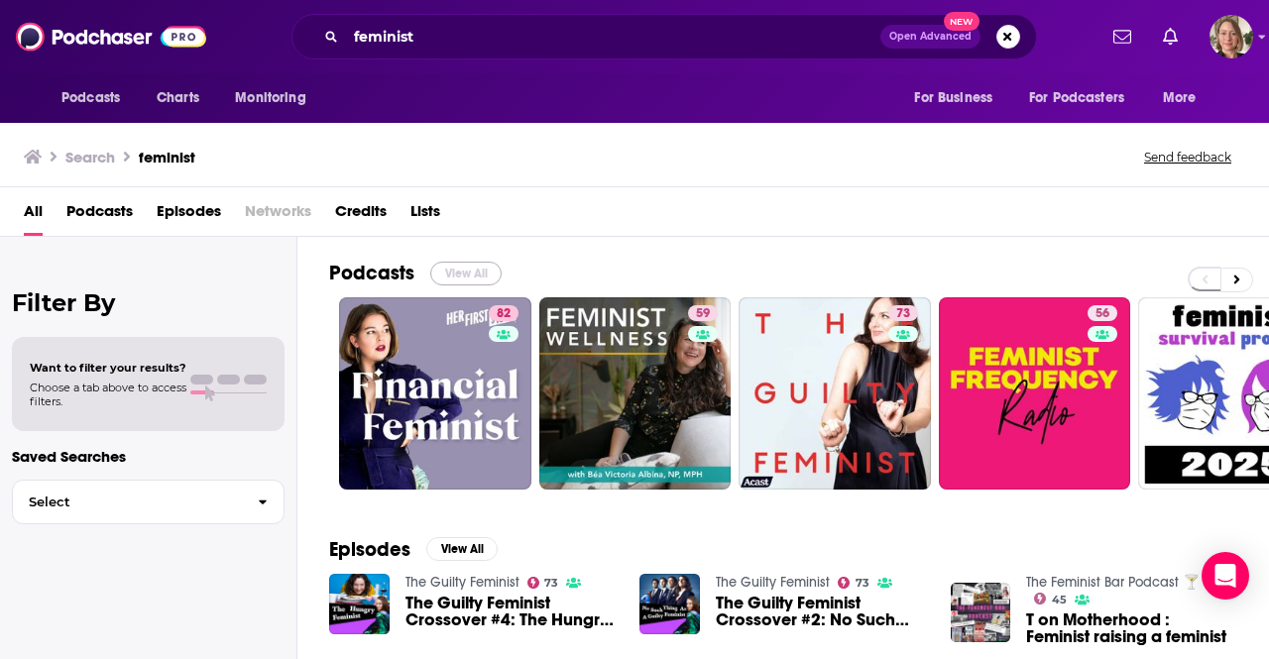
click at [455, 273] on button "View All" at bounding box center [465, 274] width 71 height 24
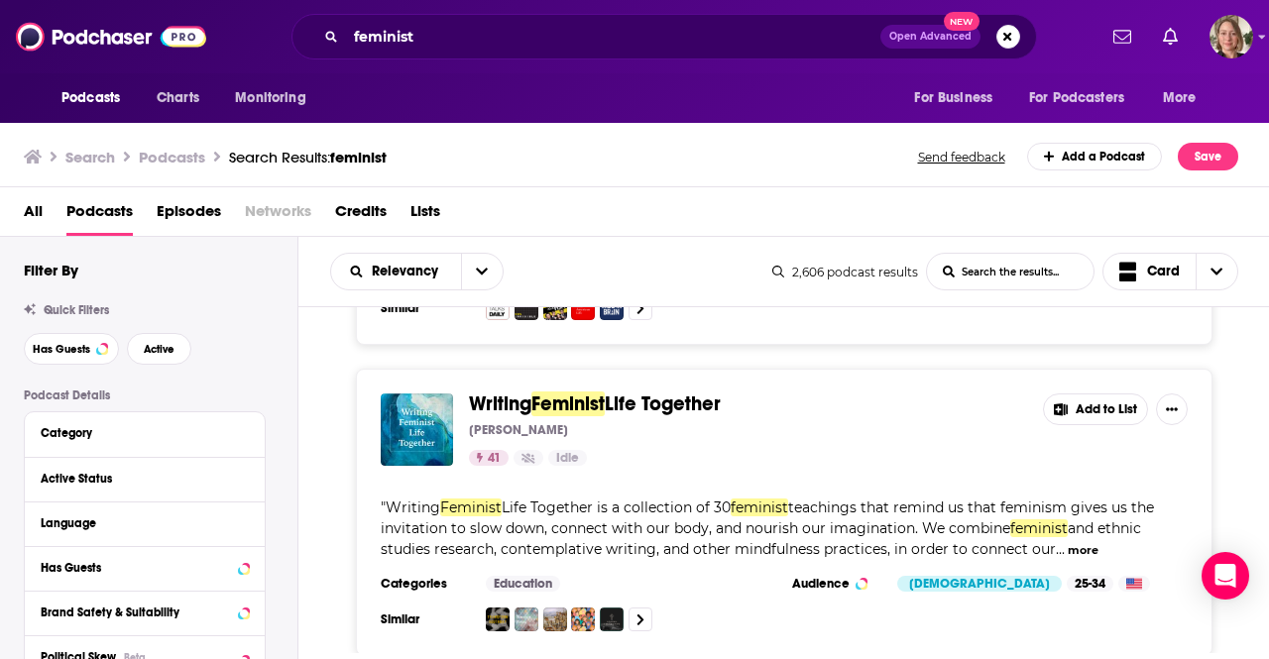
scroll to position [7533, 0]
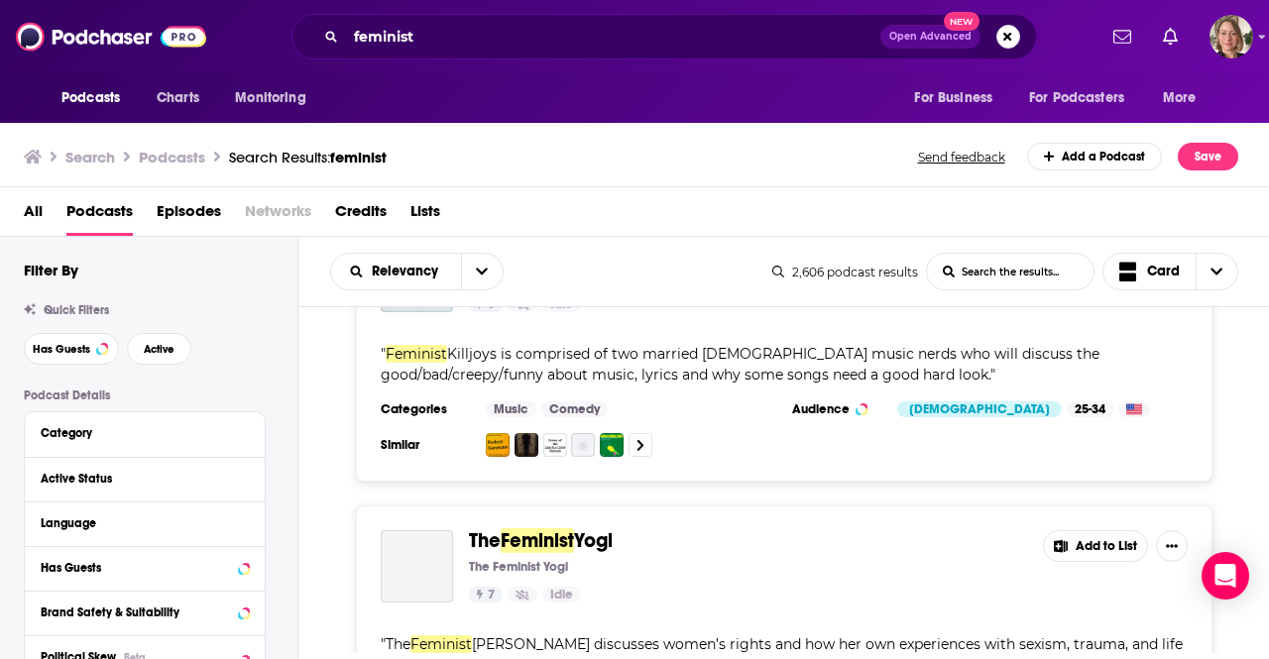
scroll to position [14922, 0]
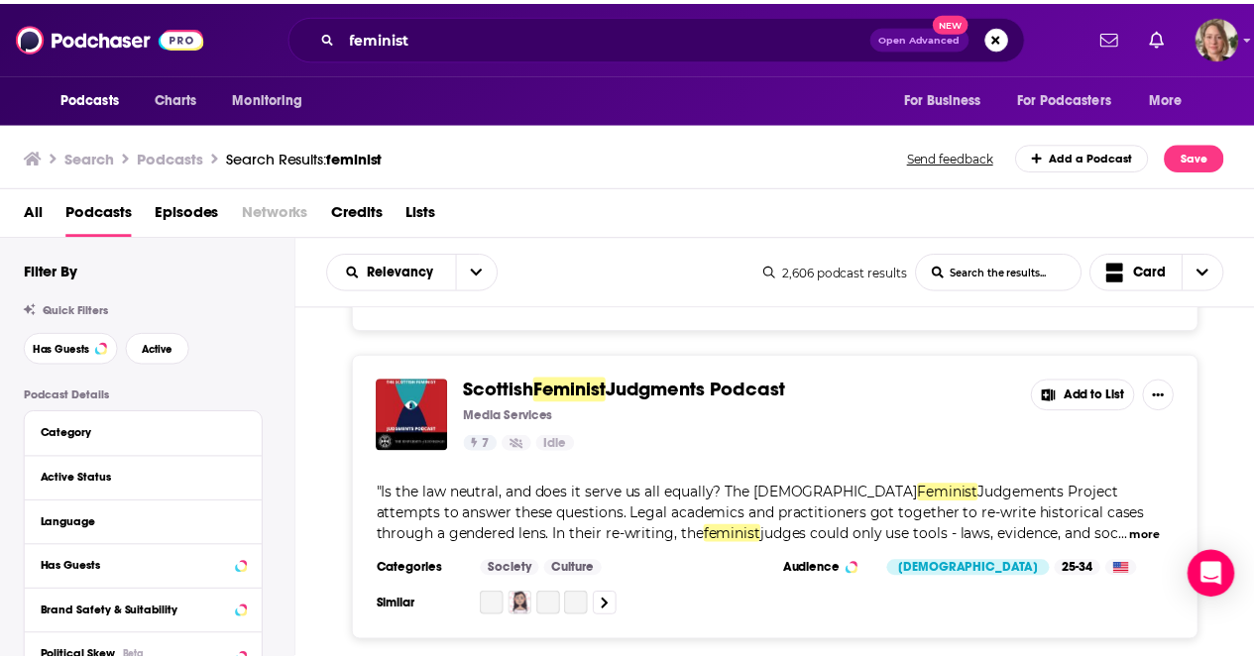
scroll to position [21563, 0]
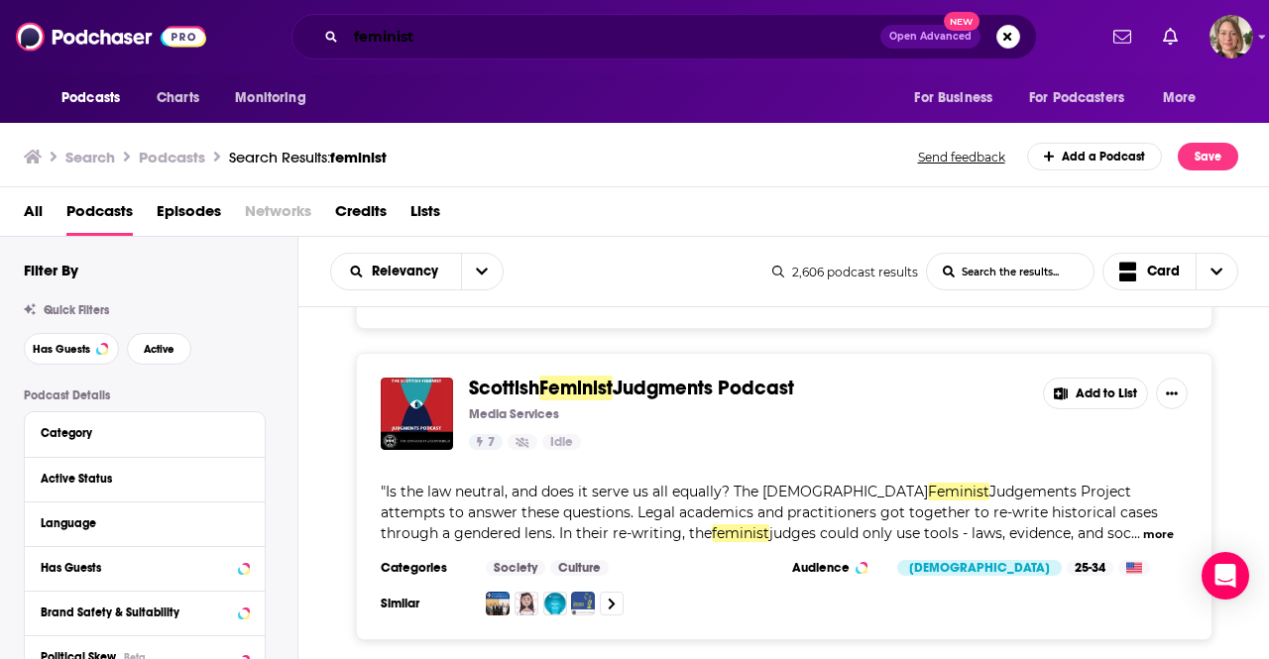
click at [401, 51] on input "feminist" at bounding box center [613, 37] width 534 height 32
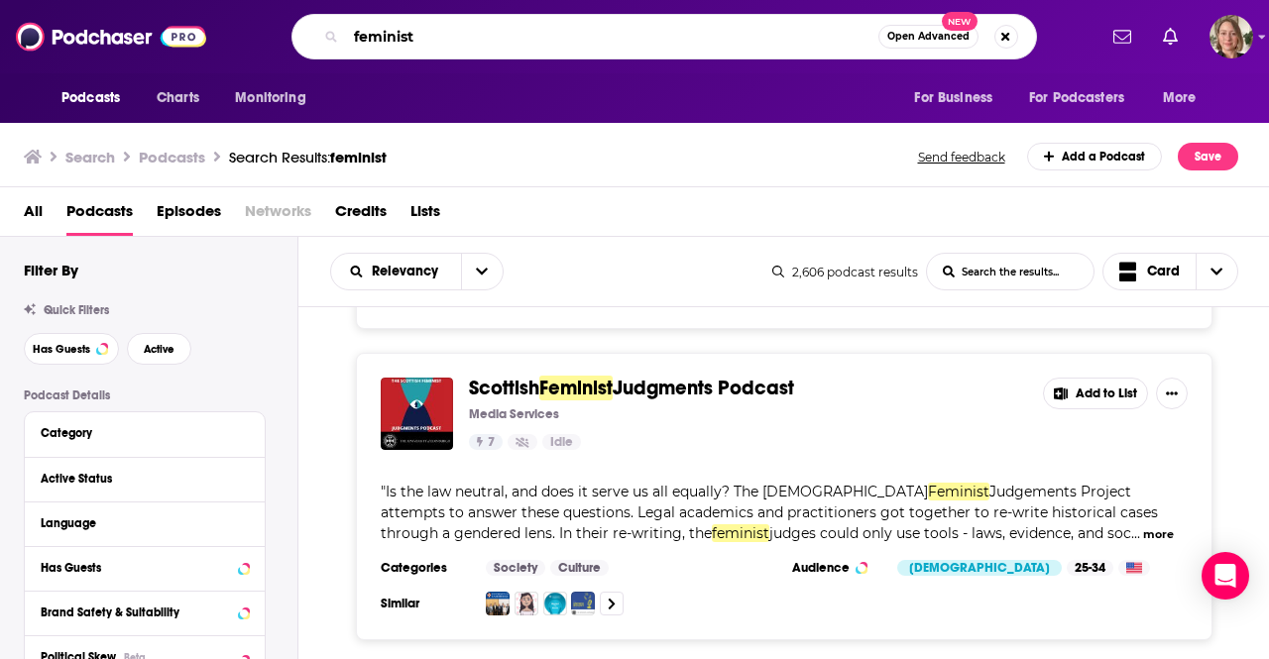
click at [402, 51] on input "feminist" at bounding box center [612, 37] width 532 height 32
type input "hysteria"
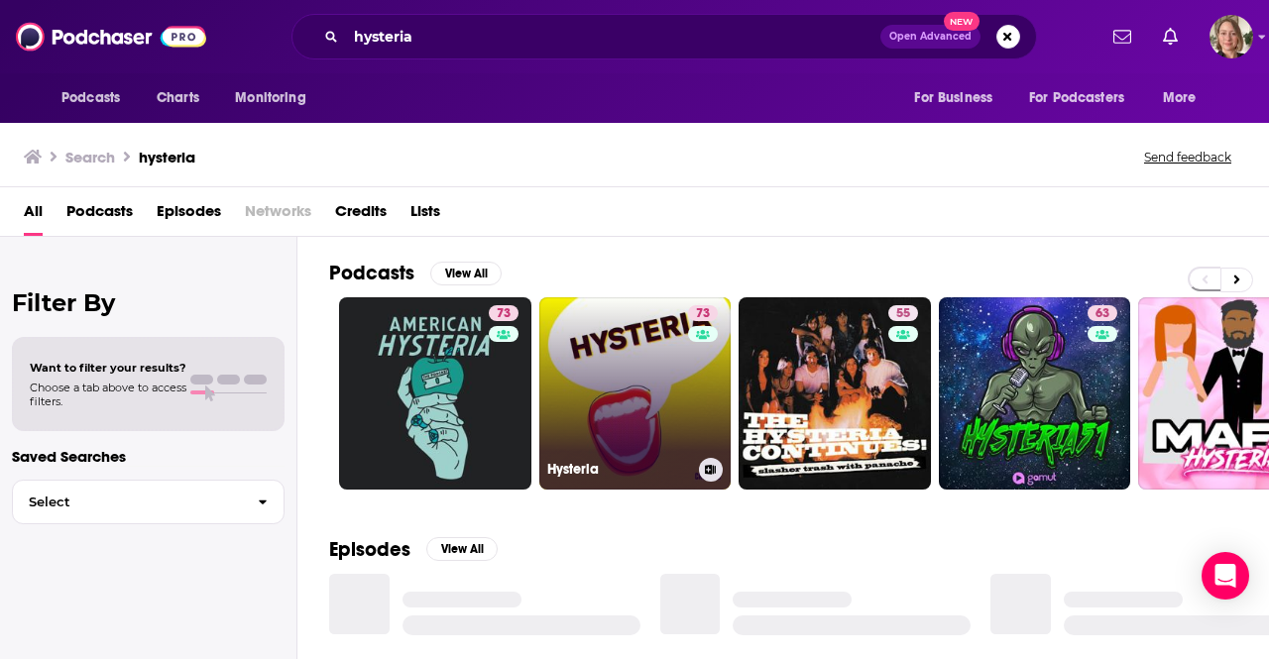
click at [654, 395] on link "73 Hysteria" at bounding box center [635, 393] width 192 height 192
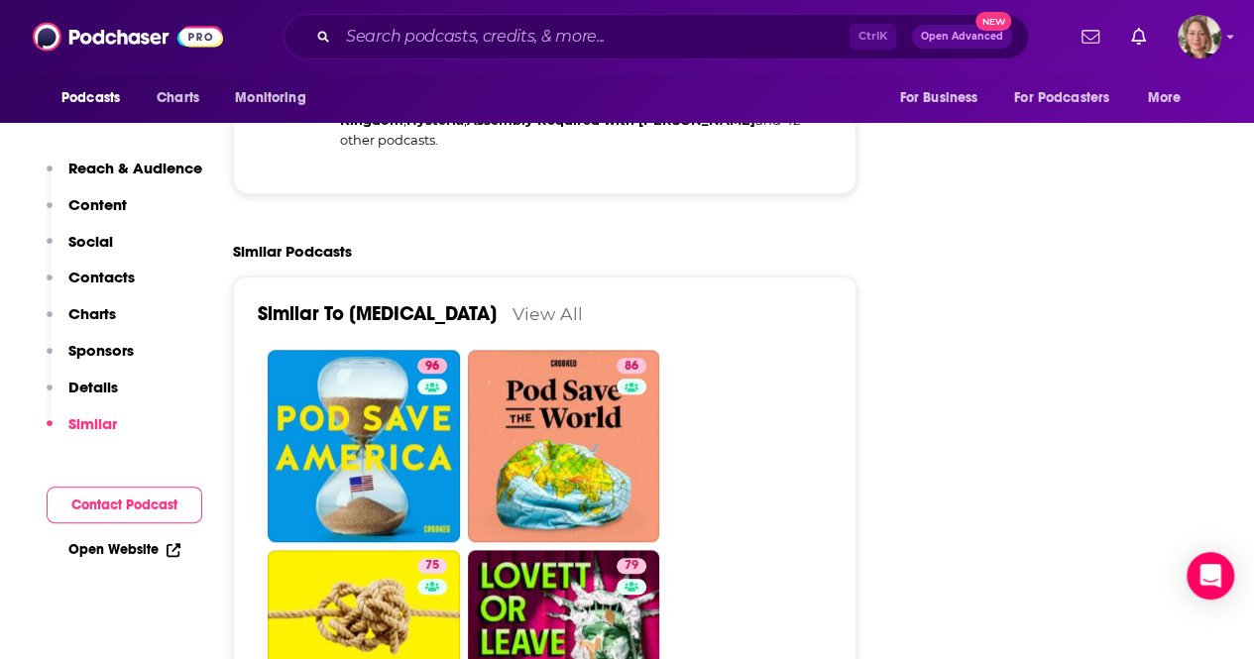
scroll to position [4262, 0]
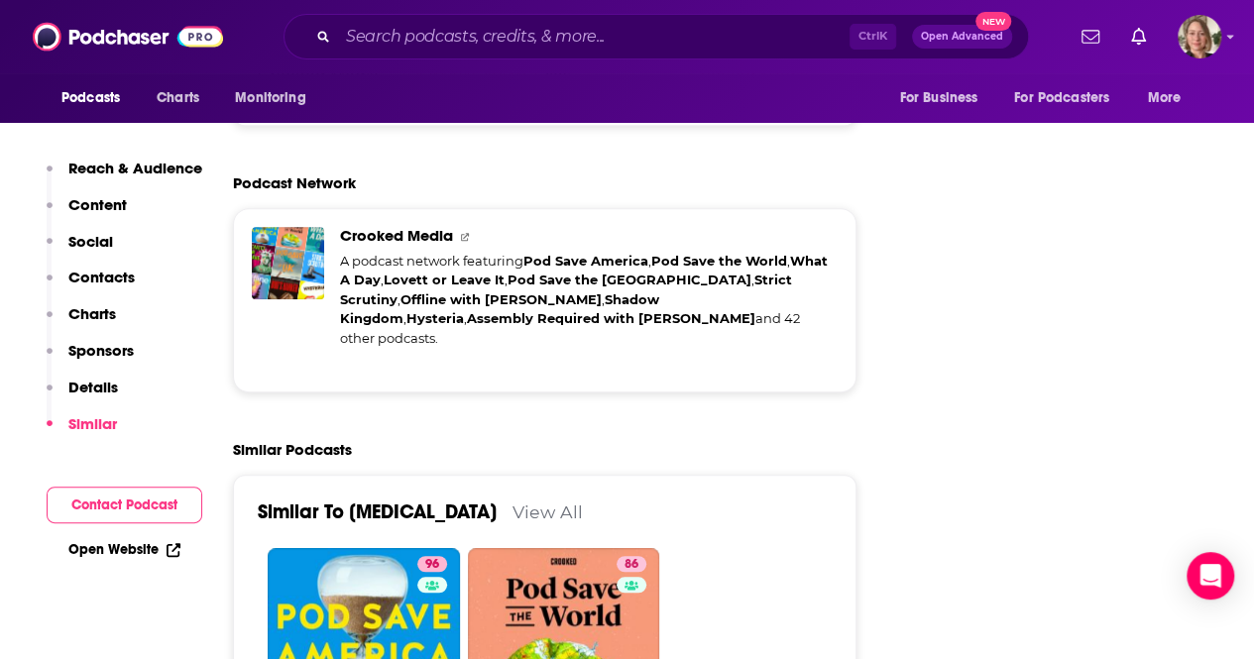
click at [512, 502] on link "View All" at bounding box center [547, 512] width 70 height 21
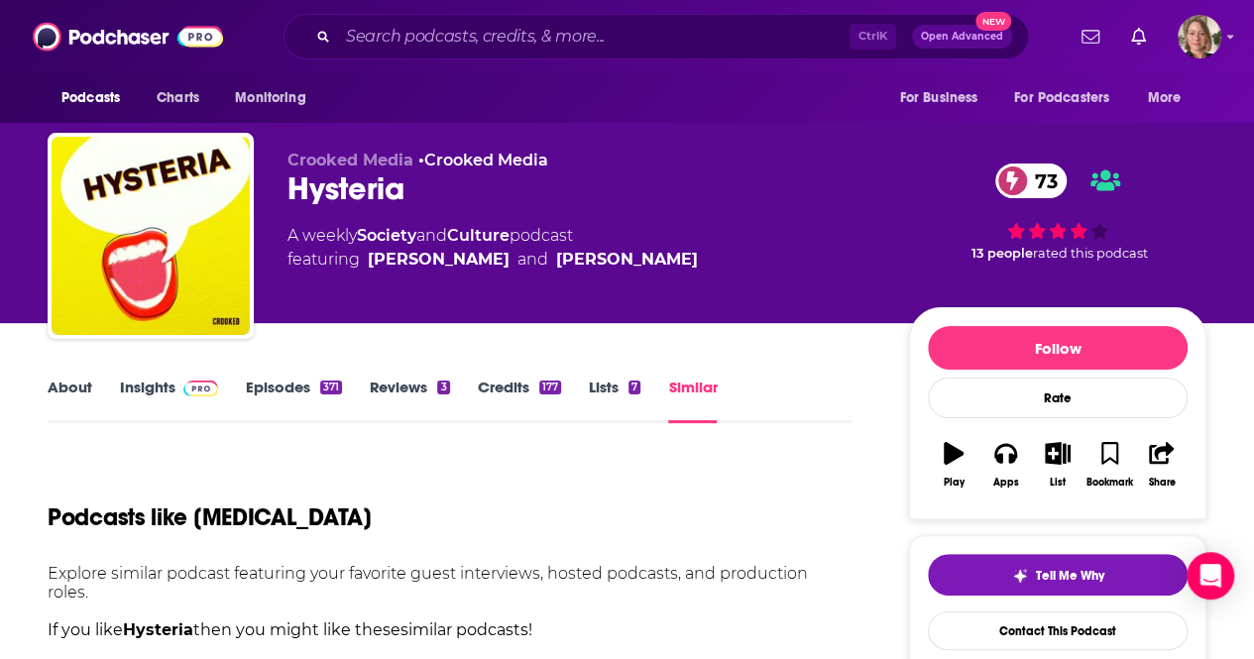
scroll to position [496, 0]
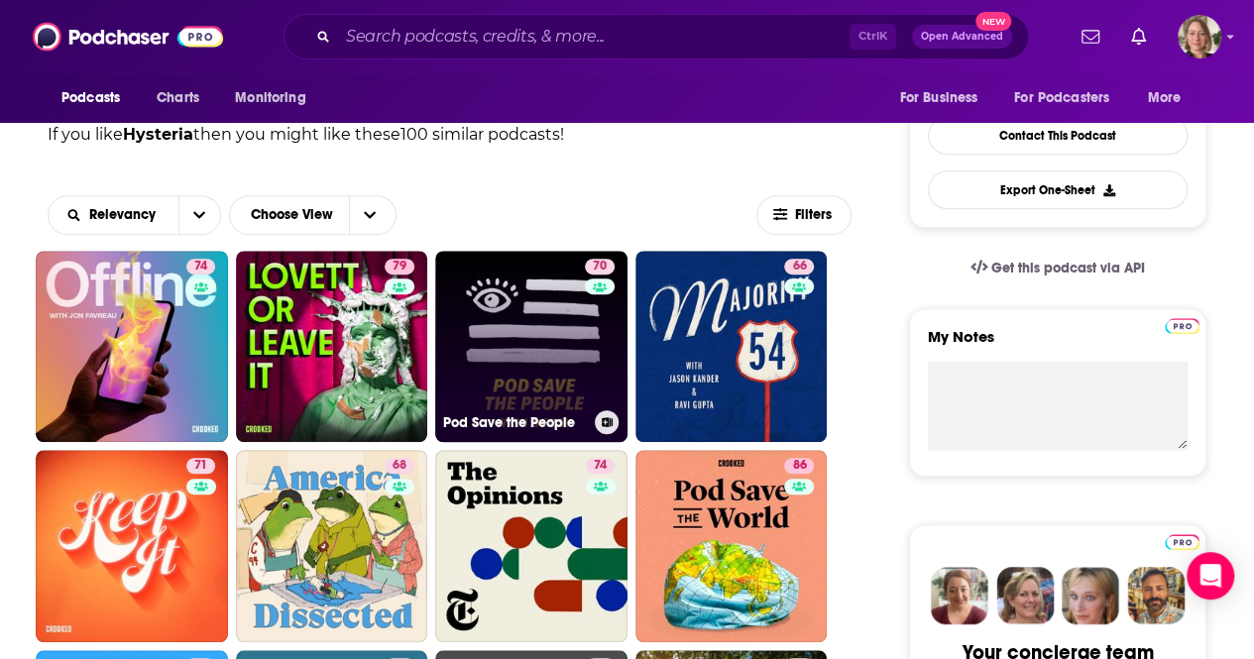
click at [572, 332] on link "70 Pod Save the People" at bounding box center [531, 347] width 192 height 192
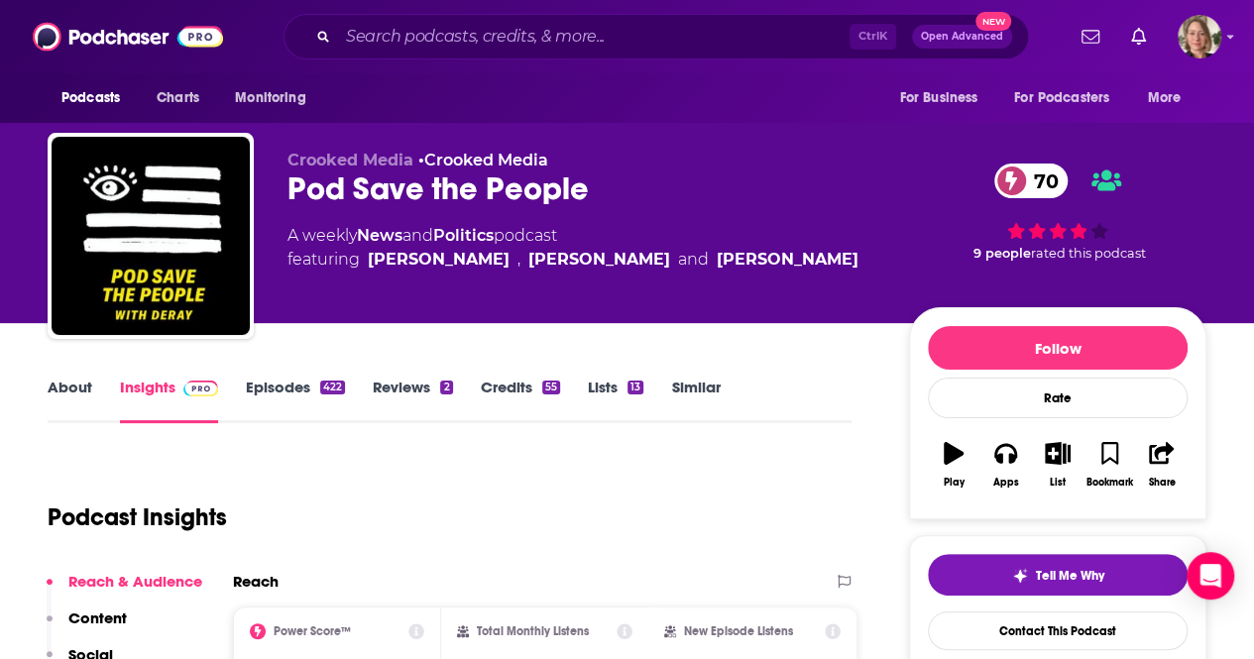
click at [59, 391] on link "About" at bounding box center [70, 401] width 45 height 46
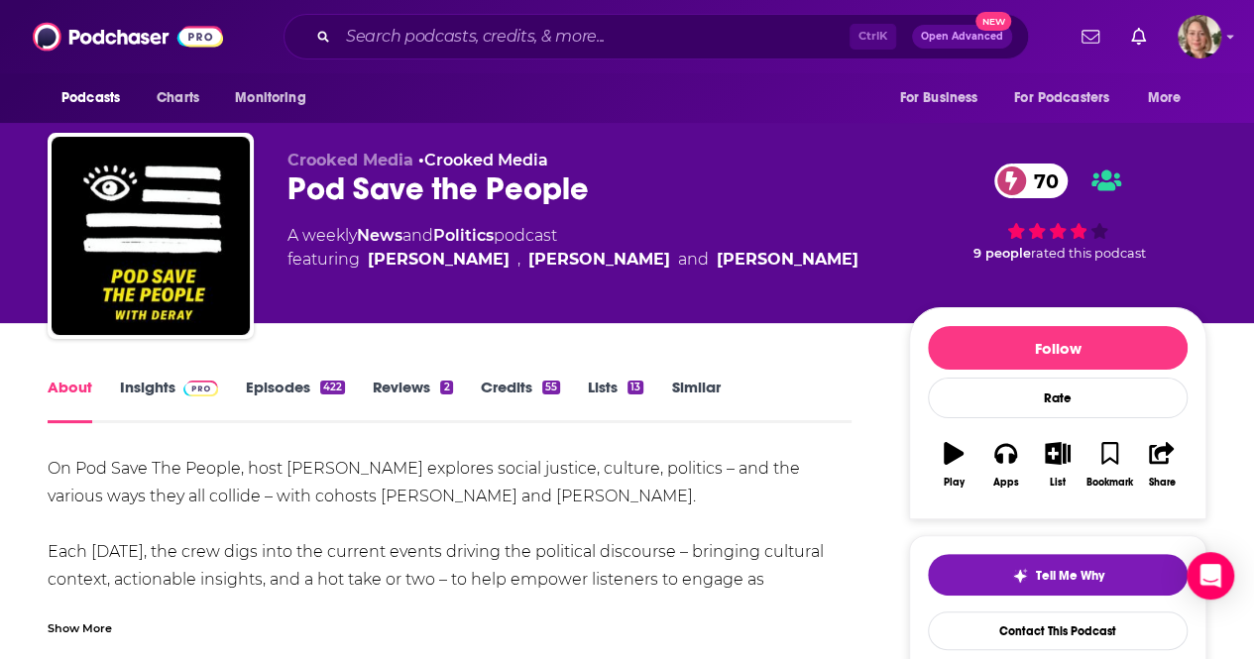
click at [153, 381] on link "Insights" at bounding box center [169, 401] width 98 height 46
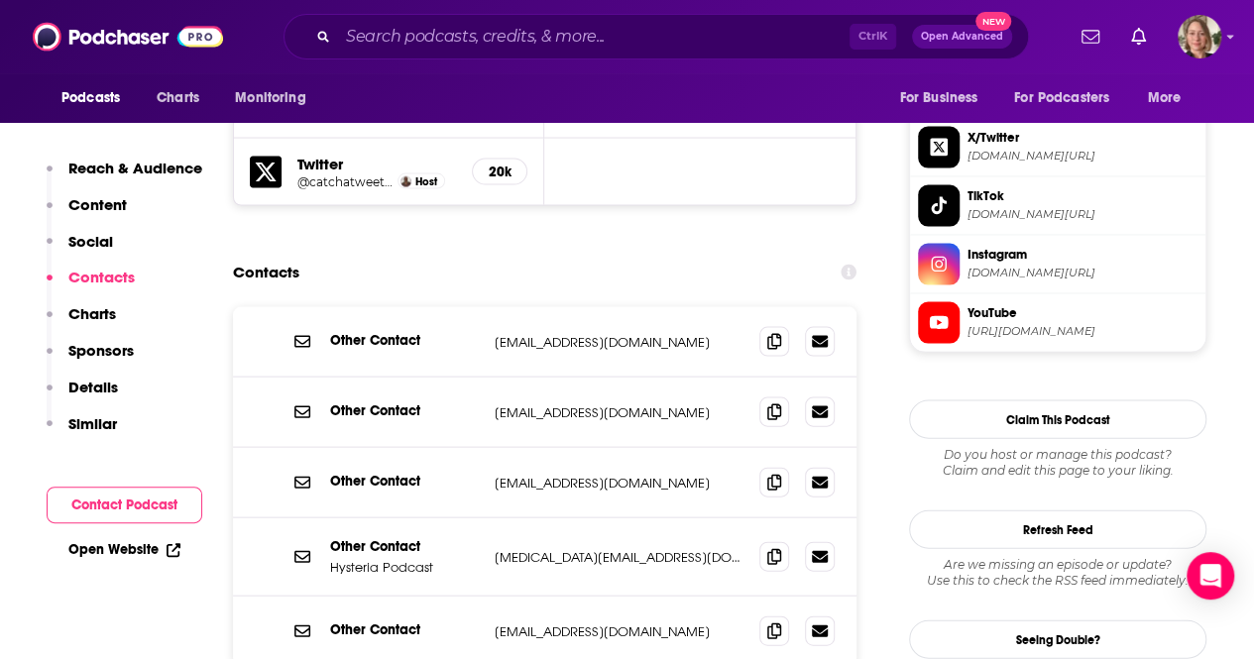
scroll to position [1982, 0]
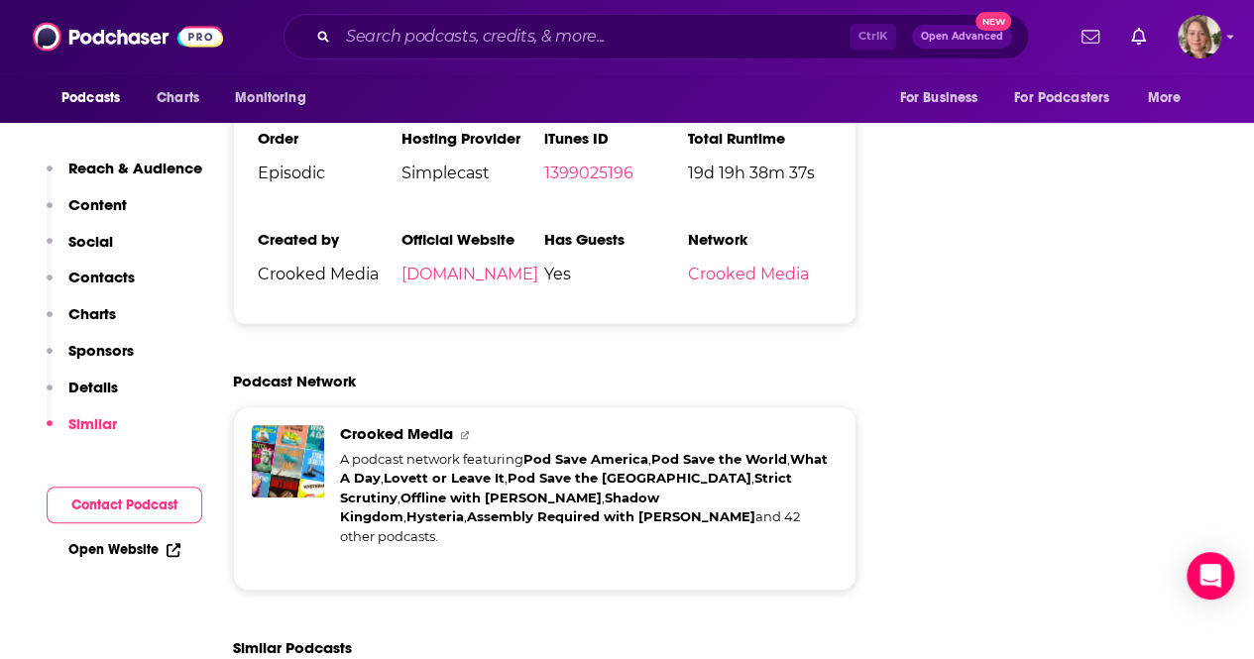
scroll to position [4361, 0]
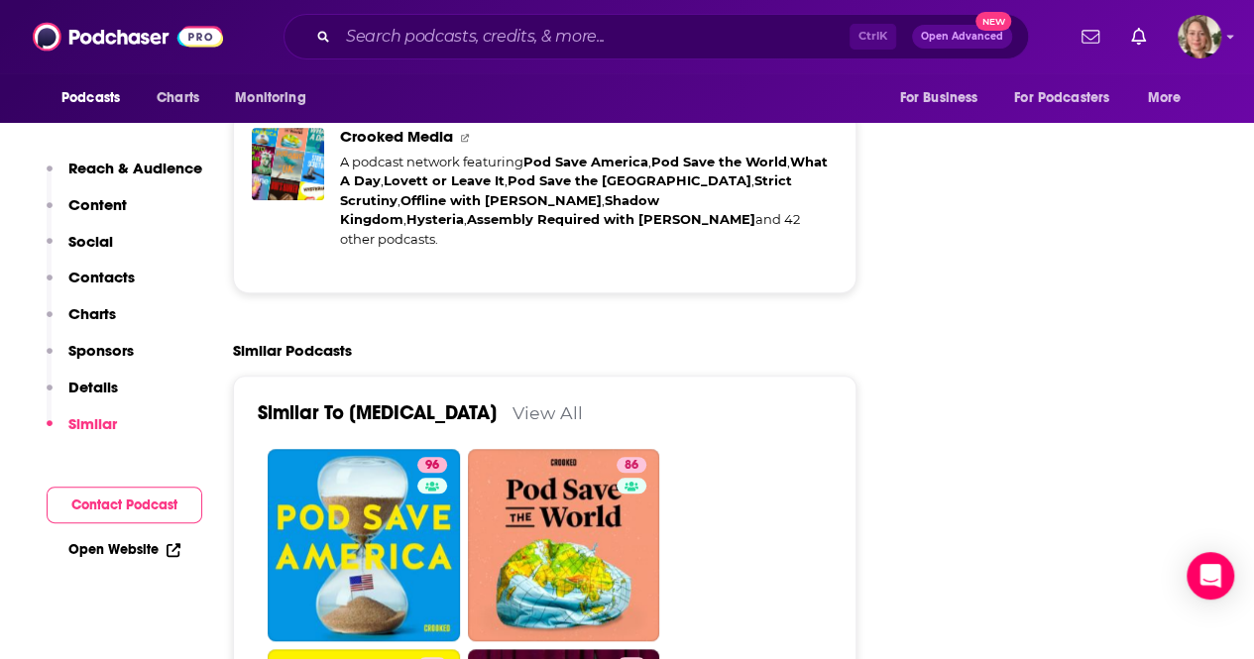
click at [512, 402] on link "View All" at bounding box center [547, 412] width 70 height 21
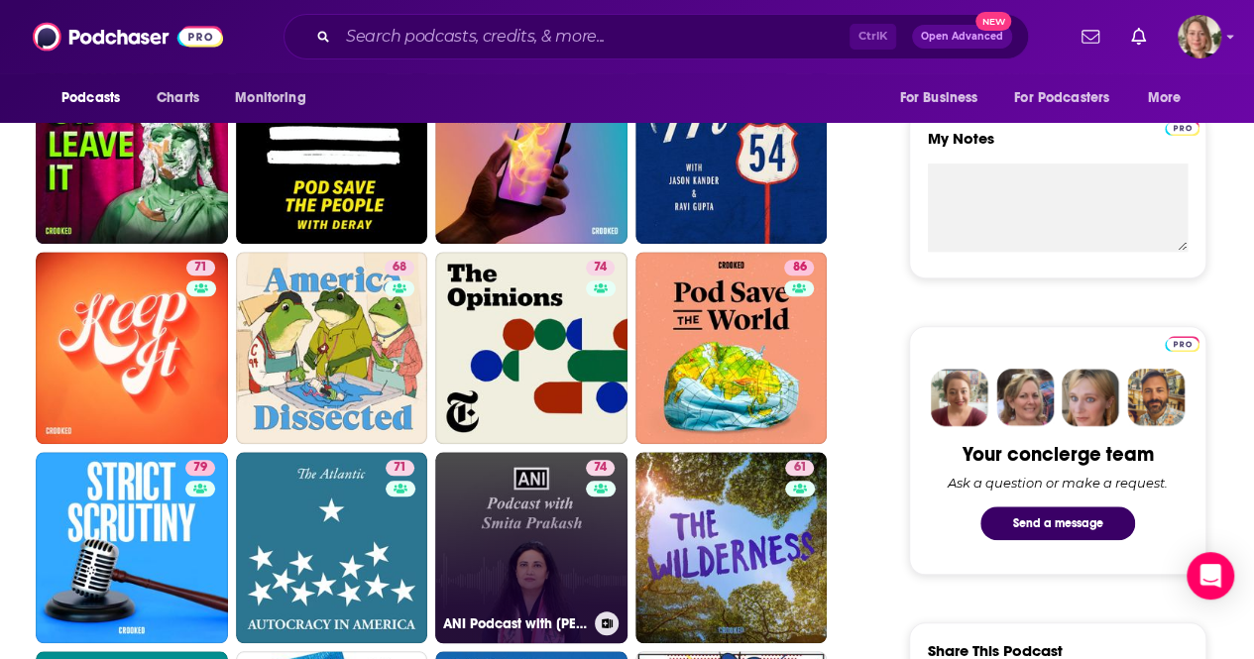
scroll to position [793, 0]
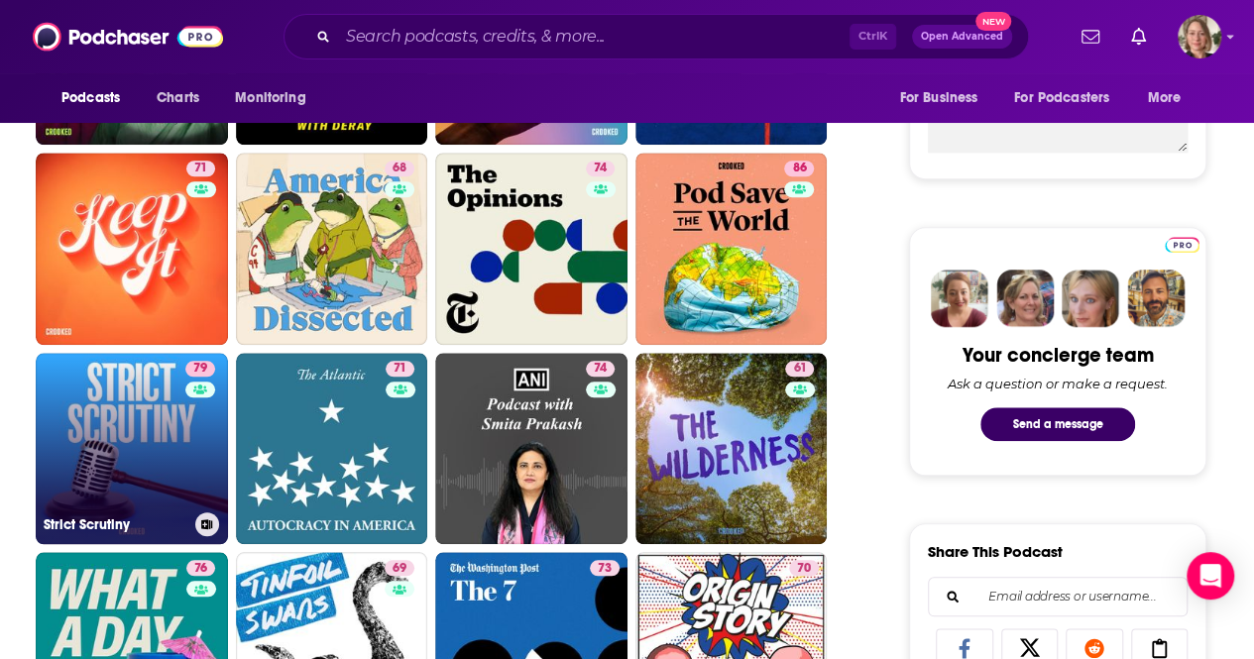
click at [159, 464] on link "79 Strict Scrutiny" at bounding box center [132, 449] width 192 height 192
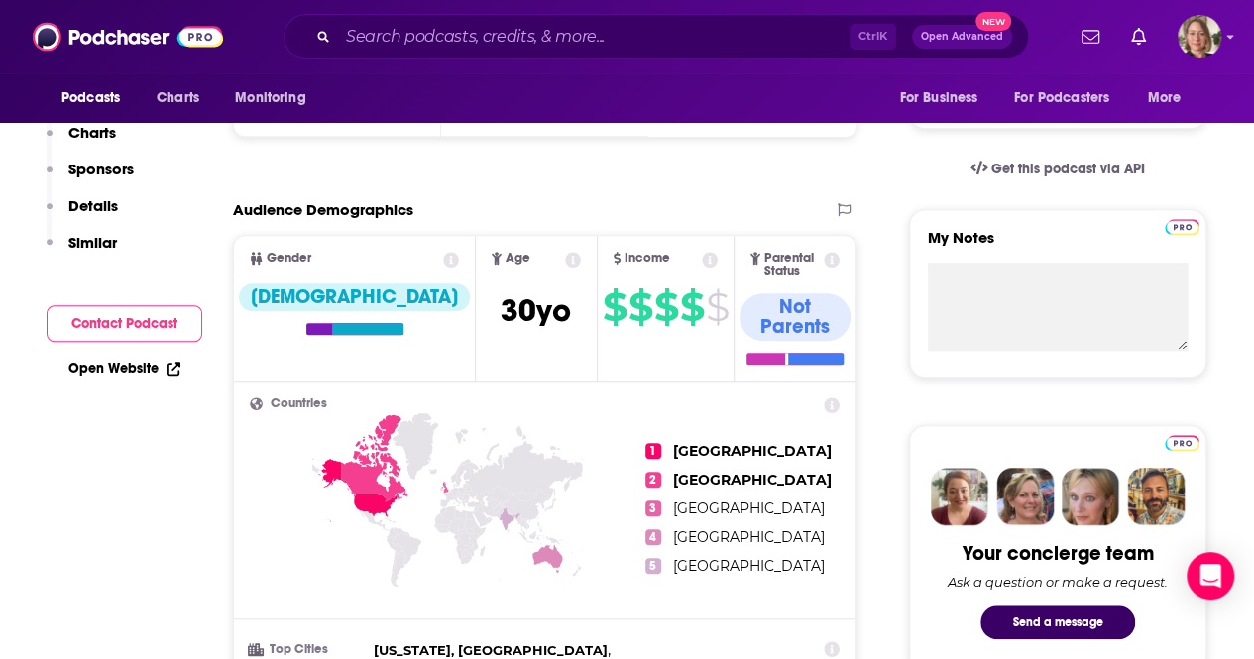
scroll to position [99, 0]
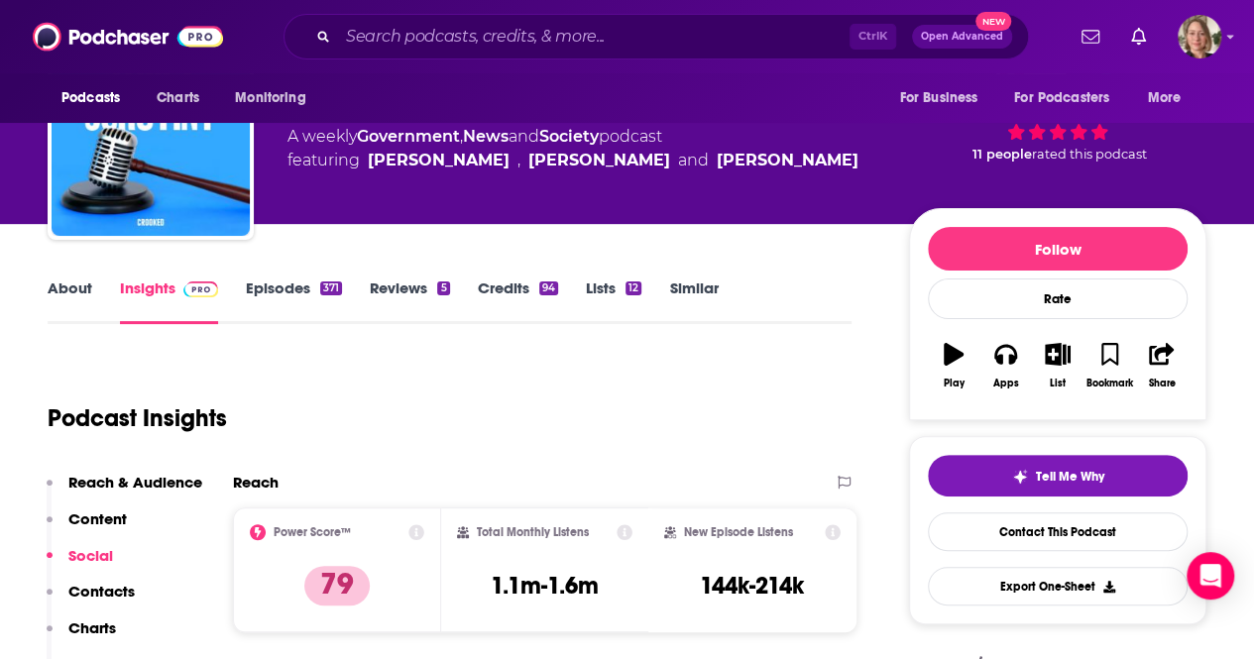
click at [83, 286] on link "About" at bounding box center [70, 302] width 45 height 46
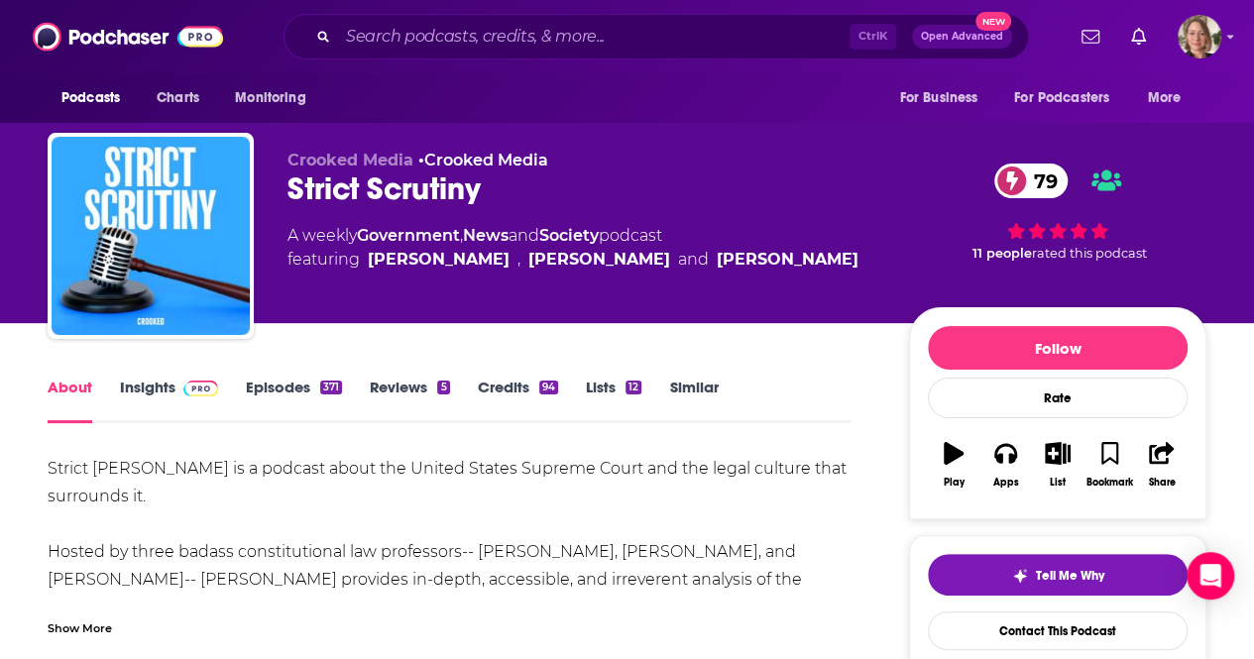
scroll to position [99, 0]
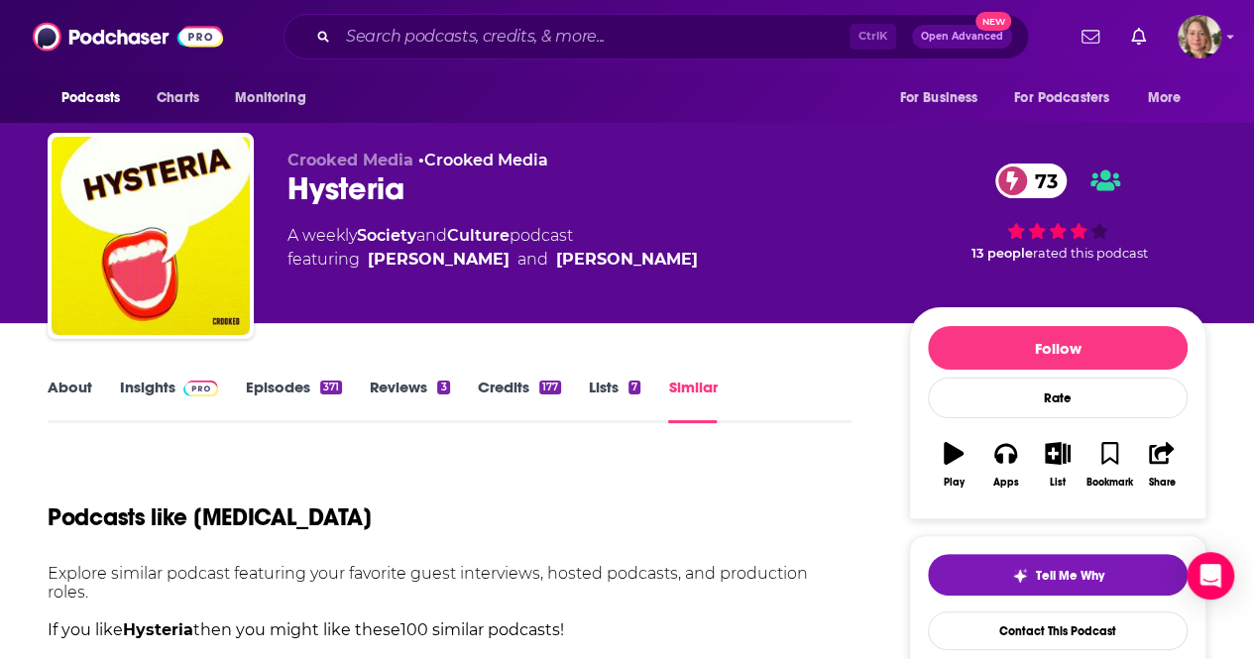
click at [838, 462] on div "Podcasts like Hysteria" at bounding box center [450, 505] width 804 height 101
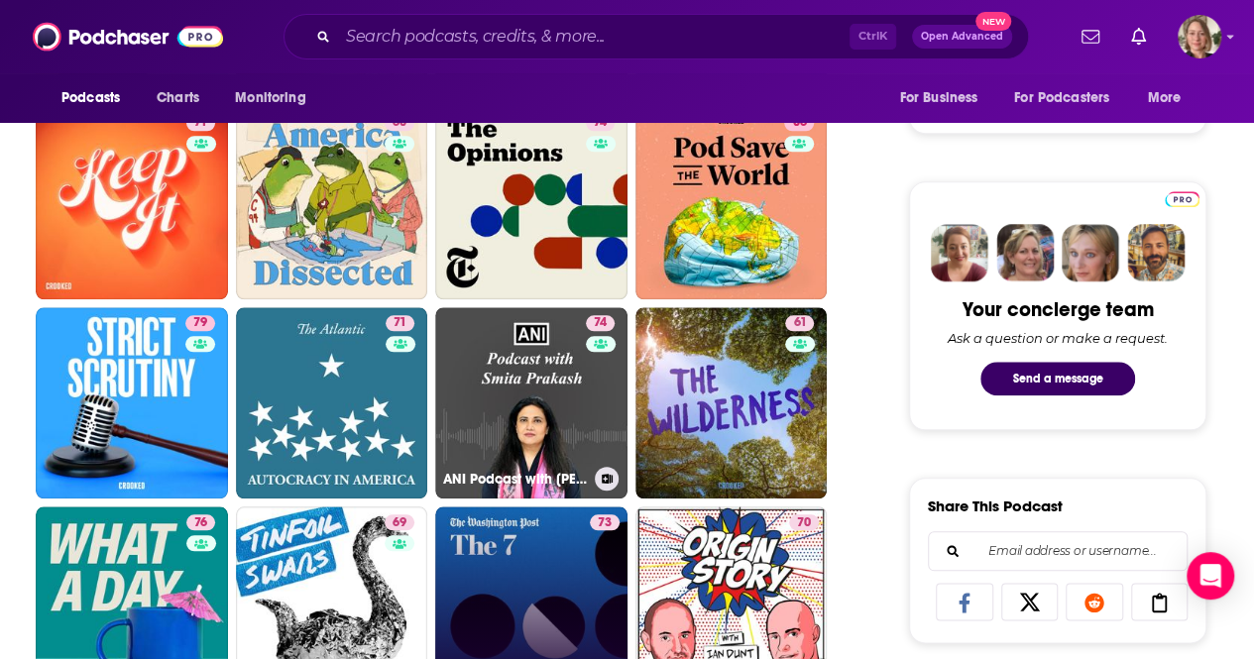
scroll to position [991, 0]
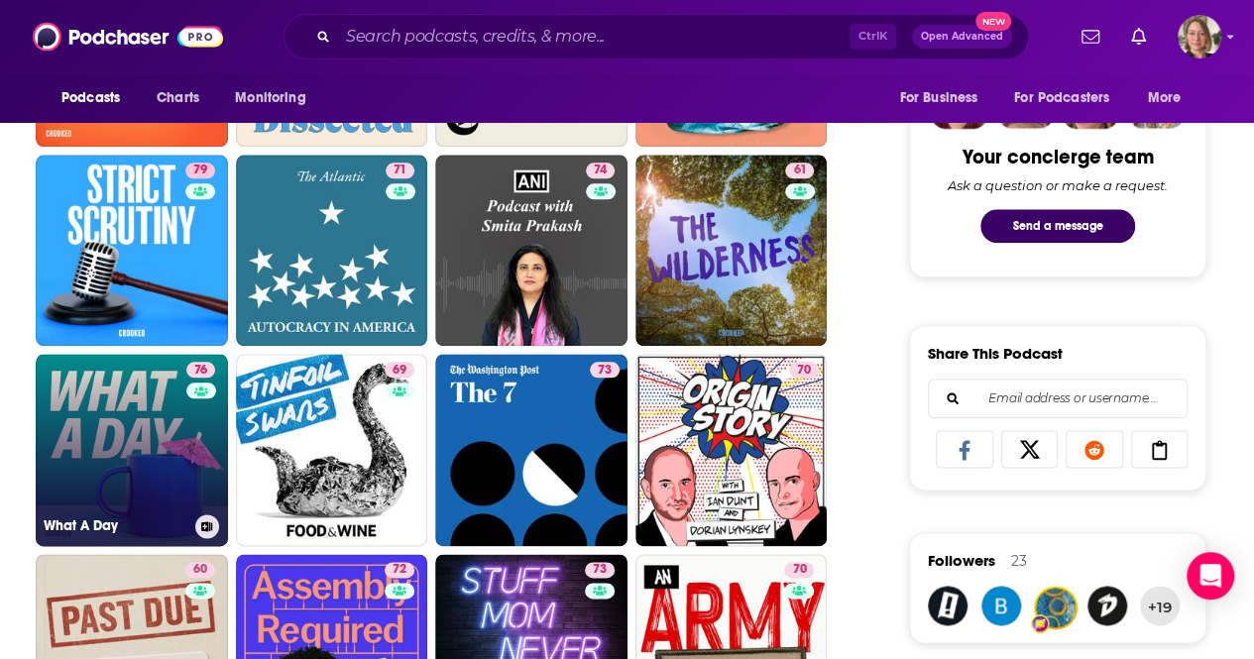
click at [142, 432] on link "76 What A Day" at bounding box center [132, 450] width 192 height 192
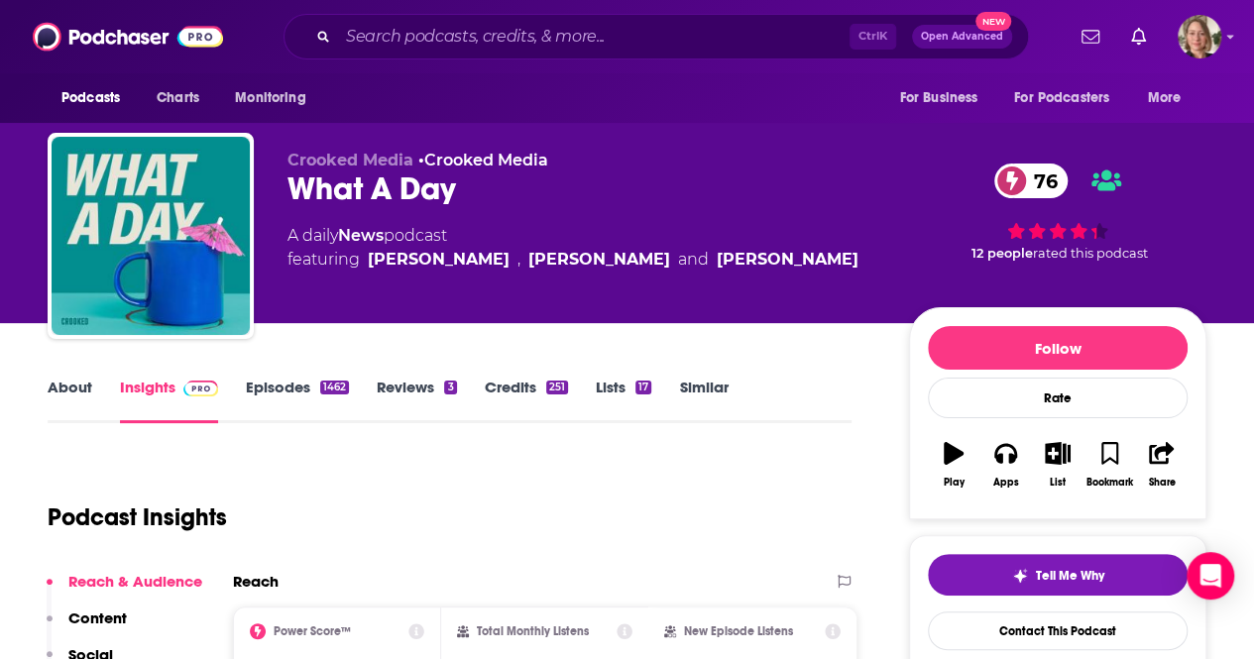
scroll to position [99, 0]
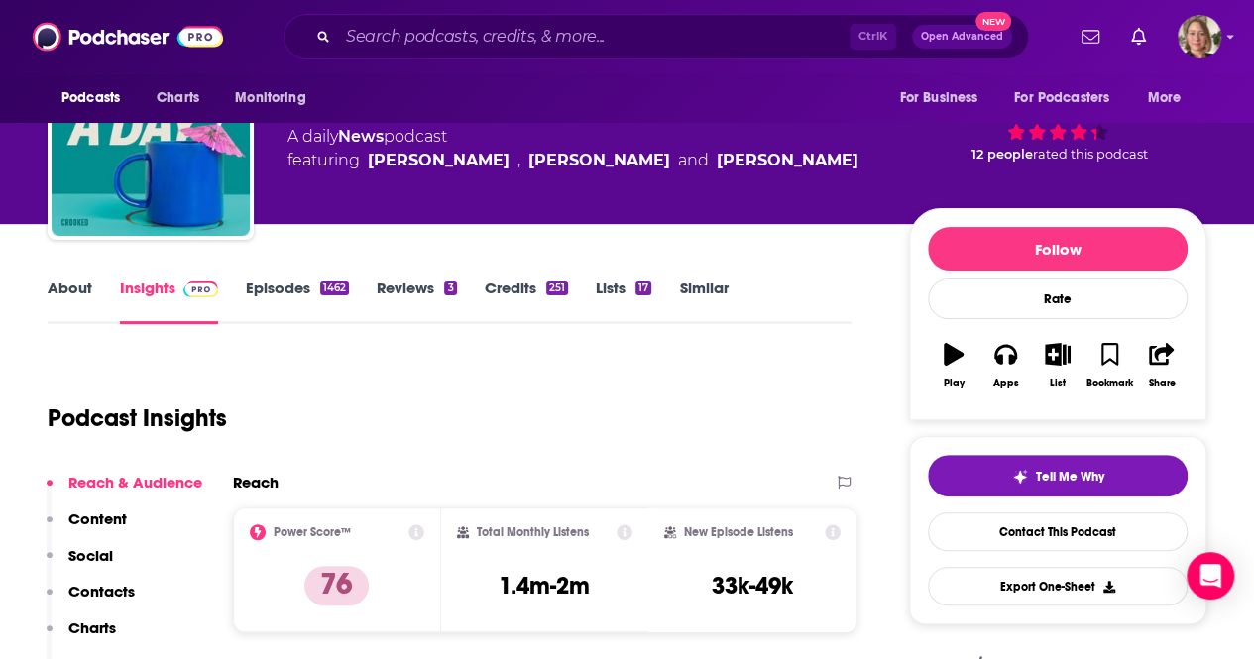
click at [64, 292] on link "About" at bounding box center [70, 302] width 45 height 46
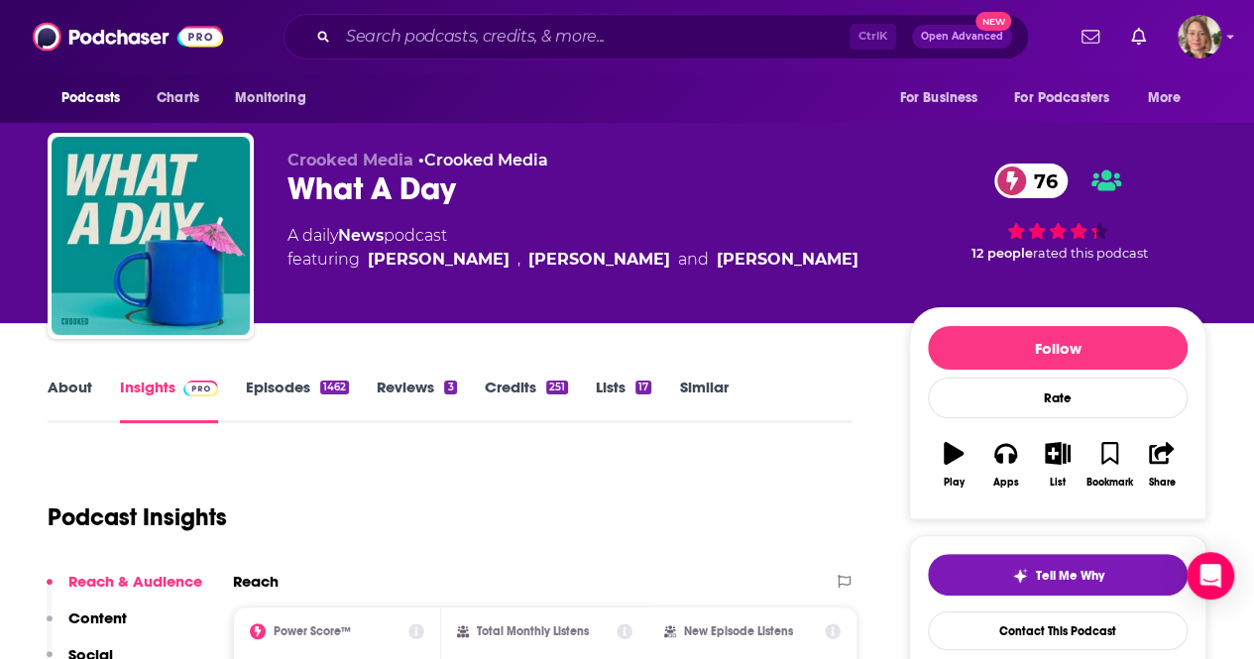
scroll to position [99, 0]
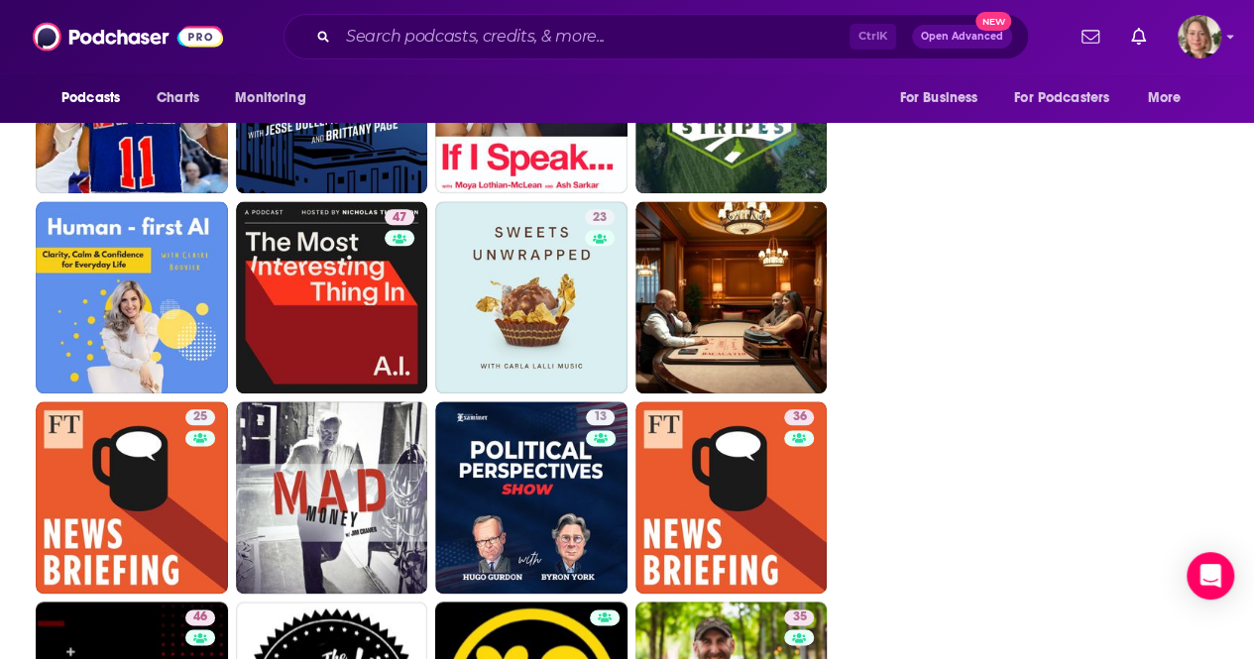
scroll to position [4839, 0]
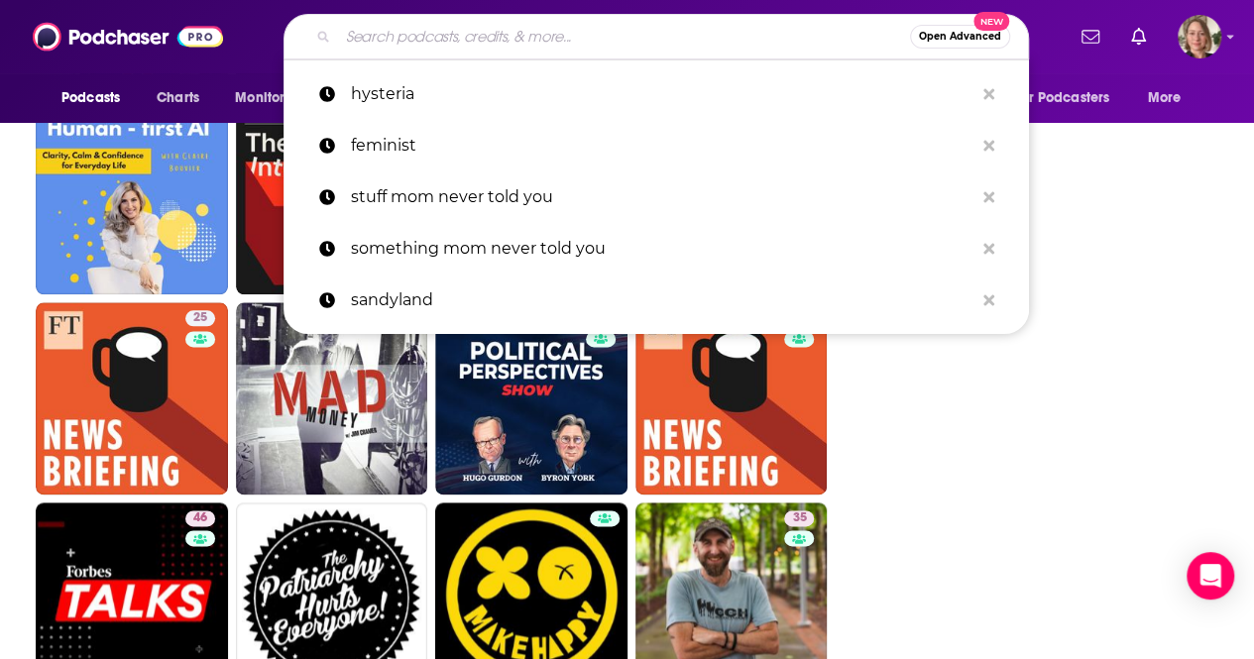
click at [400, 39] on input "Search podcasts, credits, & more..." at bounding box center [624, 37] width 572 height 32
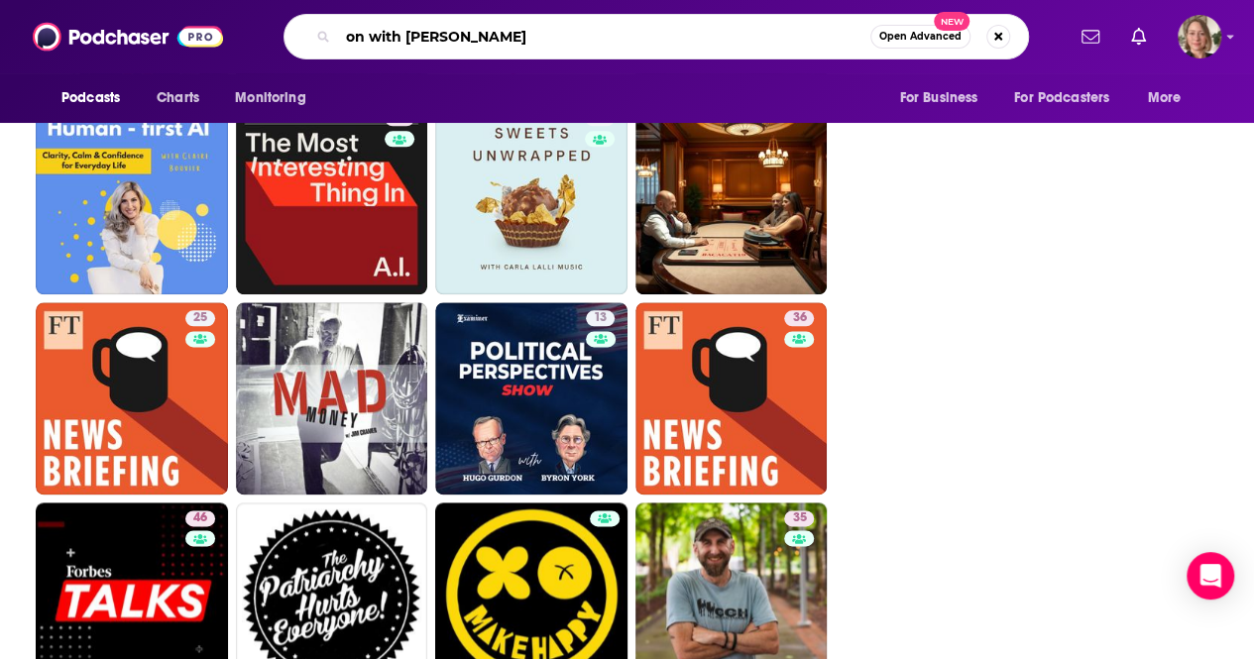
type input "on with kara swisher"
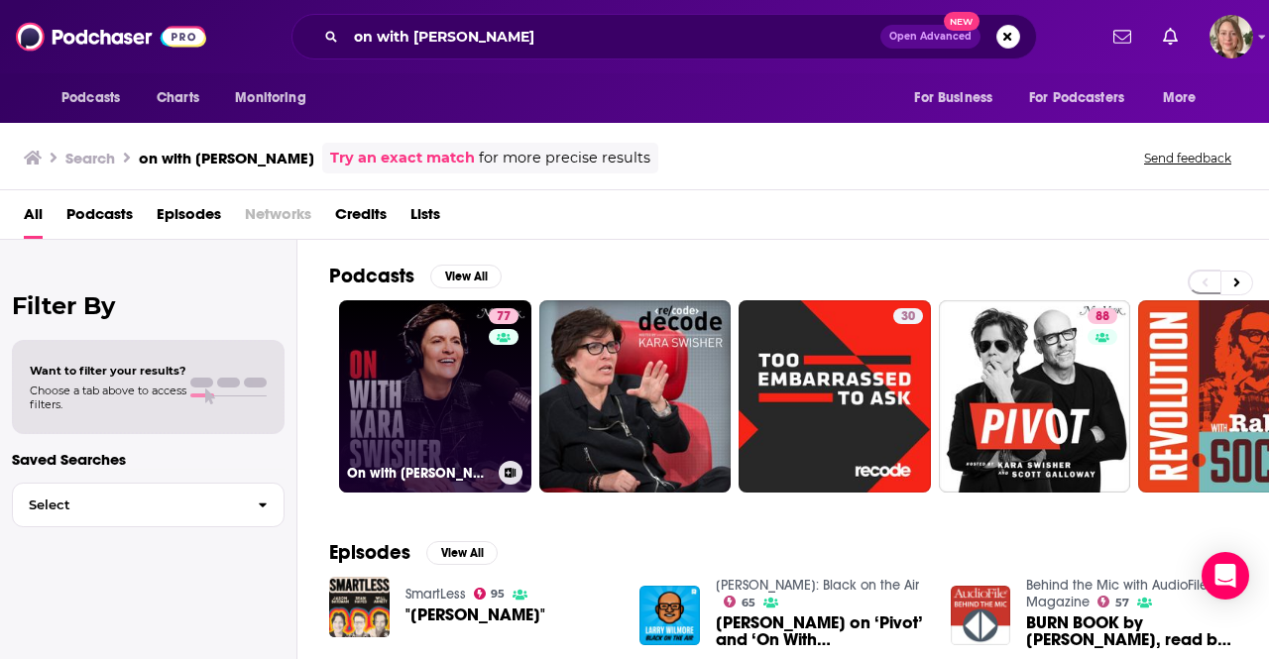
click at [460, 402] on link "77 On with Kara Swisher" at bounding box center [435, 396] width 192 height 192
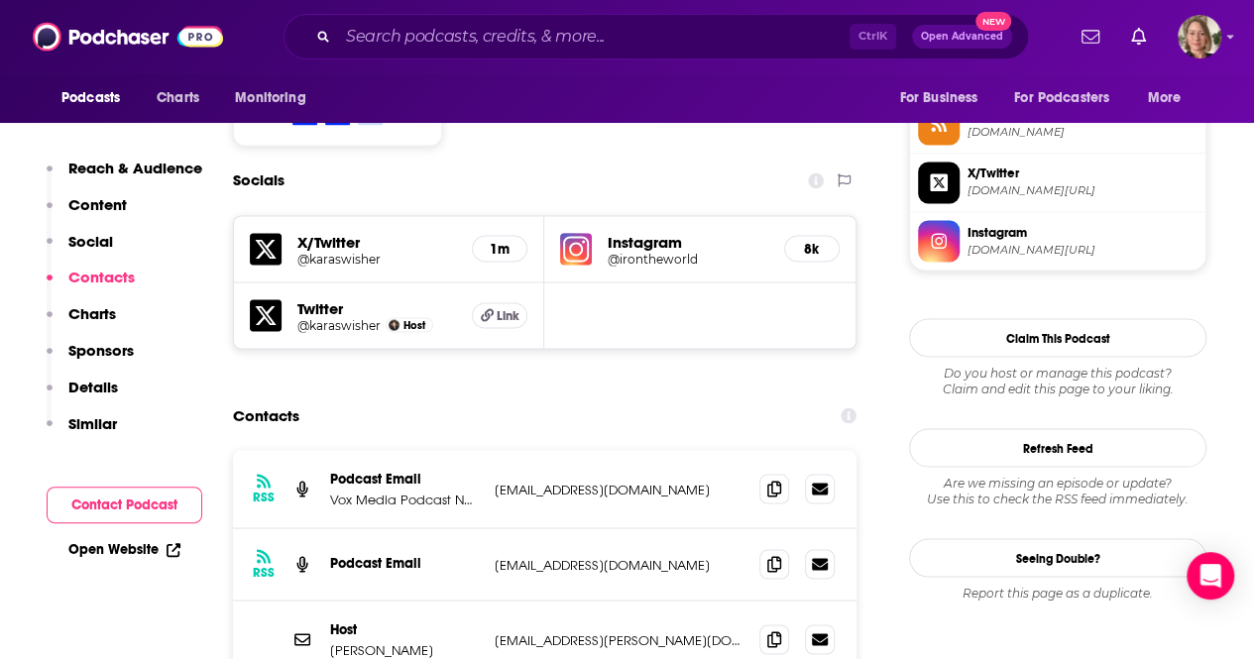
scroll to position [4262, 0]
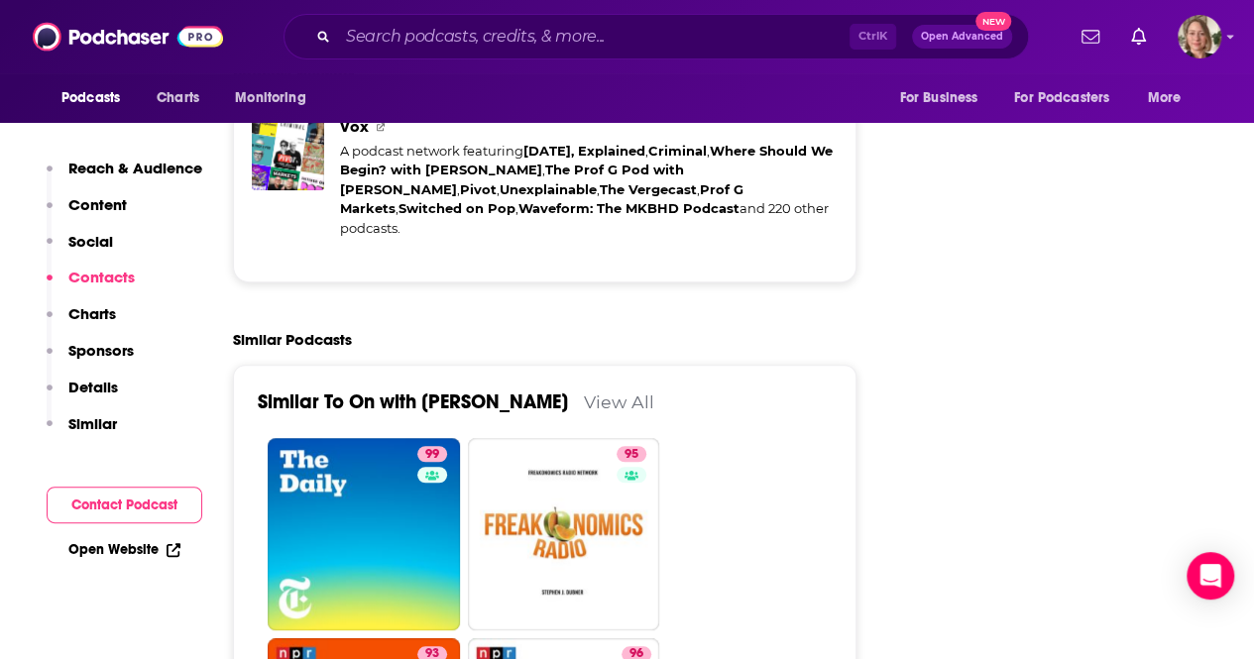
click at [584, 392] on link "View All" at bounding box center [619, 402] width 70 height 21
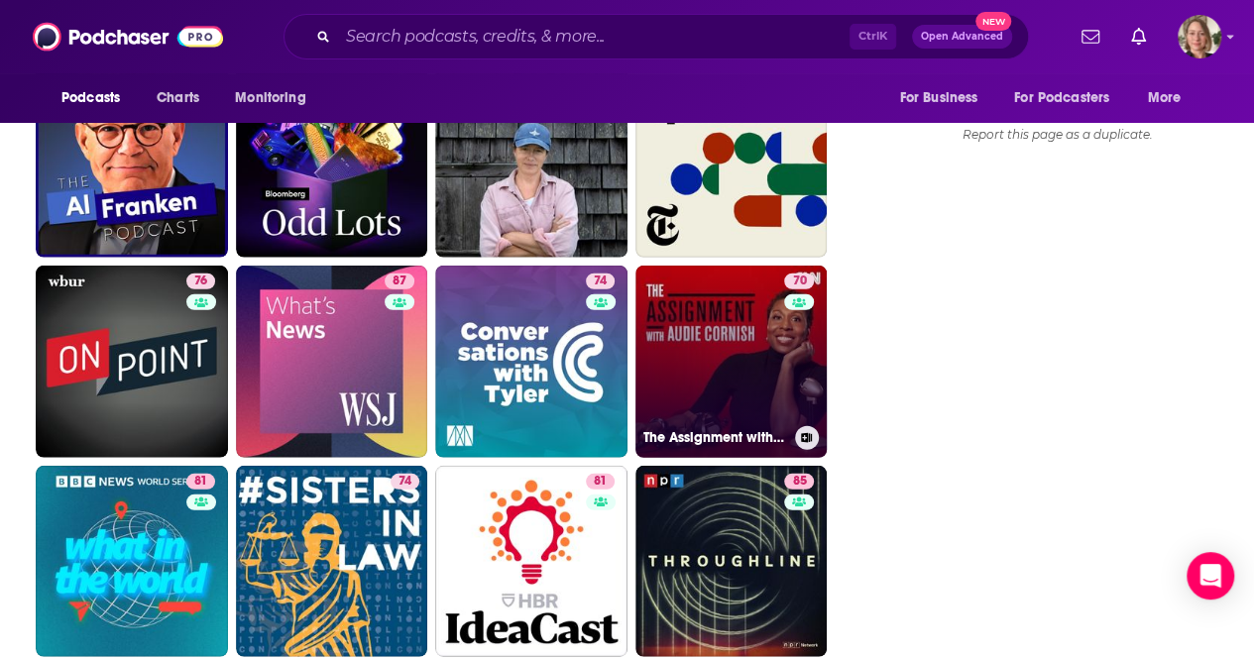
scroll to position [2577, 0]
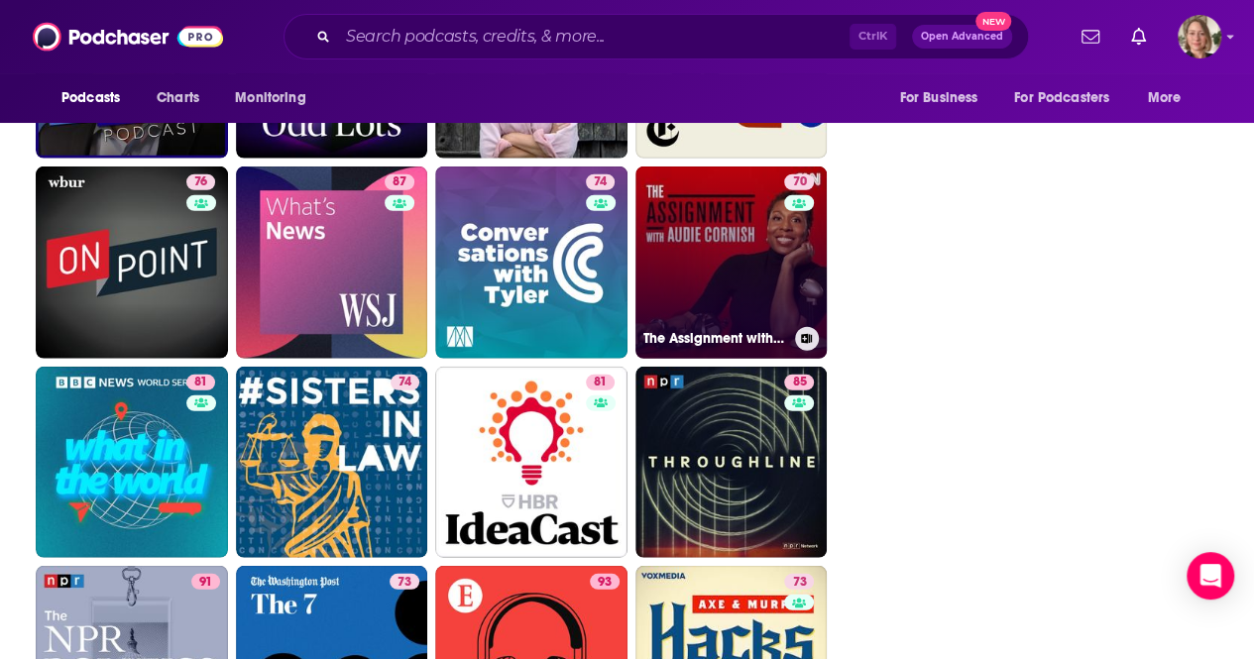
click at [725, 276] on link "70 The Assignment with Audie Cornish" at bounding box center [731, 263] width 192 height 192
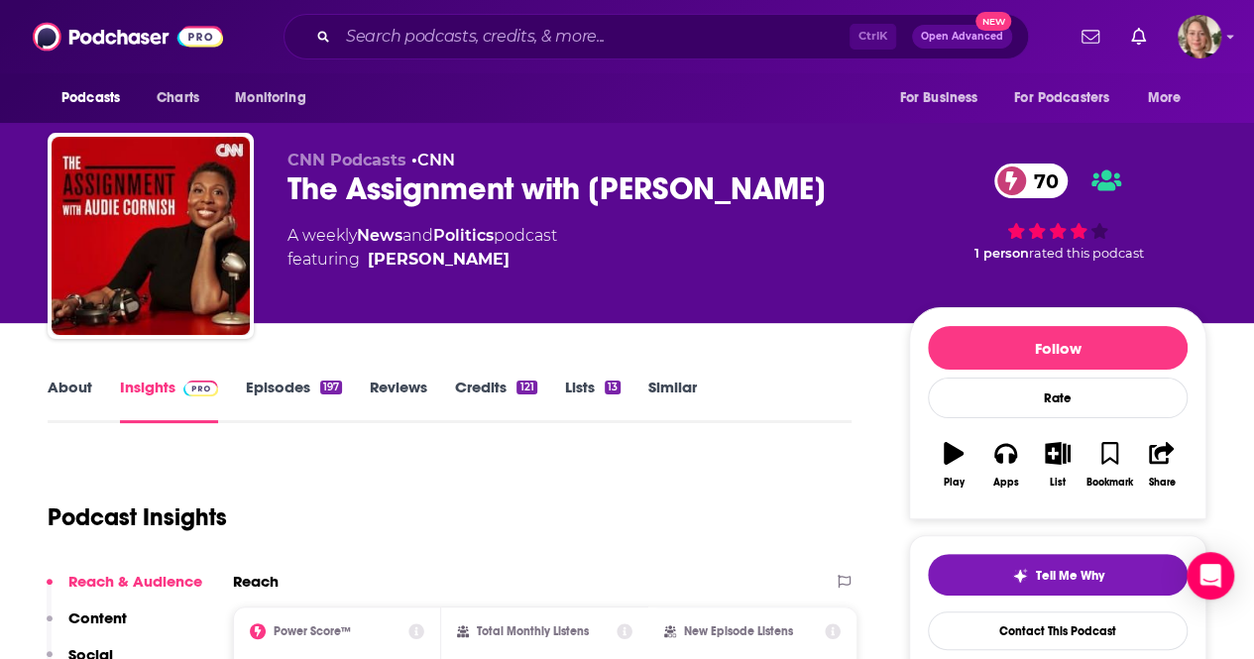
click at [52, 392] on link "About" at bounding box center [70, 401] width 45 height 46
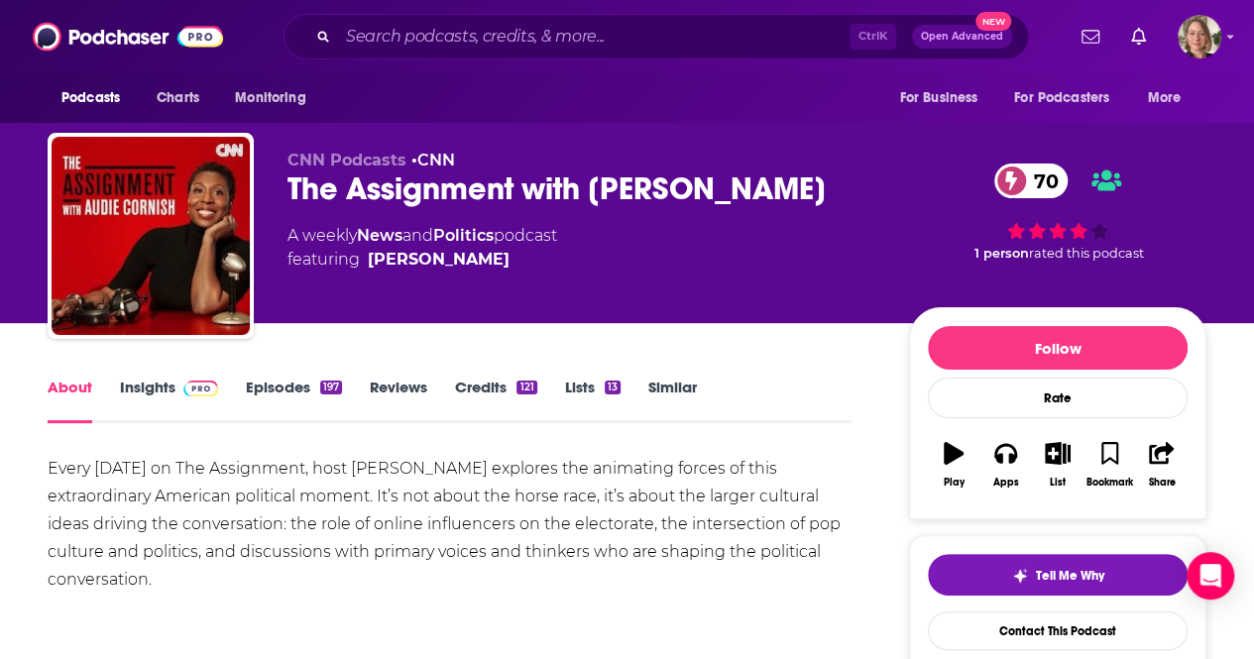
scroll to position [99, 0]
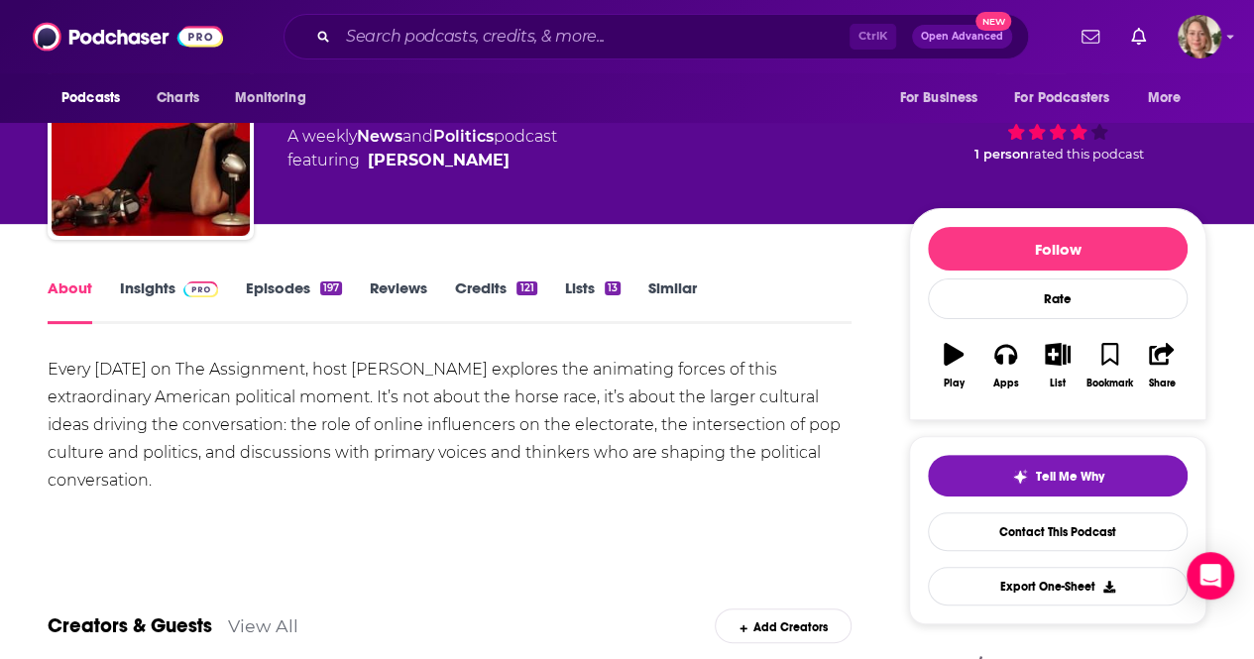
click at [300, 280] on link "Episodes 197" at bounding box center [294, 302] width 96 height 46
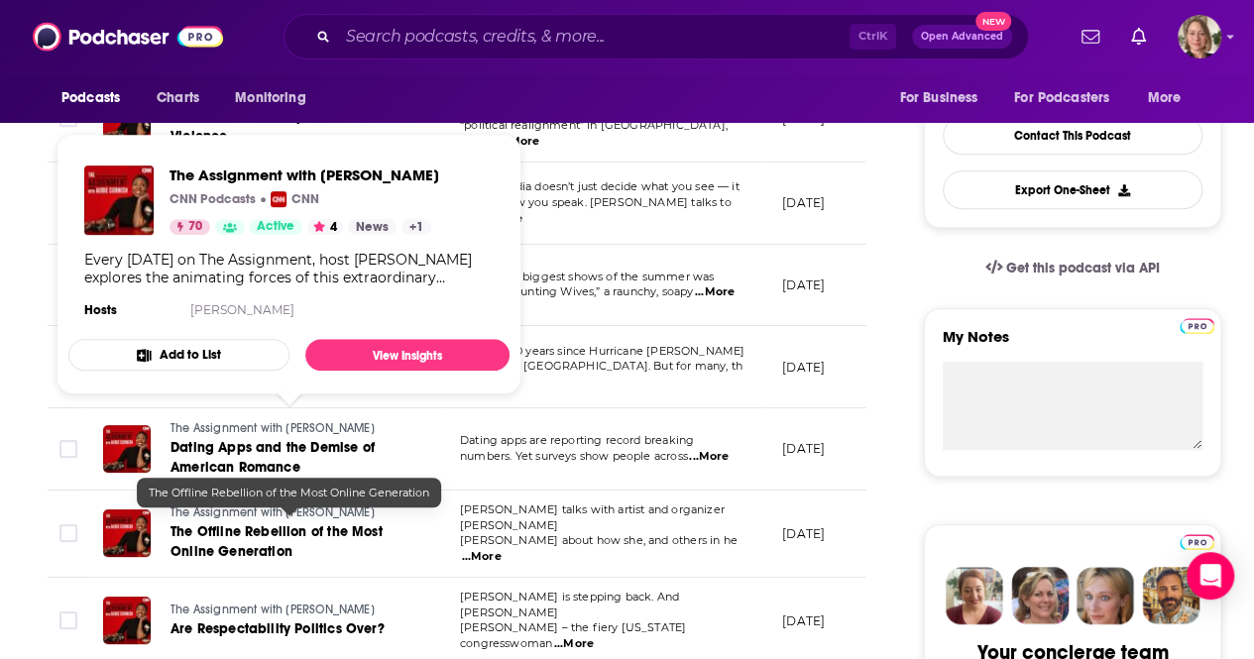
scroll to position [595, 0]
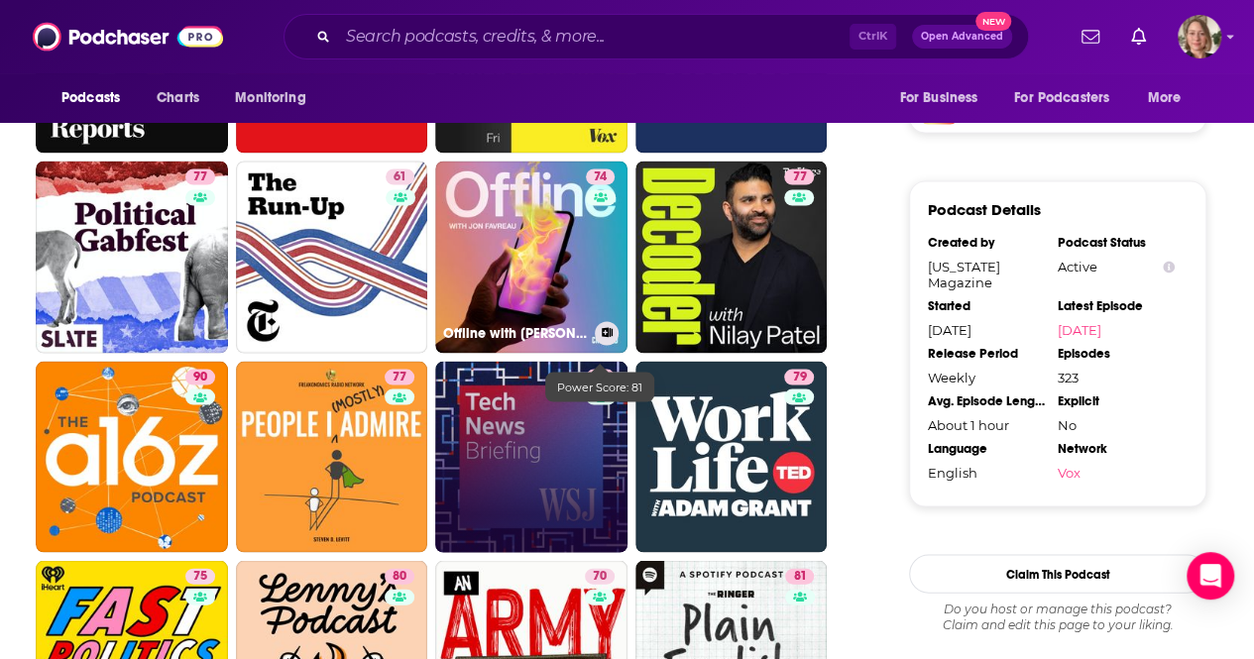
scroll to position [1586, 0]
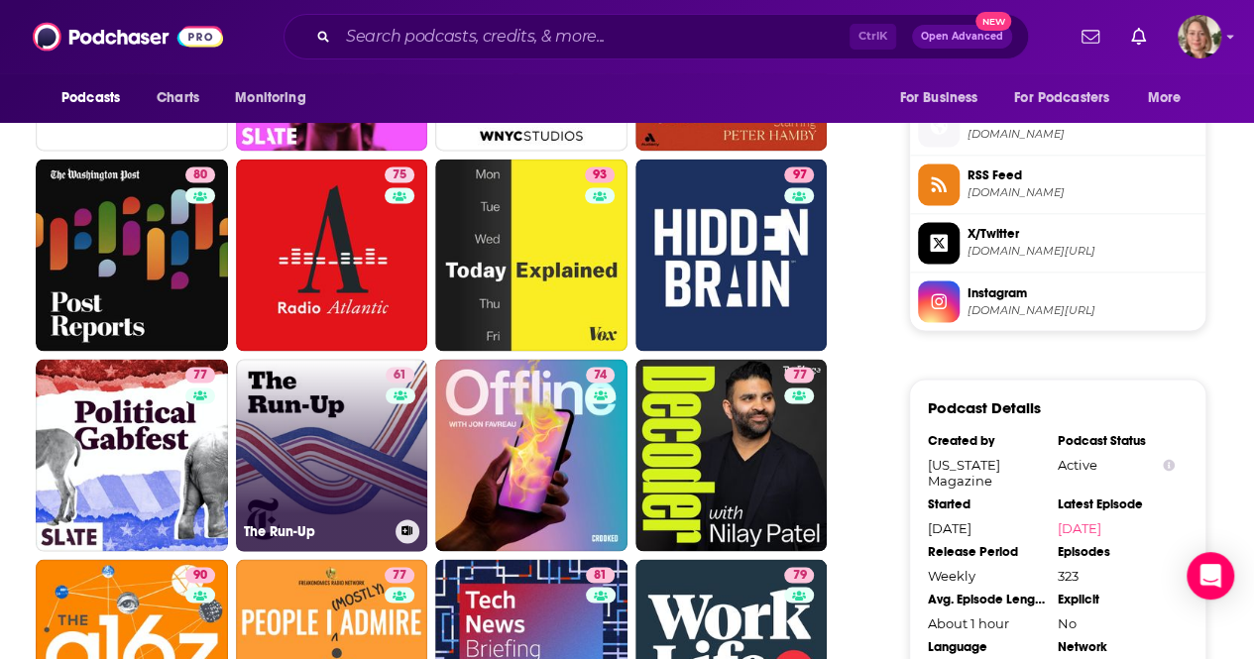
click at [315, 421] on link "61 The Run-Up" at bounding box center [332, 455] width 192 height 192
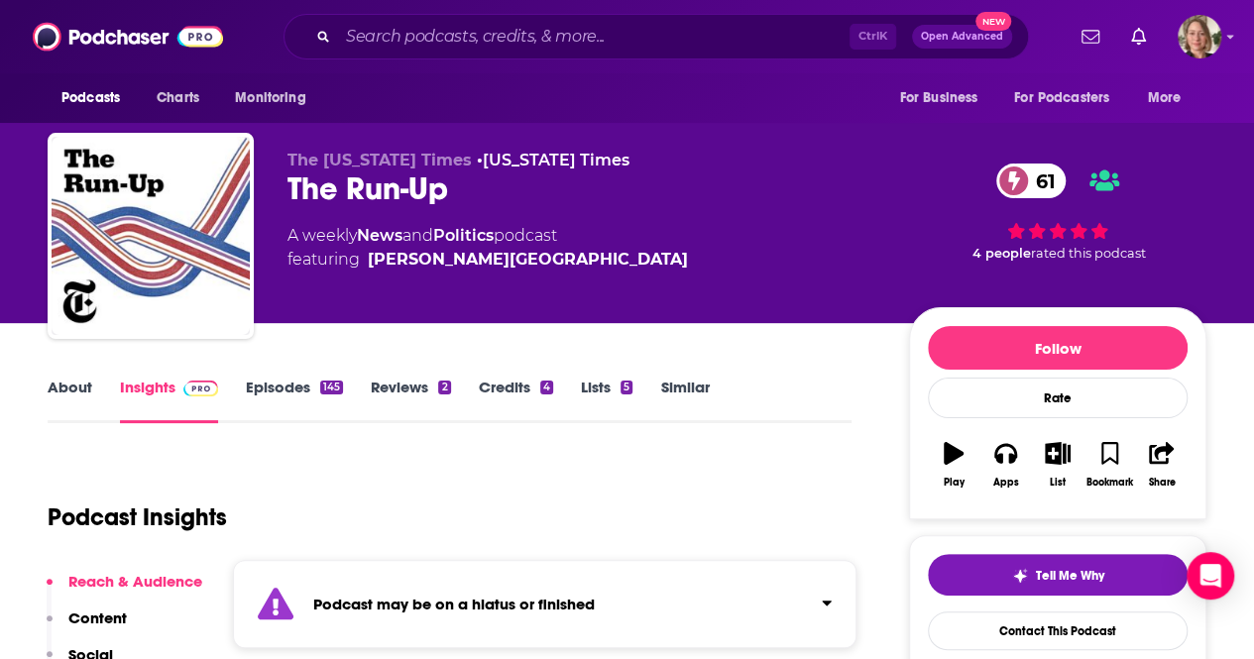
scroll to position [99, 0]
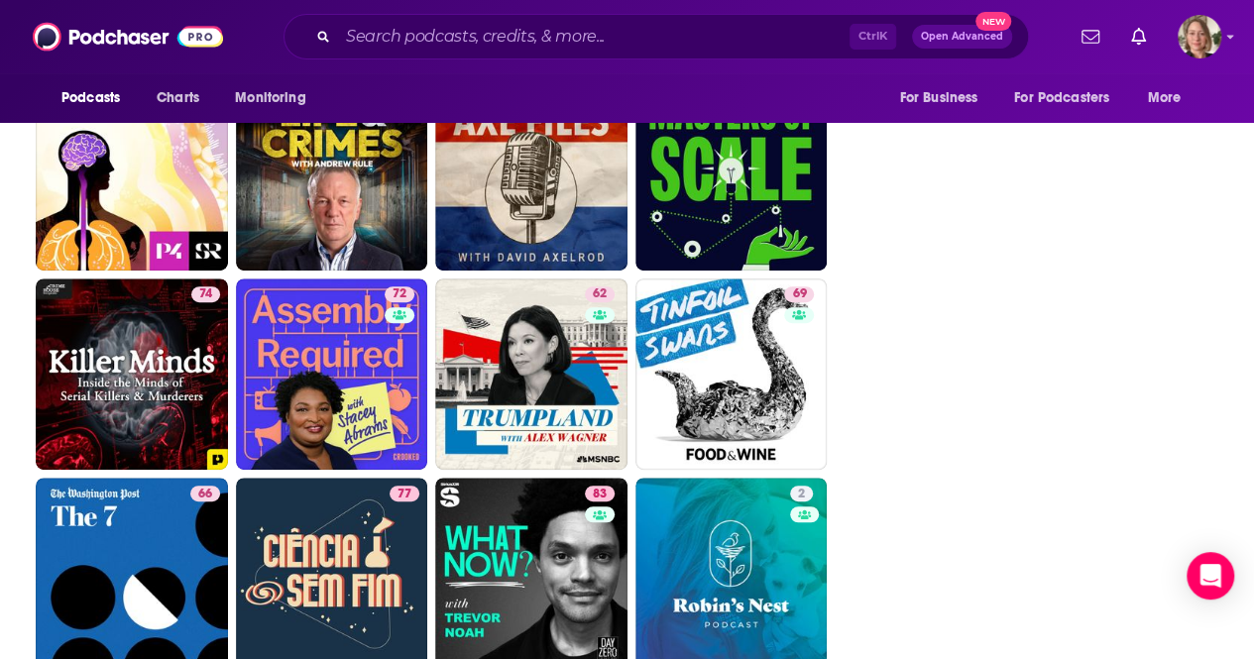
scroll to position [4163, 0]
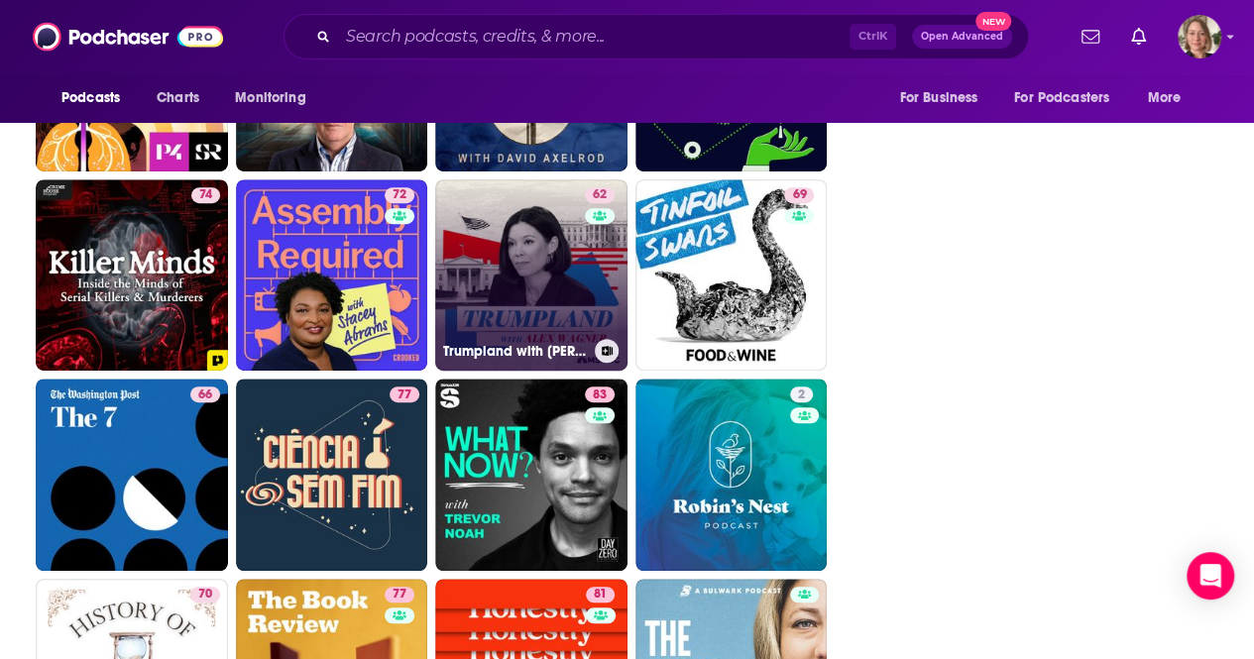
click at [550, 297] on link "62 Trumpland with Alex Wagner" at bounding box center [531, 275] width 192 height 192
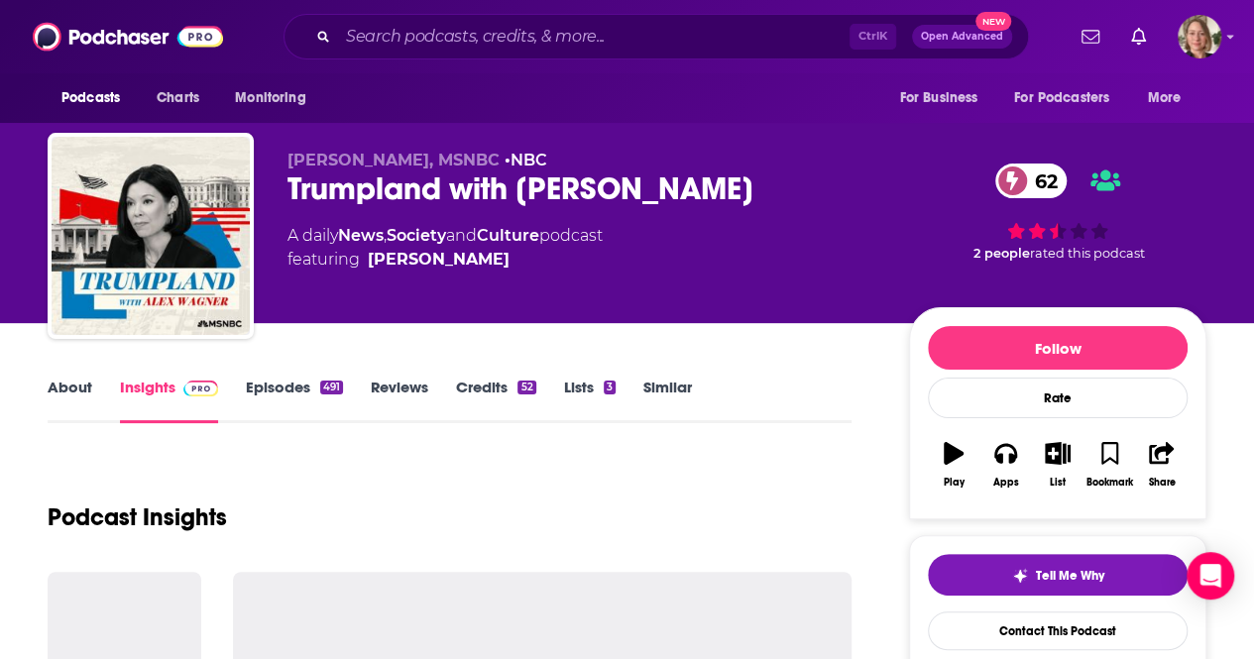
scroll to position [198, 0]
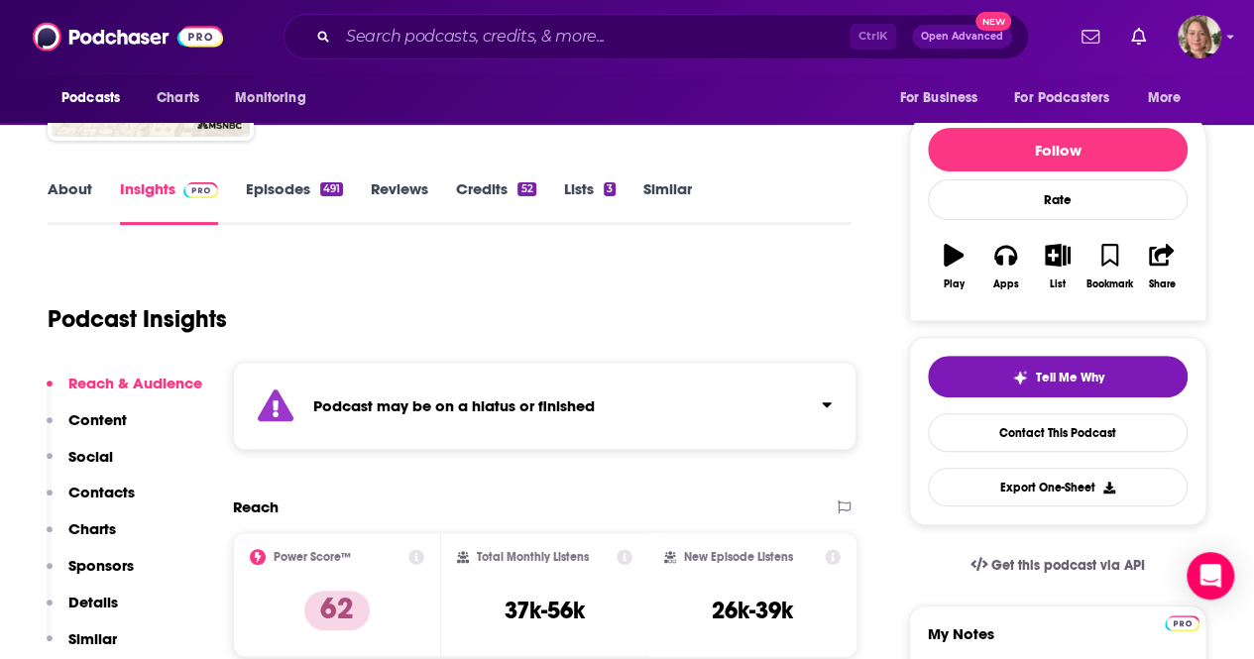
click at [67, 183] on link "About" at bounding box center [70, 202] width 45 height 46
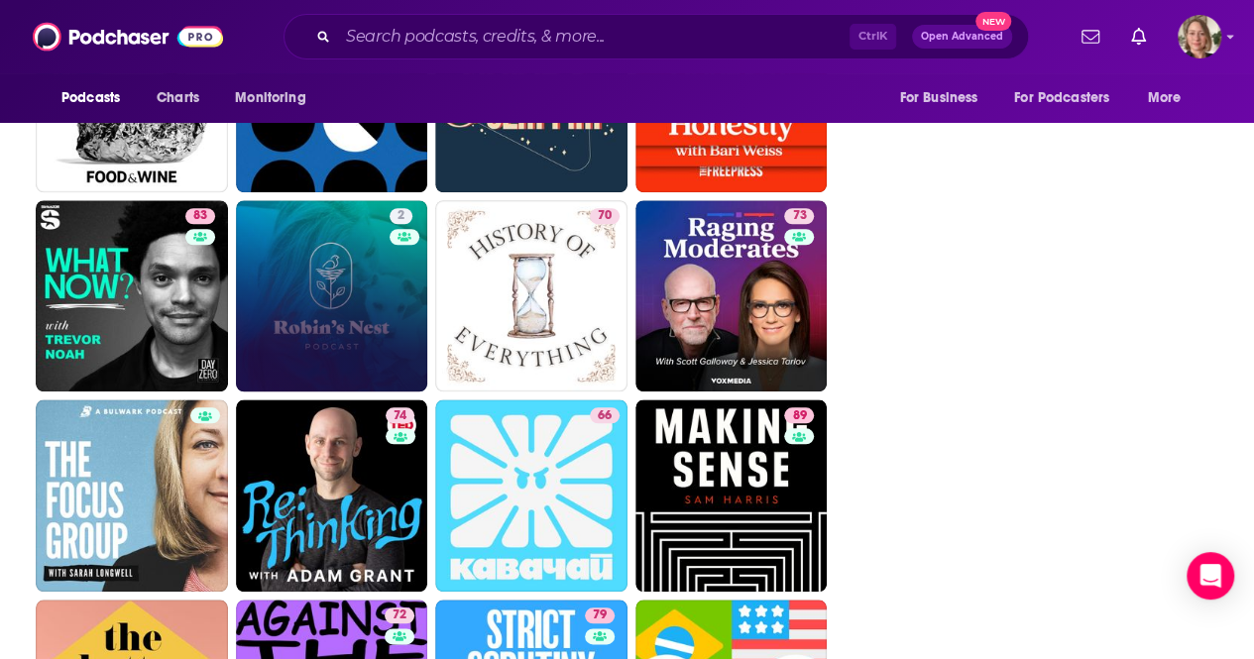
scroll to position [4443, 0]
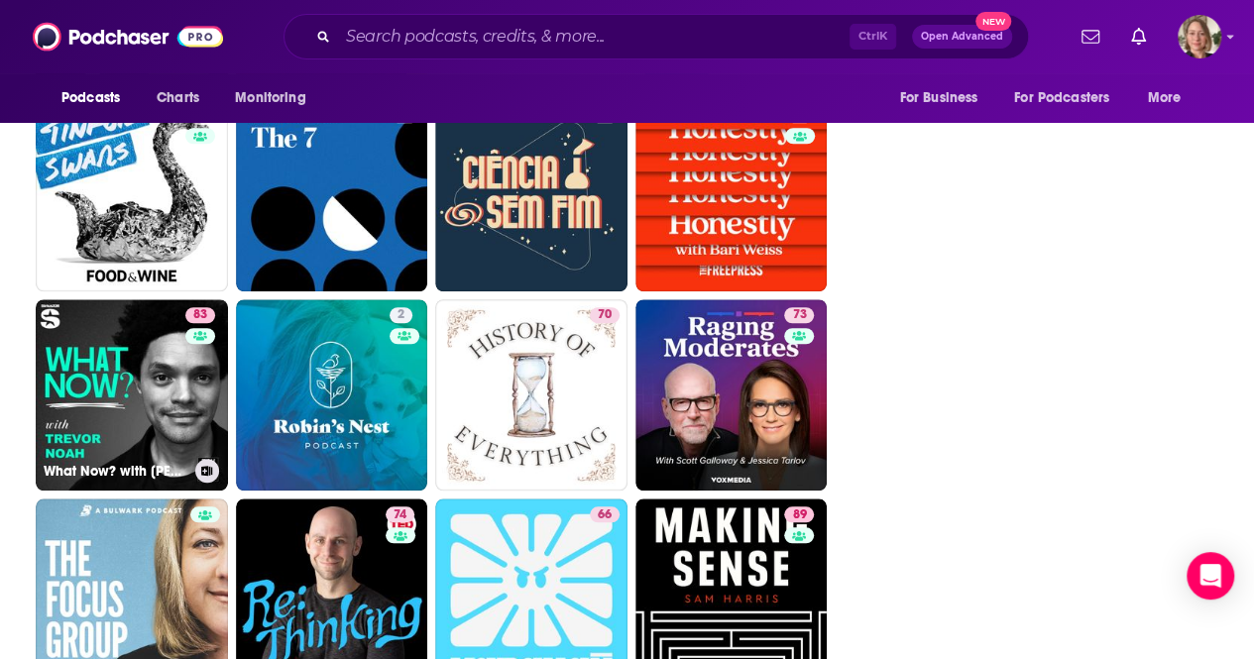
drag, startPoint x: 180, startPoint y: 364, endPoint x: 93, endPoint y: 5, distance: 369.3
click at [180, 363] on link "83 What Now? with Trevor Noah" at bounding box center [132, 395] width 192 height 192
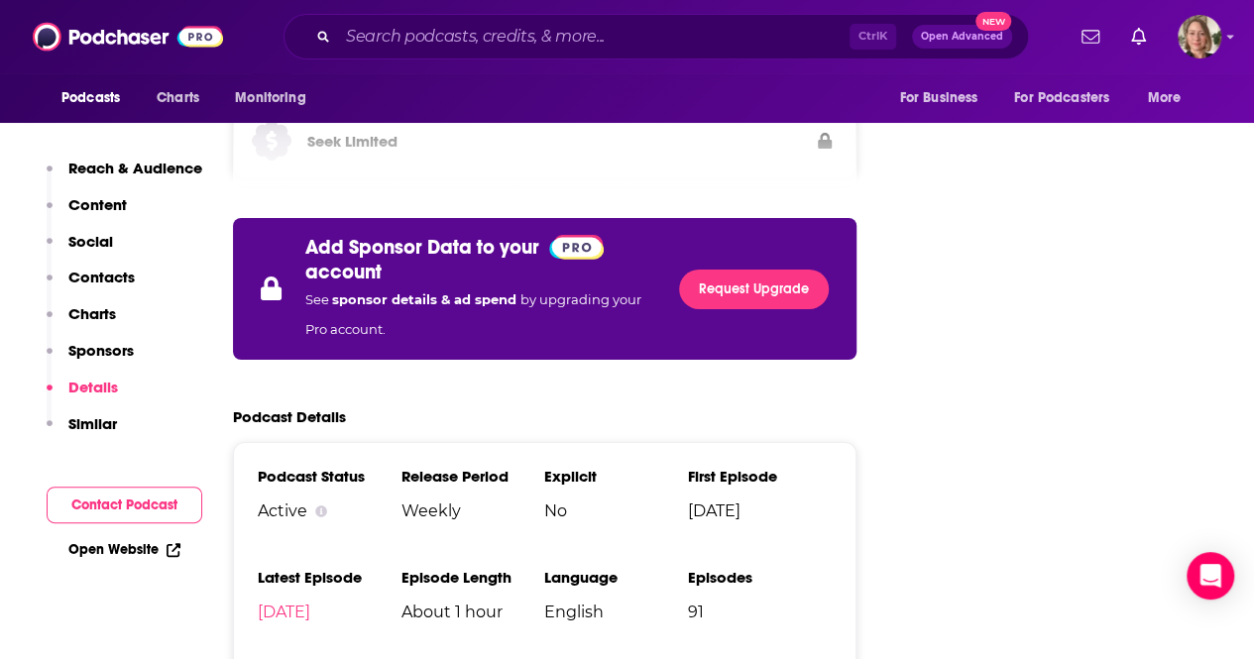
scroll to position [4262, 0]
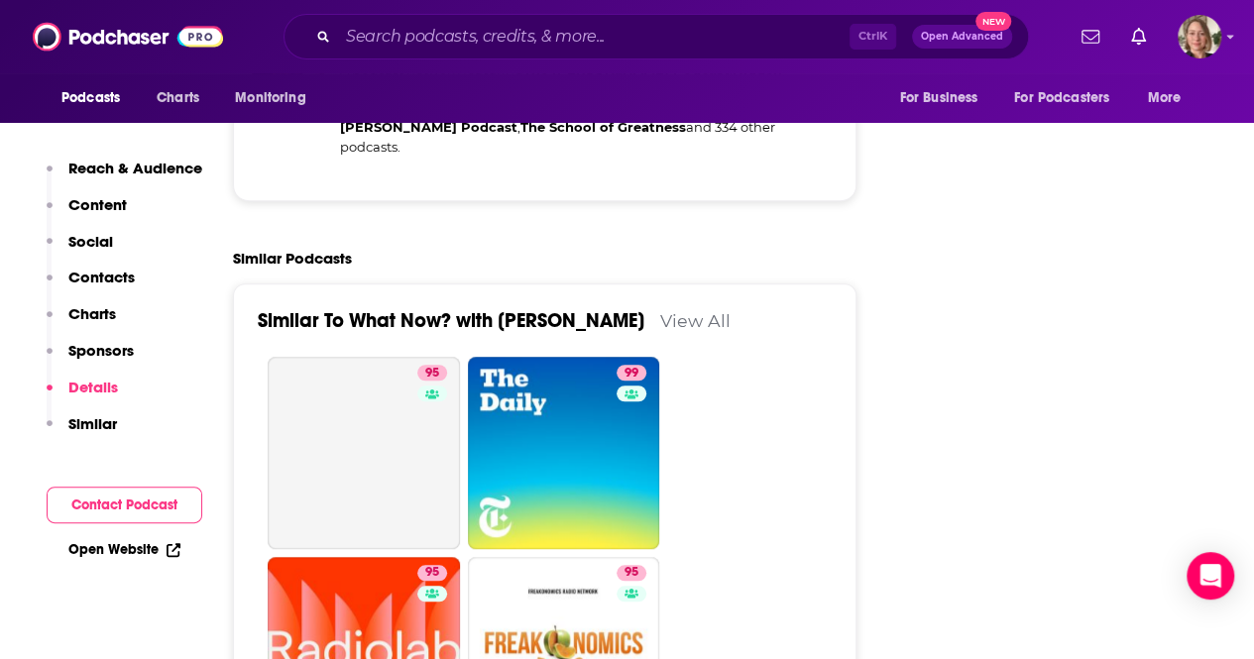
click at [660, 310] on link "View All" at bounding box center [695, 320] width 70 height 21
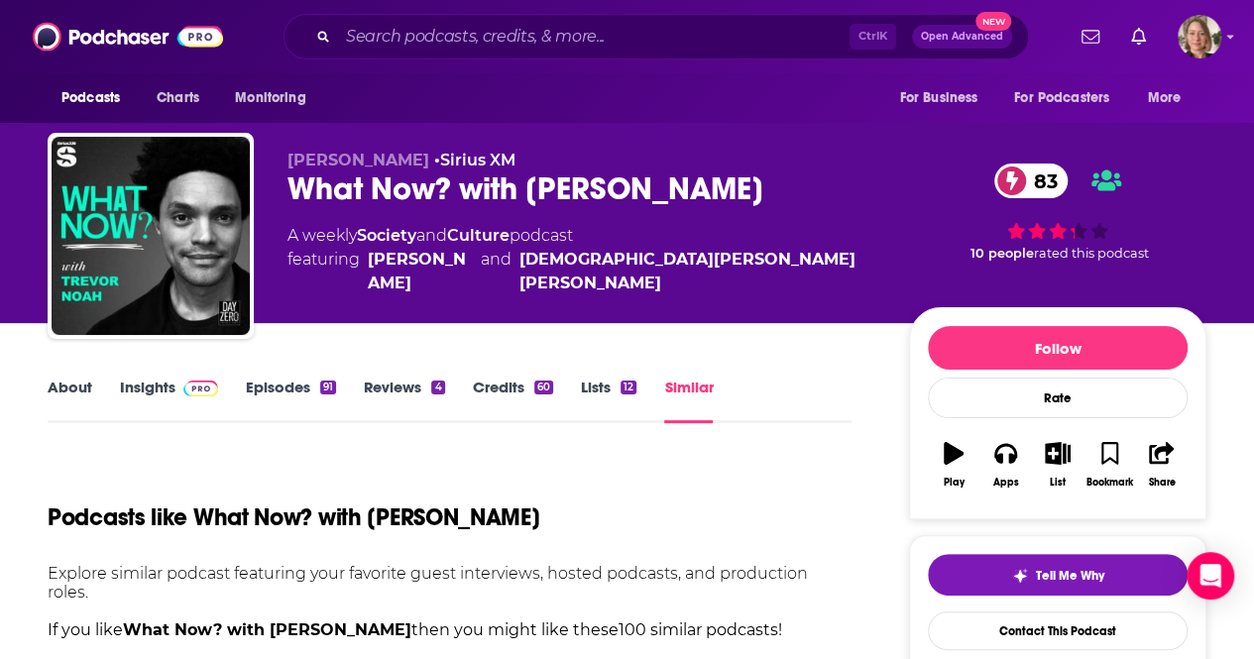
click at [827, 503] on div "Podcasts like What Now? with Trevor Noah" at bounding box center [450, 505] width 804 height 101
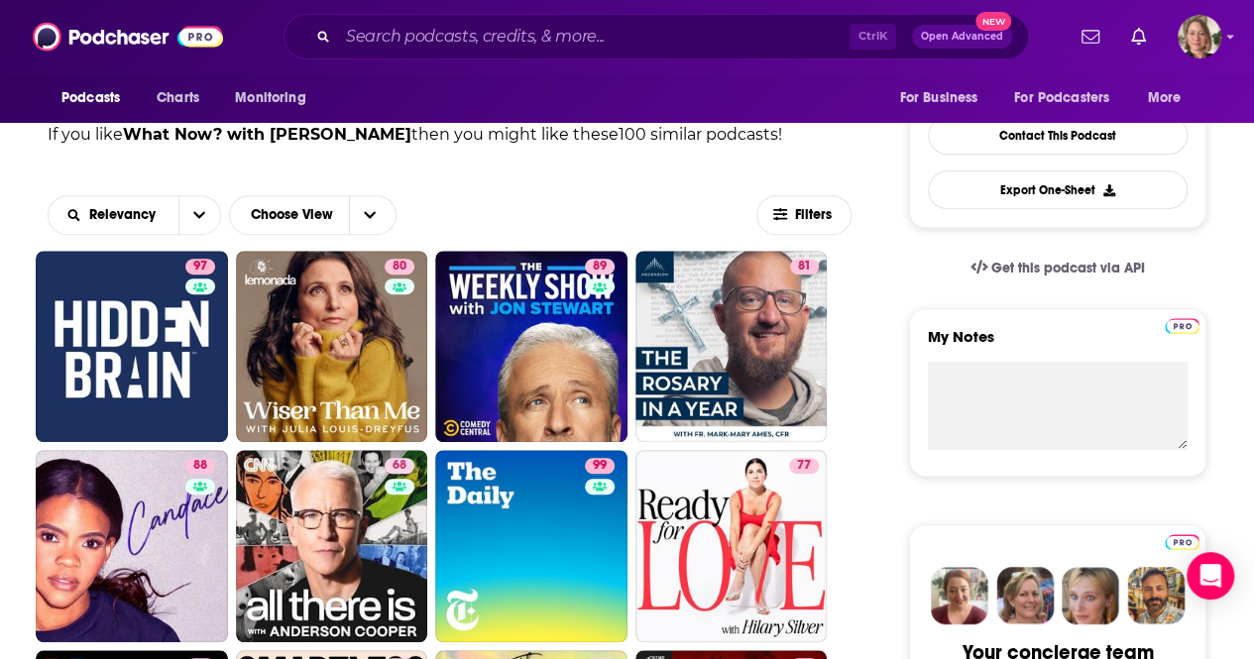
scroll to position [595, 0]
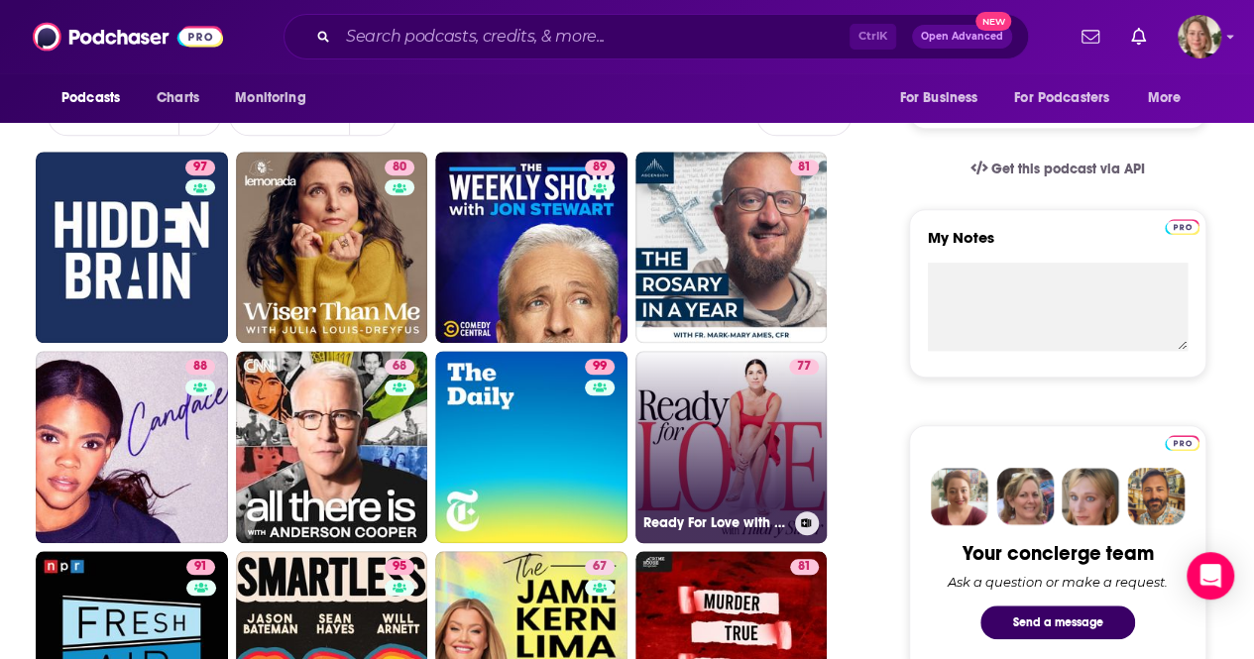
click at [763, 437] on link "77 Ready For Love with Hilary Silver" at bounding box center [731, 447] width 192 height 192
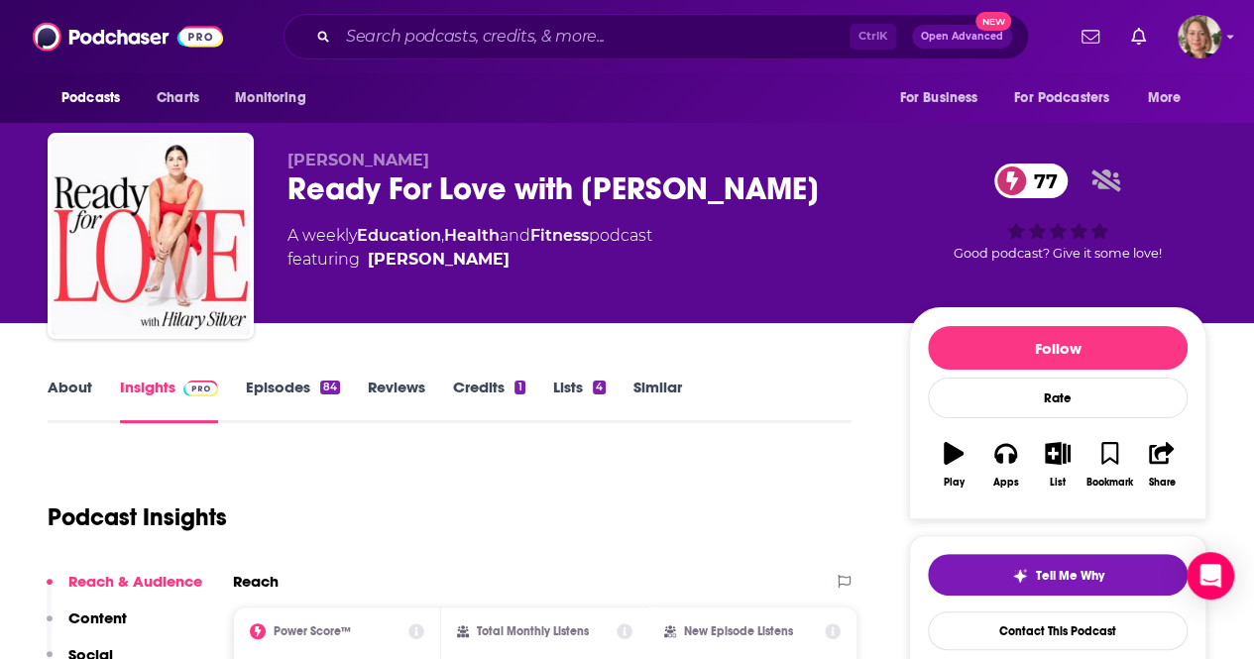
click at [70, 378] on link "About" at bounding box center [70, 401] width 45 height 46
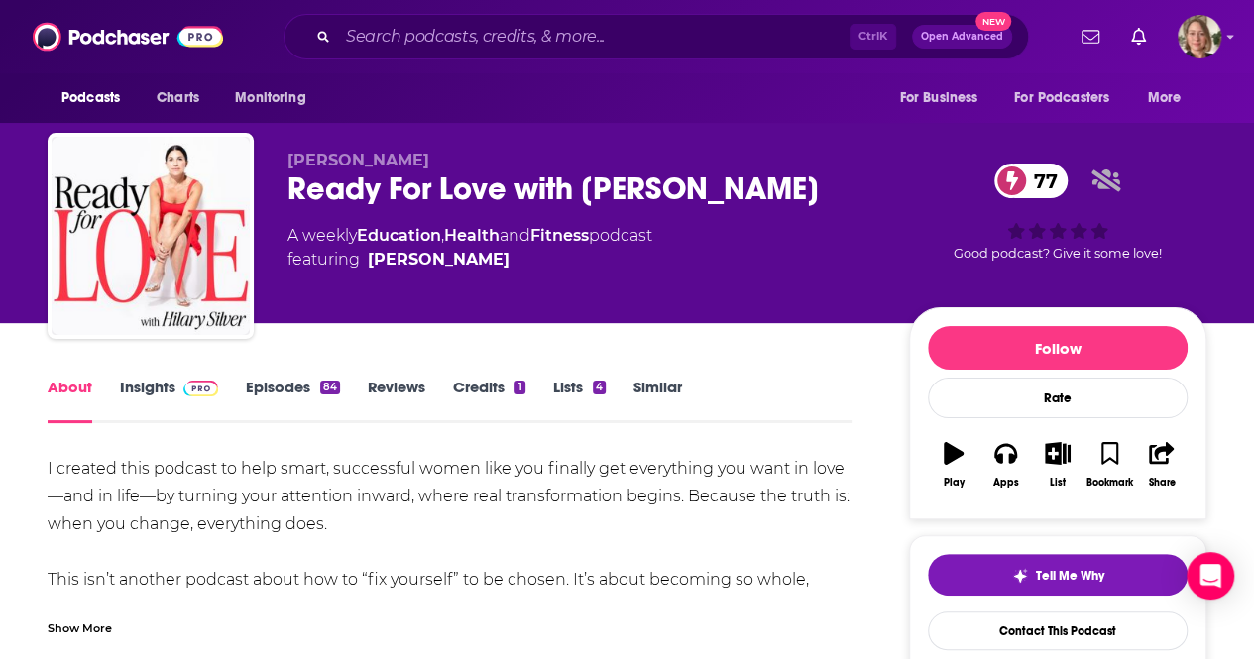
scroll to position [99, 0]
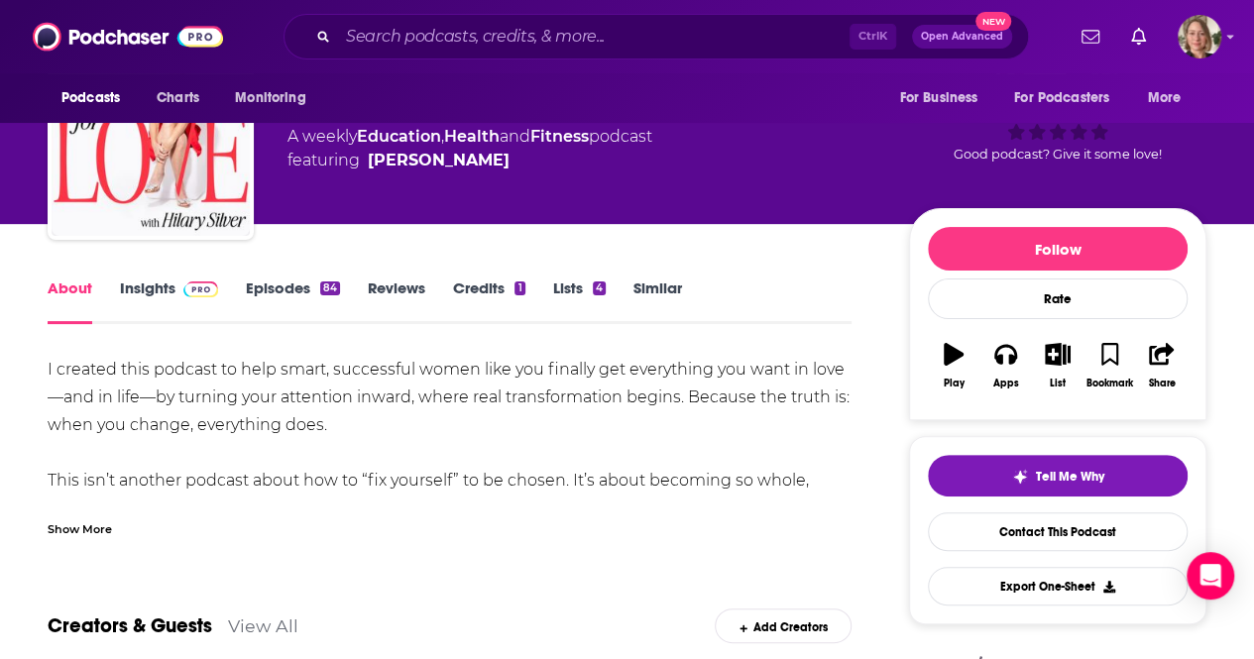
click at [105, 532] on div "Show More" at bounding box center [80, 527] width 64 height 19
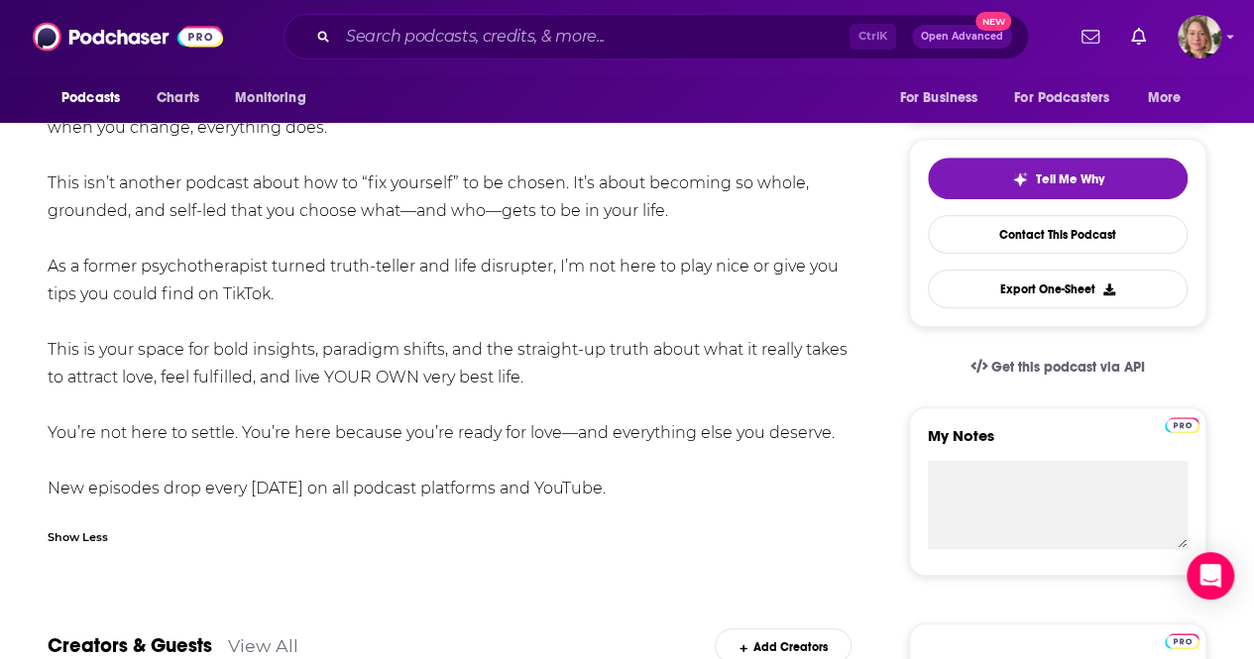
scroll to position [1289, 0]
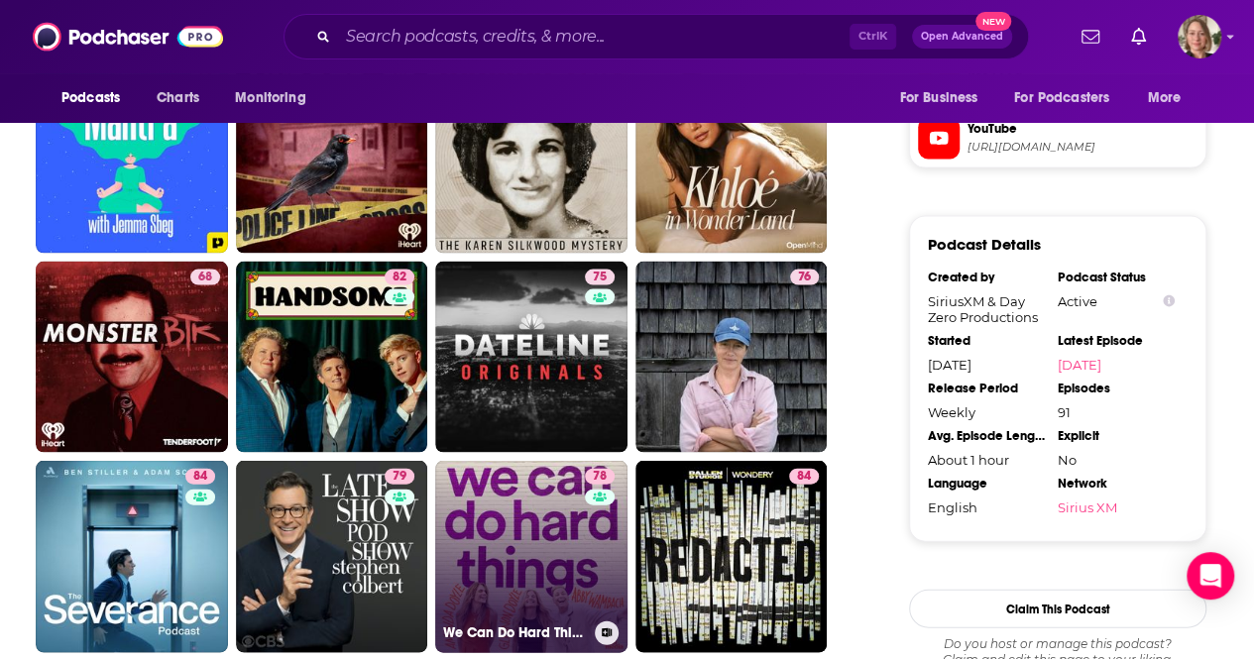
scroll to position [2082, 0]
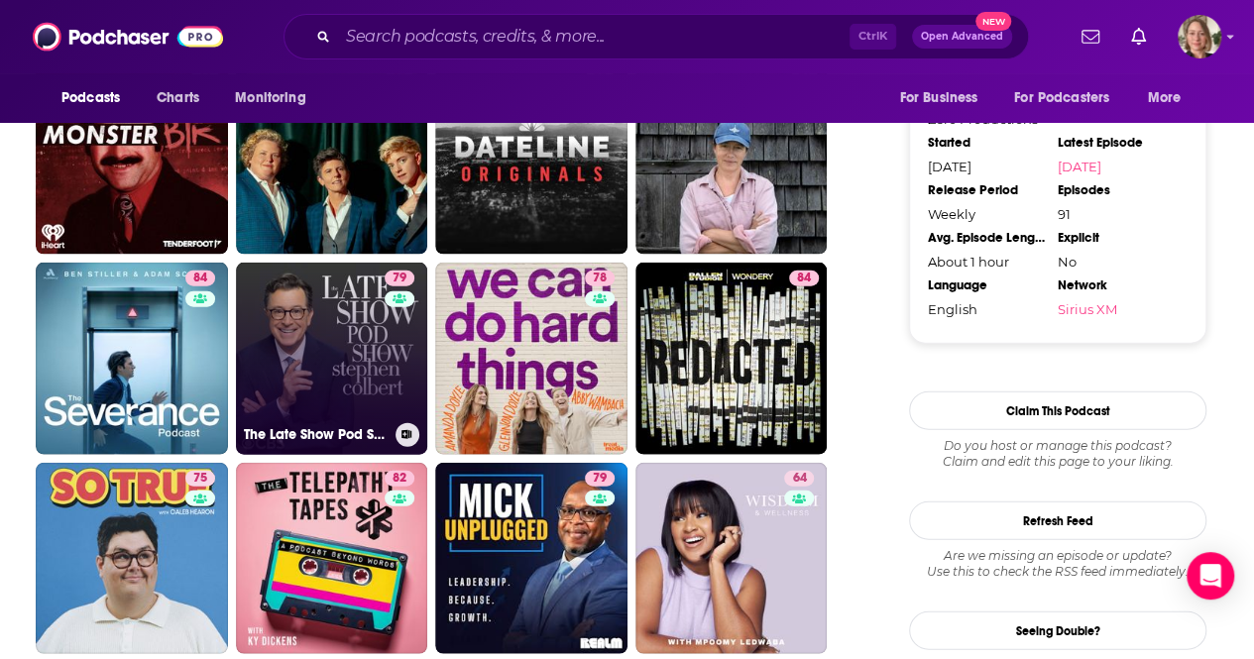
click at [360, 344] on link "79 The Late Show Pod Show with Stephen Colbert" at bounding box center [332, 359] width 192 height 192
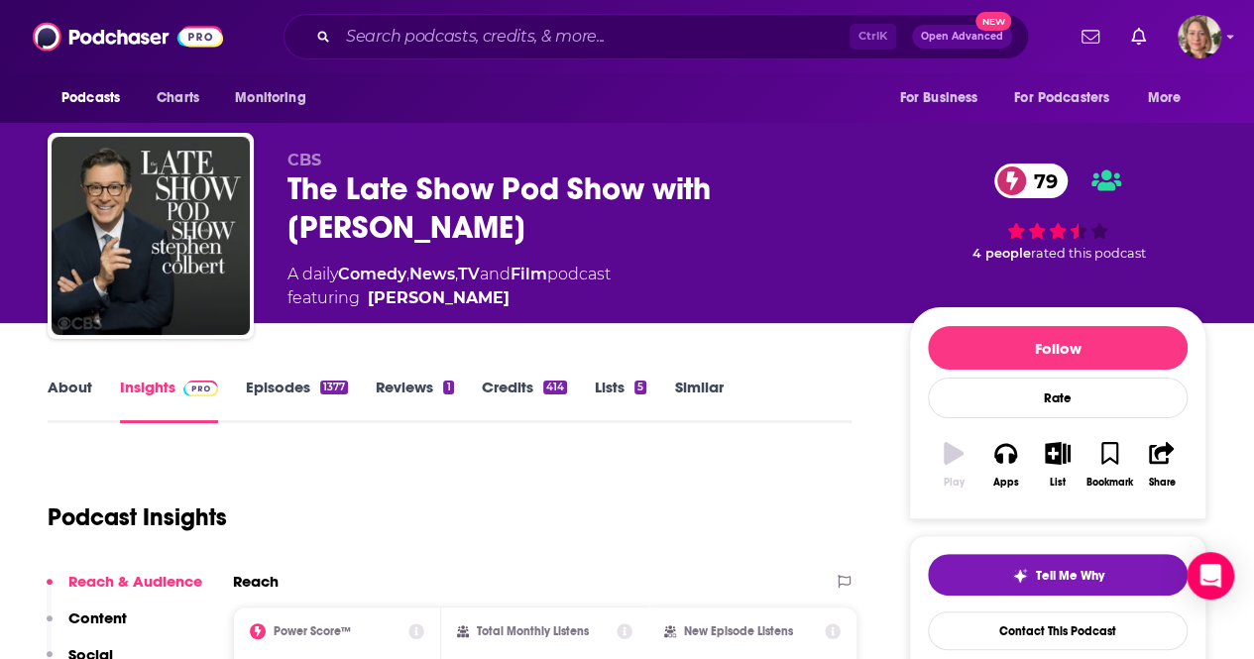
click at [79, 388] on link "About" at bounding box center [70, 401] width 45 height 46
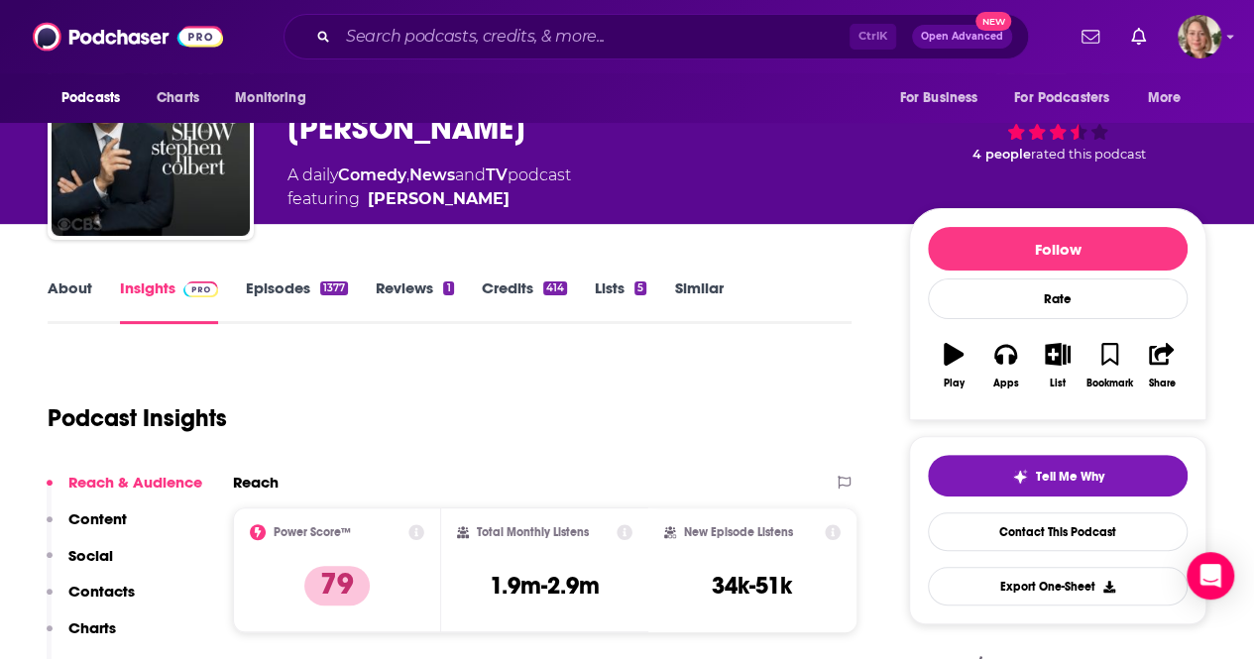
scroll to position [297, 0]
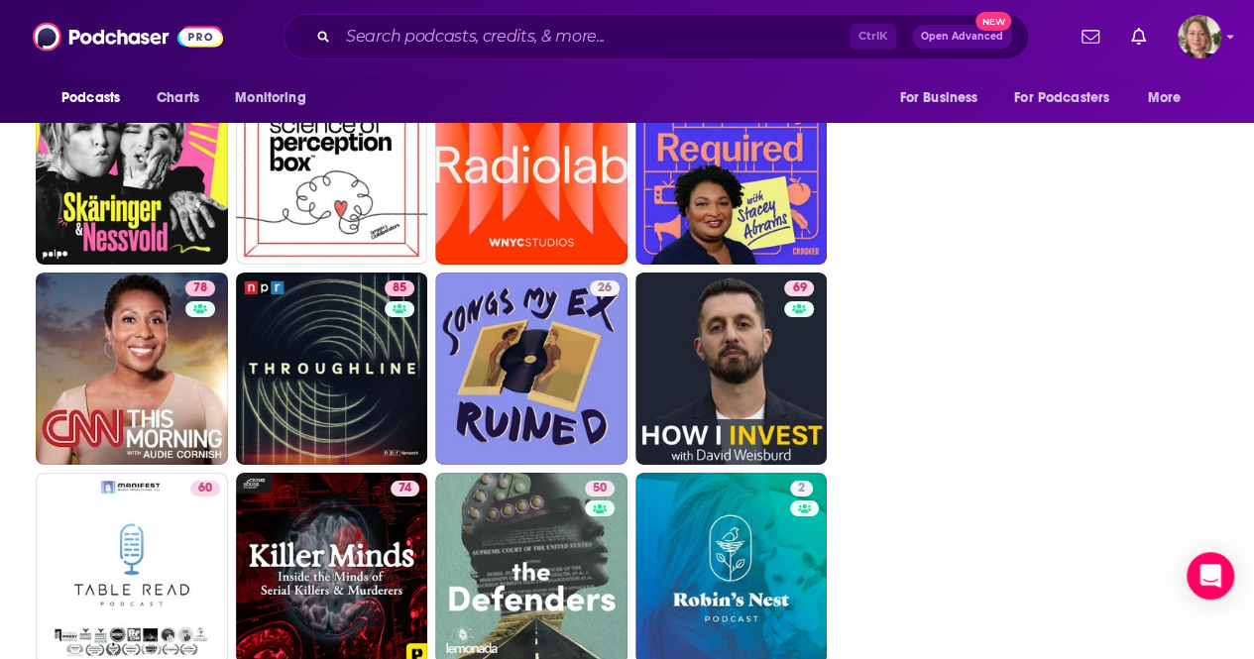
scroll to position [3568, 0]
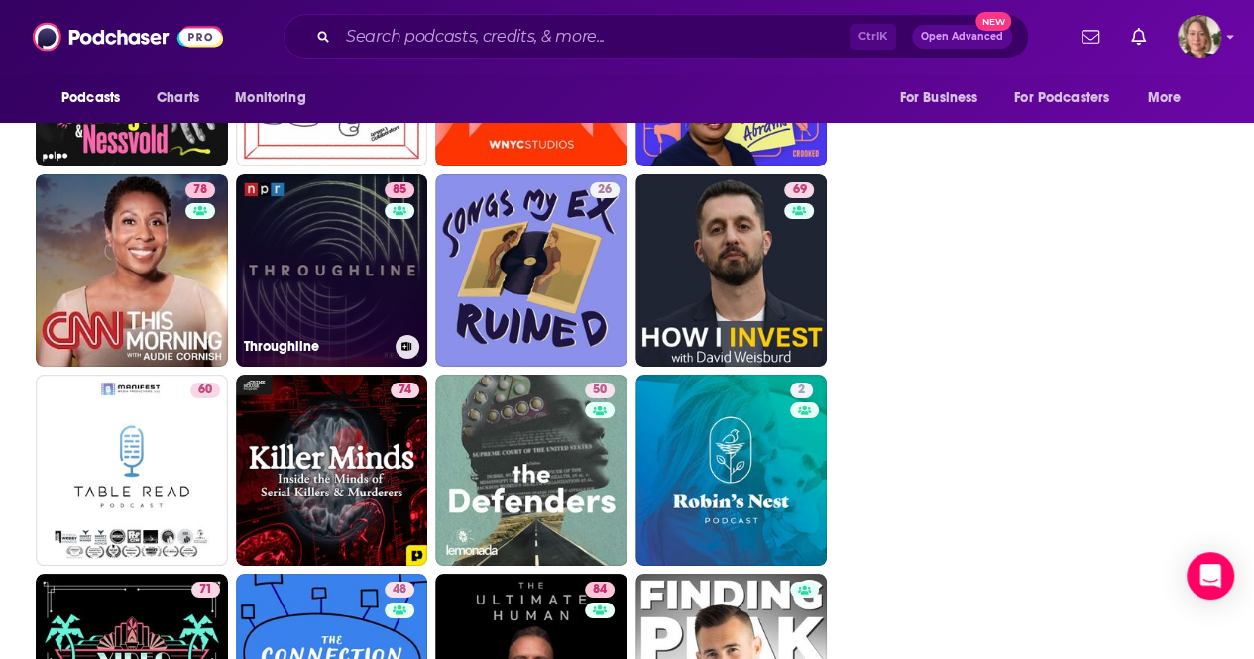
click at [374, 241] on link "85 Throughline" at bounding box center [332, 270] width 192 height 192
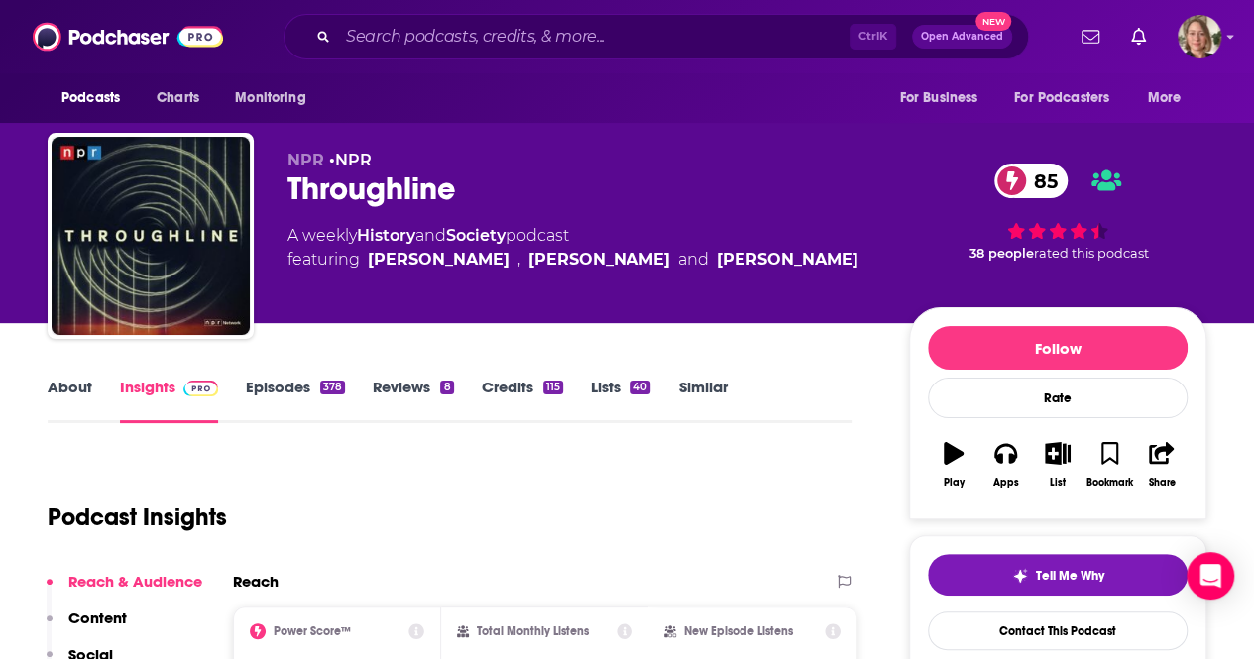
scroll to position [198, 0]
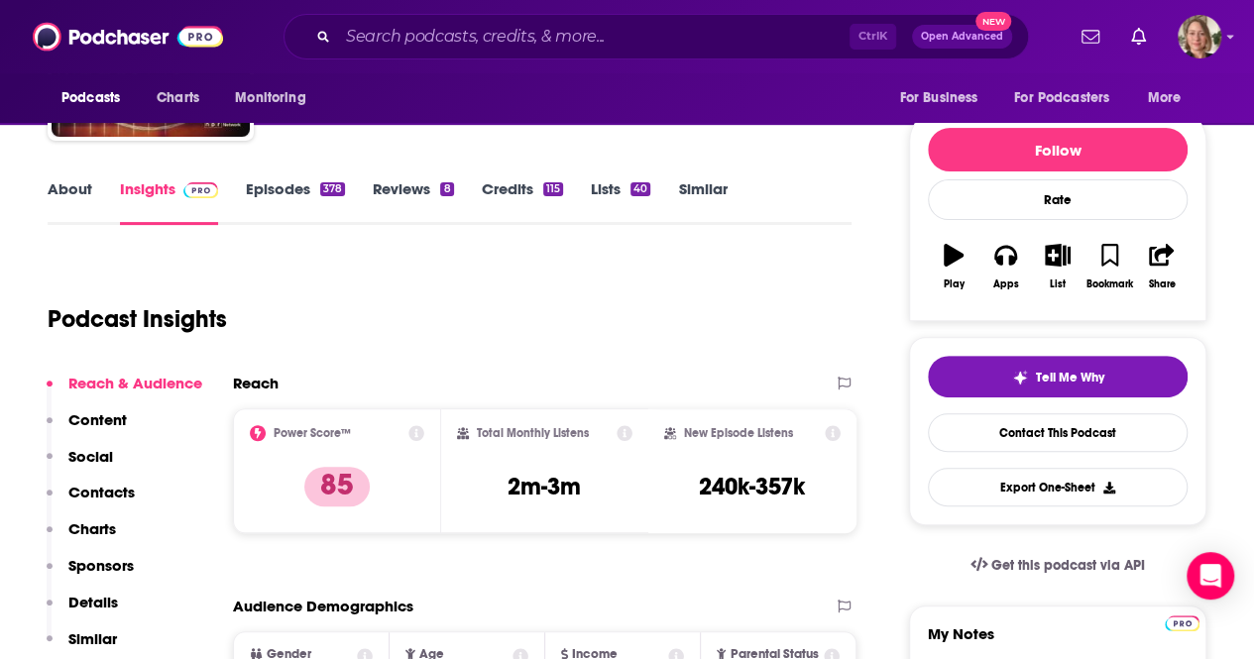
click at [64, 193] on link "About" at bounding box center [70, 202] width 45 height 46
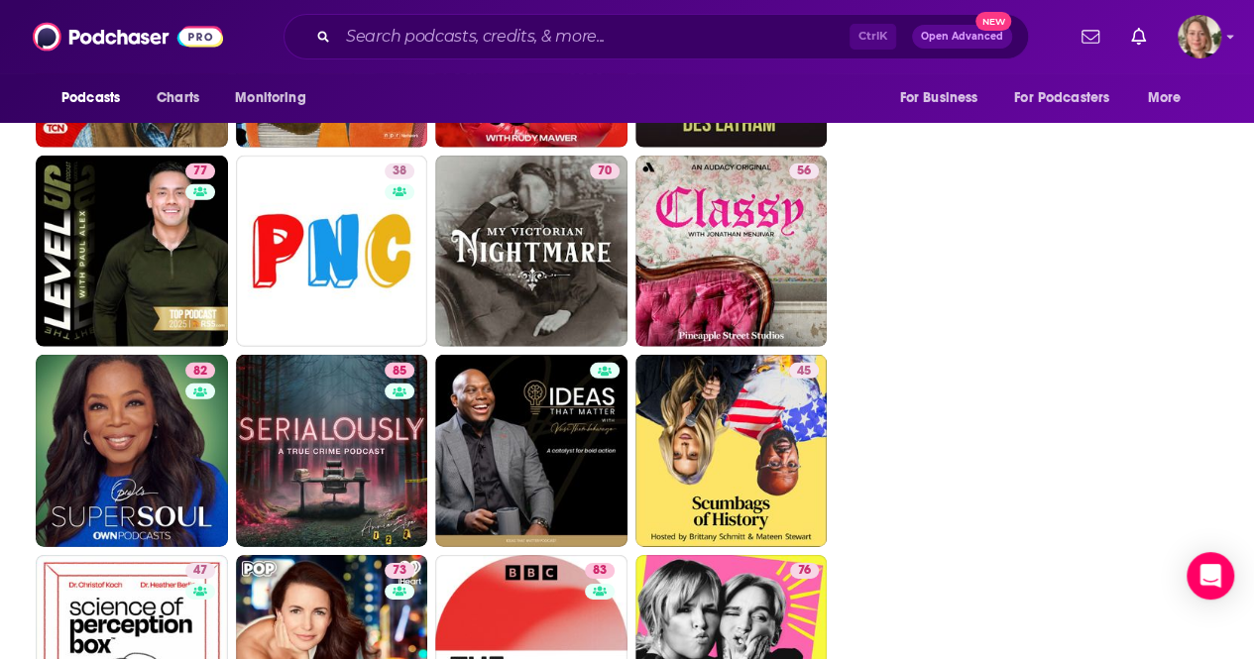
scroll to position [127, 0]
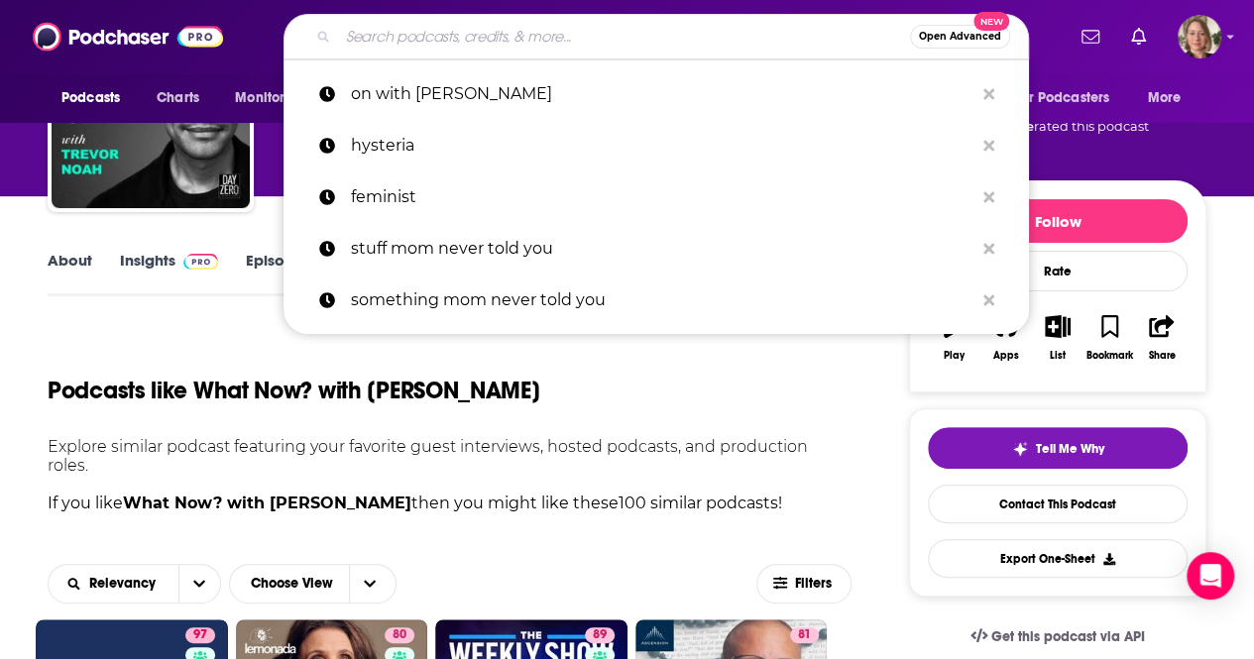
click at [556, 49] on input "Search podcasts, credits, & more..." at bounding box center [624, 37] width 572 height 32
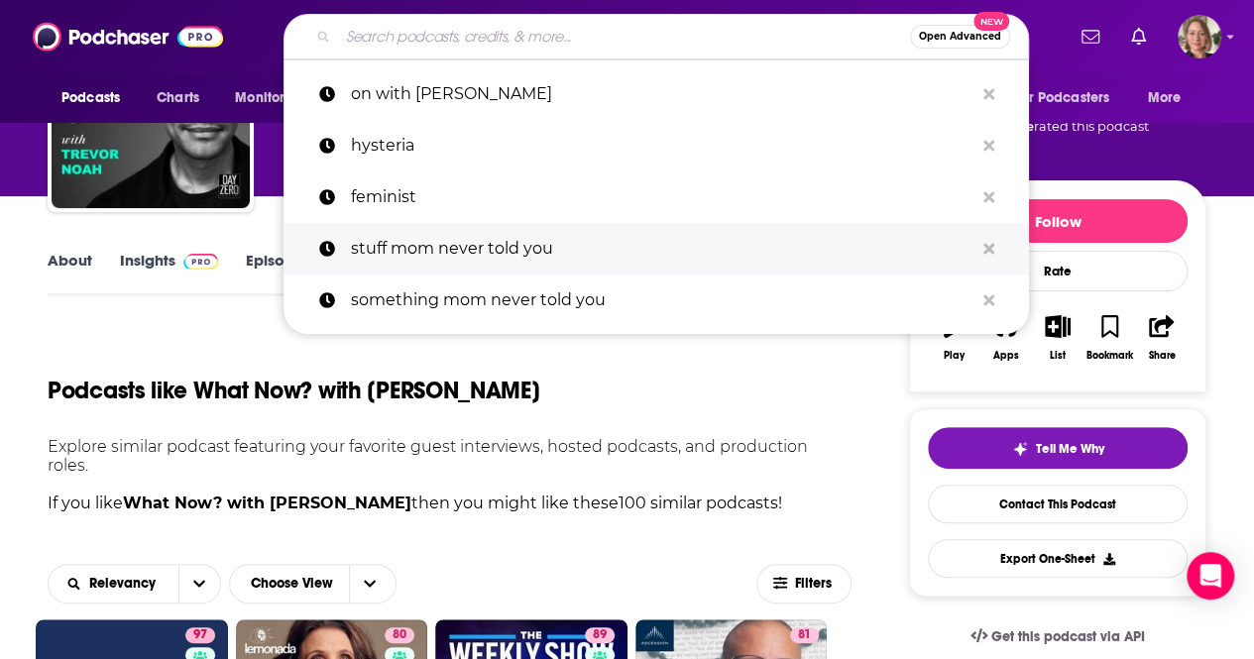
click at [550, 256] on p "stuff mom never told you" at bounding box center [662, 249] width 622 height 52
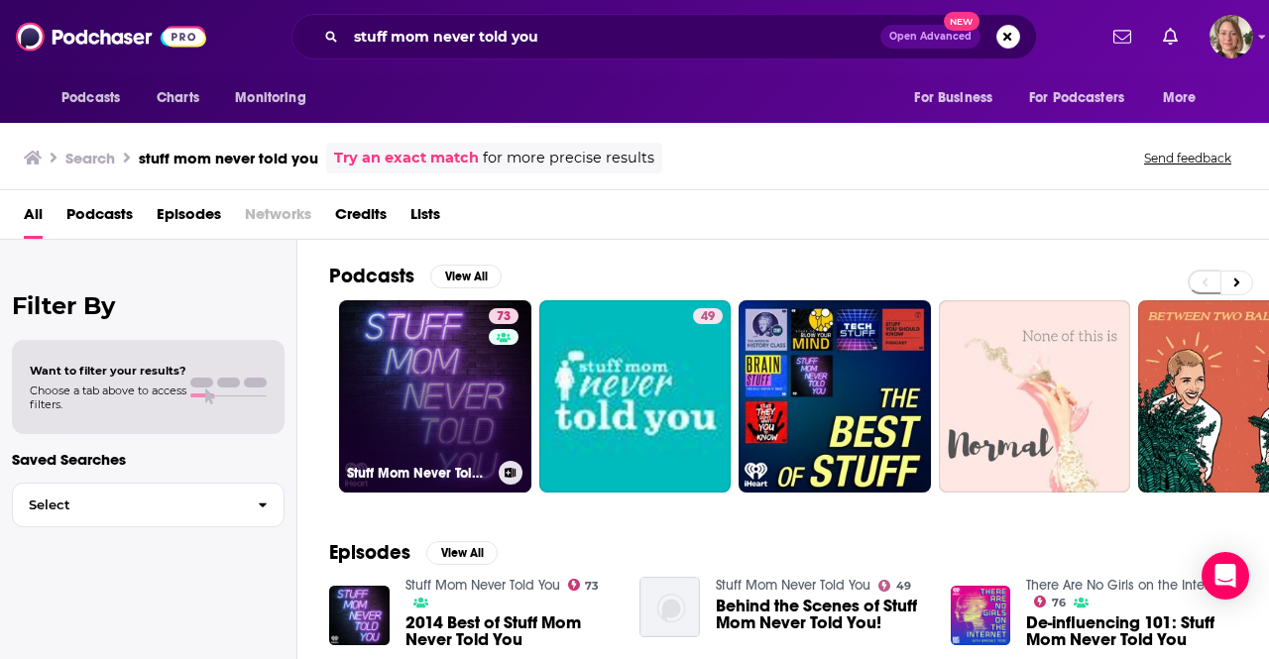
click at [463, 376] on link "73 Stuff Mom Never Told You" at bounding box center [435, 396] width 192 height 192
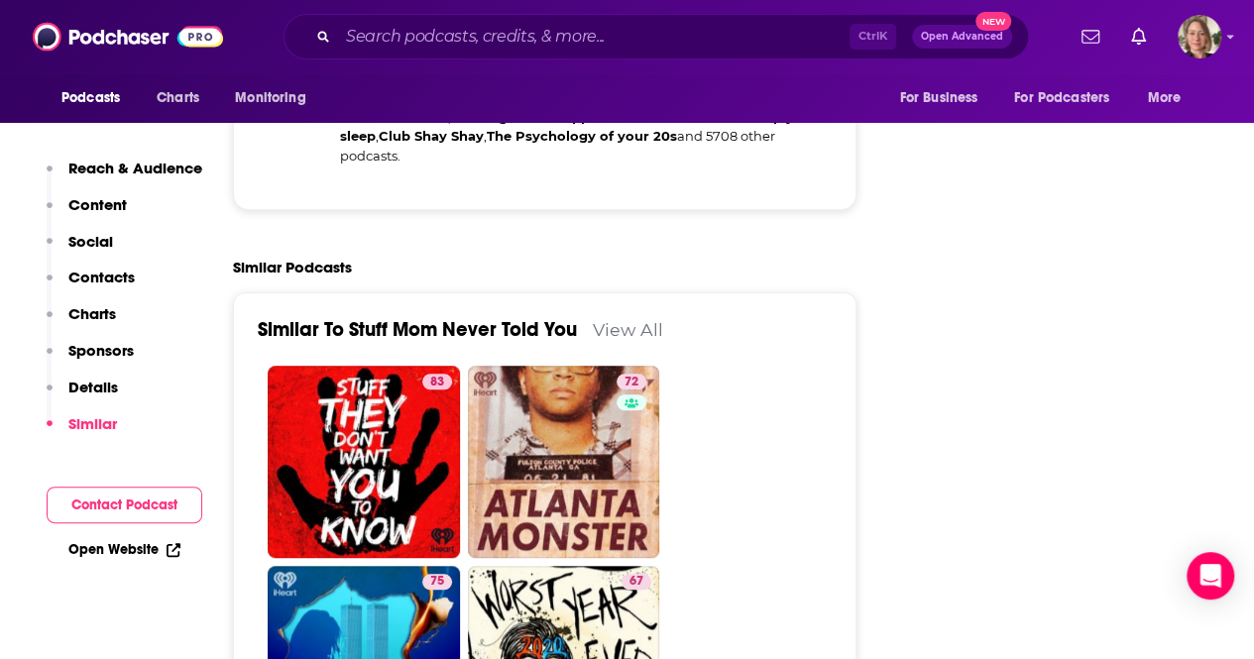
scroll to position [4064, 0]
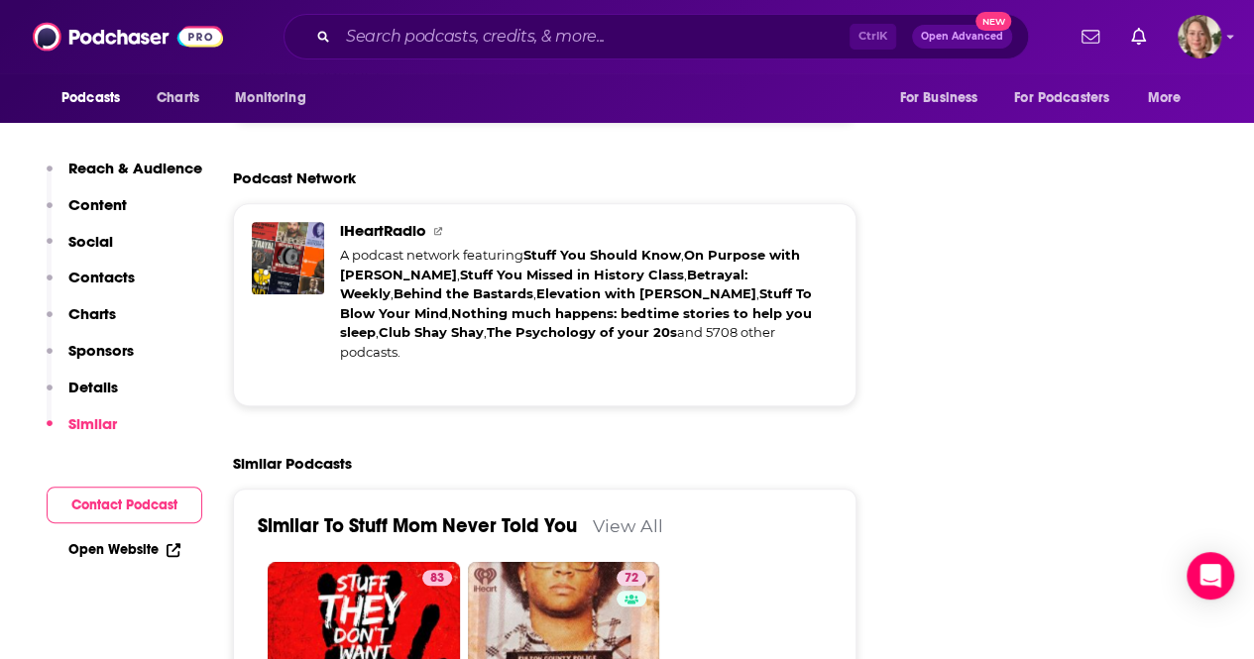
click at [630, 515] on link "View All" at bounding box center [628, 525] width 70 height 21
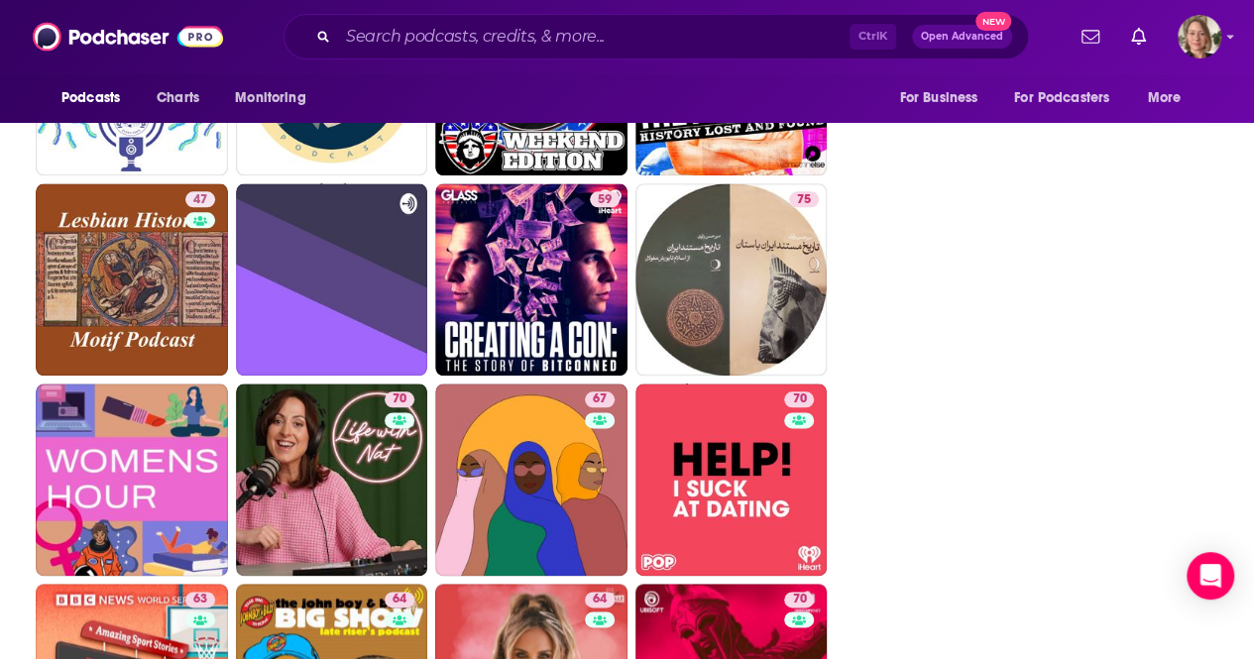
scroll to position [4839, 0]
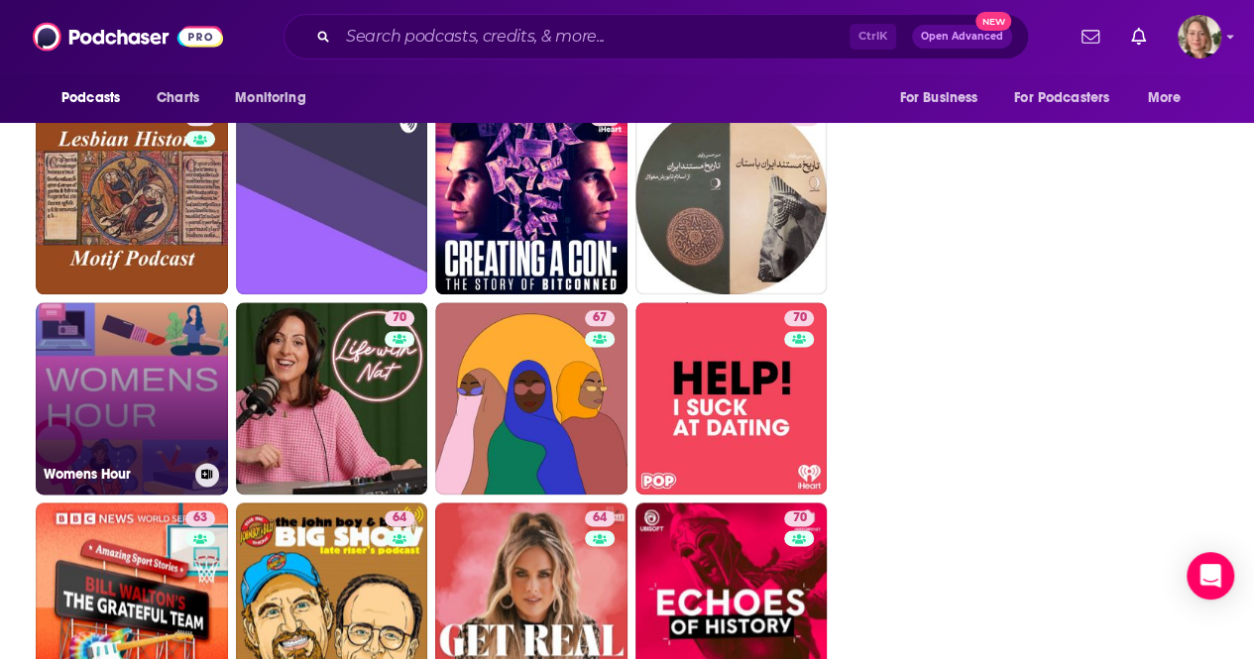
click at [112, 371] on link "Womens Hour" at bounding box center [132, 398] width 192 height 192
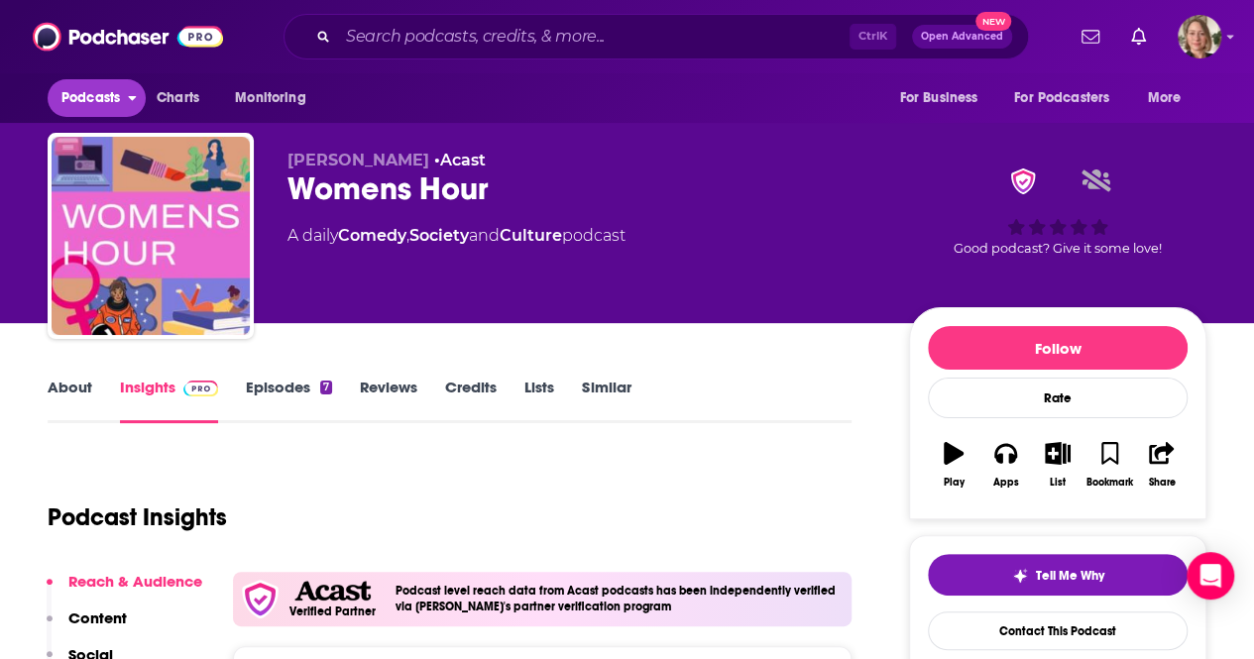
click at [95, 88] on span "Podcasts" at bounding box center [90, 98] width 58 height 28
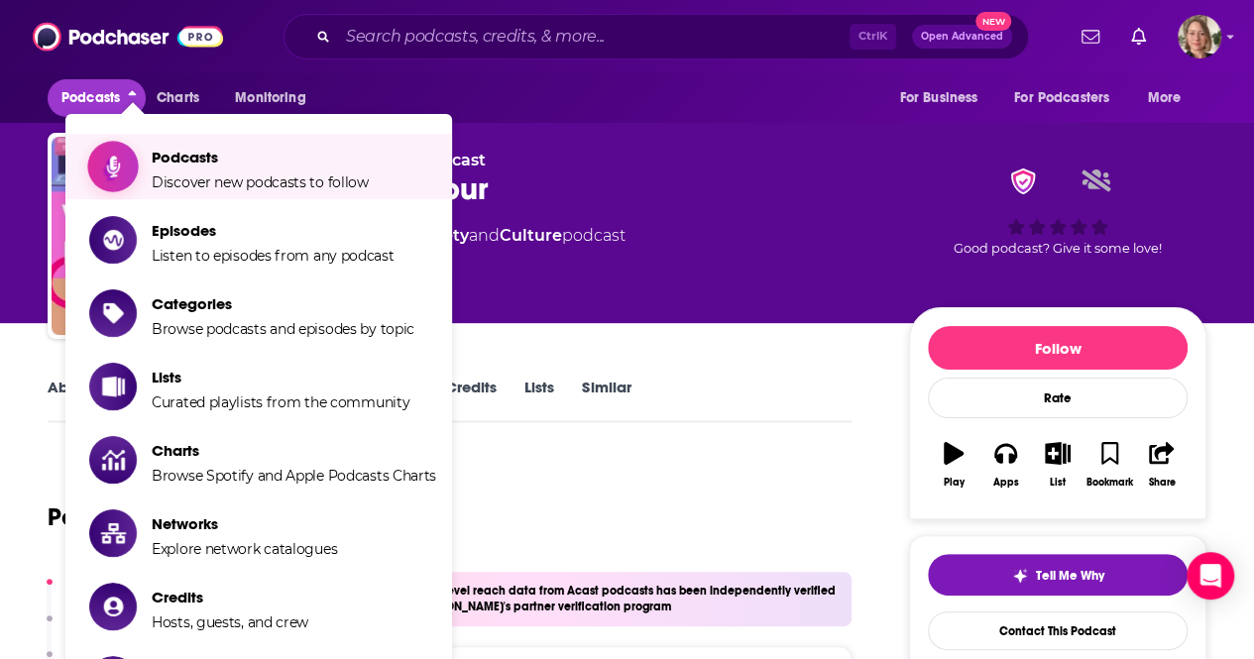
click at [194, 174] on span "Discover new podcasts to follow" at bounding box center [260, 182] width 217 height 18
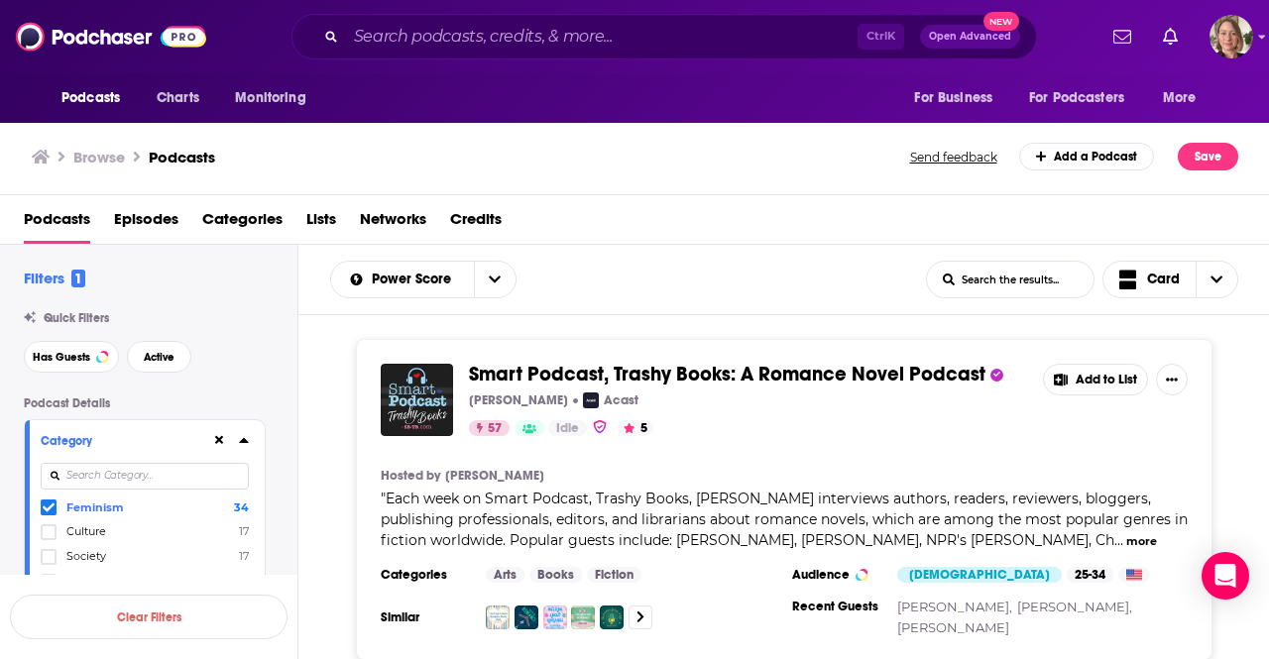
click at [44, 505] on icon at bounding box center [49, 508] width 12 height 12
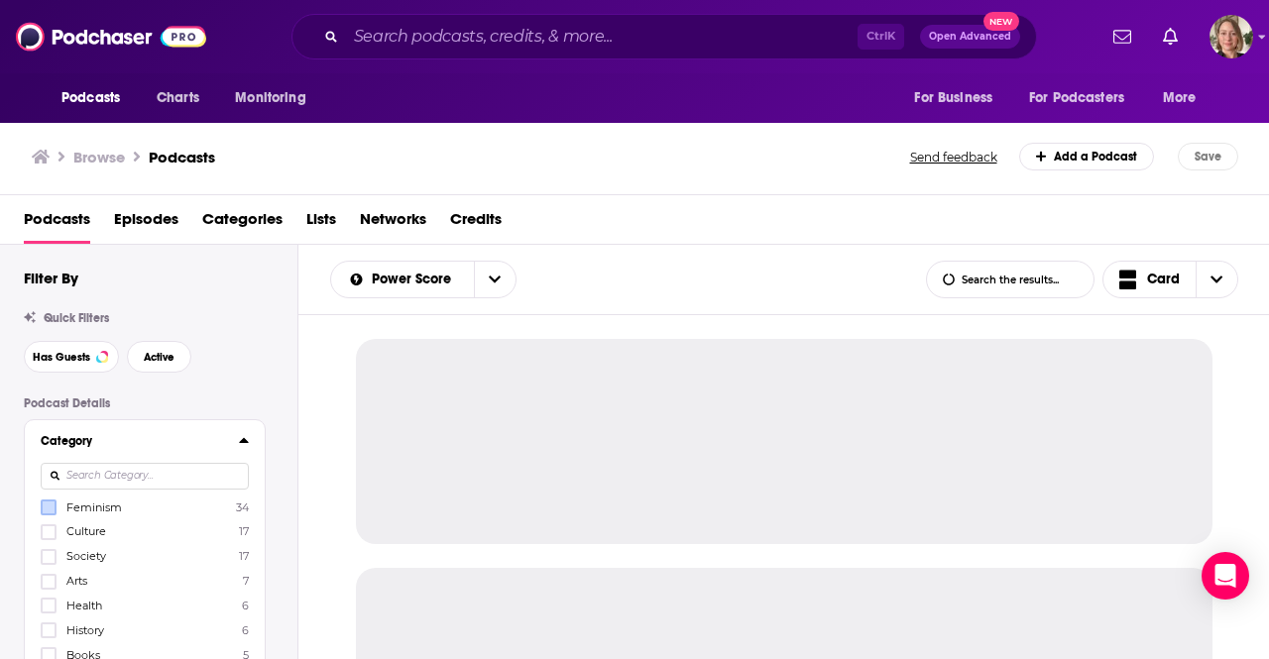
click at [69, 484] on input at bounding box center [145, 476] width 208 height 27
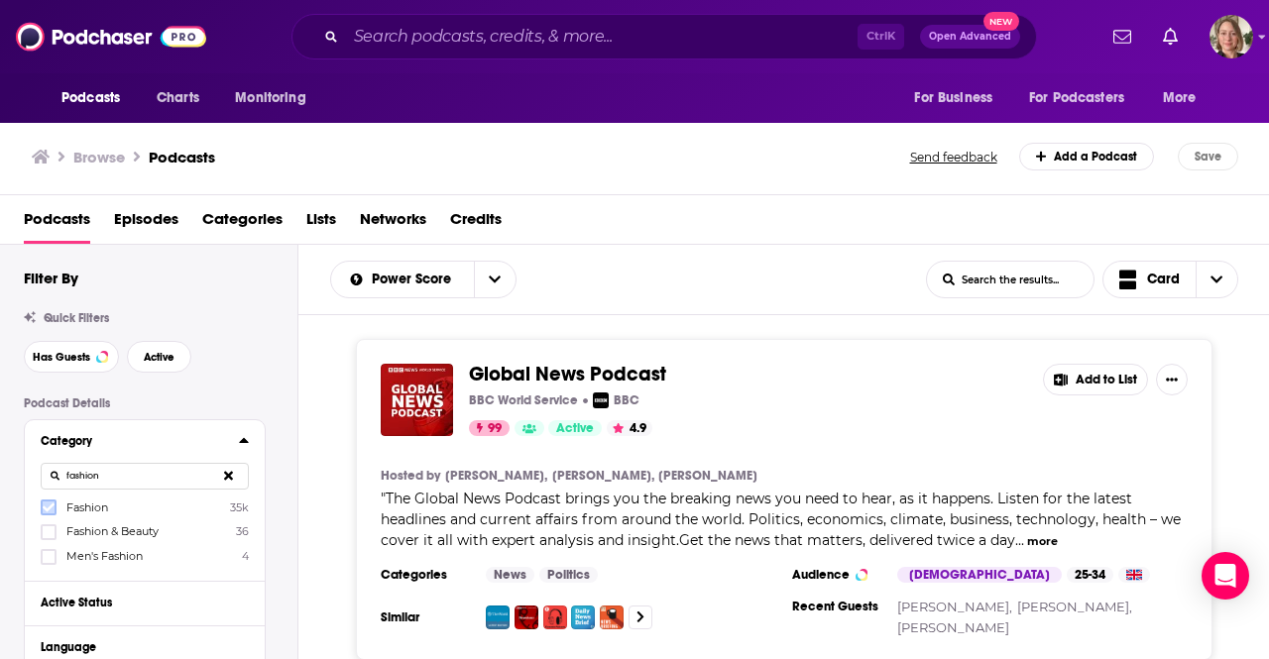
type input "fashion"
click at [46, 508] on icon at bounding box center [49, 508] width 12 height 9
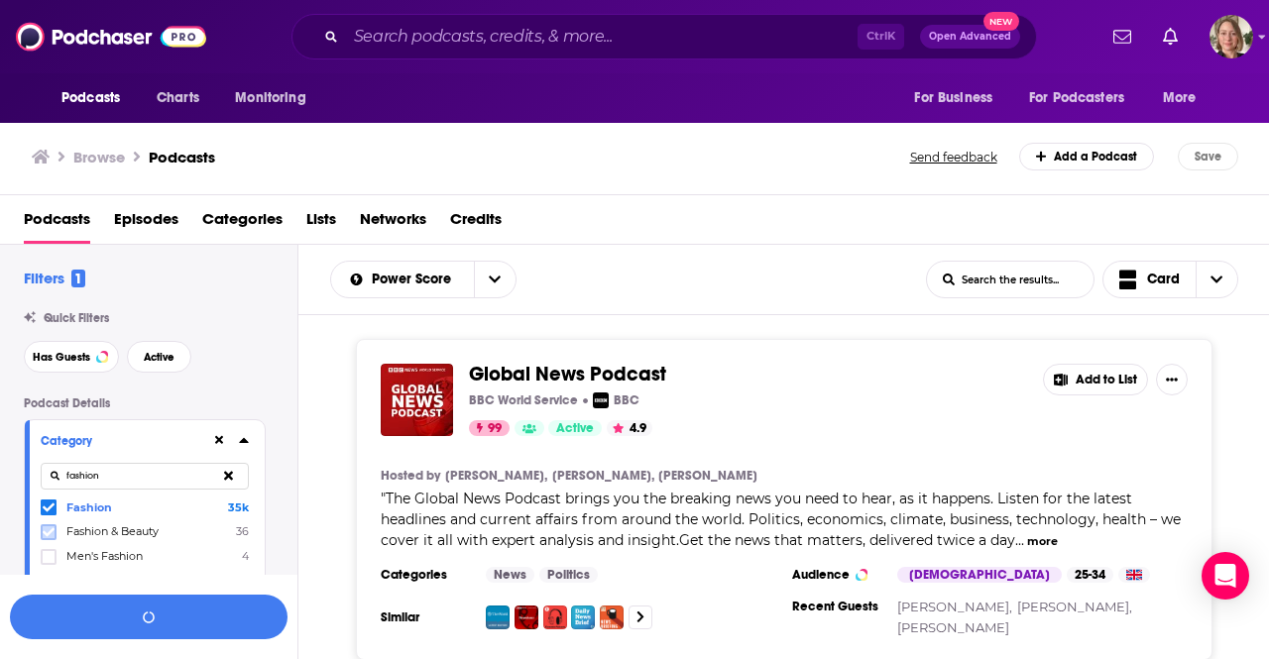
click at [49, 534] on icon at bounding box center [49, 531] width 12 height 9
click at [238, 622] on button "View 10k+ Results" at bounding box center [149, 617] width 278 height 45
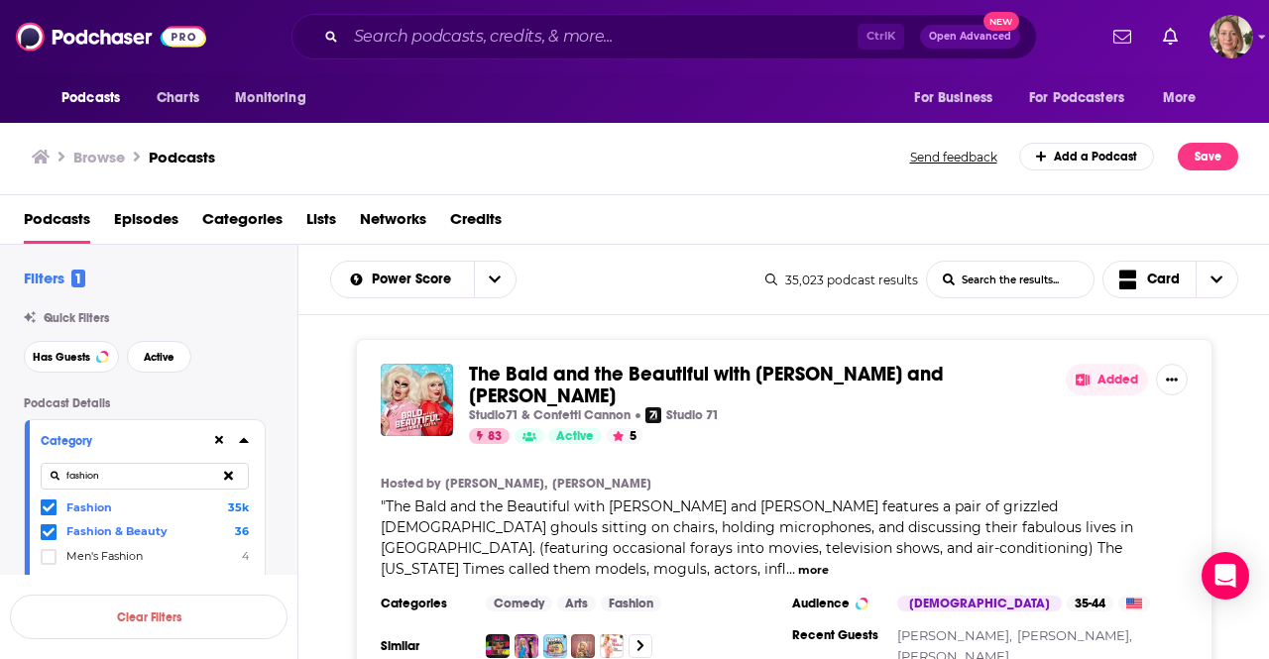
click at [634, 378] on span "The Bald and the Beautiful with Trixie and Katya" at bounding box center [706, 385] width 475 height 47
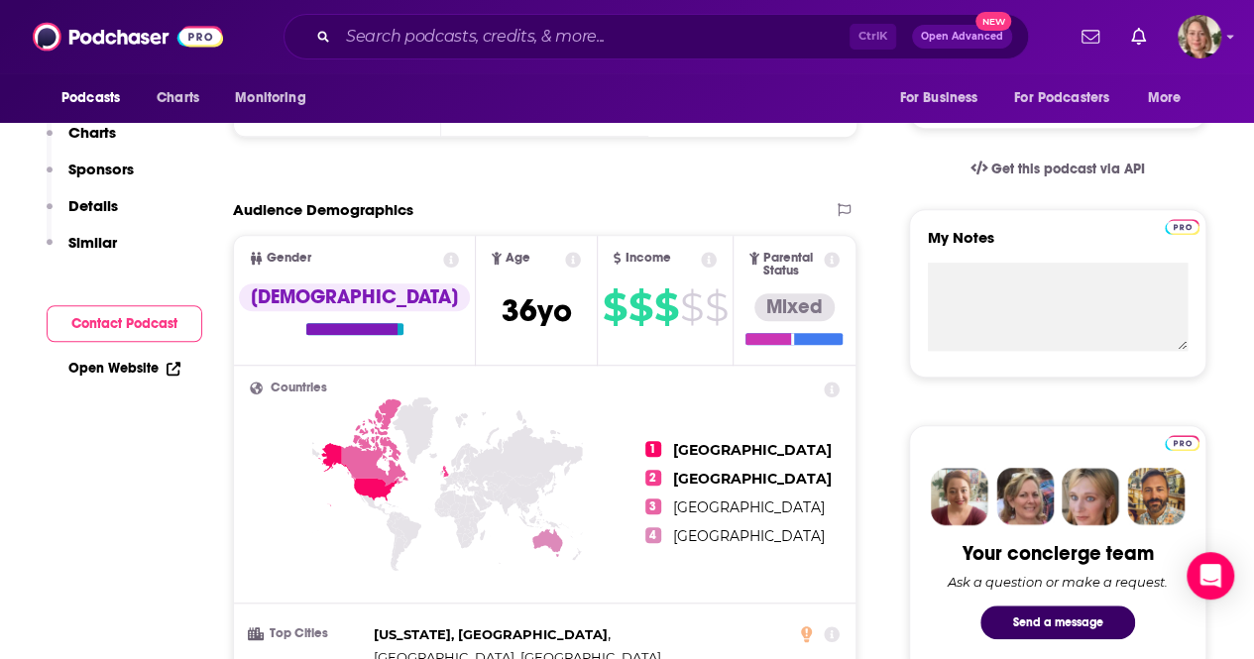
scroll to position [99, 0]
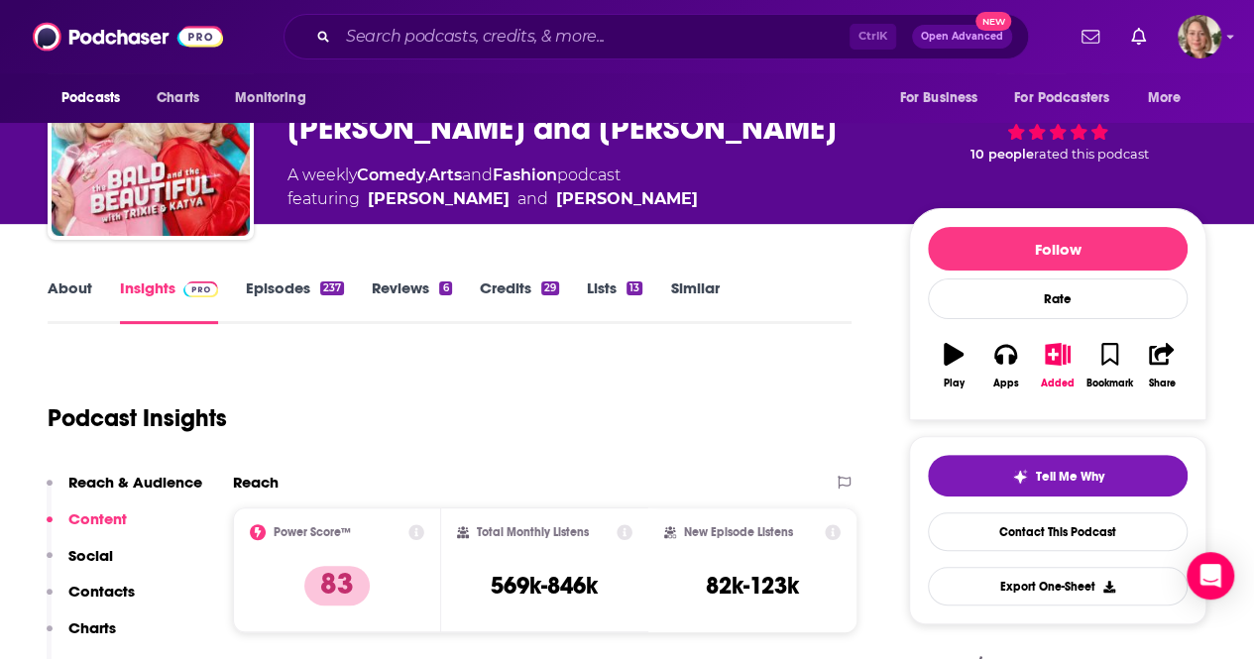
click at [82, 279] on link "About" at bounding box center [70, 302] width 45 height 46
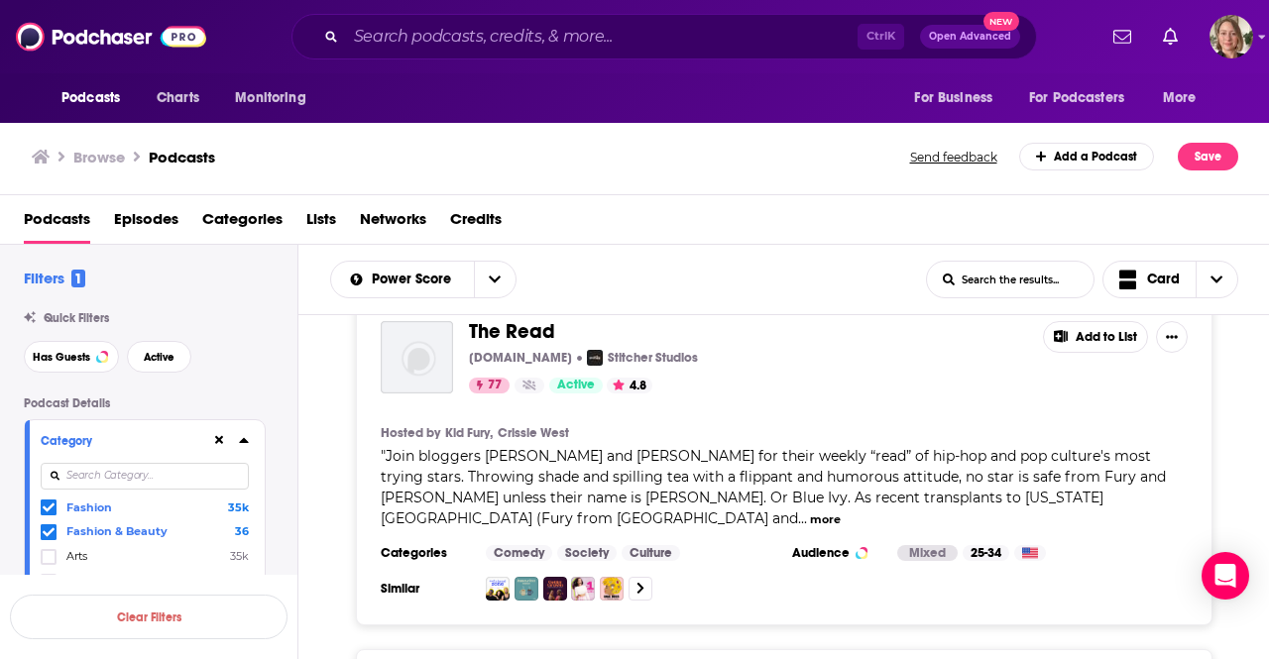
scroll to position [793, 0]
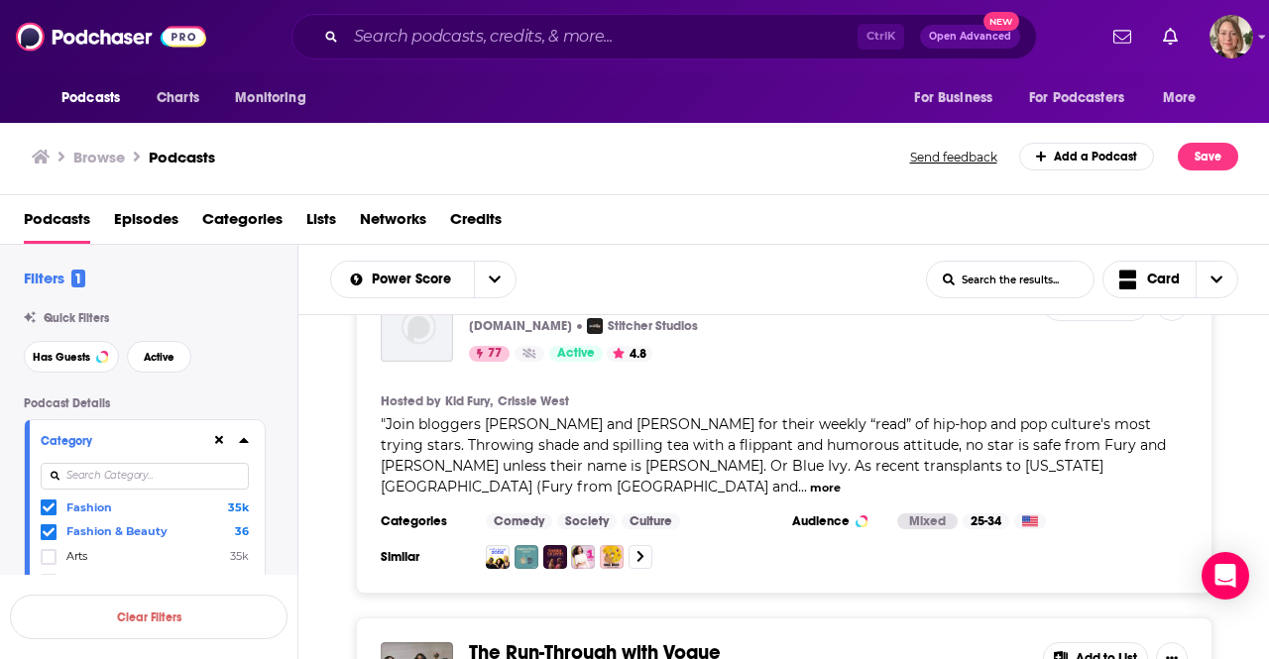
click at [1236, 476] on div "The Read LoudSpeakersNetwork.com Stitcher Studios 77 Active 4.8 Add to List Hos…" at bounding box center [783, 429] width 971 height 329
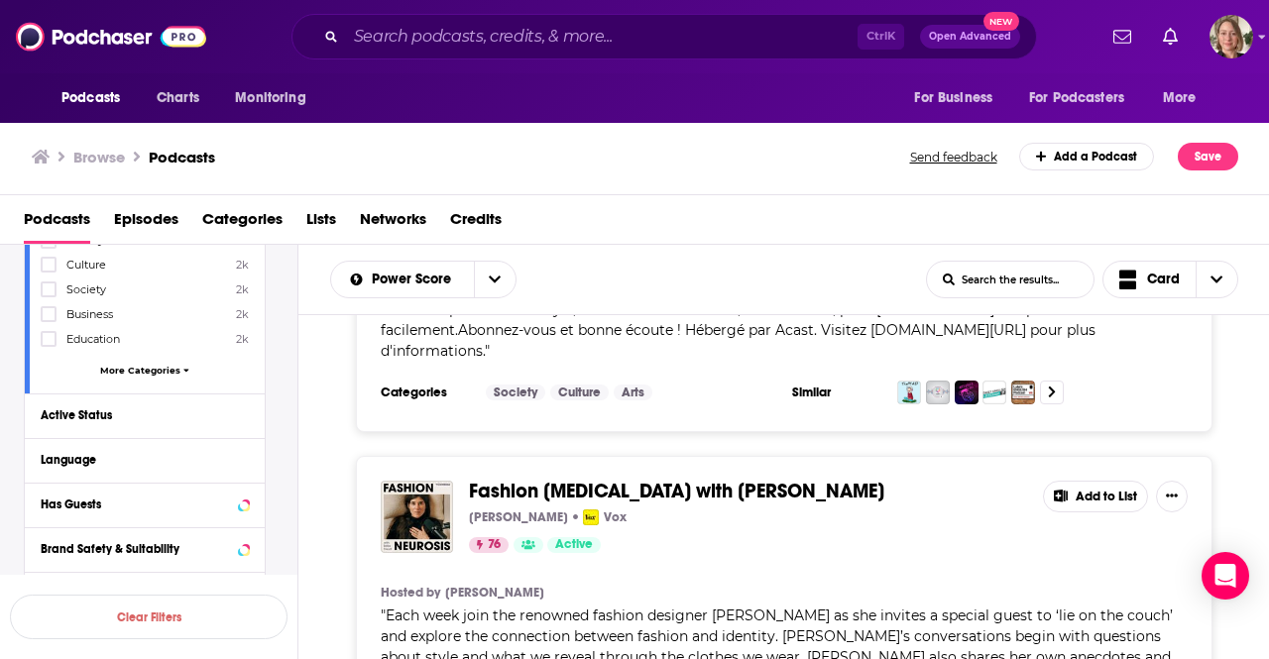
scroll to position [396, 0]
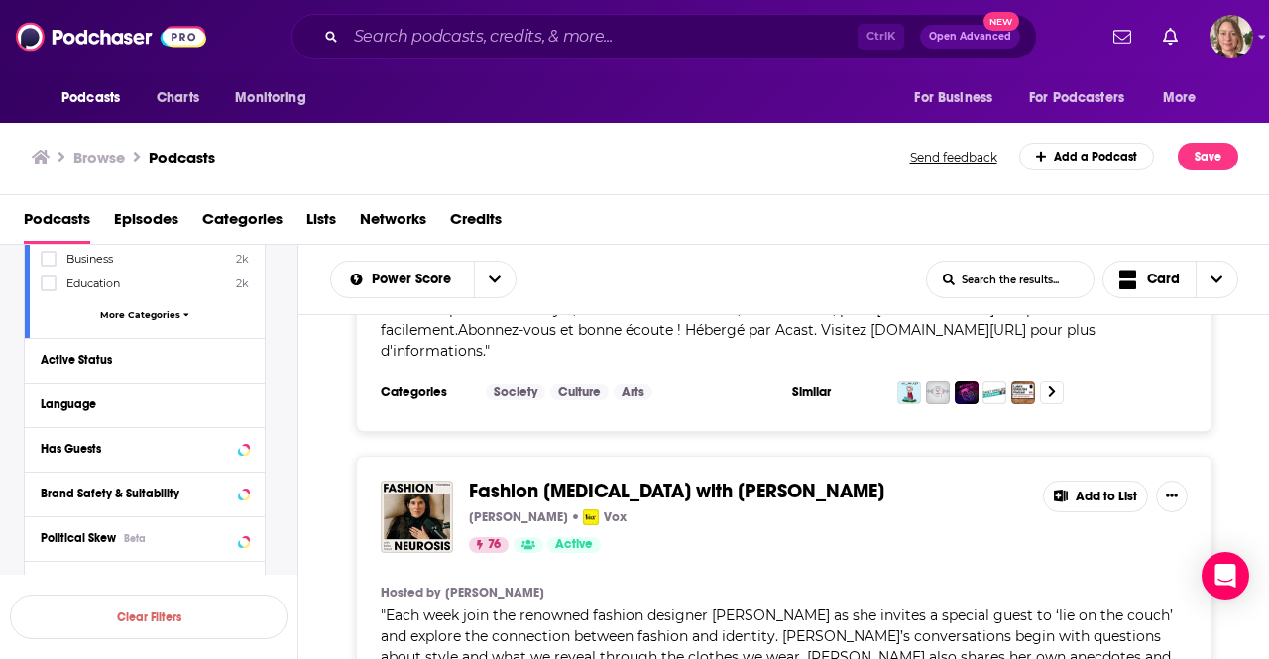
click at [253, 445] on div "Has Guests" at bounding box center [145, 449] width 240 height 45
click at [243, 402] on icon at bounding box center [243, 404] width 9 height 5
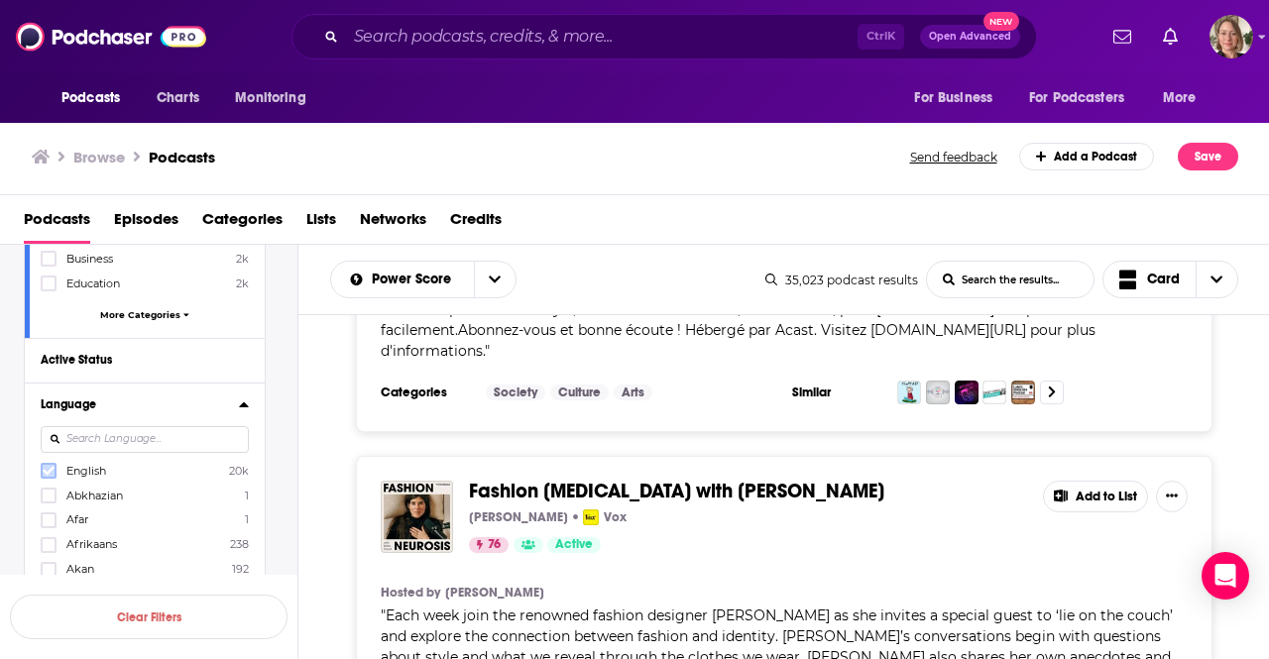
click at [52, 467] on icon at bounding box center [49, 471] width 12 height 9
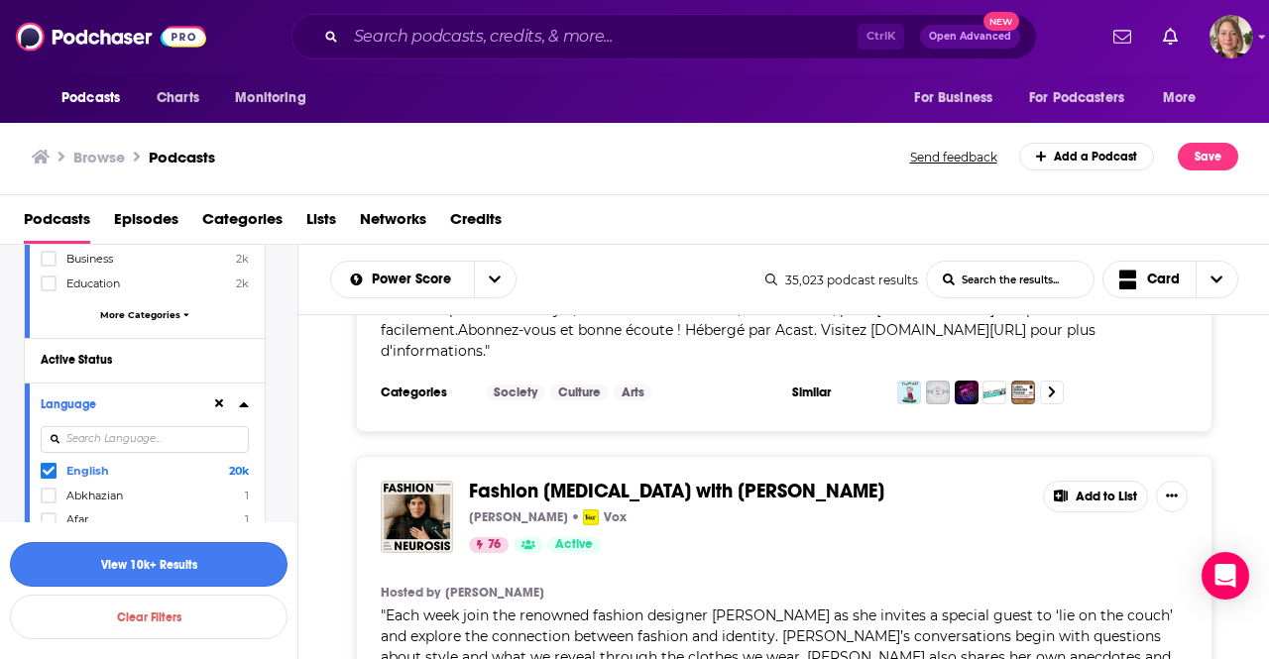
click at [155, 564] on button "View 10k+ Results" at bounding box center [149, 564] width 278 height 45
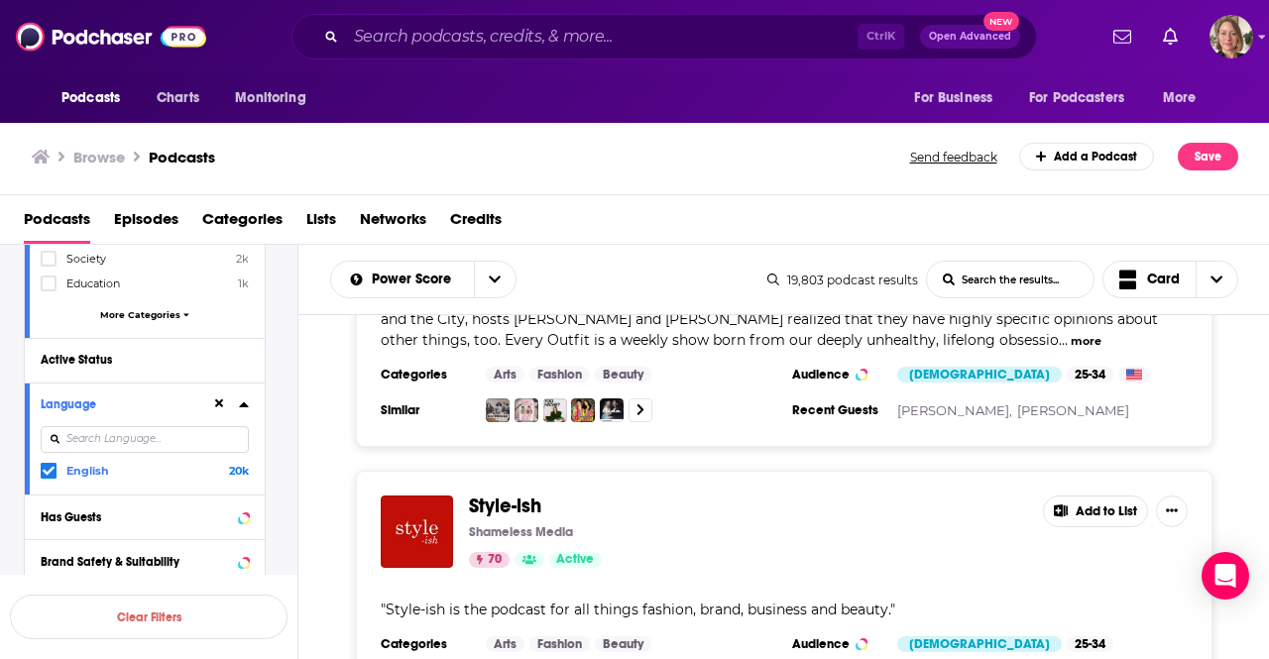
scroll to position [4758, 0]
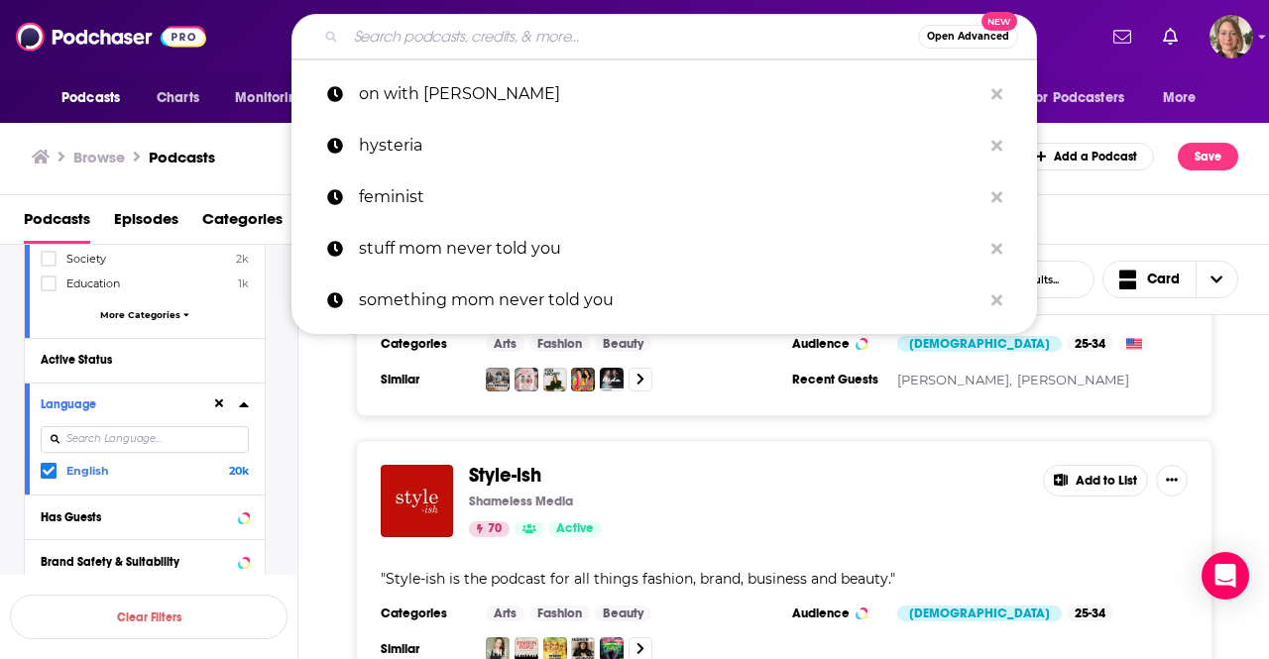
click at [588, 31] on input "Search podcasts, credits, & more..." at bounding box center [632, 37] width 572 height 32
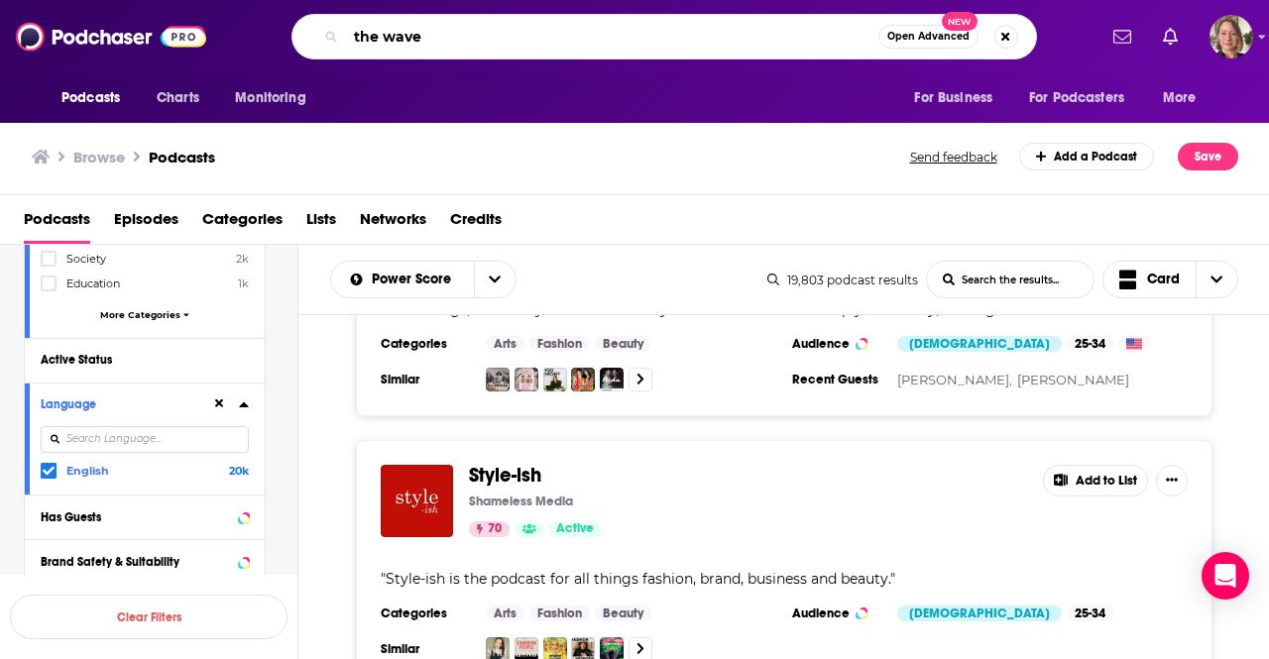
type input "the waves"
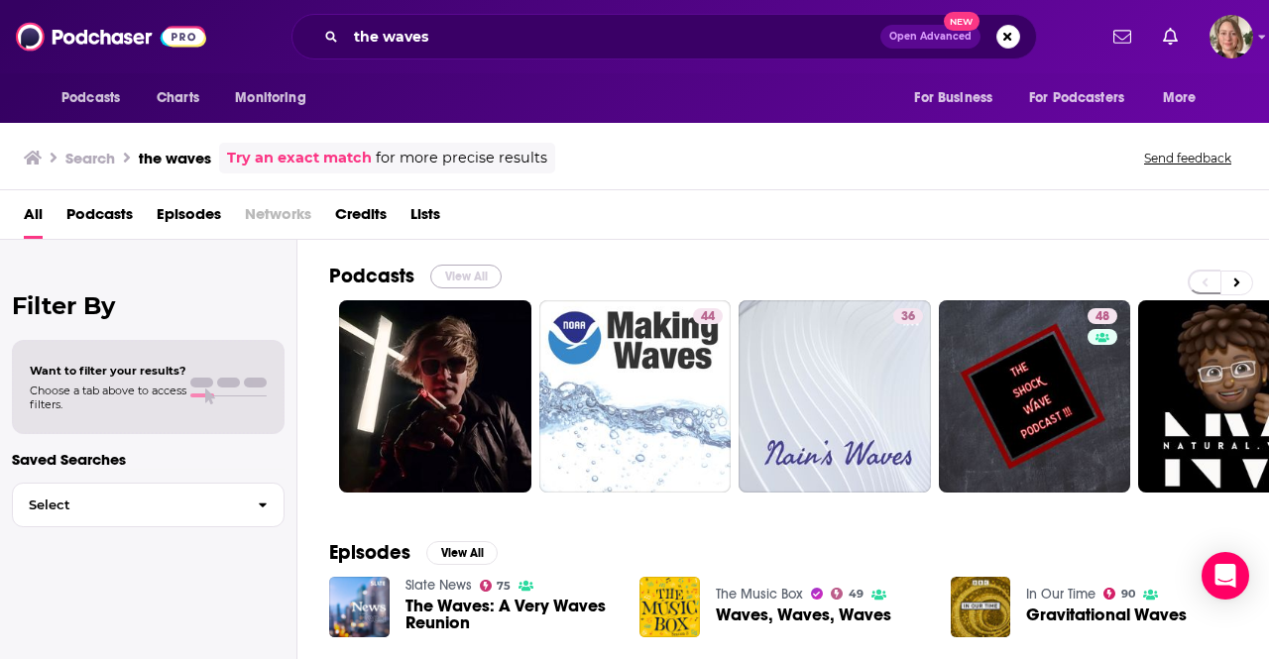
click at [483, 273] on button "View All" at bounding box center [465, 277] width 71 height 24
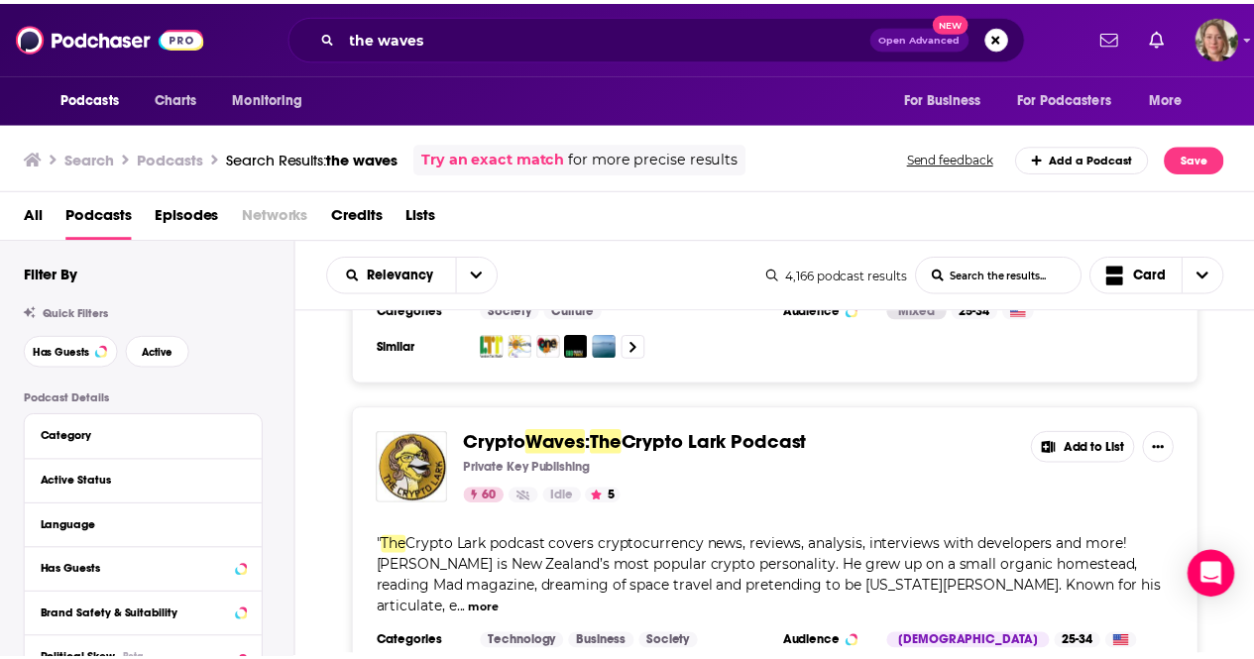
scroll to position [7081, 0]
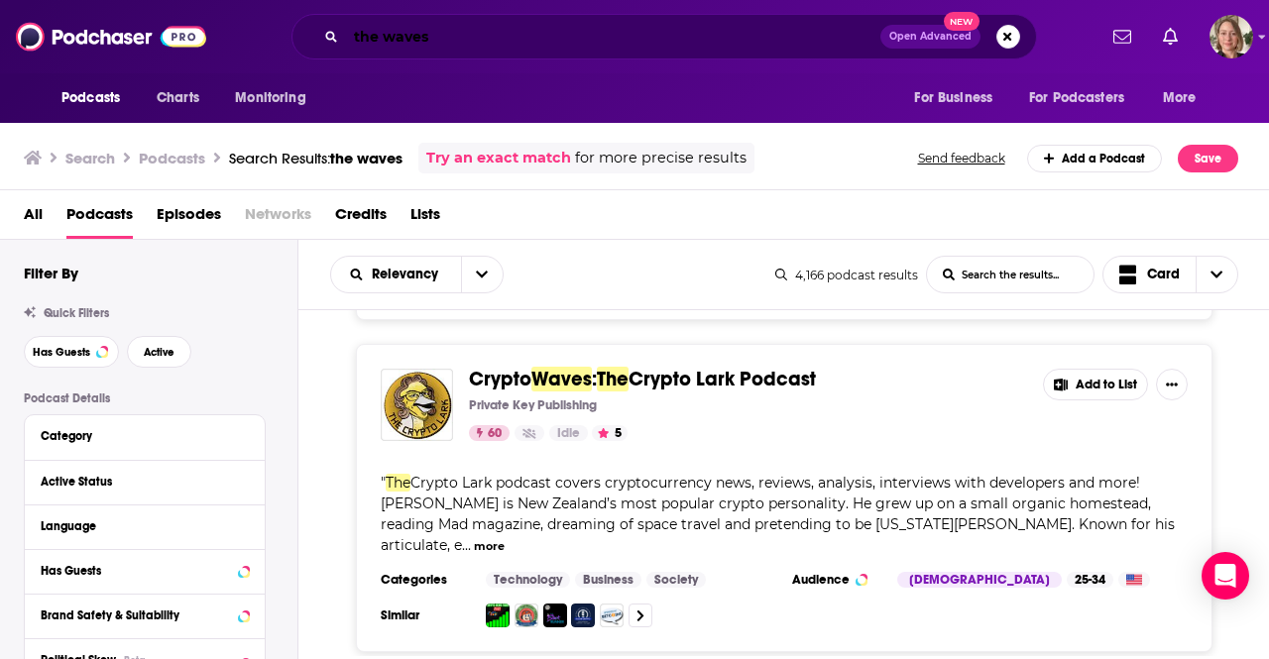
click at [497, 27] on input "the waves" at bounding box center [613, 37] width 534 height 32
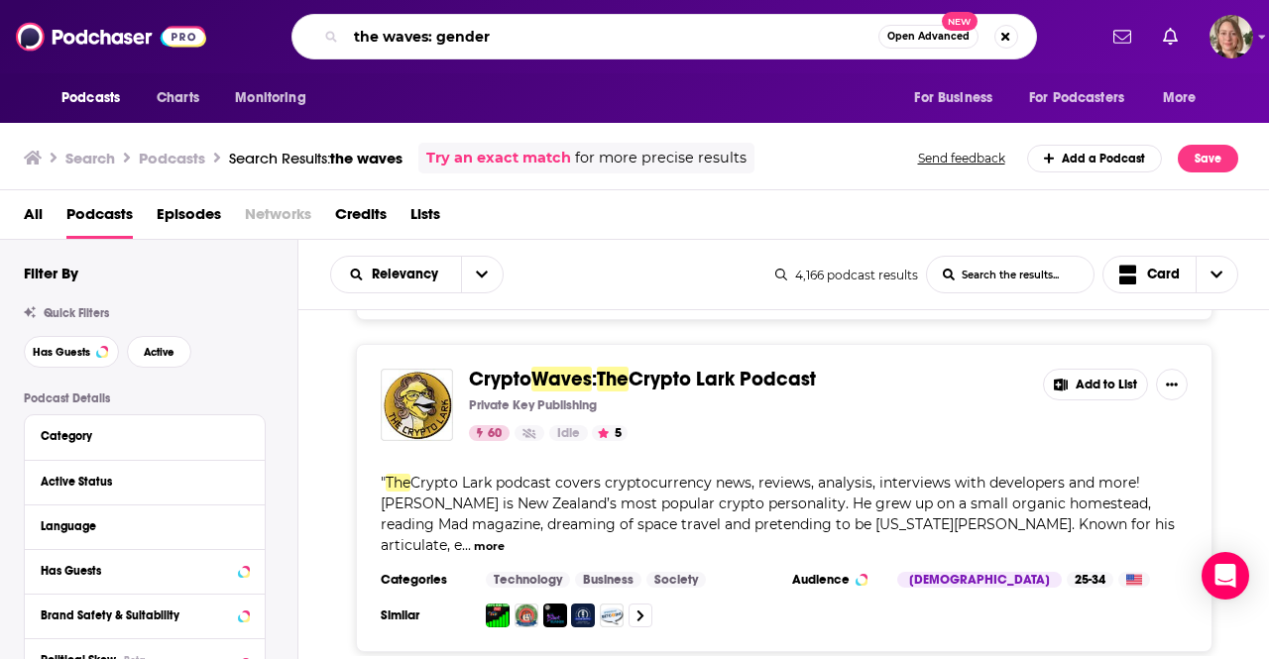
type input "the waves: gender"
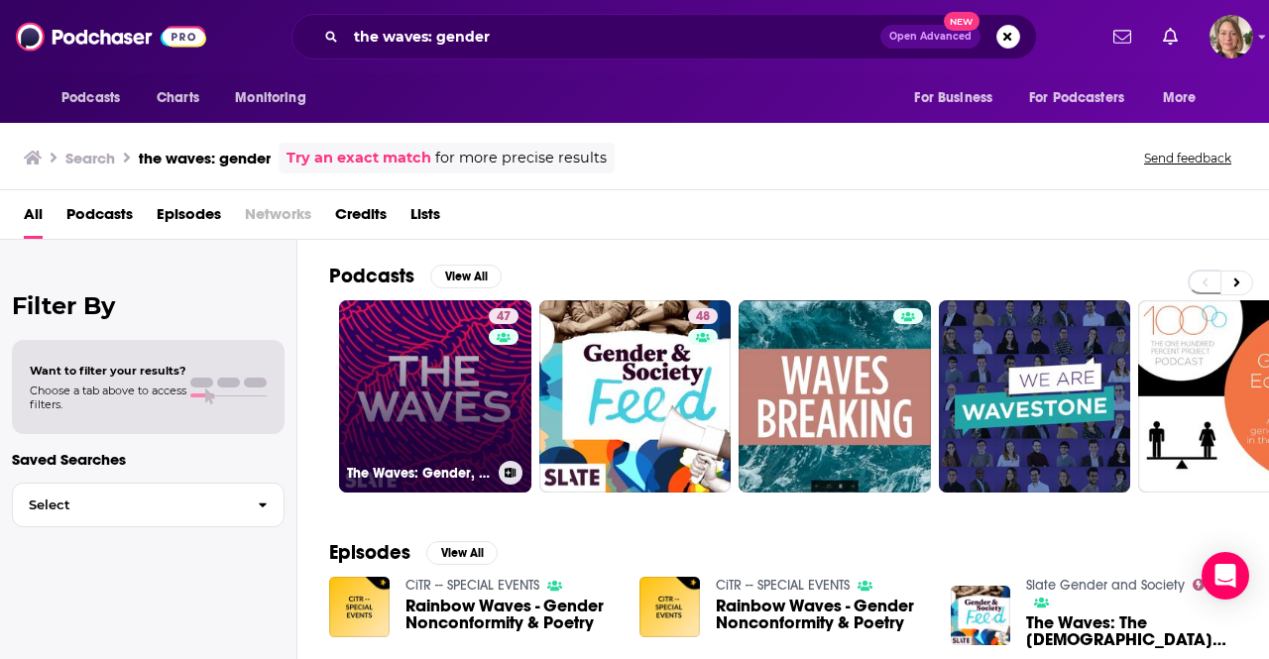
click at [441, 373] on link "47 The Waves: Gender, Relationships, Feminism" at bounding box center [435, 396] width 192 height 192
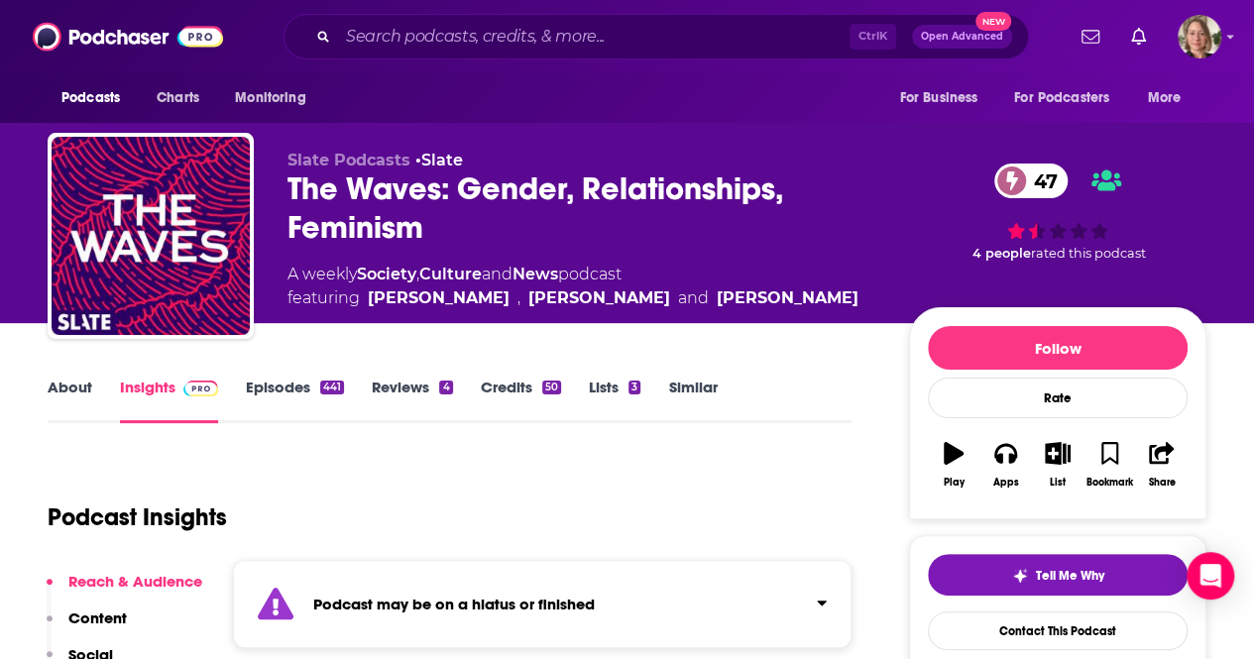
scroll to position [297, 0]
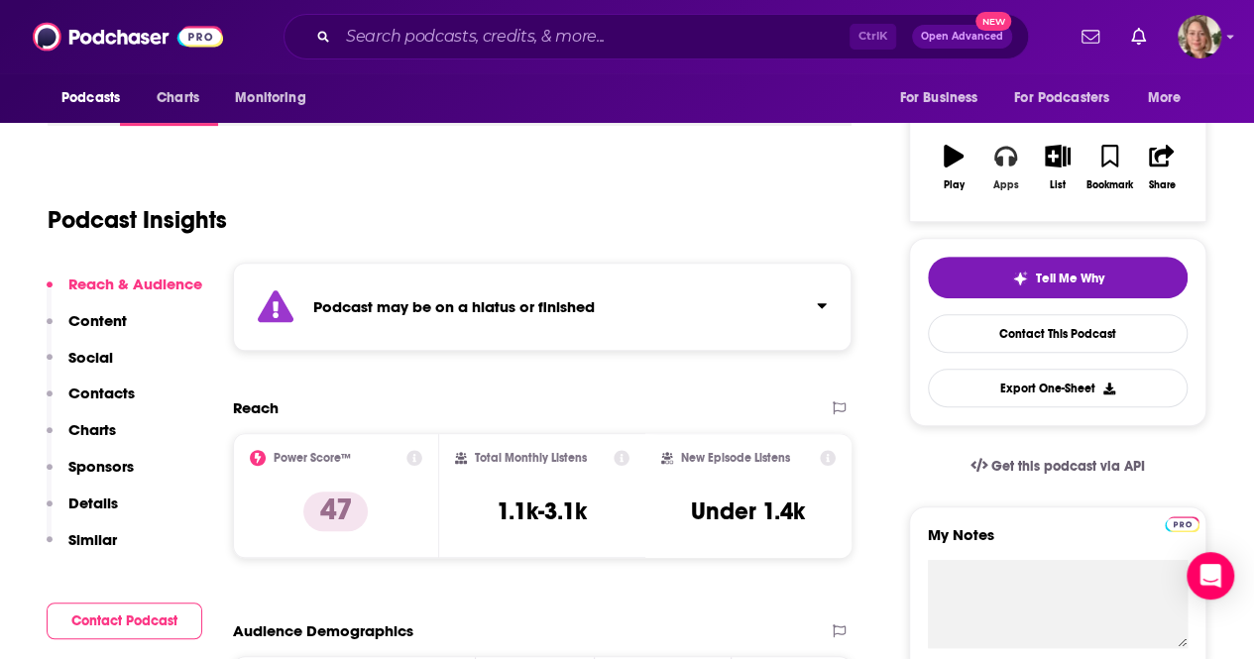
click at [1007, 189] on div "Apps" at bounding box center [1006, 185] width 26 height 12
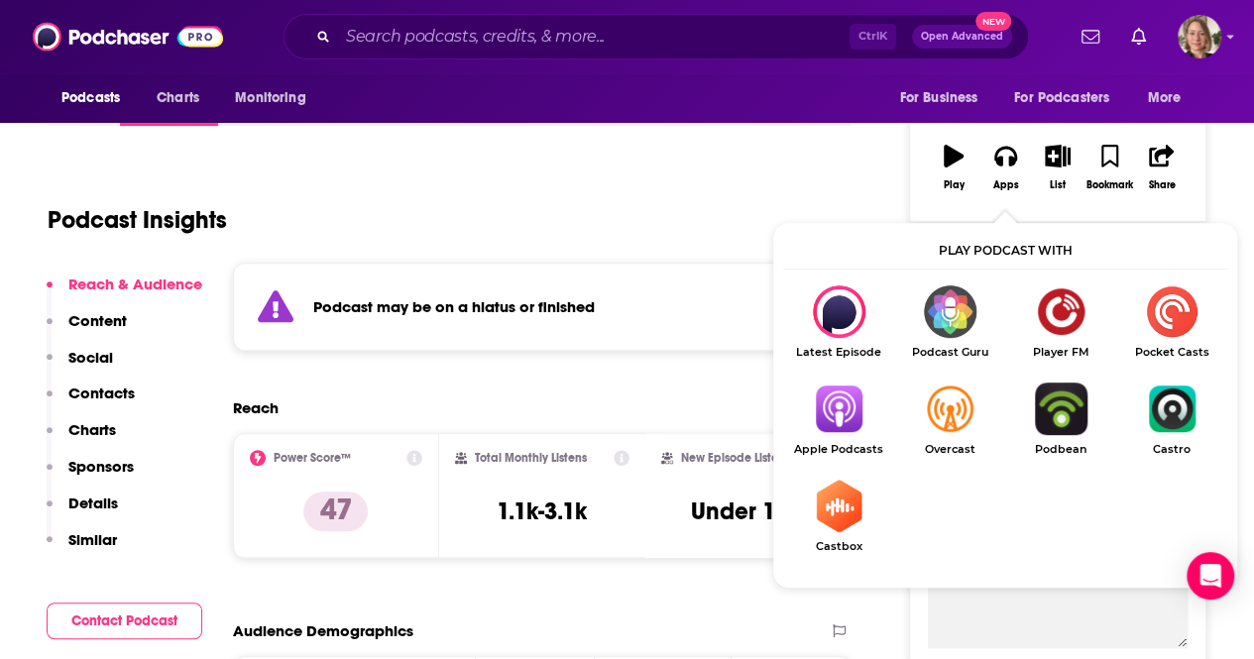
click at [862, 396] on img "Show Listen On dropdown" at bounding box center [838, 409] width 111 height 53
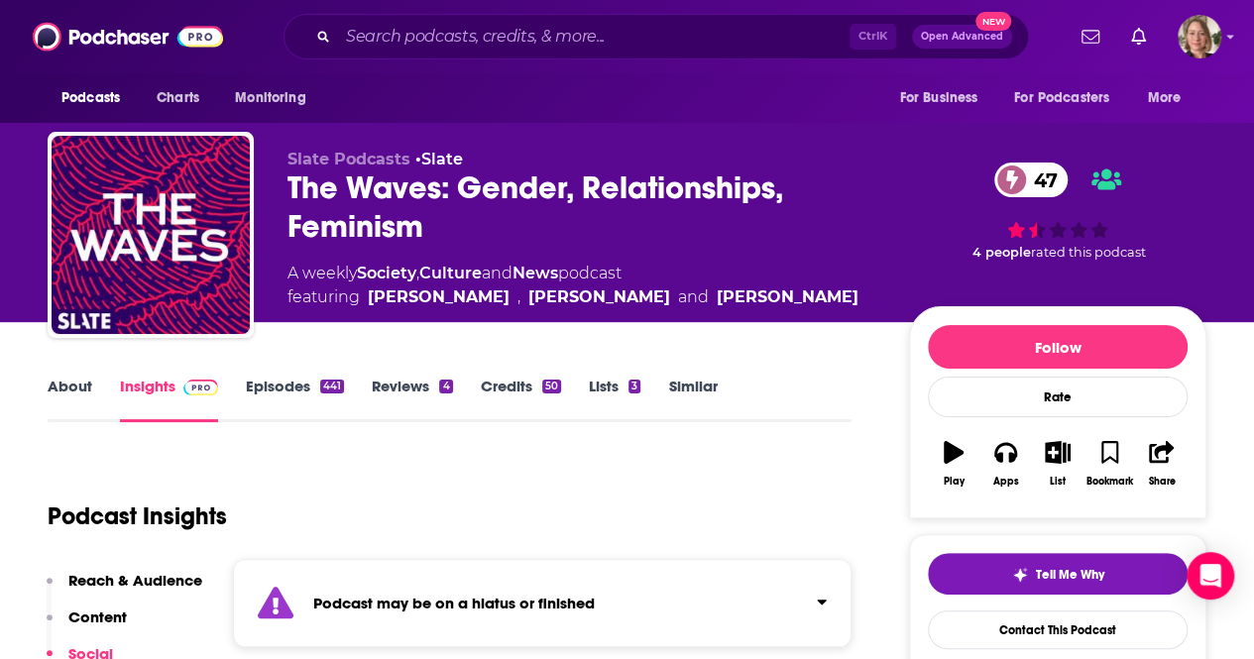
scroll to position [0, 0]
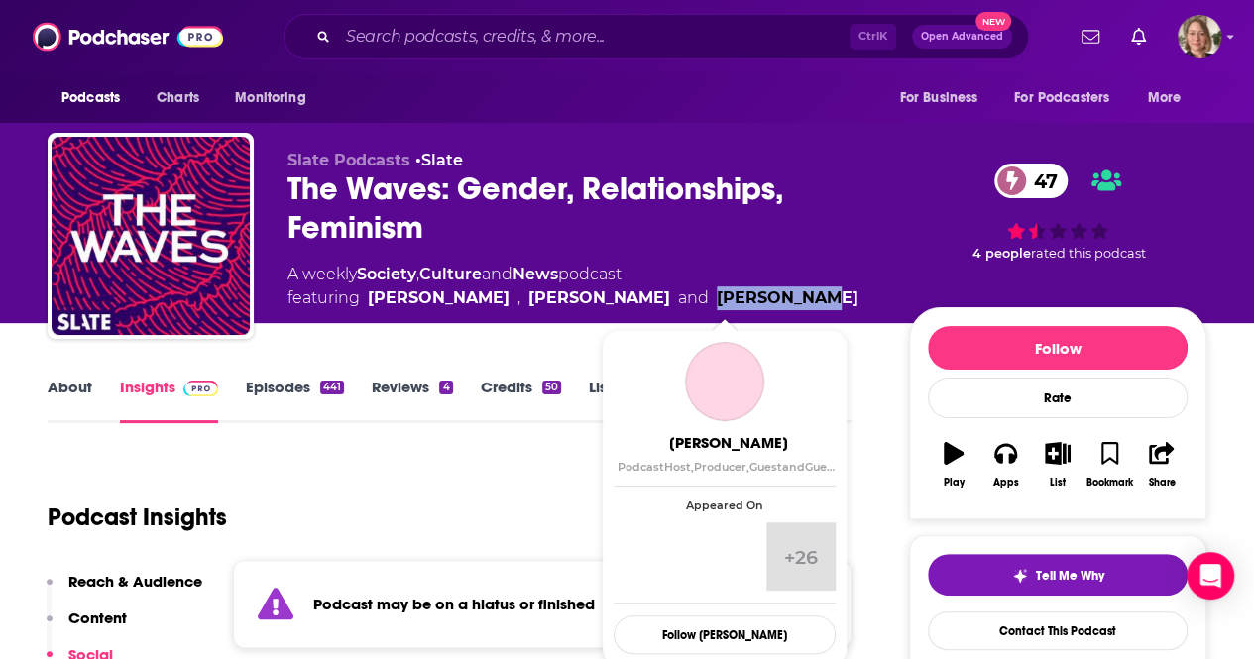
drag, startPoint x: 778, startPoint y: 301, endPoint x: 672, endPoint y: 299, distance: 106.1
click at [672, 299] on div "A weekly Society , Culture and News podcast featuring June Thomas , Noreen Malo…" at bounding box center [582, 287] width 590 height 48
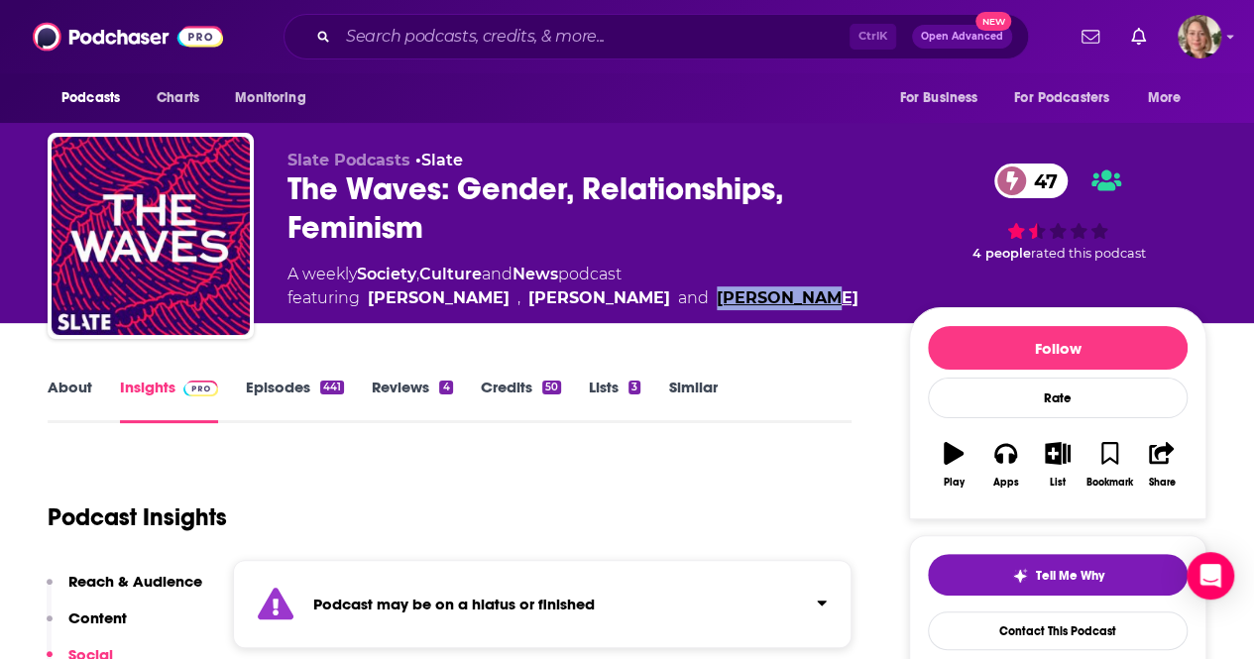
copy link "Cheyna Roth"
click at [582, 56] on div "Ctrl K Open Advanced New" at bounding box center [655, 37] width 745 height 46
click at [587, 44] on input "Search podcasts, credits, & more..." at bounding box center [593, 37] width 511 height 32
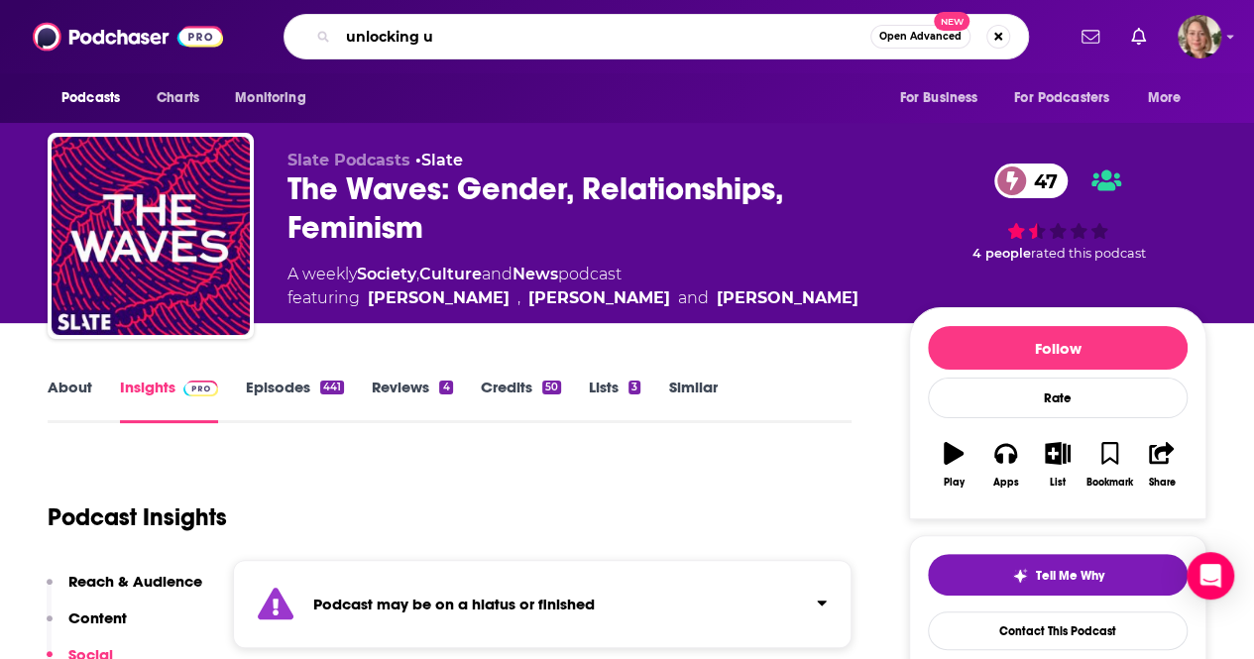
type input "unlocking us"
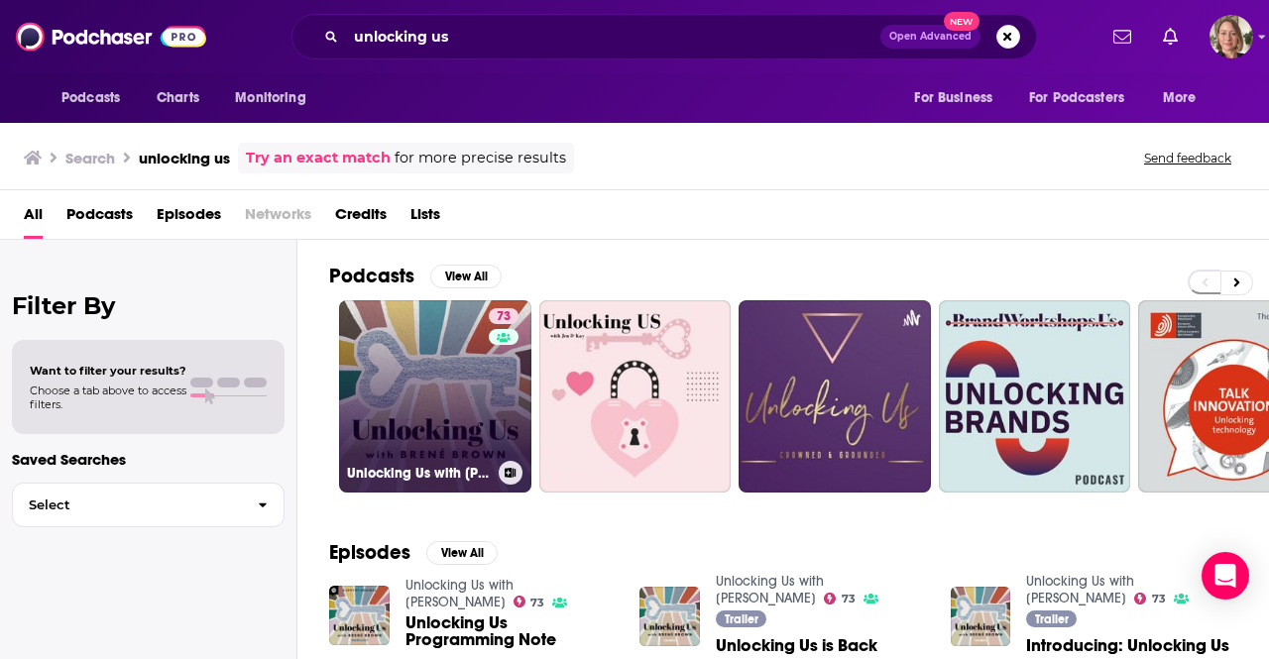
click at [449, 427] on link "73 Unlocking Us with Brené Brown" at bounding box center [435, 396] width 192 height 192
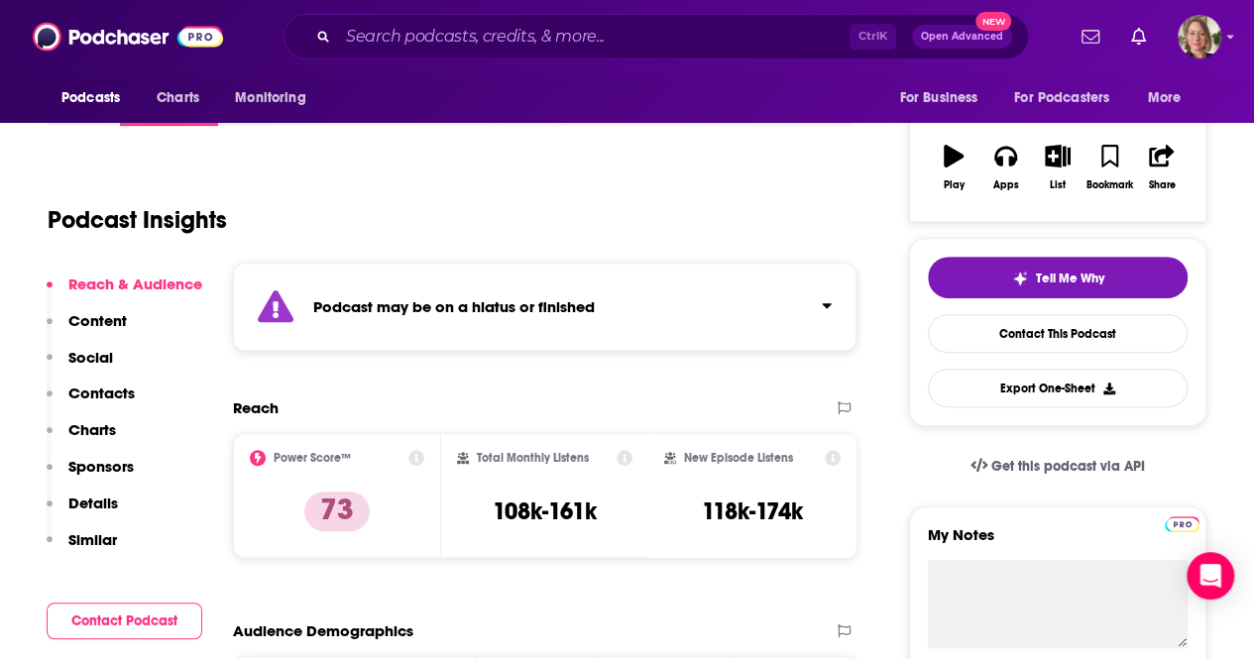
scroll to position [99, 0]
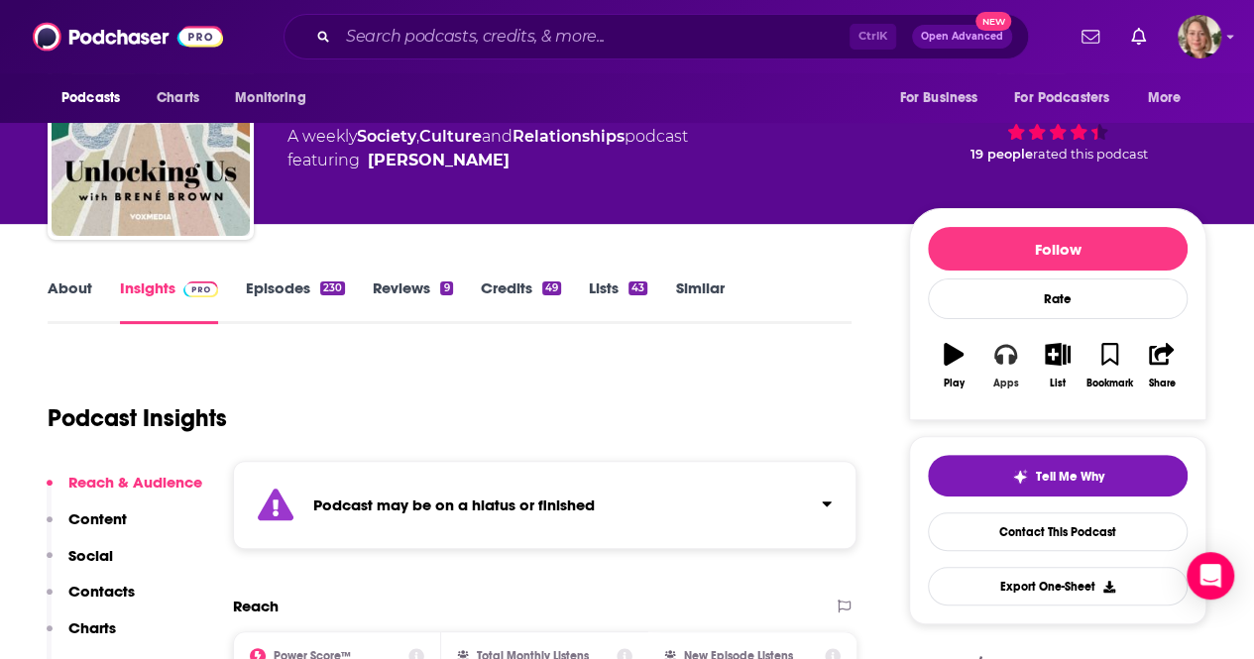
click at [1006, 364] on button "Apps" at bounding box center [1005, 365] width 52 height 71
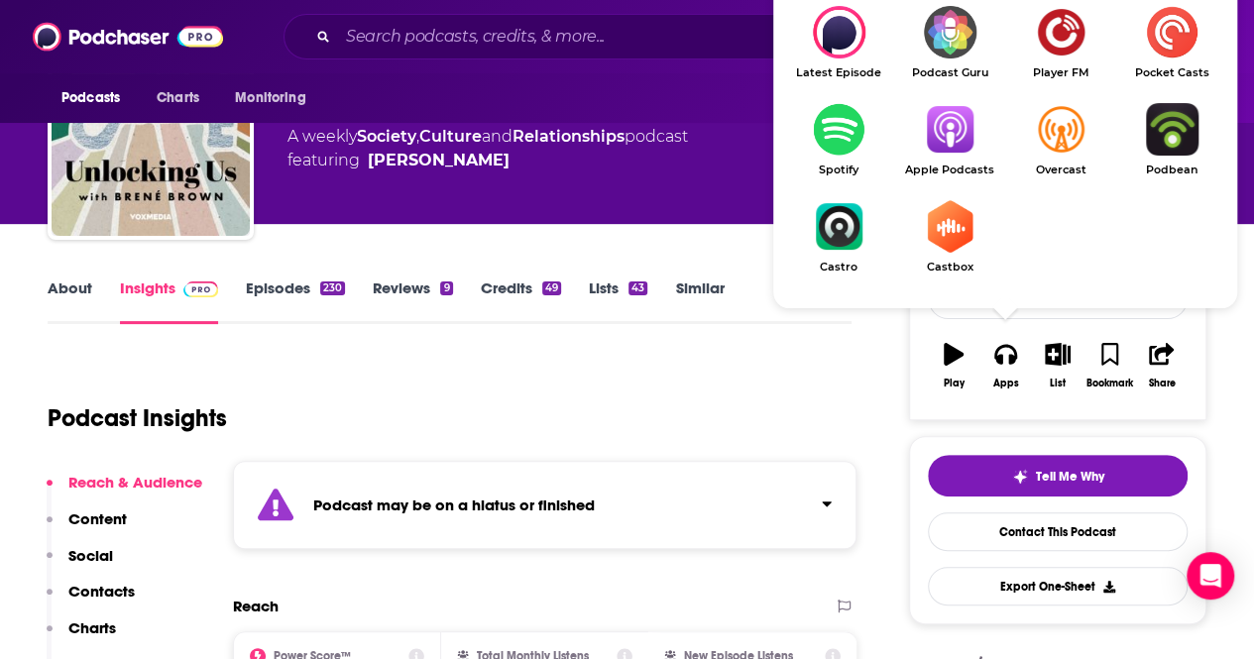
click at [959, 148] on img "Show Listen On dropdown" at bounding box center [949, 129] width 111 height 53
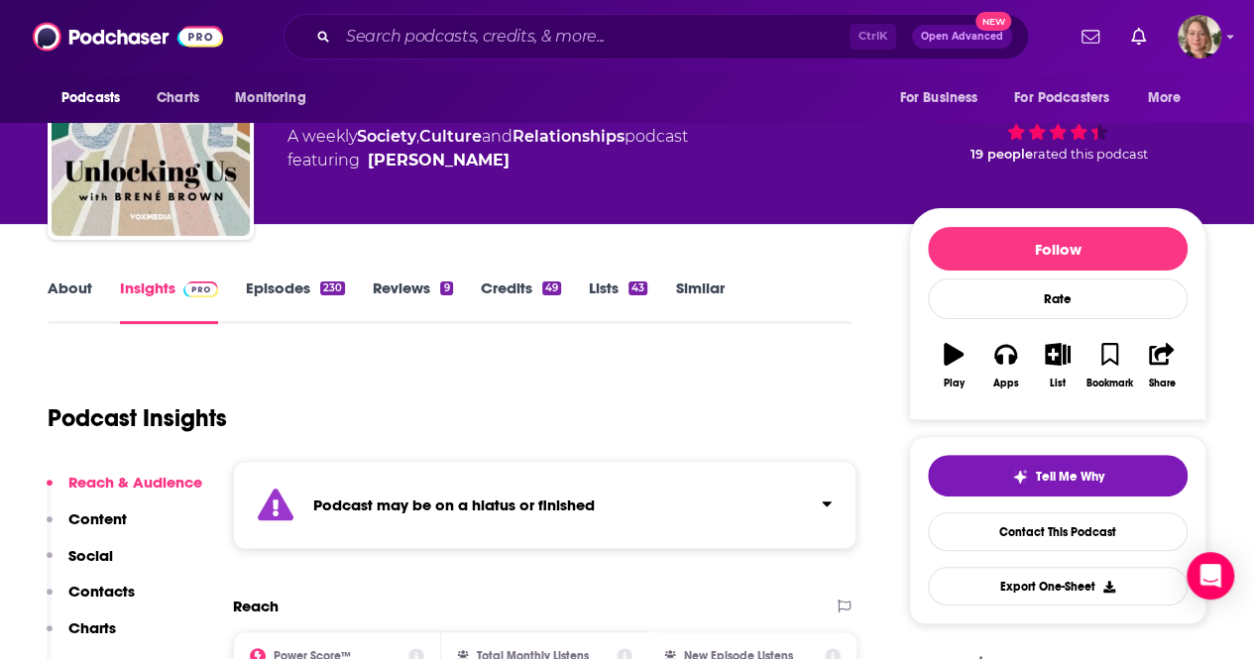
click at [625, 53] on div "Ctrl K Open Advanced New" at bounding box center [655, 37] width 745 height 46
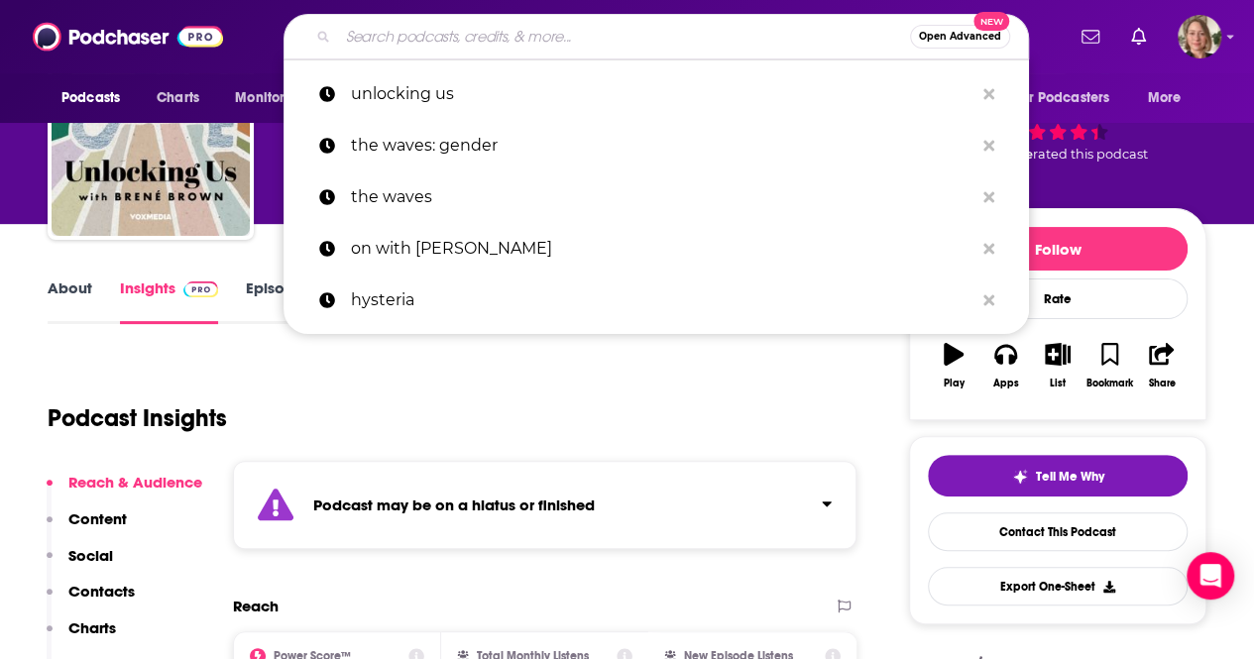
click at [626, 43] on input "Search podcasts, credits, & more..." at bounding box center [624, 37] width 572 height 32
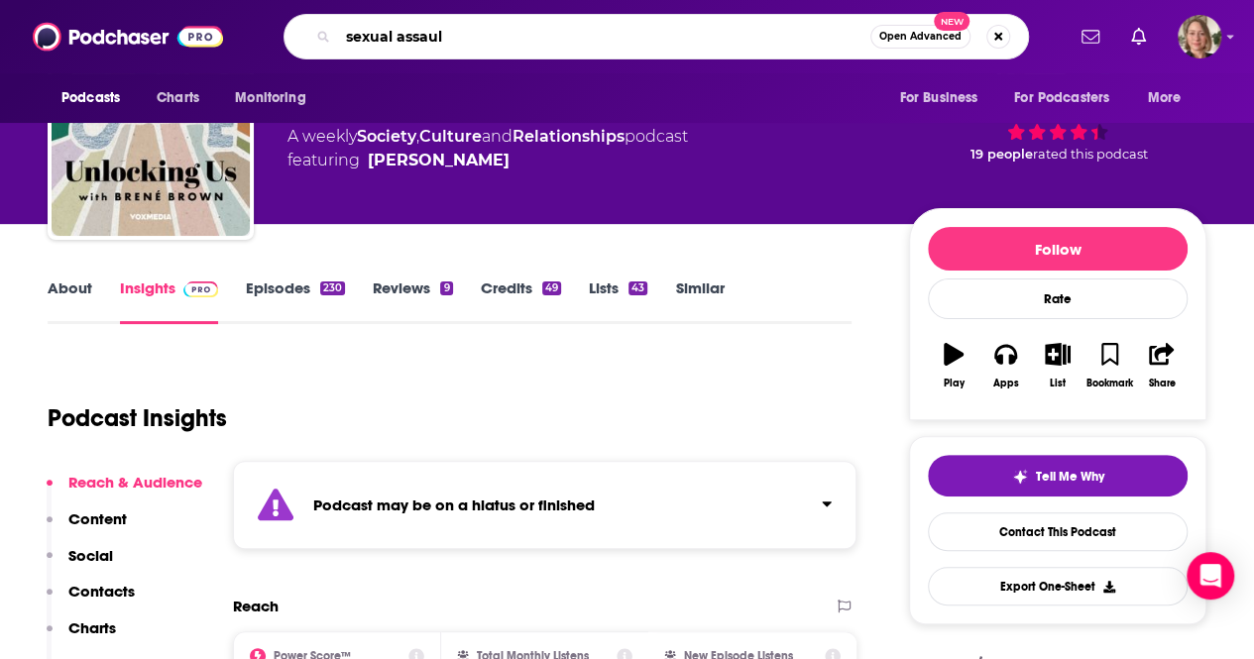
type input "sexual assault"
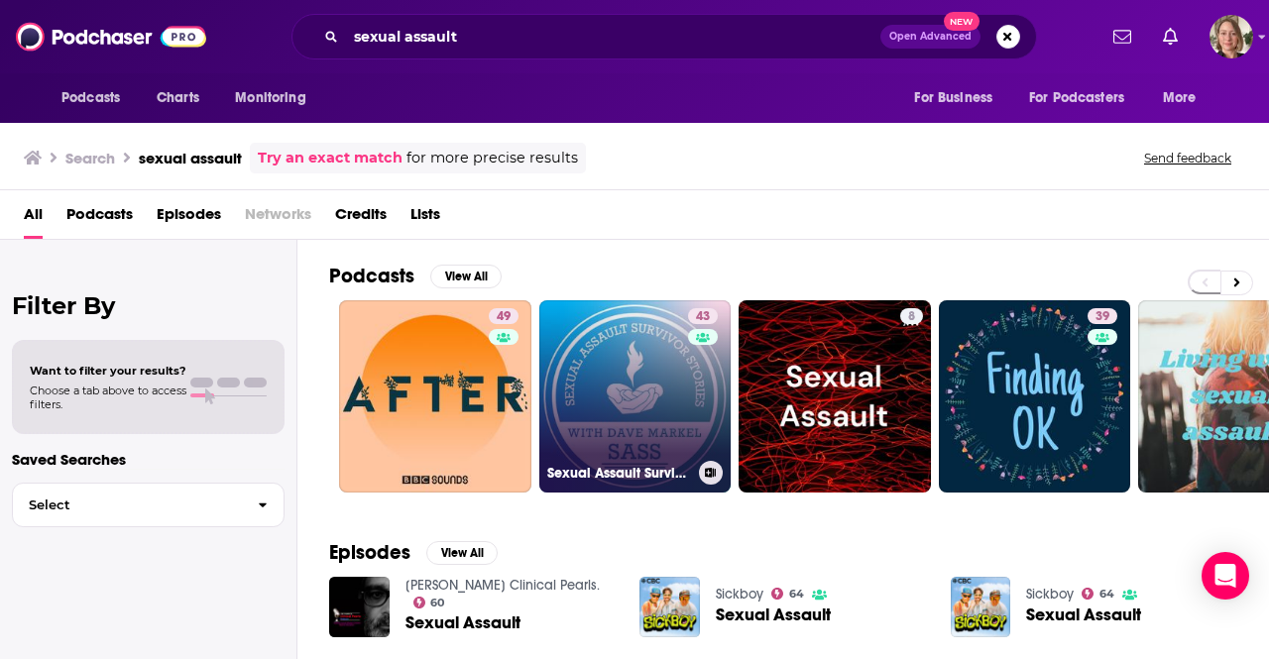
click at [677, 393] on link "43 Sexual Assault Survivor Stories" at bounding box center [635, 396] width 192 height 192
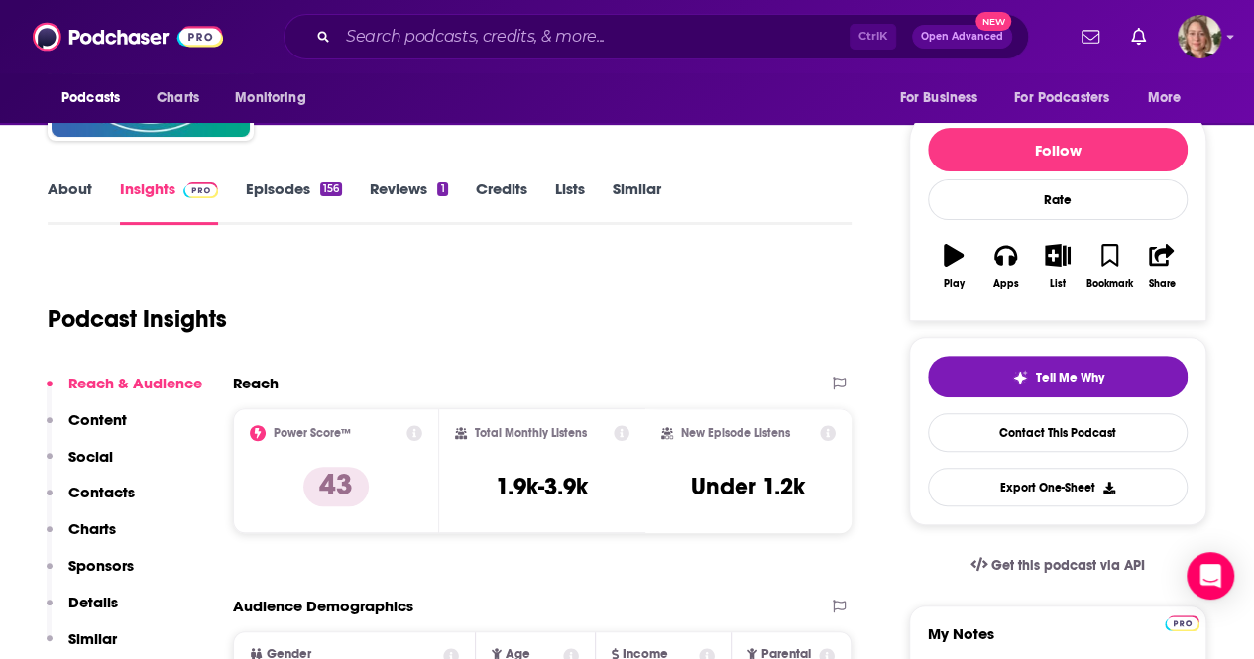
scroll to position [99, 0]
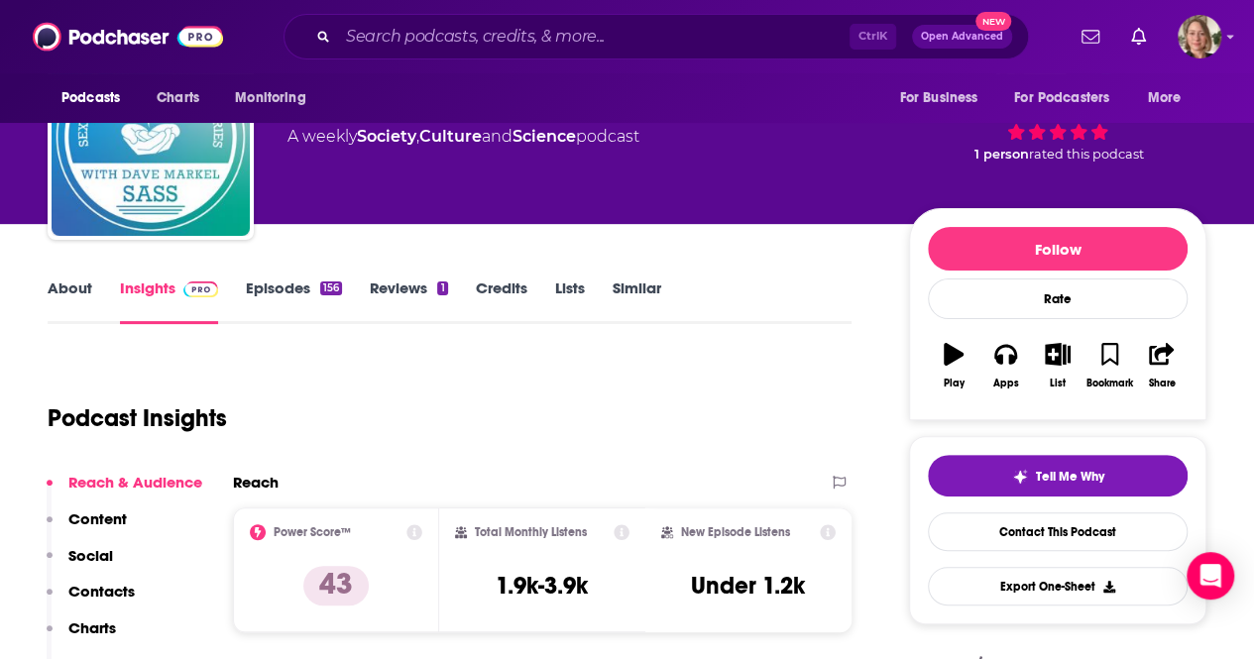
click at [66, 289] on link "About" at bounding box center [70, 302] width 45 height 46
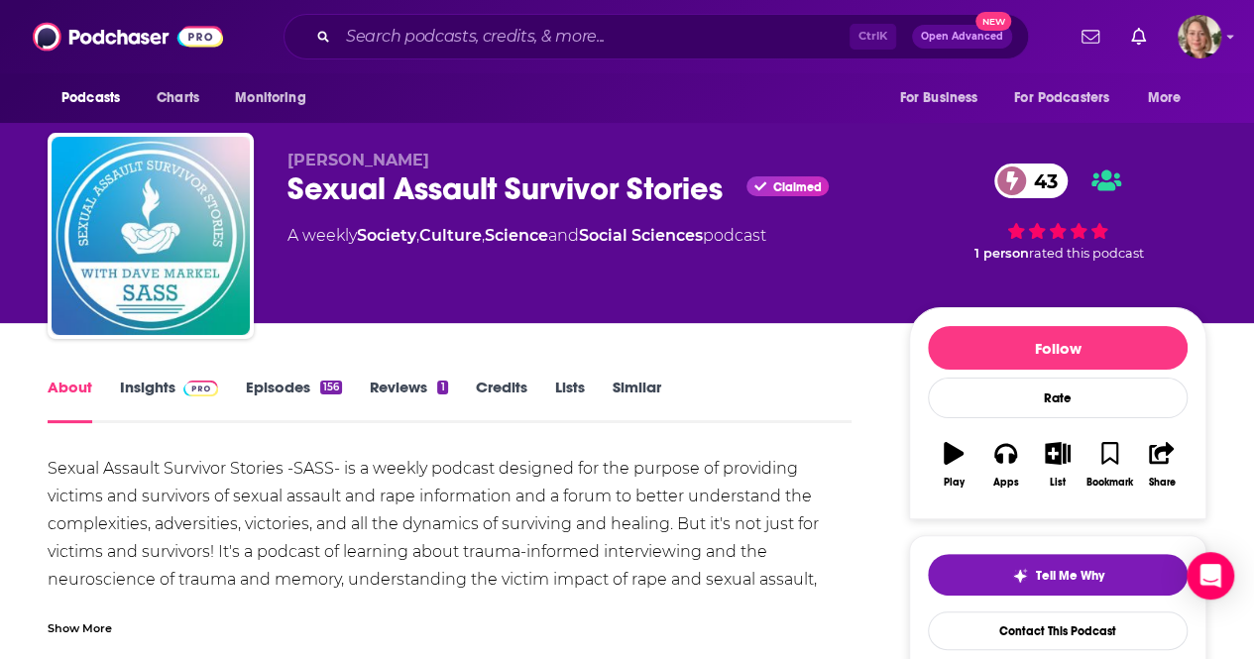
scroll to position [99, 0]
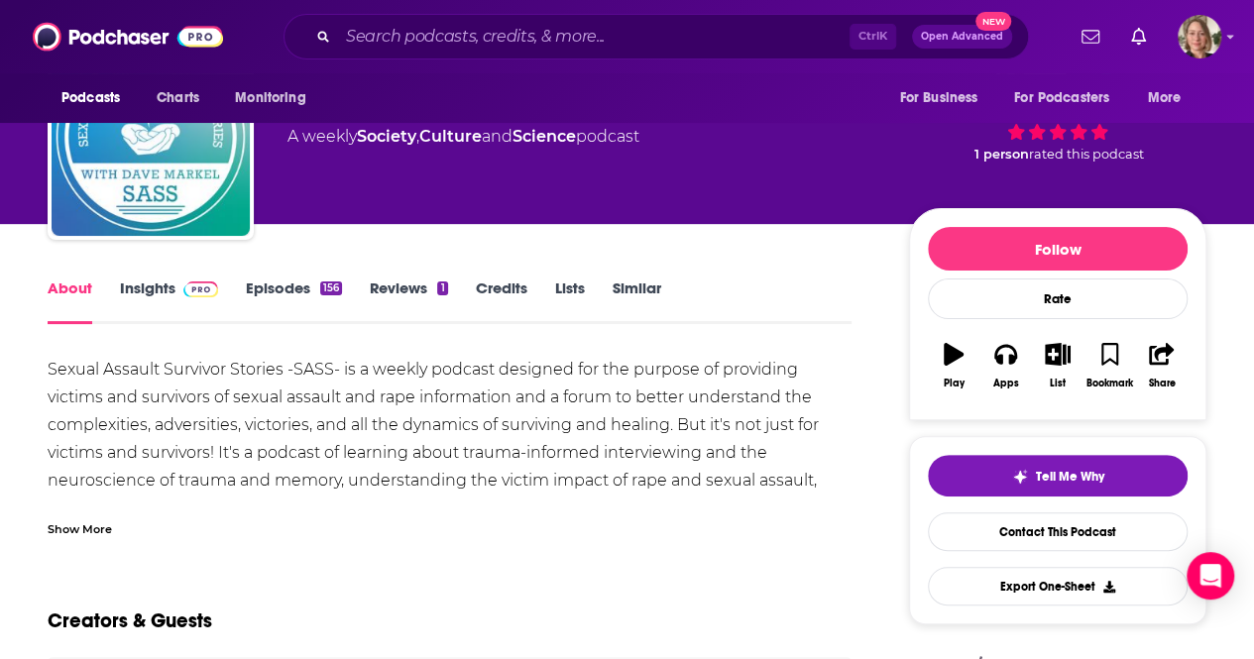
click at [77, 529] on div "Show More" at bounding box center [80, 527] width 64 height 19
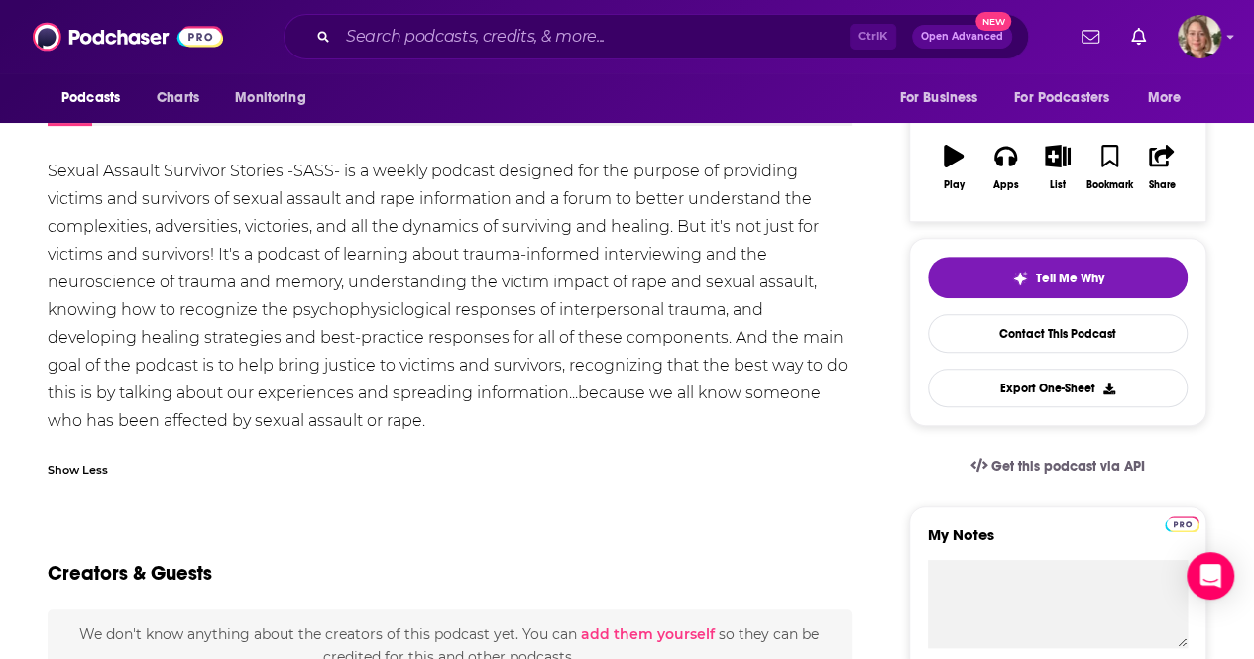
scroll to position [0, 0]
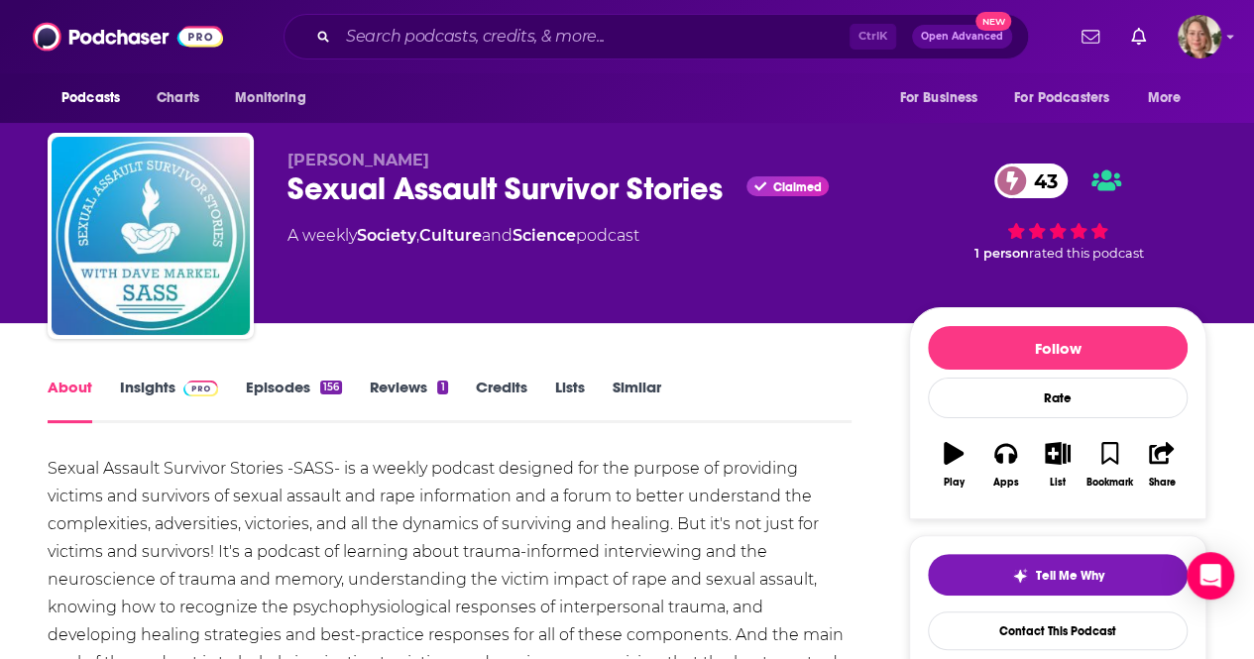
click at [143, 392] on link "Insights" at bounding box center [169, 401] width 98 height 46
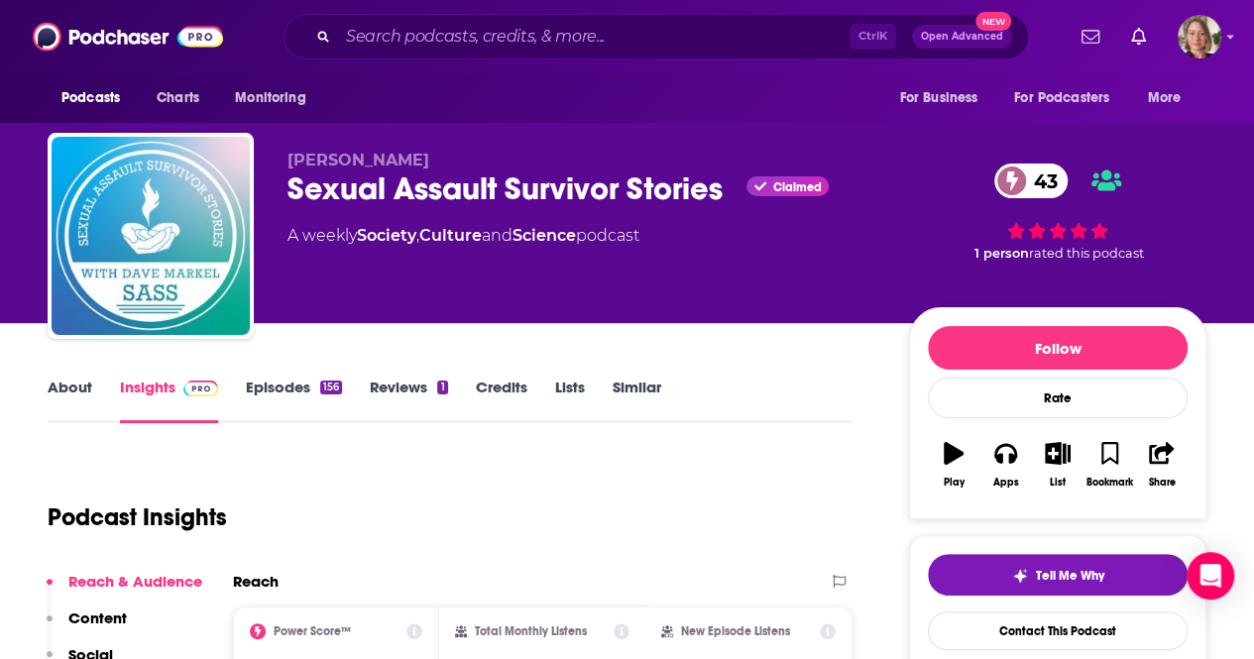
scroll to position [198, 0]
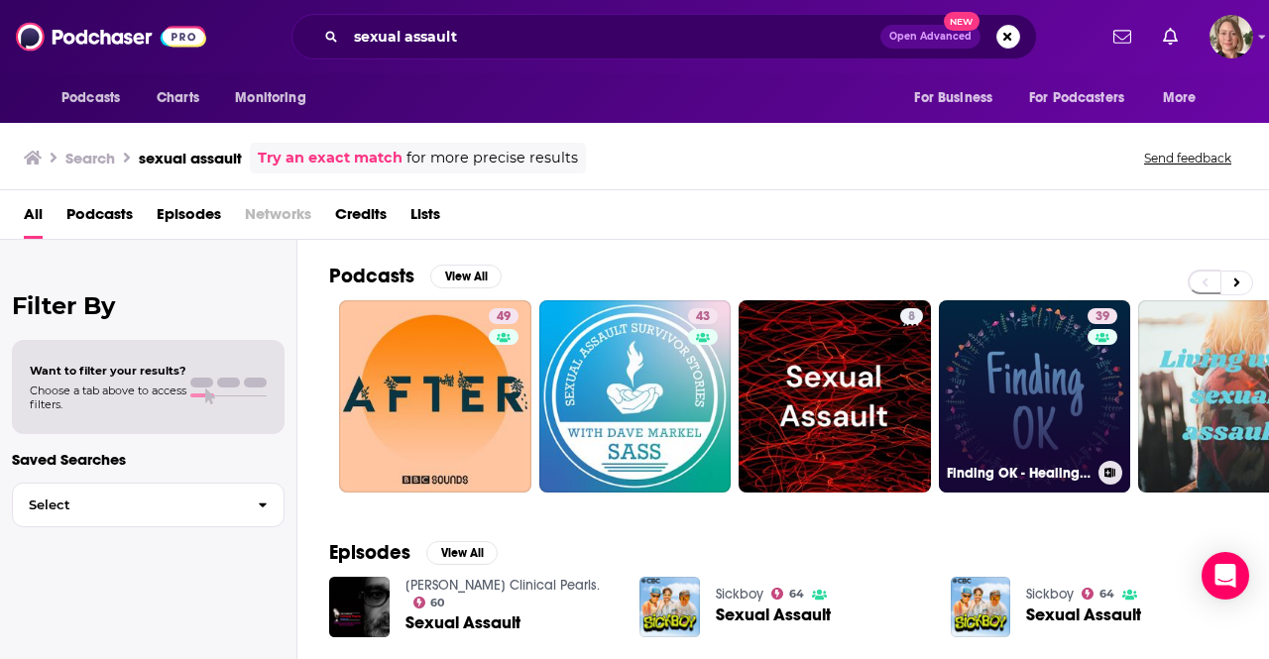
click at [1032, 399] on link "39 Finding OK - Healing After Sexual Assault and Abuse" at bounding box center [1035, 396] width 192 height 192
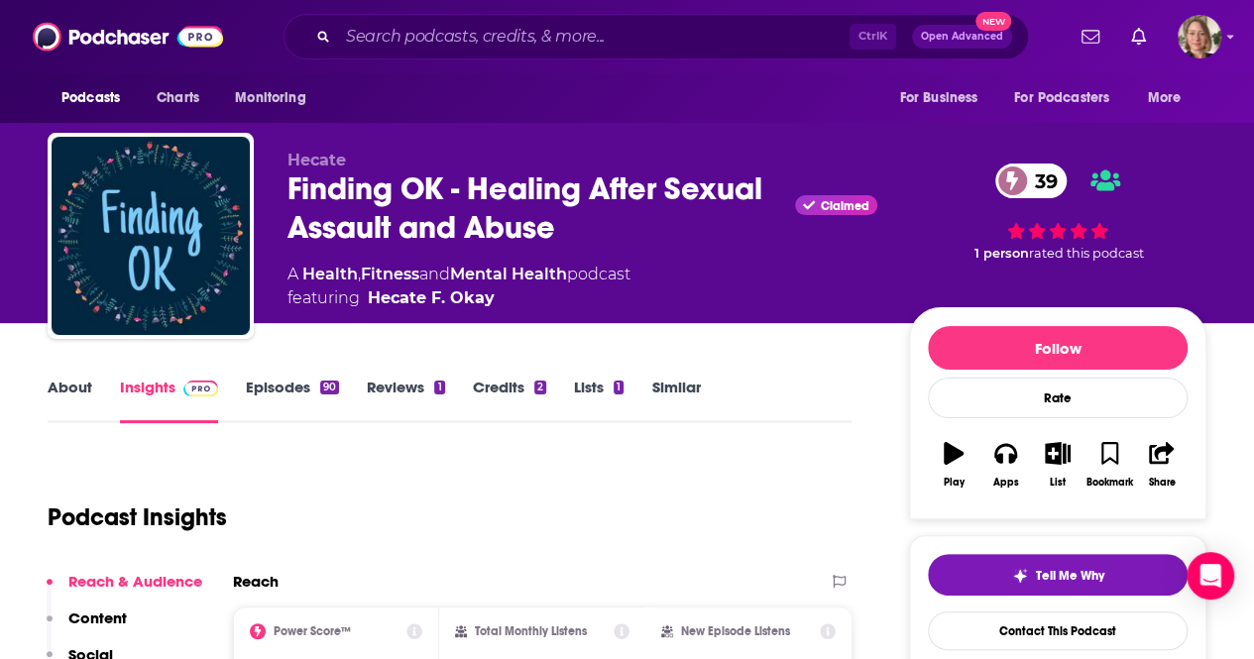
scroll to position [297, 0]
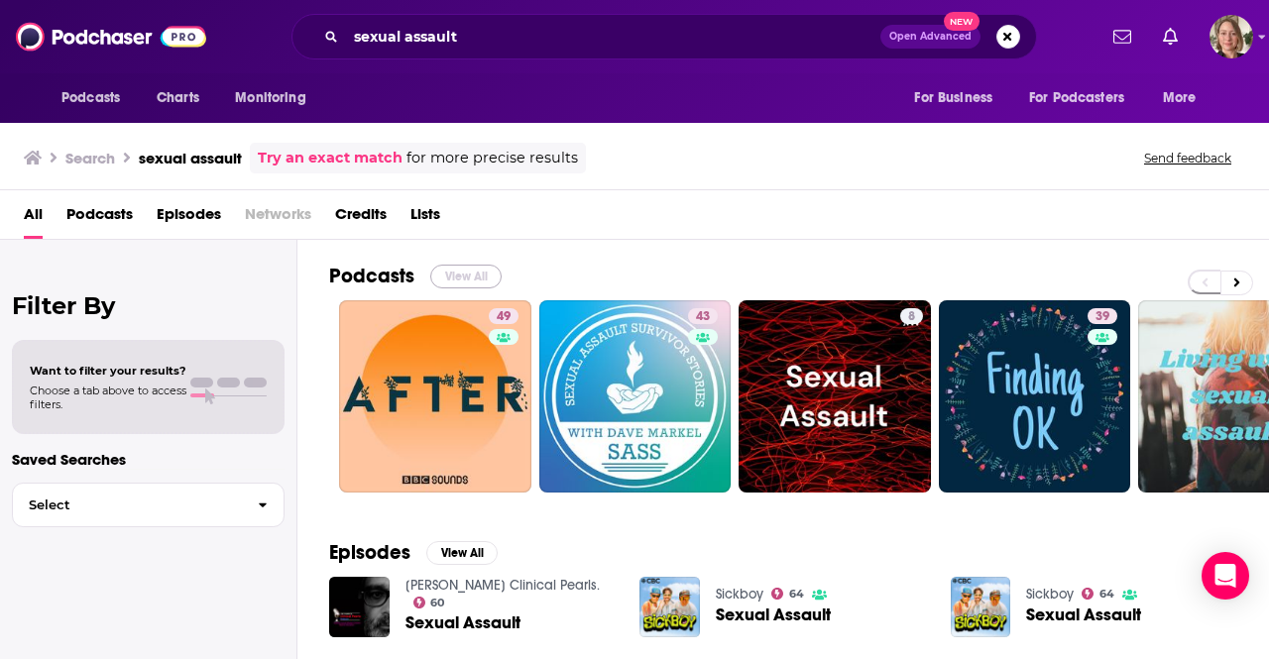
click at [470, 280] on button "View All" at bounding box center [465, 277] width 71 height 24
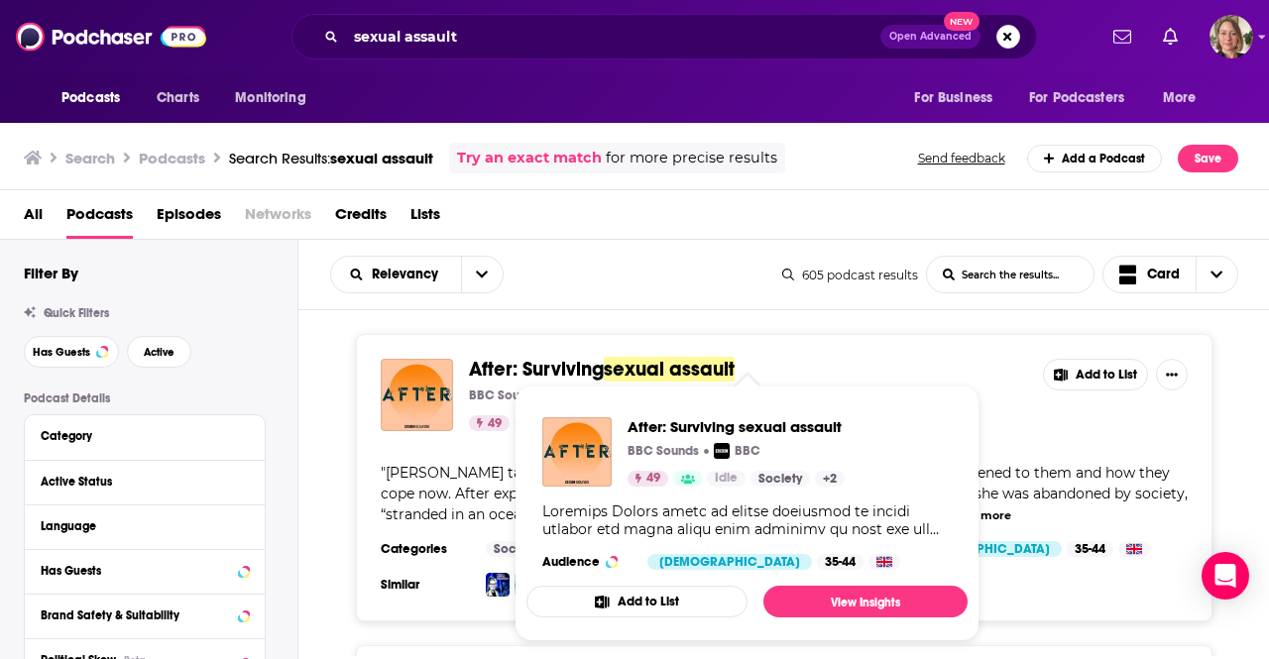
click at [640, 364] on span "sexual assault" at bounding box center [669, 369] width 131 height 25
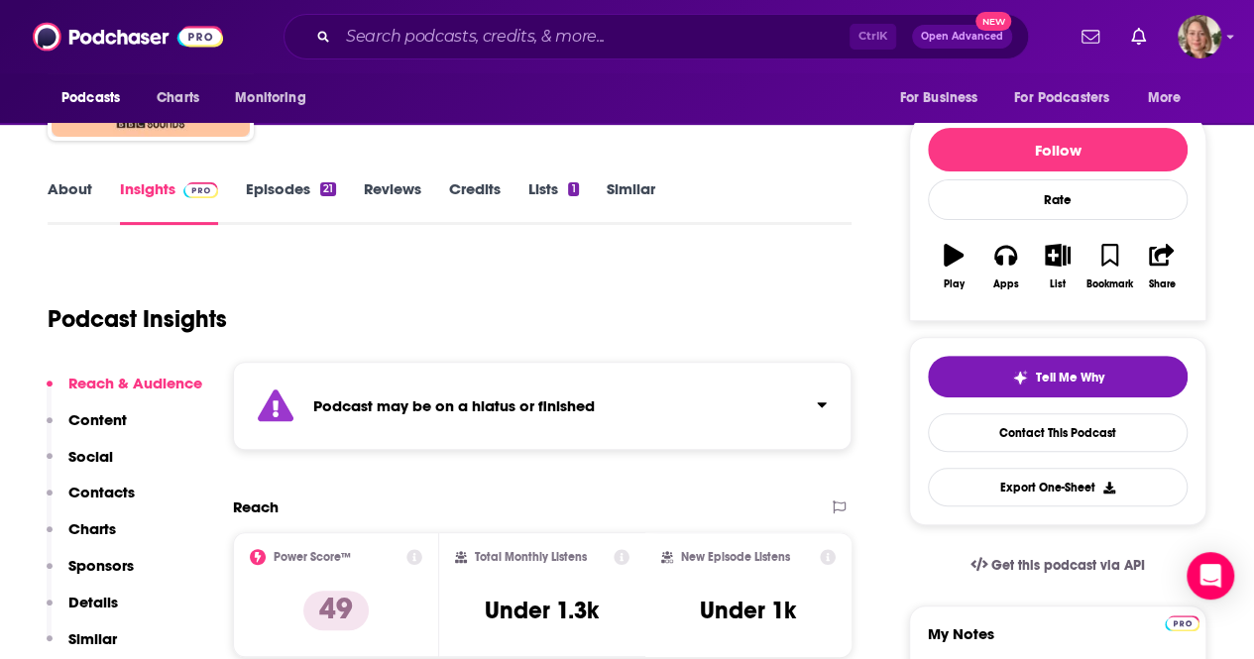
scroll to position [297, 0]
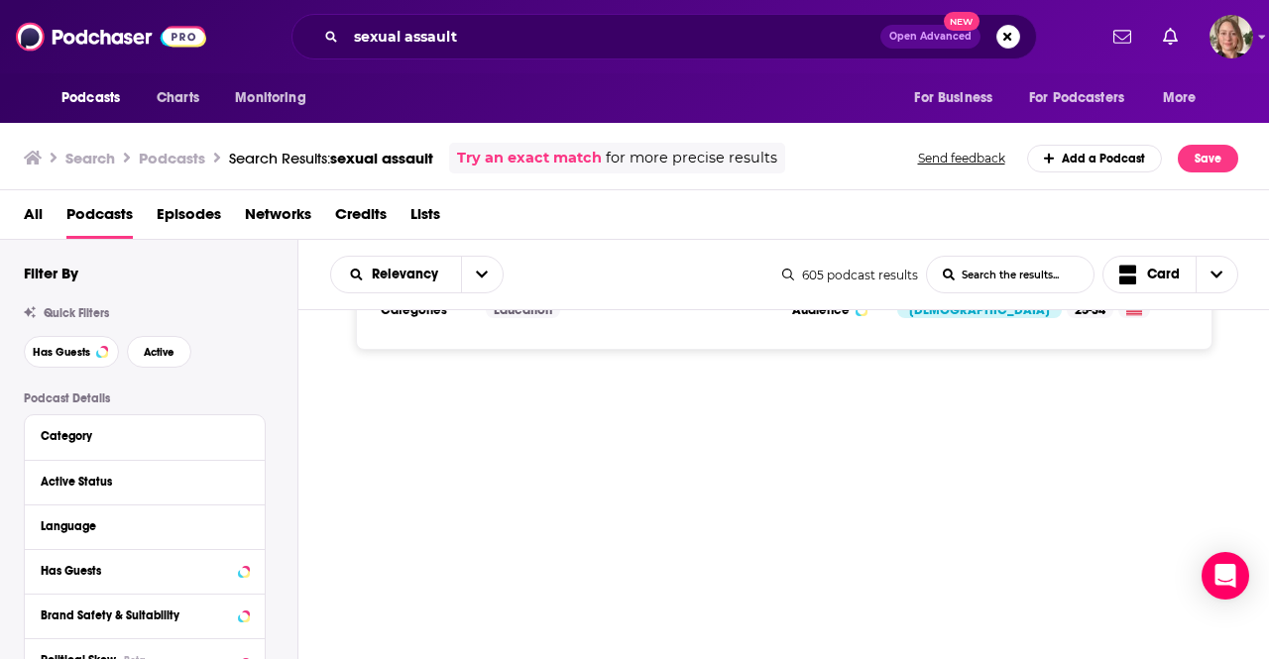
scroll to position [5055, 0]
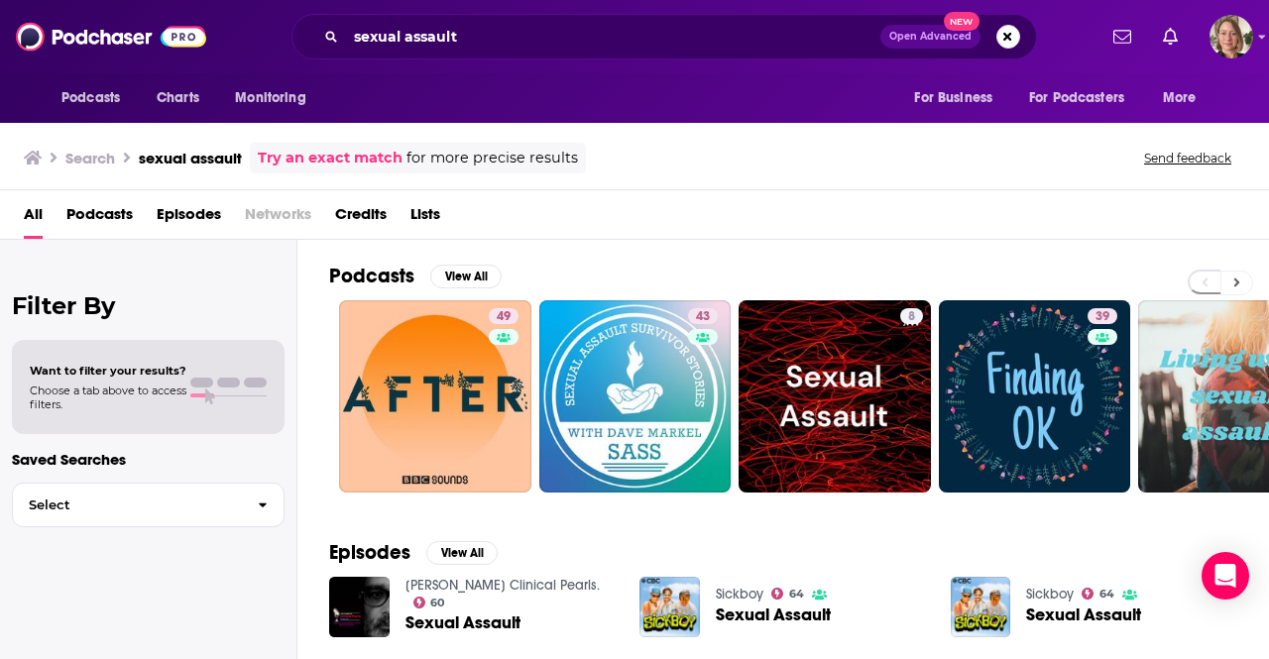
click at [1230, 283] on button at bounding box center [1236, 283] width 33 height 25
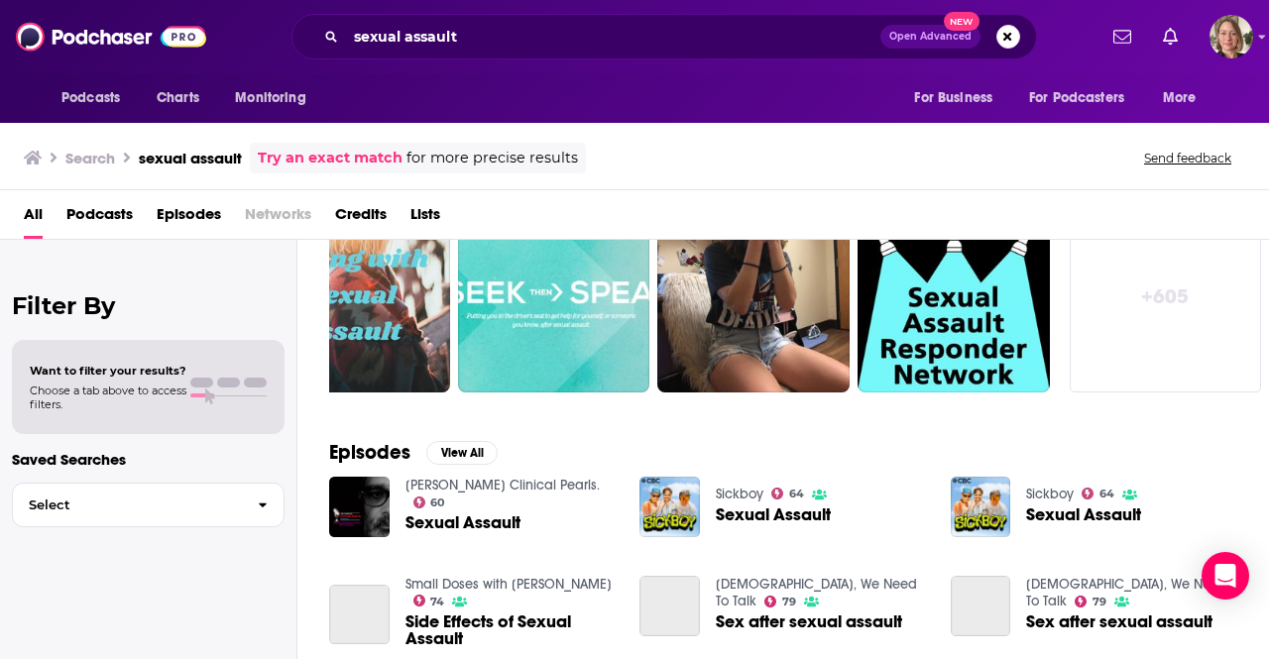
scroll to position [496, 0]
